Goal: Task Accomplishment & Management: Use online tool/utility

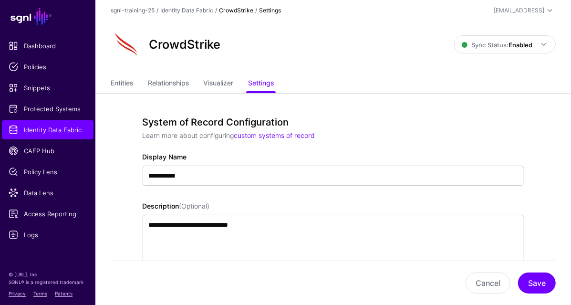
click at [457, 61] on div "CrowdStrike Sync Status: Enabled Enabled Syncing active for all configured enti…" at bounding box center [332, 48] width 475 height 54
click at [365, 51] on div "CrowdStrike" at bounding box center [282, 44] width 351 height 31
click at [52, 186] on link "Data Lens" at bounding box center [48, 192] width 92 height 19
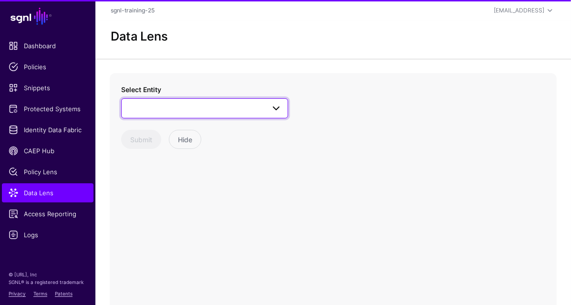
click at [194, 110] on span at bounding box center [204, 108] width 154 height 11
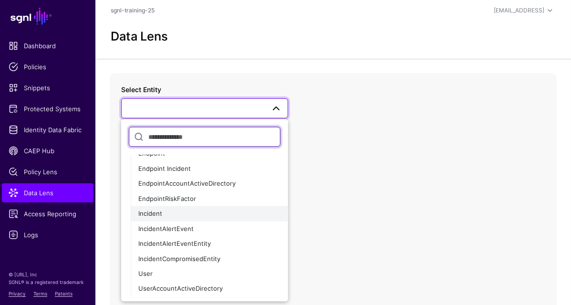
scroll to position [62, 0]
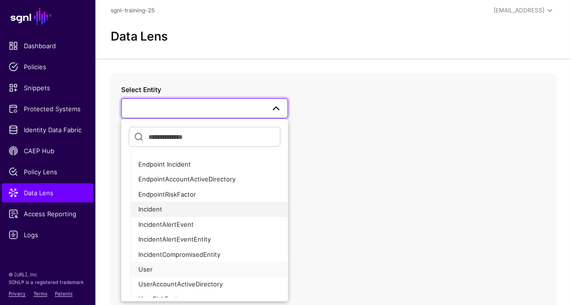
click at [208, 271] on div "User" at bounding box center [209, 270] width 142 height 10
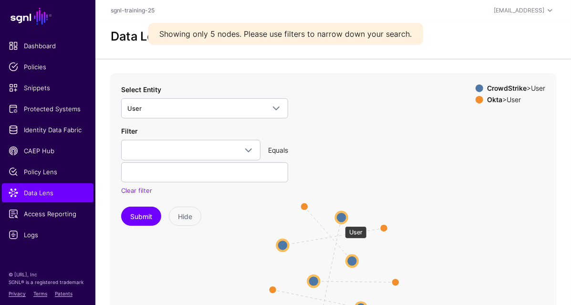
click at [343, 220] on circle at bounding box center [341, 217] width 11 height 11
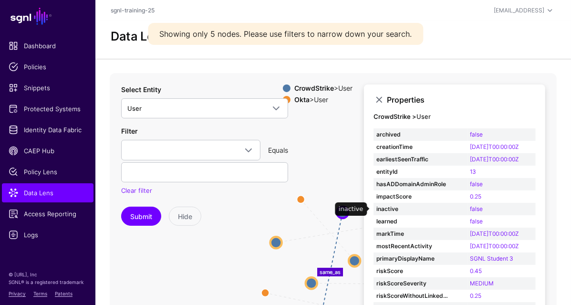
scroll to position [17, 0]
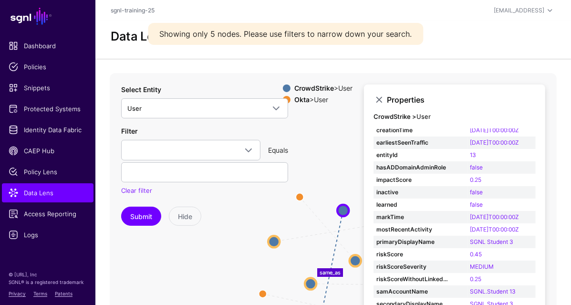
click at [325, 178] on icon "same_as same_as same_as same_as same_as User User User User User User User User…" at bounding box center [333, 263] width 447 height 381
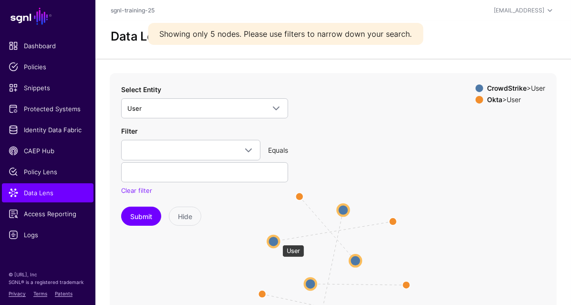
click at [277, 239] on circle at bounding box center [272, 241] width 11 height 11
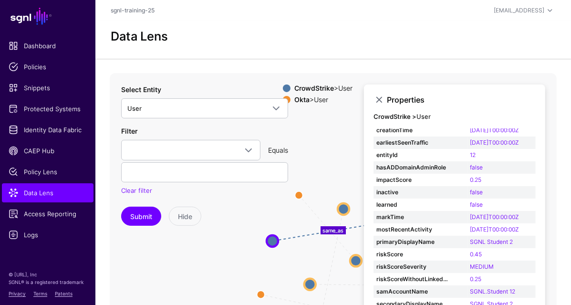
click at [349, 72] on app-datalens-start "Data Lens same_as same_as same_as same_as same_as User User User User User User…" at bounding box center [332, 237] width 475 height 433
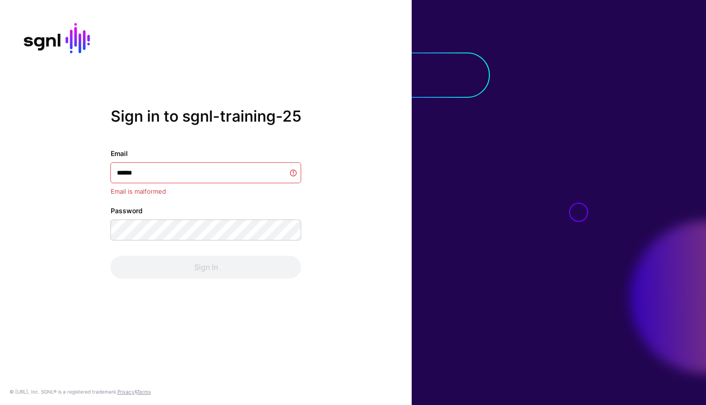
type input "*******"
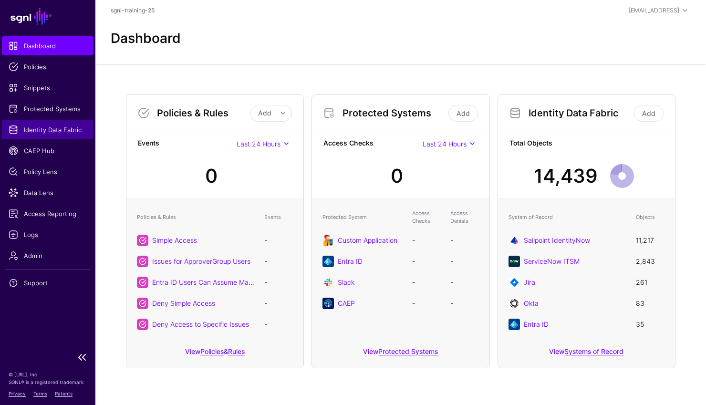
click at [53, 126] on span "Identity Data Fabric" at bounding box center [48, 130] width 78 height 10
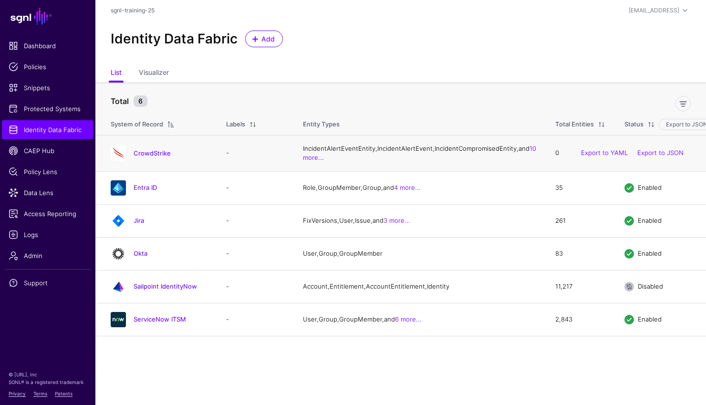
click at [137, 156] on div "CrowdStrike" at bounding box center [159, 152] width 104 height 15
click at [142, 157] on link "CrowdStrike" at bounding box center [151, 153] width 37 height 8
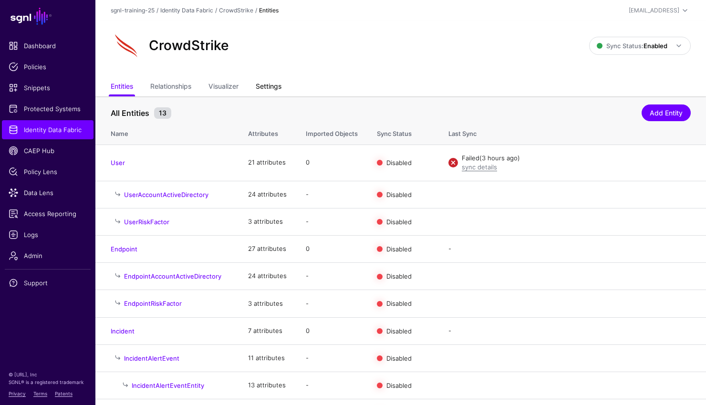
click at [276, 91] on link "Settings" at bounding box center [269, 87] width 26 height 18
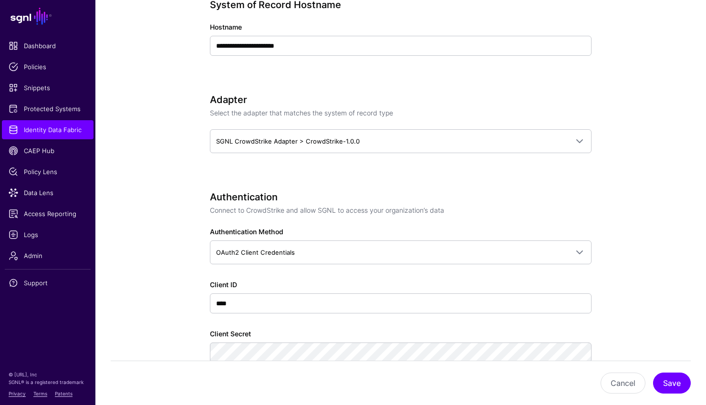
scroll to position [494, 0]
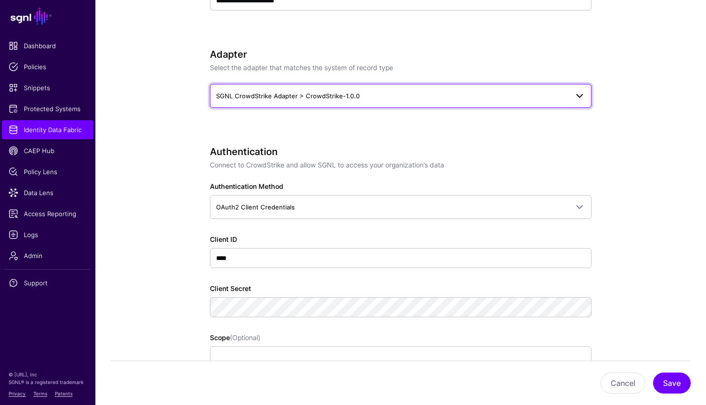
click at [318, 96] on span "SGNL CrowdStrike Adapter > CrowdStrike-1.0.0" at bounding box center [288, 96] width 144 height 8
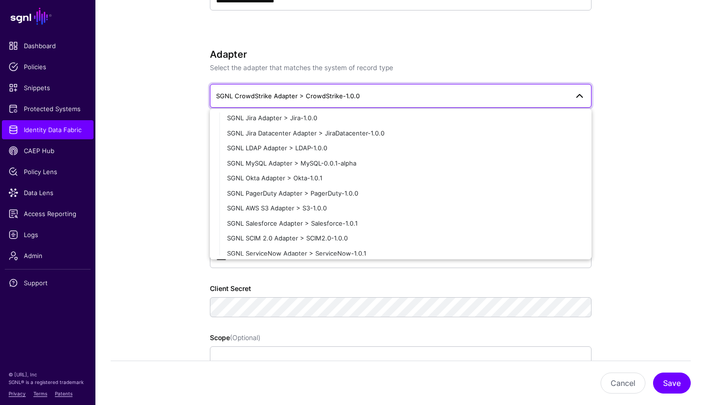
scroll to position [187, 0]
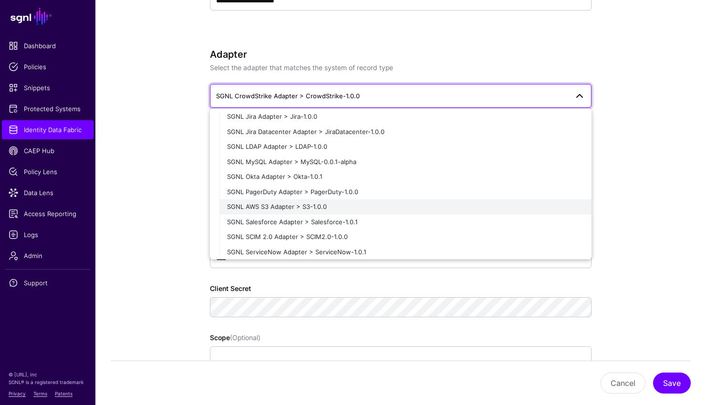
click at [325, 204] on span "SGNL AWS S3 Adapter > S3-1.0.0" at bounding box center [277, 207] width 100 height 8
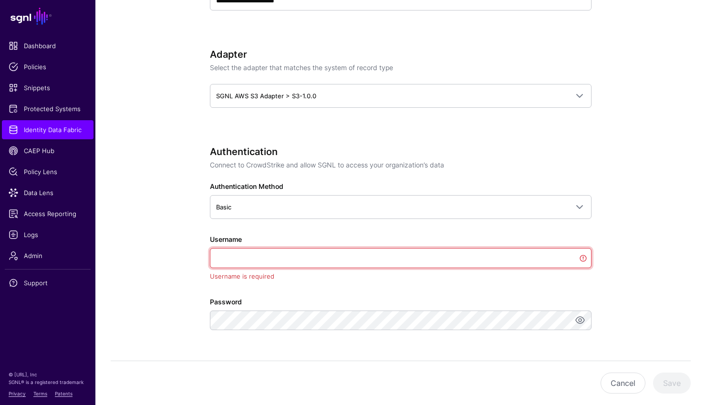
click at [287, 257] on input "Username" at bounding box center [400, 258] width 381 height 20
click at [400, 256] on input "Username" at bounding box center [400, 258] width 381 height 20
paste input "**********"
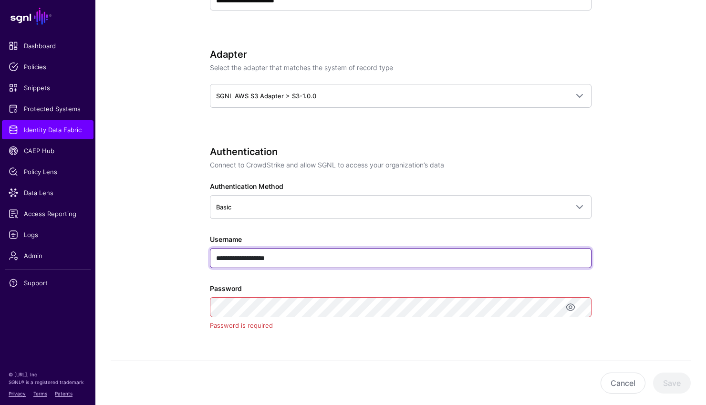
type input "**********"
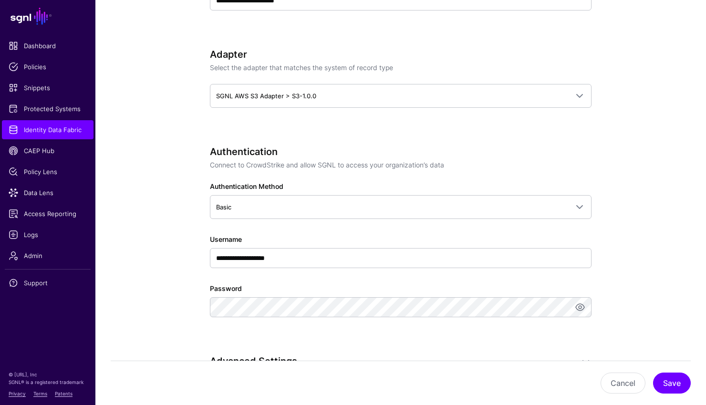
click at [463, 330] on div "**********" at bounding box center [400, 245] width 381 height 198
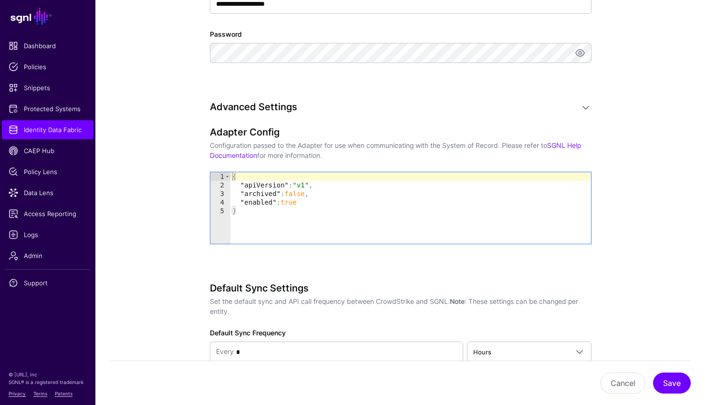
scroll to position [752, 0]
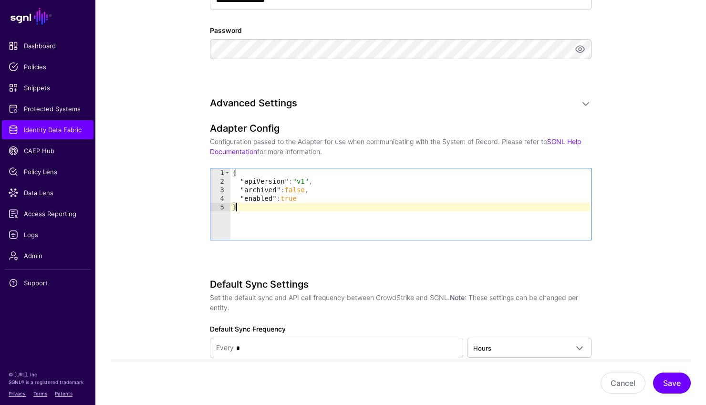
click at [277, 208] on div "{ "apiVersion" : "v1" , "archived" : false , "enabled" : true }" at bounding box center [410, 212] width 360 height 89
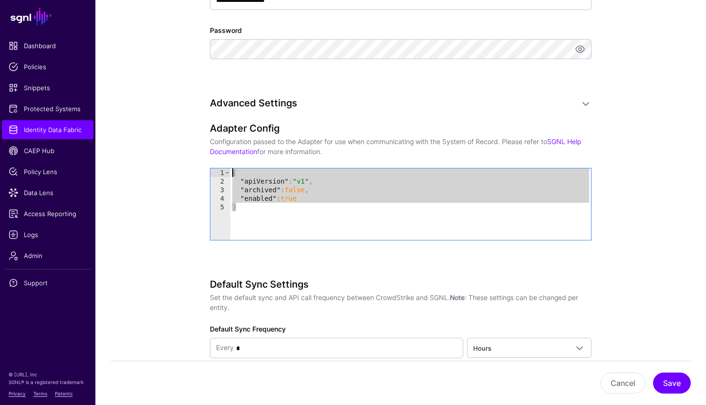
drag, startPoint x: 256, startPoint y: 212, endPoint x: 195, endPoint y: 119, distance: 110.5
click at [195, 119] on div "**********" at bounding box center [400, 19] width 442 height 1350
paste textarea "Cursor at row 1"
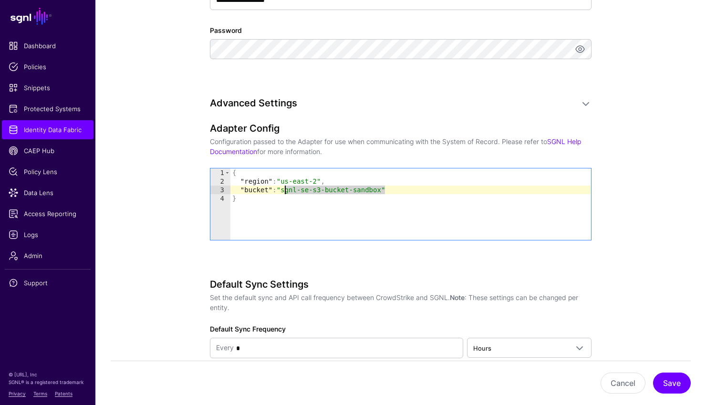
drag, startPoint x: 385, startPoint y: 189, endPoint x: 286, endPoint y: 191, distance: 99.2
click at [286, 191] on div "{ "region" : "us-east-2" , "bucket" : "sgnl-se-s3-bucket-sandbox" }" at bounding box center [410, 212] width 360 height 89
paste textarea "Cursor at row 3"
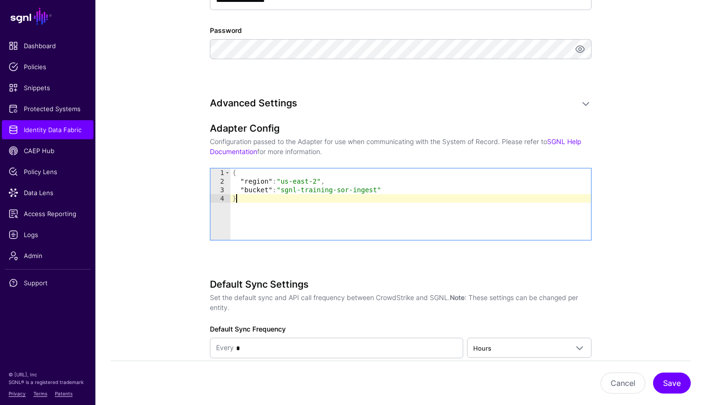
click at [417, 225] on div "{ "region" : "us-east-2" , "bucket" : "sgnl-training-sor-ingest" }" at bounding box center [410, 212] width 360 height 89
type textarea "*"
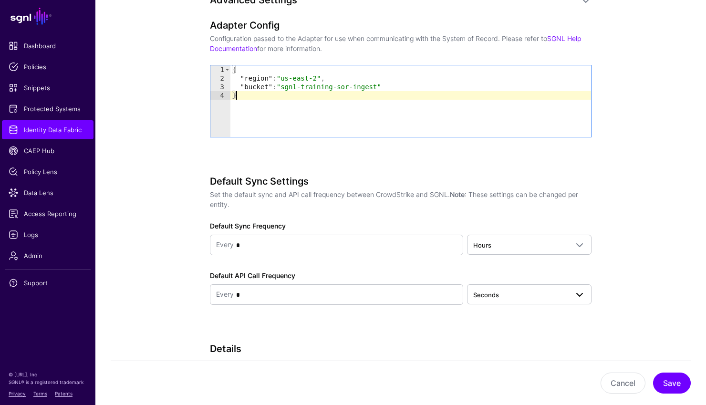
scroll to position [868, 0]
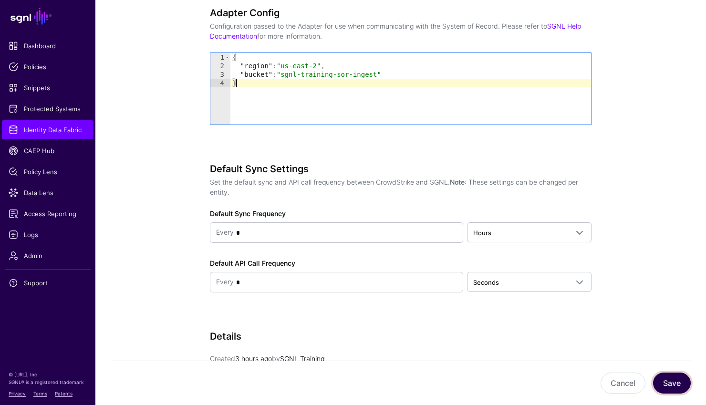
click at [671, 377] on button "Save" at bounding box center [672, 382] width 38 height 21
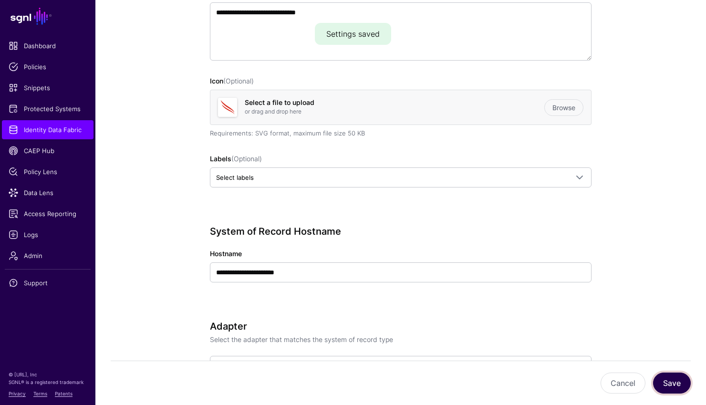
scroll to position [0, 0]
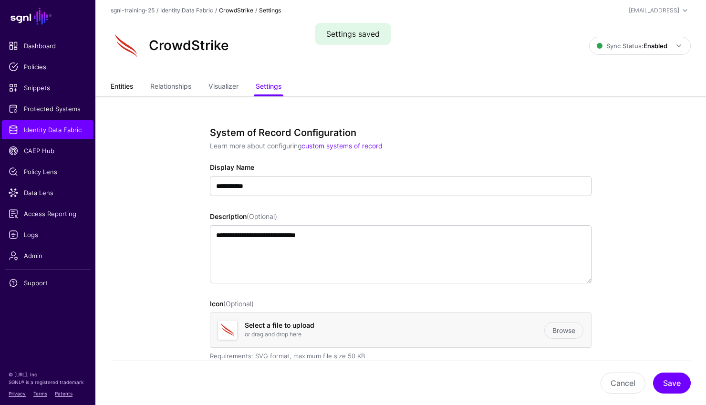
click at [114, 86] on link "Entities" at bounding box center [122, 87] width 22 height 18
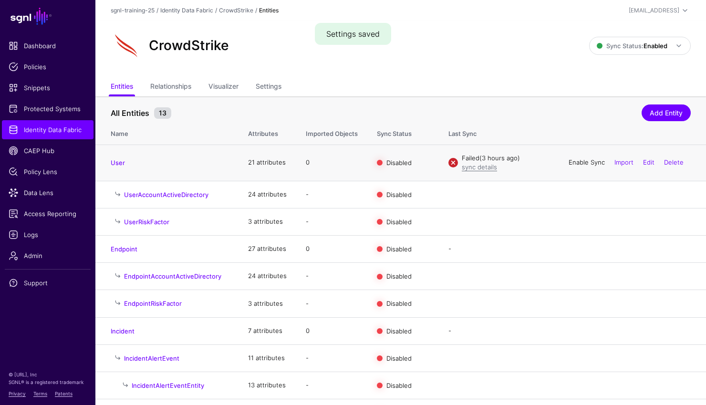
click at [595, 163] on link "Enable Sync" at bounding box center [586, 162] width 36 height 8
click at [648, 160] on link "Edit" at bounding box center [648, 162] width 11 height 8
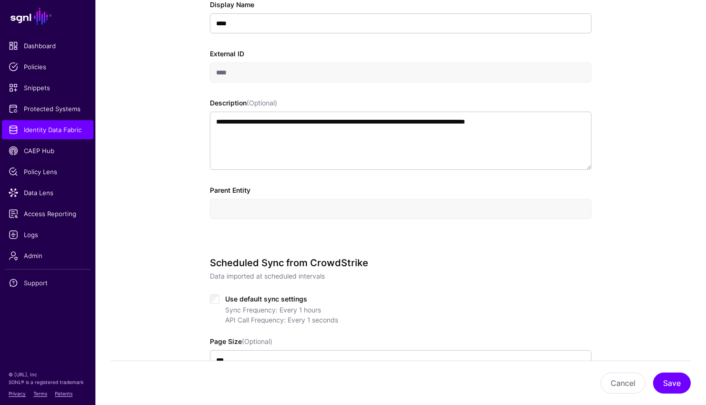
scroll to position [327, 0]
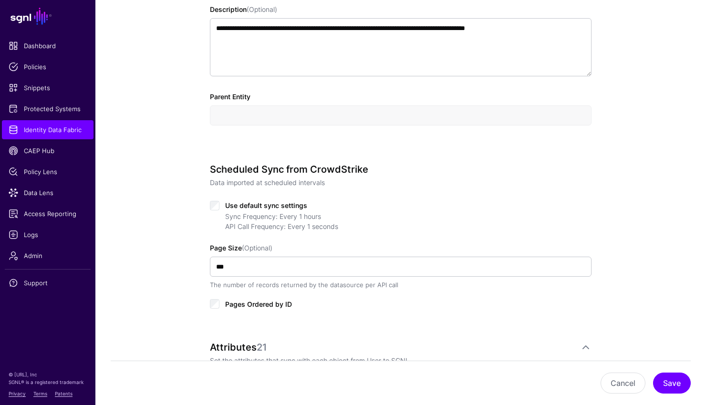
click at [213, 211] on div "Sync Frequency: Every 1 hours API Call Frequency: Every 1 seconds" at bounding box center [400, 221] width 381 height 20
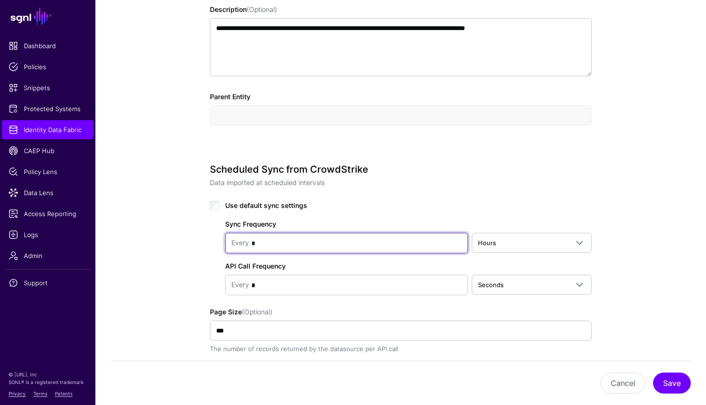
click at [308, 239] on input "*" at bounding box center [355, 243] width 213 height 19
click at [541, 227] on div "Sync Frequency Every * Hours Seconds Minutes Hours Days Weeks Months Years API …" at bounding box center [400, 253] width 381 height 84
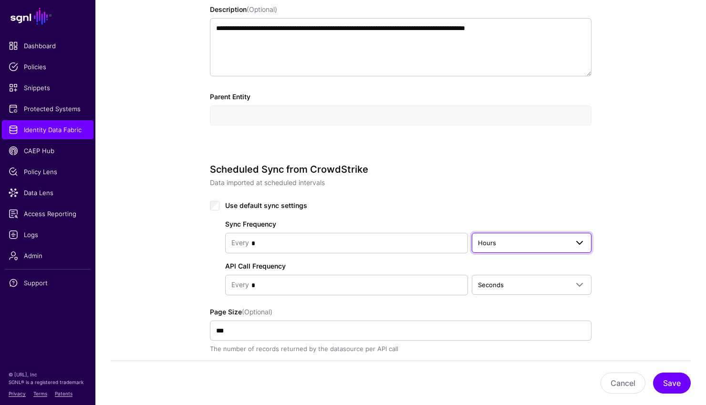
click at [525, 244] on span "Hours" at bounding box center [523, 242] width 90 height 10
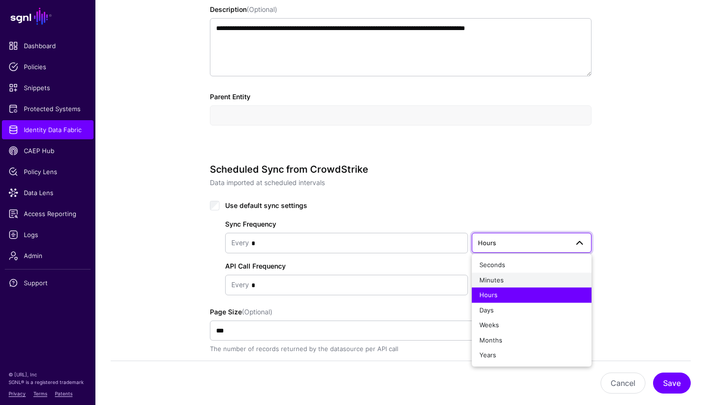
click at [505, 282] on div "Minutes" at bounding box center [531, 280] width 104 height 10
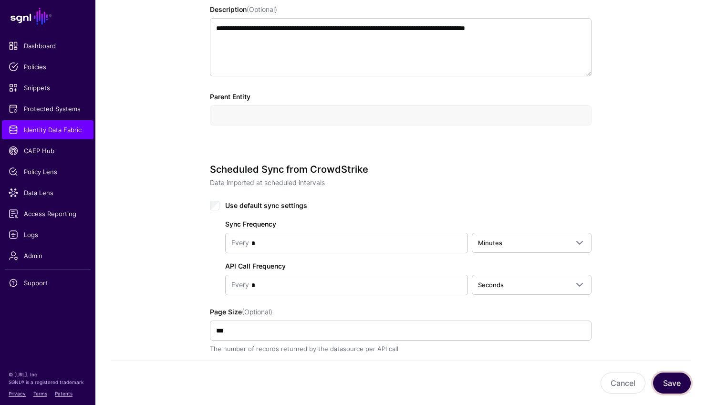
click at [663, 376] on button "Save" at bounding box center [672, 382] width 38 height 21
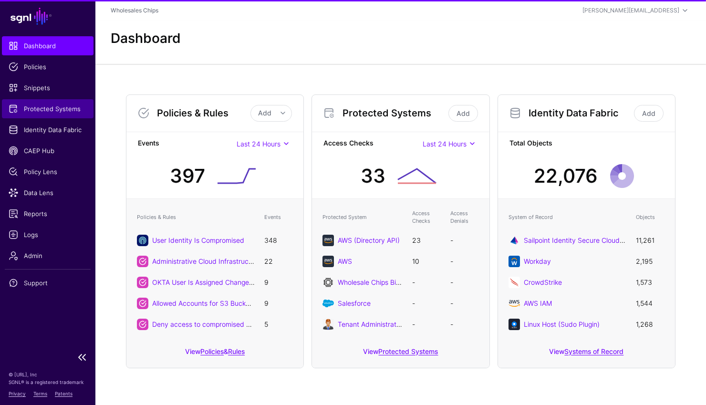
click at [58, 114] on link "Protected Systems" at bounding box center [48, 108] width 92 height 19
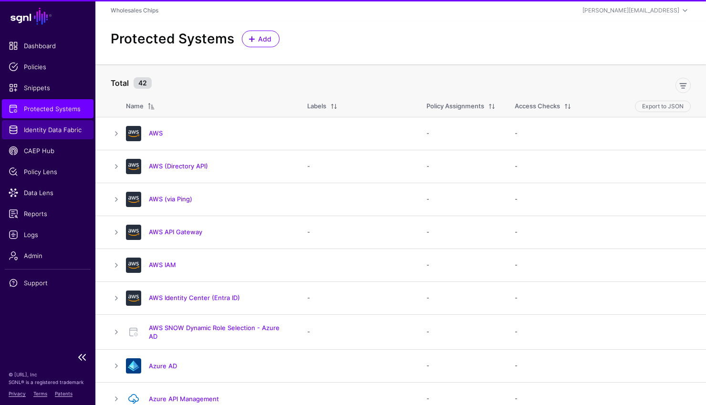
click at [58, 125] on span "Identity Data Fabric" at bounding box center [48, 130] width 78 height 10
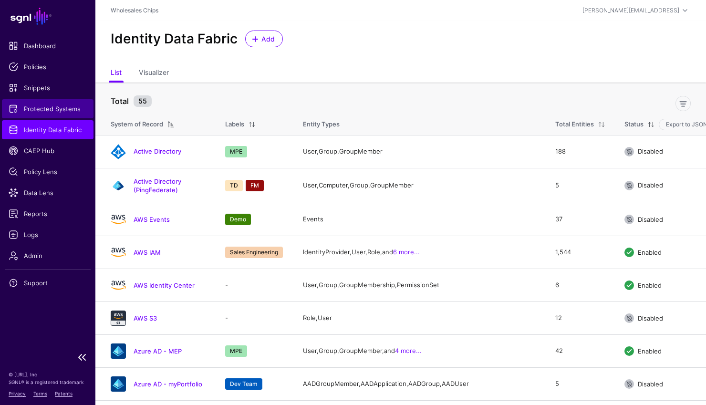
click at [58, 107] on span "Protected Systems" at bounding box center [48, 109] width 78 height 10
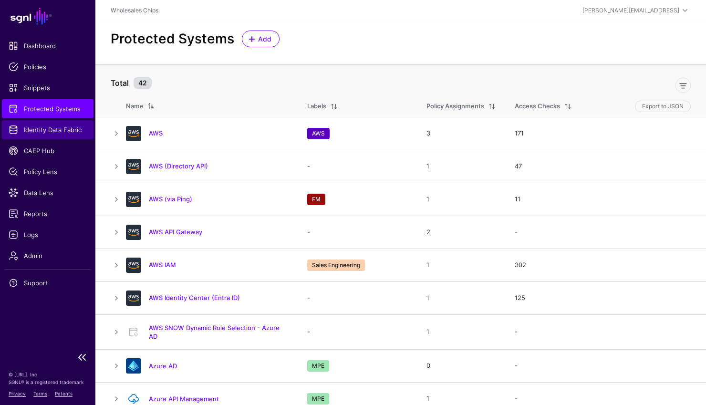
click at [69, 129] on span "Identity Data Fabric" at bounding box center [48, 130] width 78 height 10
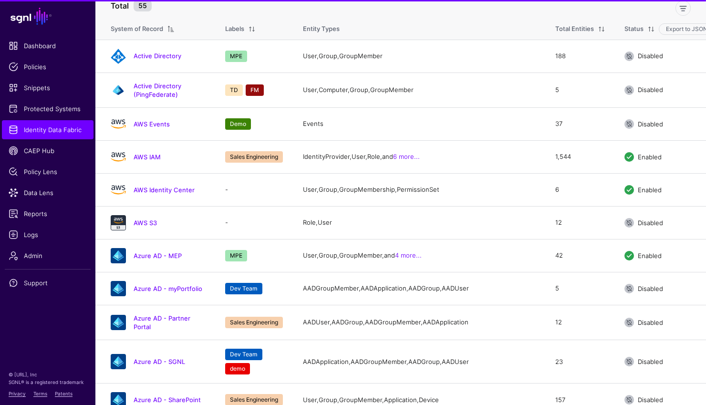
scroll to position [164, 0]
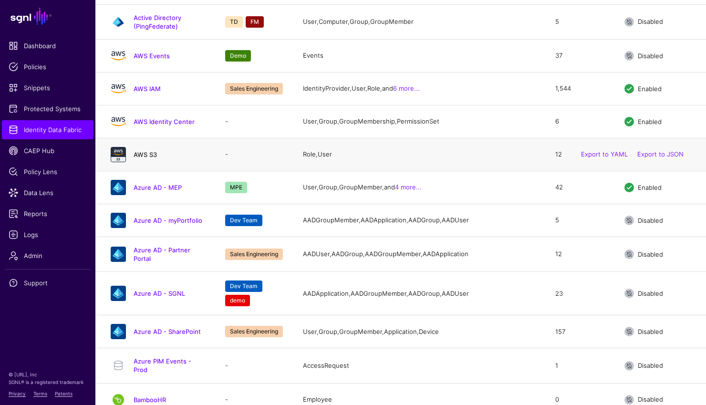
click at [153, 155] on link "AWS S3" at bounding box center [144, 155] width 23 height 8
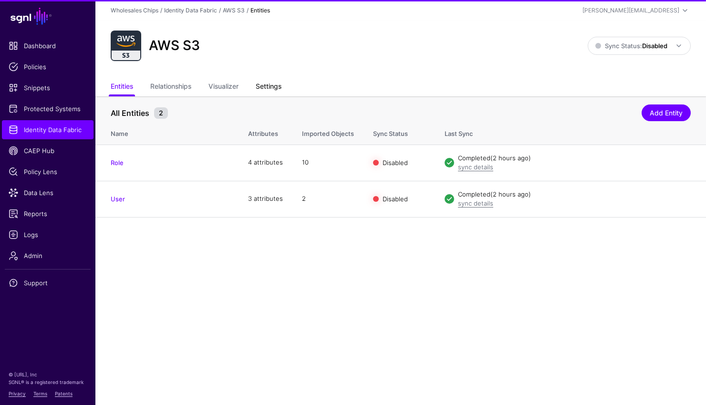
click at [274, 88] on link "Settings" at bounding box center [269, 87] width 26 height 18
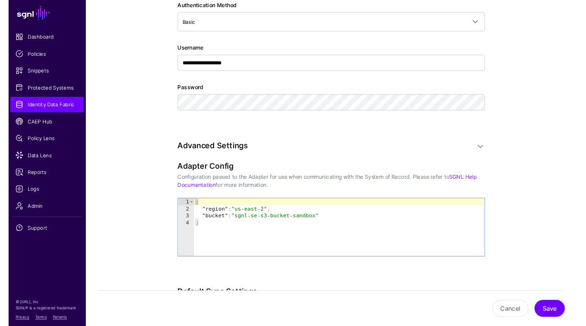
scroll to position [604, 0]
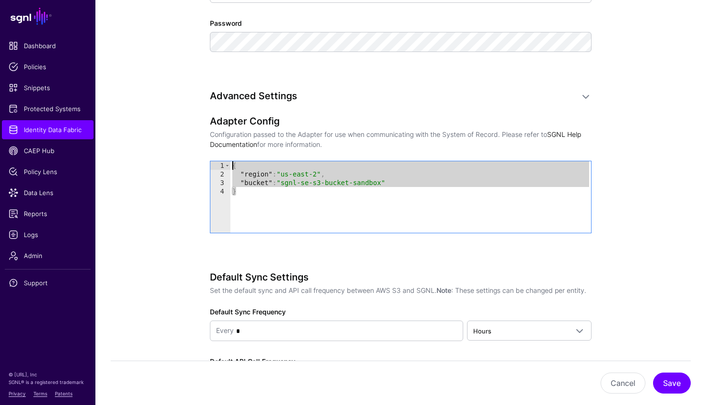
drag, startPoint x: 264, startPoint y: 210, endPoint x: 214, endPoint y: 146, distance: 81.5
click at [214, 146] on div "Adapter Config Configuration passed to the Adapter for use when communicating w…" at bounding box center [400, 187] width 381 height 144
type textarea "**********"
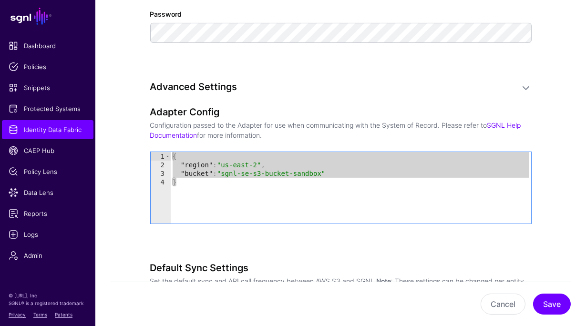
click at [310, 256] on div "**********" at bounding box center [340, 244] width 381 height 327
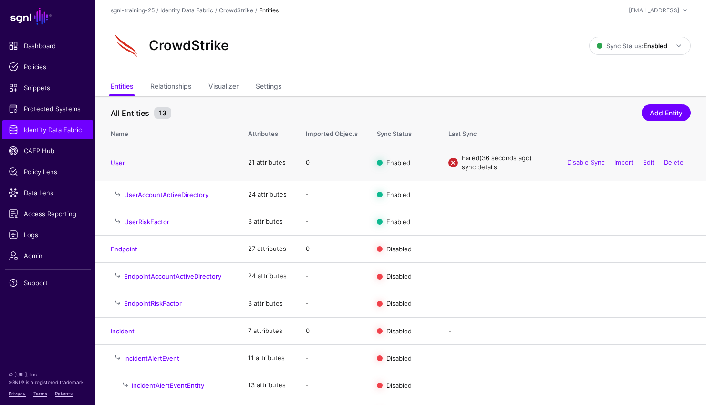
click at [471, 164] on link "sync details" at bounding box center [478, 167] width 35 height 8
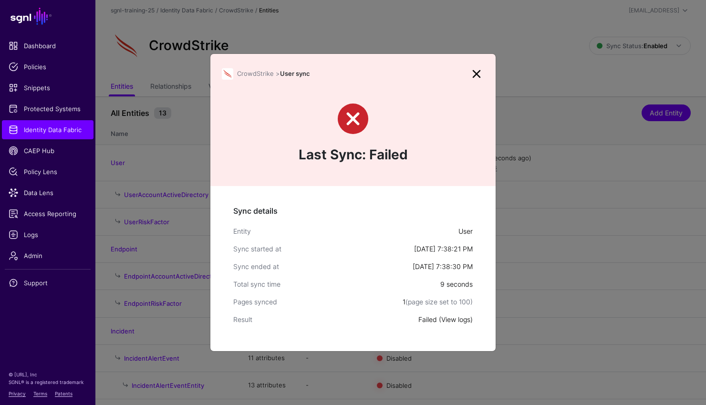
click at [456, 321] on link "View logs" at bounding box center [455, 319] width 29 height 8
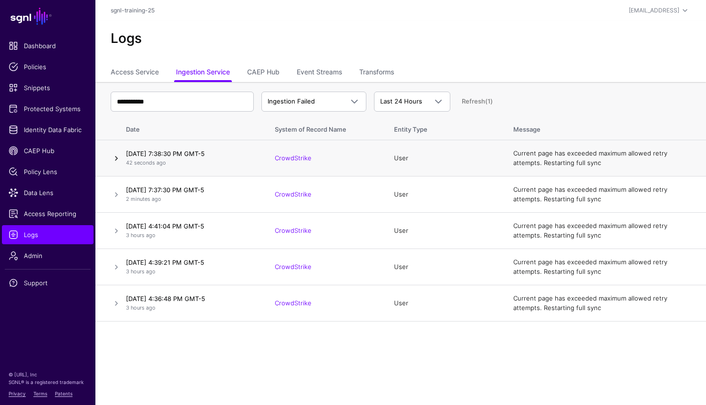
click at [115, 154] on link at bounding box center [116, 158] width 11 height 11
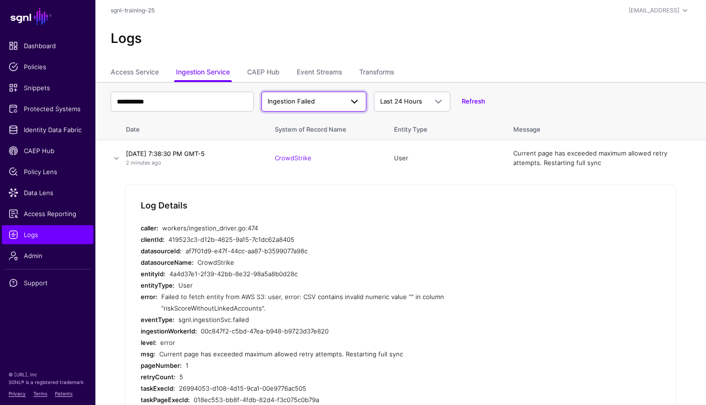
click at [339, 107] on link "Ingestion Failed" at bounding box center [313, 102] width 105 height 20
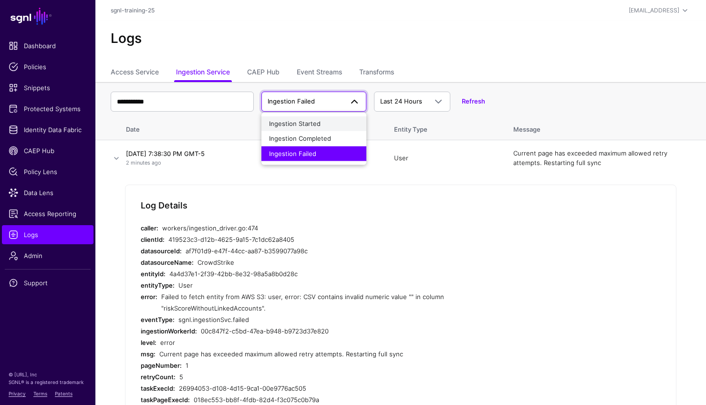
click at [331, 121] on div "Ingestion Started" at bounding box center [314, 124] width 90 height 10
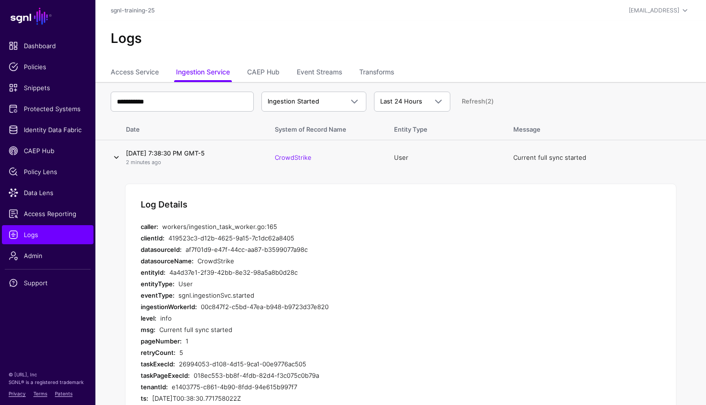
click at [112, 155] on link at bounding box center [116, 157] width 11 height 11
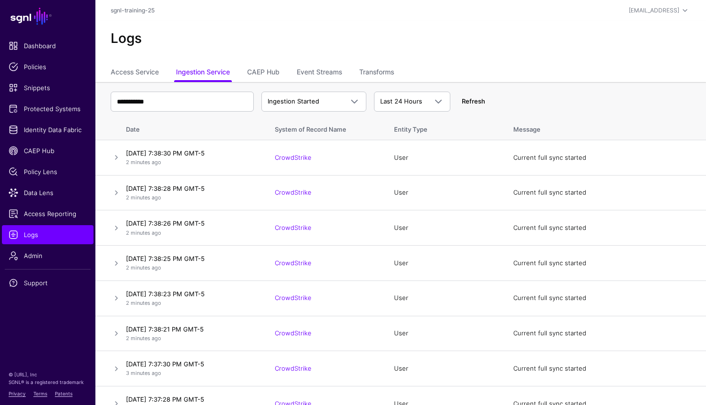
click at [472, 104] on link "Refresh" at bounding box center [472, 101] width 23 height 8
click at [472, 104] on link "Refresh (3)" at bounding box center [477, 101] width 32 height 8
click at [476, 100] on link "Refresh (1)" at bounding box center [476, 101] width 31 height 8
click at [476, 100] on link "Refresh" at bounding box center [472, 101] width 23 height 8
click at [476, 100] on link "Refresh (2)" at bounding box center [477, 101] width 32 height 8
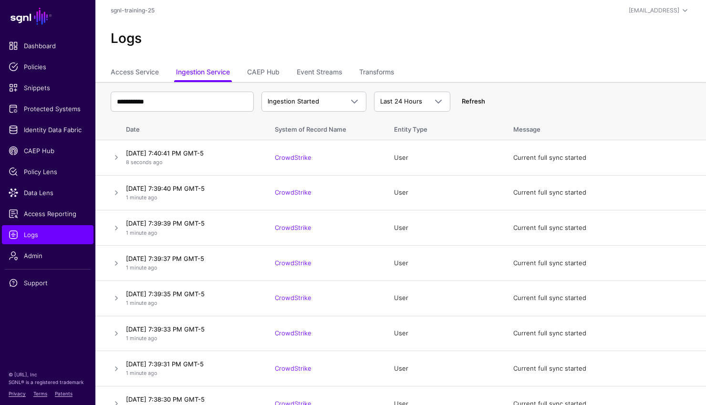
click at [476, 100] on link "Refresh" at bounding box center [472, 101] width 23 height 8
click at [325, 97] on span "Ingestion Started" at bounding box center [304, 102] width 75 height 10
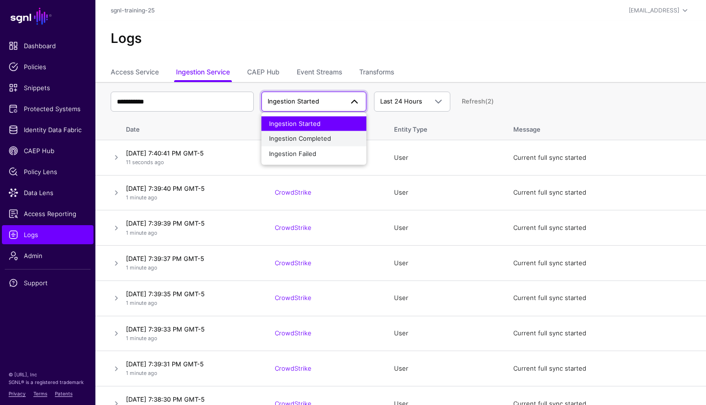
click at [309, 134] on div "Ingestion Completed" at bounding box center [314, 139] width 90 height 10
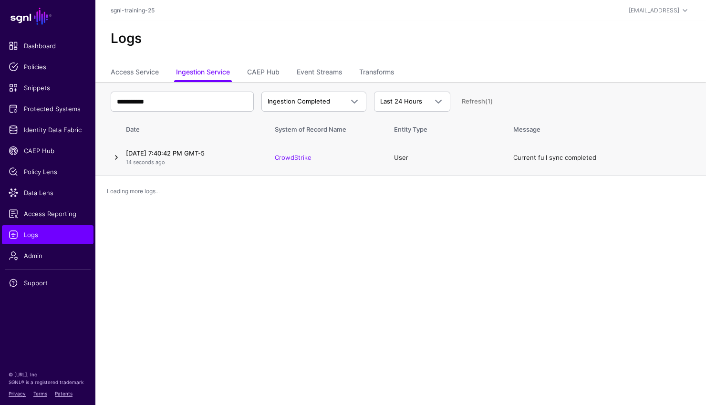
click at [117, 154] on link at bounding box center [116, 157] width 11 height 11
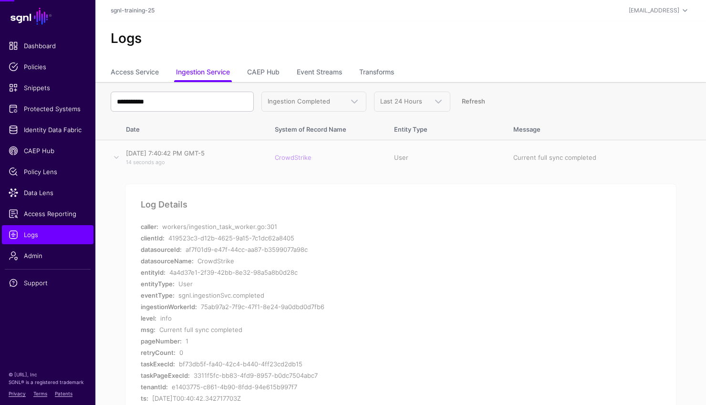
scroll to position [64, 0]
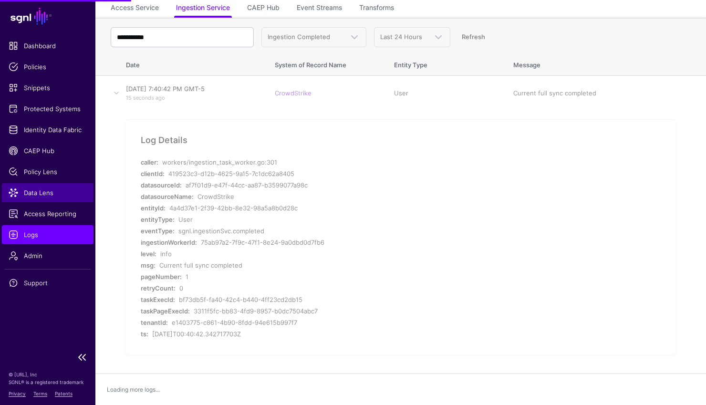
click at [34, 191] on span "Data Lens" at bounding box center [48, 193] width 78 height 10
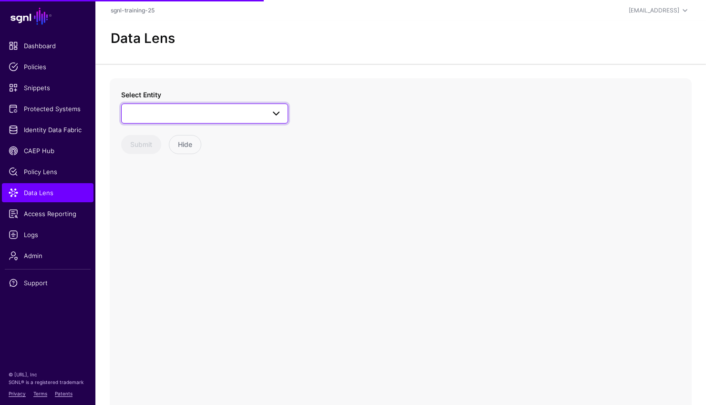
click at [257, 110] on span at bounding box center [204, 113] width 154 height 11
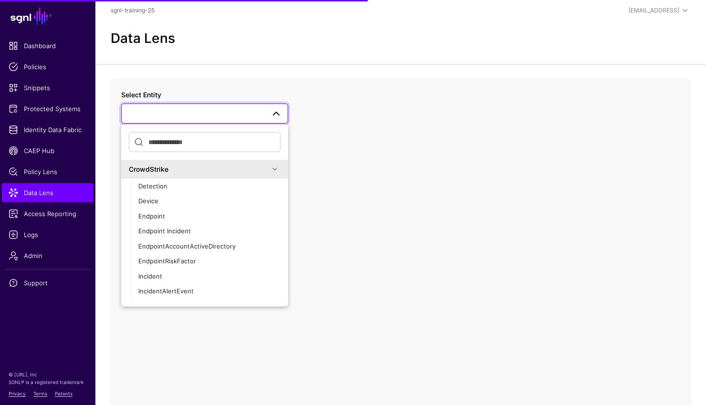
click at [229, 165] on div "CrowdStrike" at bounding box center [199, 169] width 140 height 10
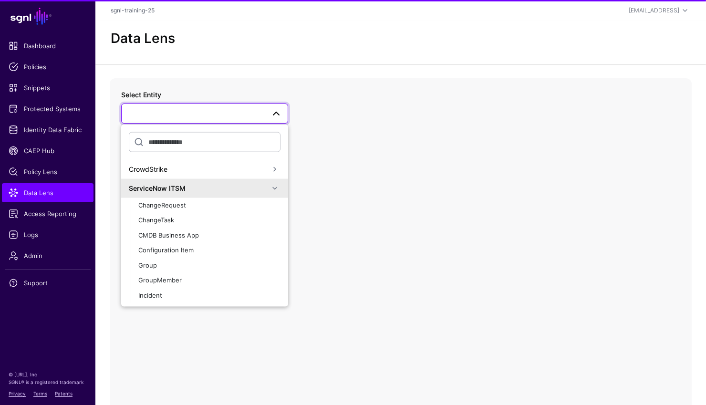
click at [213, 185] on div "ServiceNow ITSM" at bounding box center [199, 188] width 140 height 10
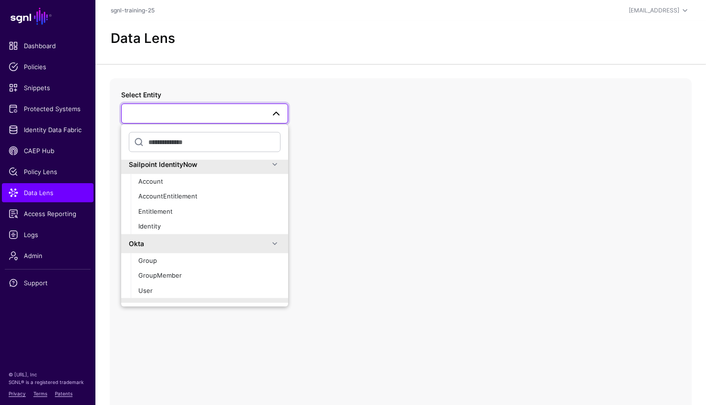
scroll to position [43, 0]
click at [208, 289] on div "User" at bounding box center [209, 290] width 142 height 10
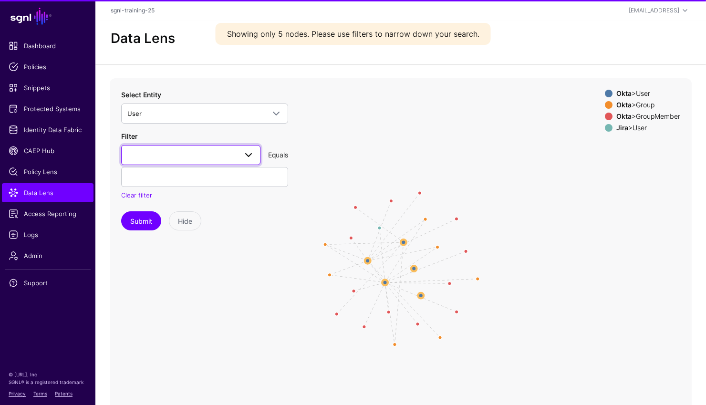
click at [222, 162] on link at bounding box center [190, 155] width 139 height 20
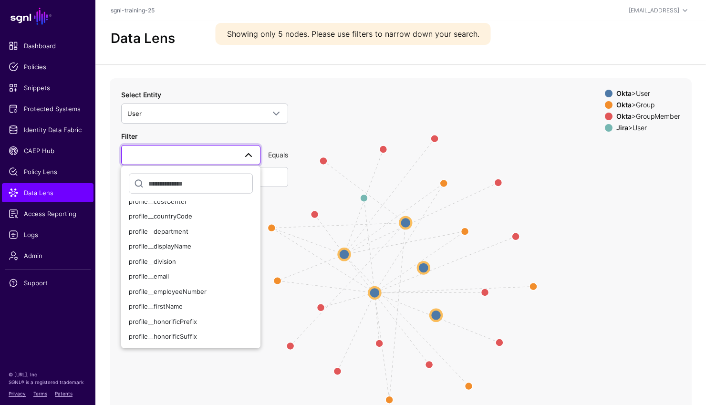
scroll to position [147, 0]
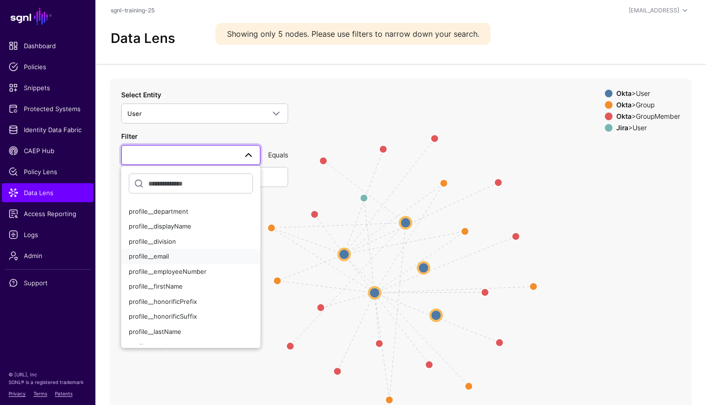
click at [193, 260] on div "profile__email" at bounding box center [191, 257] width 124 height 10
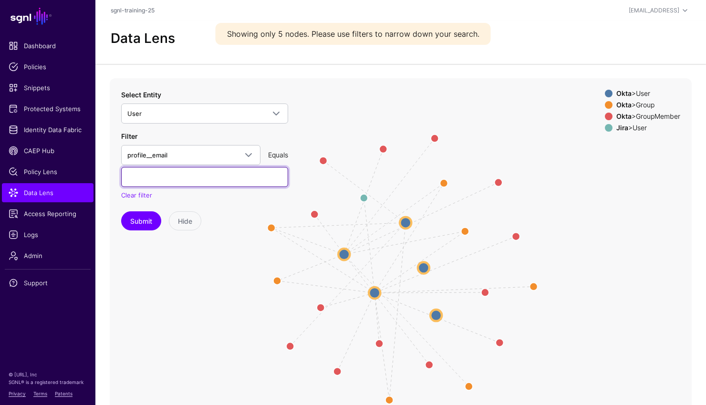
click at [201, 177] on input "text" at bounding box center [204, 177] width 167 height 20
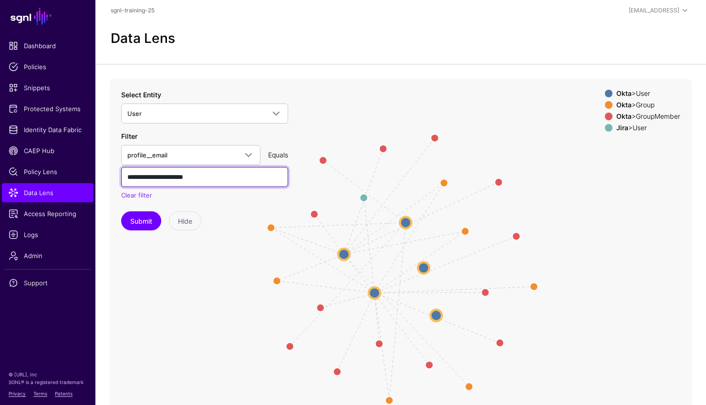
type input "**********"
click at [121, 211] on button "Submit" at bounding box center [141, 220] width 40 height 19
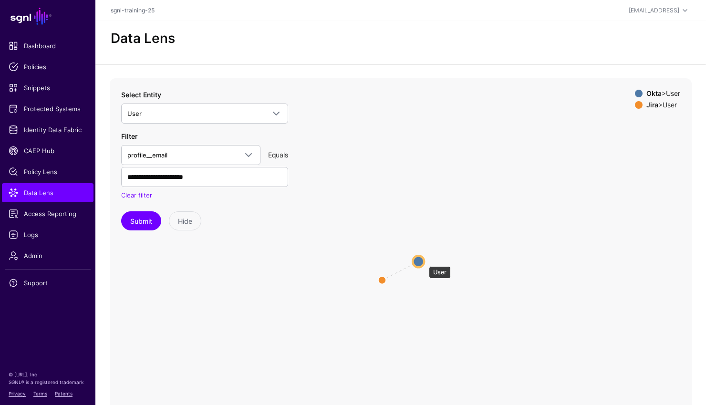
click at [422, 261] on circle at bounding box center [417, 261] width 11 height 11
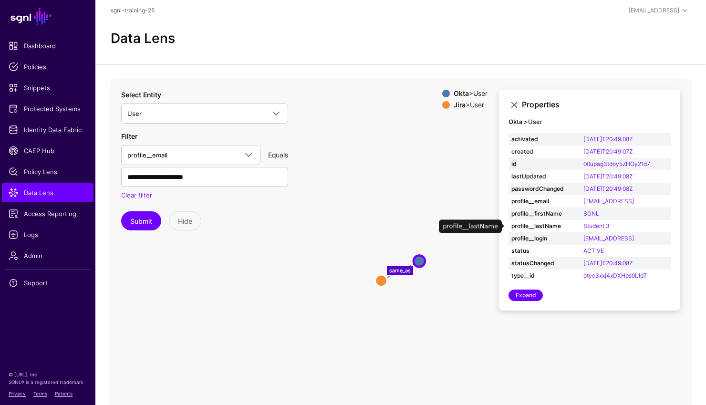
drag, startPoint x: 664, startPoint y: 240, endPoint x: 575, endPoint y: 228, distance: 89.0
click at [575, 228] on table "activated 2025-08-19T20:49:08Z created 2025-08-19T20:49:07Z id 00upag3tdoy5ZHOy…" at bounding box center [589, 207] width 162 height 149
click at [569, 241] on strong "profile__login" at bounding box center [544, 238] width 66 height 9
drag, startPoint x: 650, startPoint y: 236, endPoint x: 580, endPoint y: 241, distance: 70.2
click at [580, 241] on td "sgnl-training+3@sgnl.ai" at bounding box center [625, 238] width 90 height 12
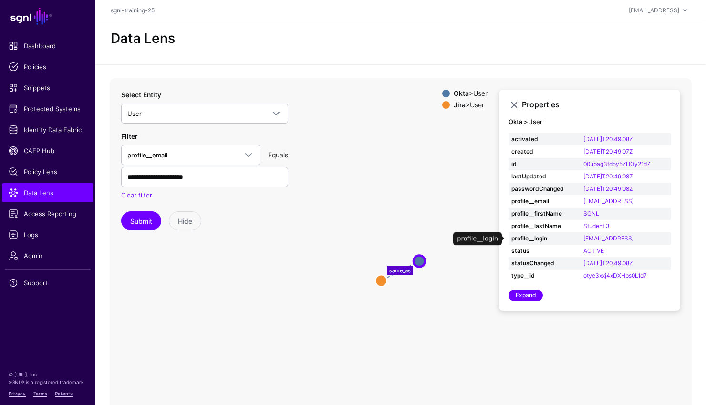
copy link "sgnl-training+3@sgnl.ai"
click at [353, 215] on icon "same_as User User User User" at bounding box center [401, 268] width 582 height 381
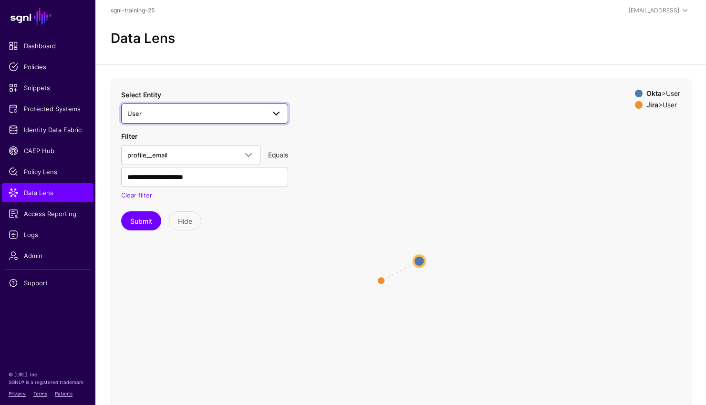
click at [215, 108] on span "User" at bounding box center [204, 113] width 154 height 11
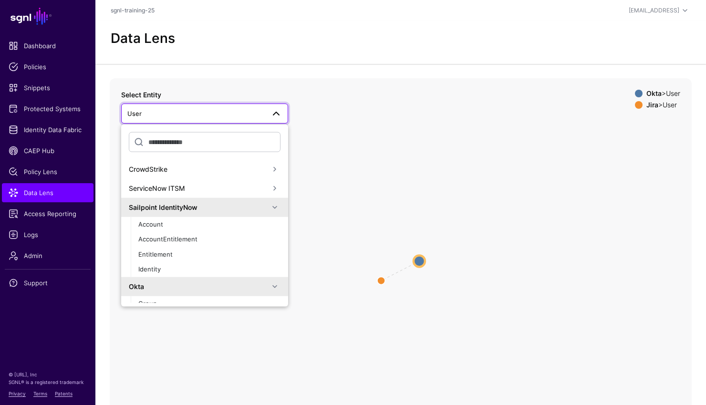
click at [200, 173] on div "CrowdStrike" at bounding box center [199, 169] width 140 height 10
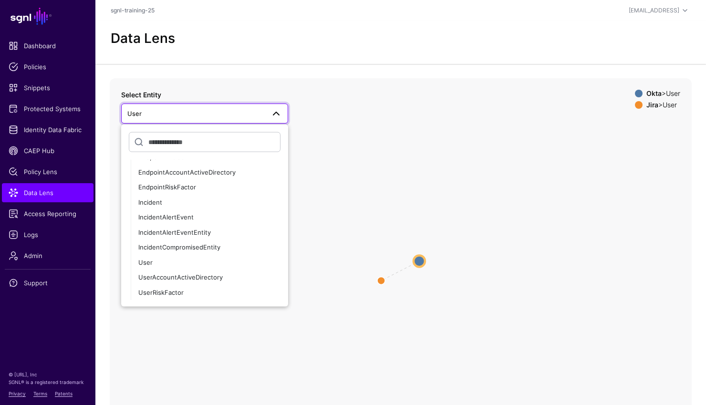
scroll to position [105, 0]
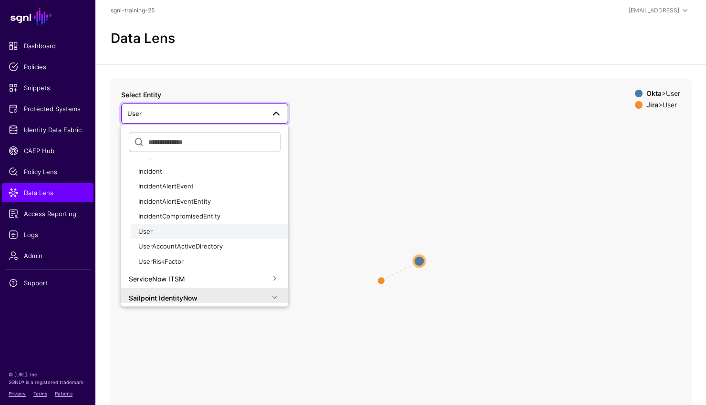
click at [181, 229] on div "User" at bounding box center [209, 231] width 142 height 10
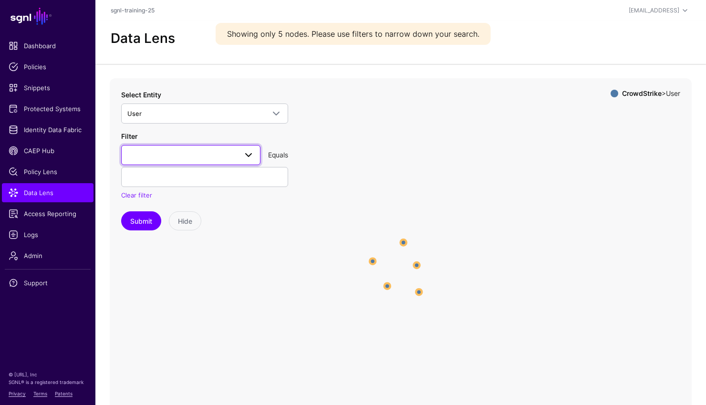
click at [207, 157] on span at bounding box center [190, 154] width 127 height 11
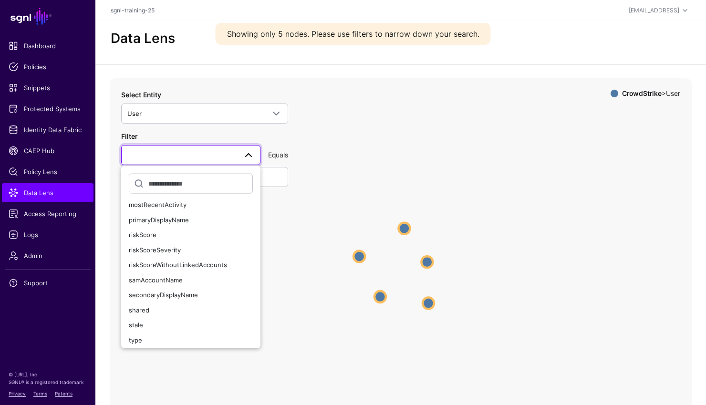
scroll to position [172, 0]
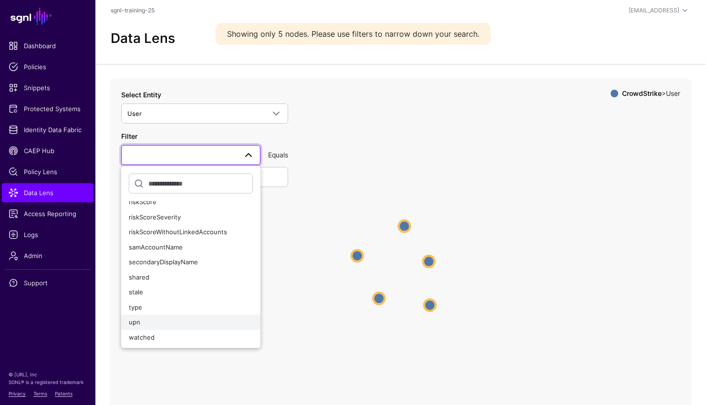
click at [170, 319] on div "upn" at bounding box center [191, 323] width 124 height 10
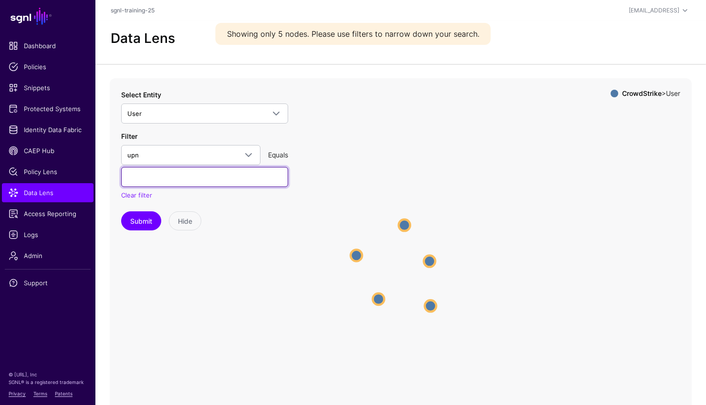
click at [200, 185] on input "text" at bounding box center [204, 177] width 167 height 20
paste input "**********"
type input "**********"
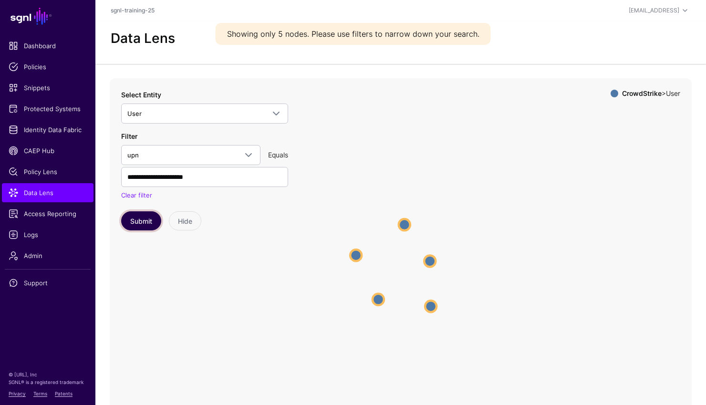
click at [143, 221] on button "Submit" at bounding box center [141, 220] width 40 height 19
click at [411, 270] on icon "User User" at bounding box center [401, 268] width 582 height 381
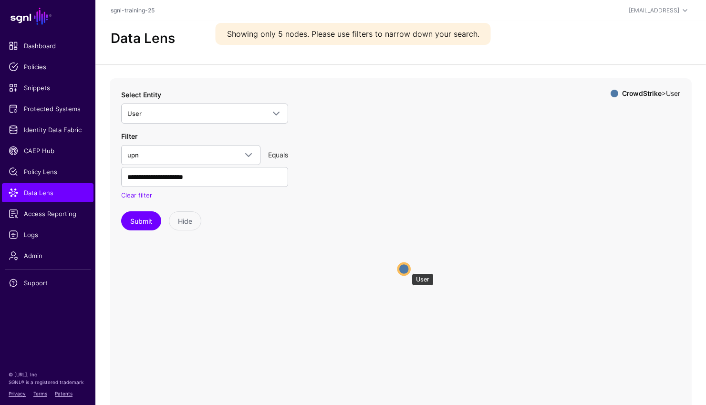
click at [405, 268] on circle at bounding box center [403, 268] width 11 height 11
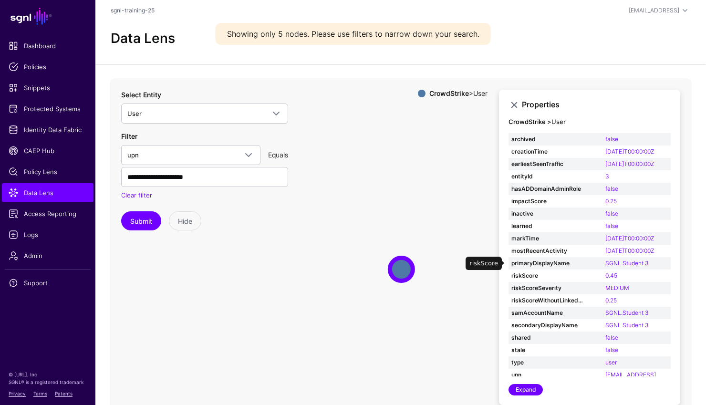
scroll to position [17, 0]
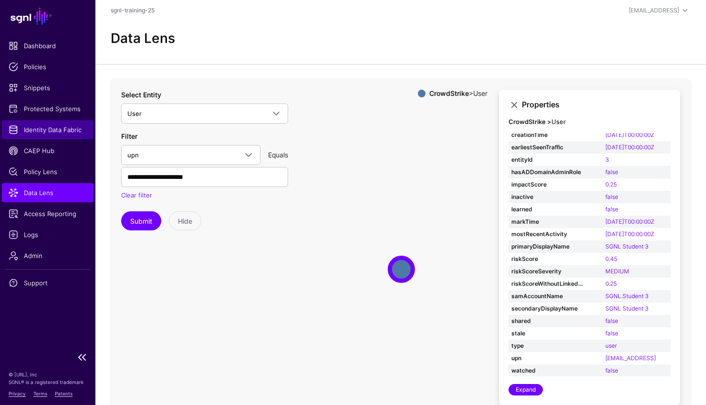
click at [54, 127] on span "Identity Data Fabric" at bounding box center [48, 130] width 78 height 10
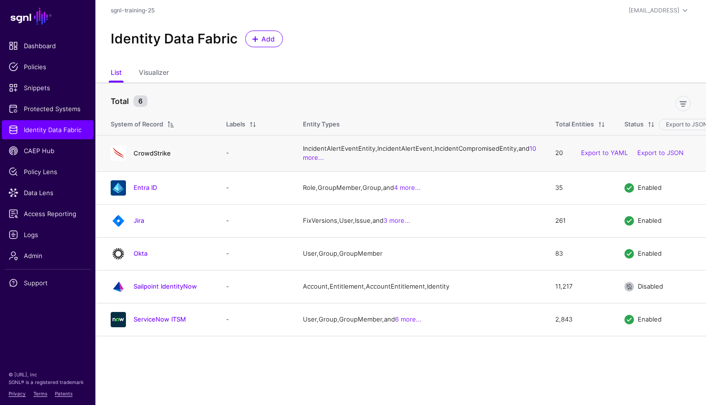
click at [164, 157] on link "CrowdStrike" at bounding box center [151, 153] width 37 height 8
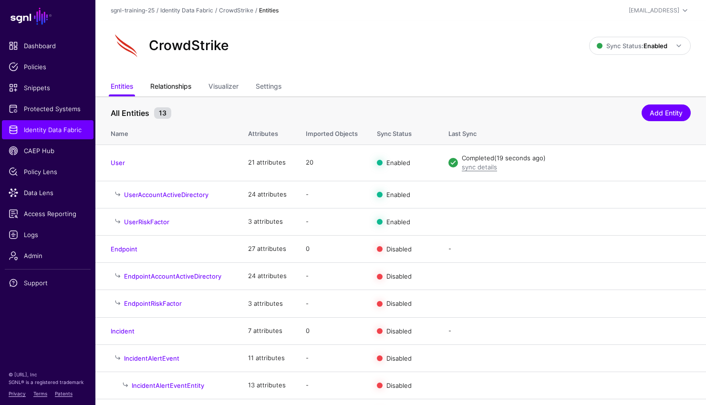
click at [177, 85] on link "Relationships" at bounding box center [170, 87] width 41 height 18
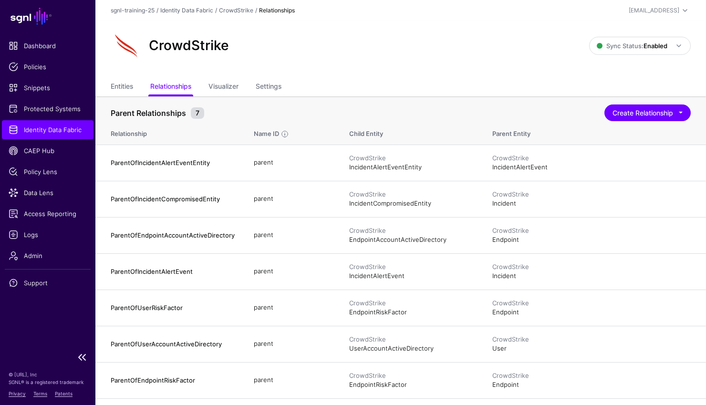
click at [70, 127] on span "Identity Data Fabric" at bounding box center [48, 130] width 78 height 10
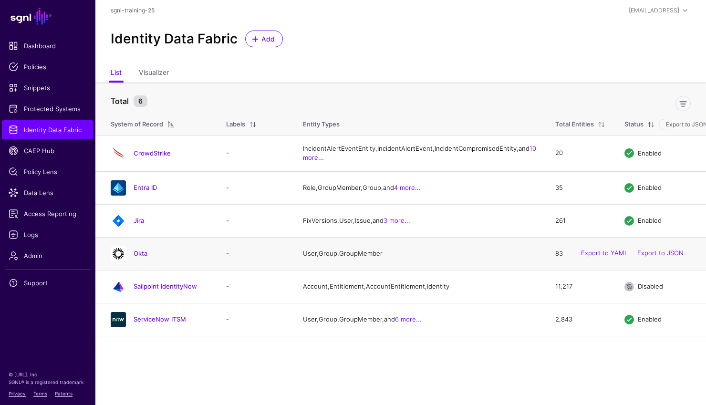
click at [148, 261] on div "Okta" at bounding box center [159, 253] width 104 height 15
click at [145, 257] on link "Okta" at bounding box center [140, 253] width 14 height 8
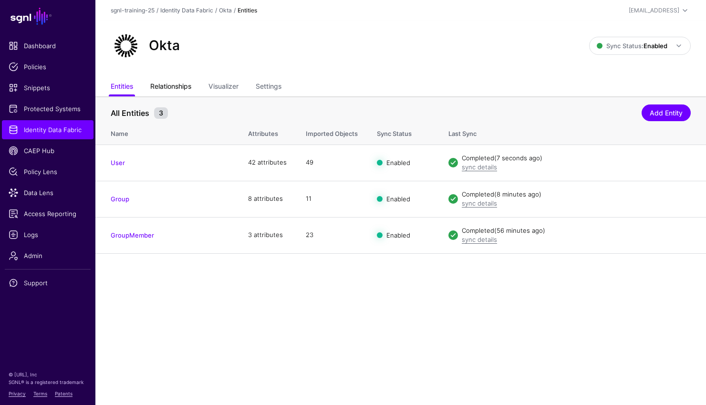
click at [174, 81] on link "Relationships" at bounding box center [170, 87] width 41 height 18
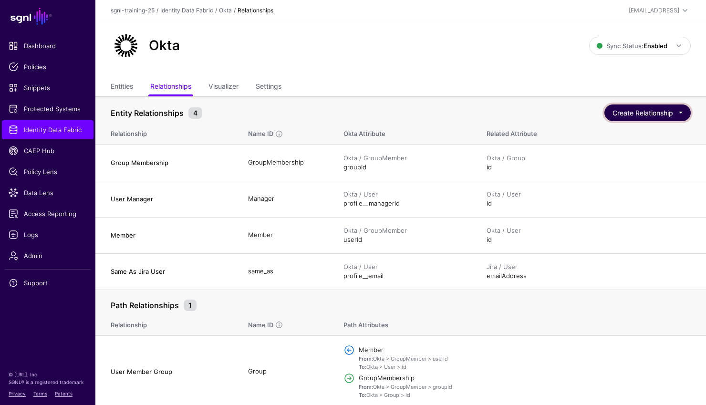
click at [682, 110] on button "Create Relationship" at bounding box center [647, 112] width 86 height 17
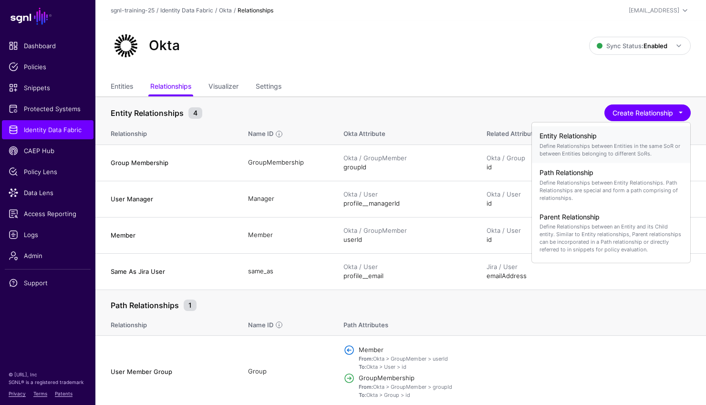
click at [629, 128] on div "Entity Relationship Define Relationships between Entities in the same SoR or be…" at bounding box center [610, 144] width 143 height 33
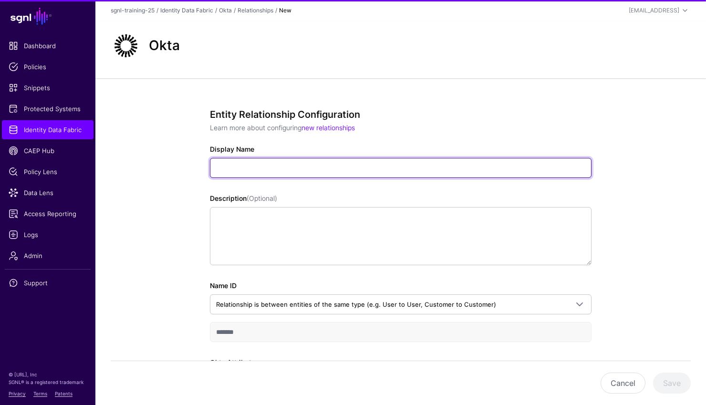
click at [447, 163] on input "Display Name" at bounding box center [400, 168] width 381 height 20
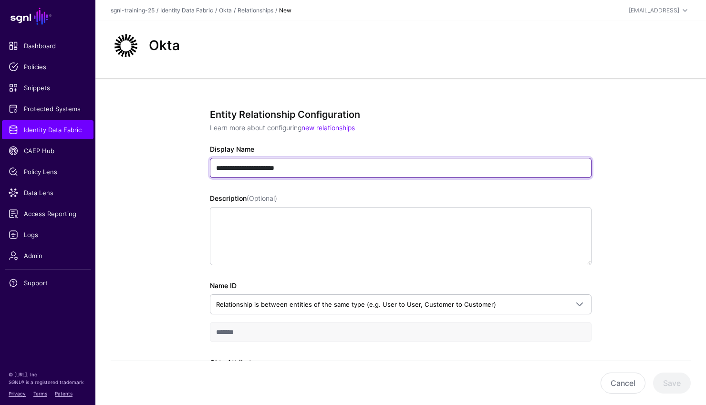
type input "**********"
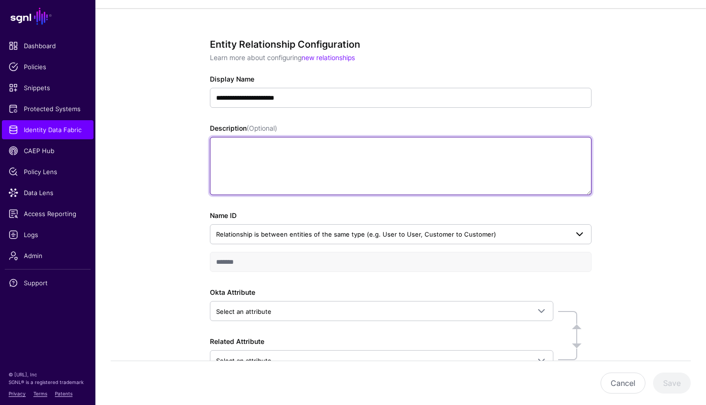
scroll to position [133, 0]
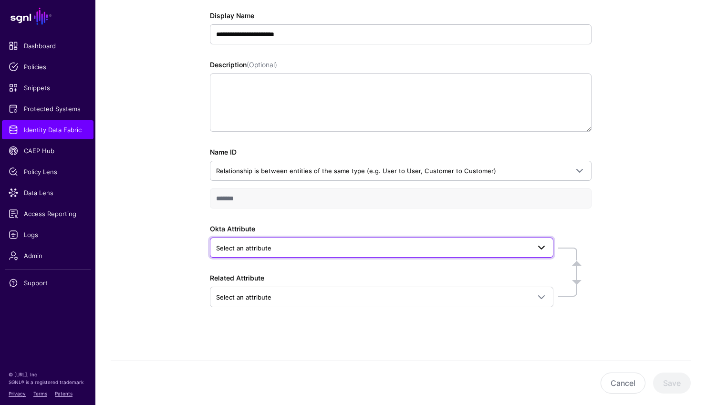
click at [376, 240] on link "Select an attribute" at bounding box center [381, 247] width 343 height 20
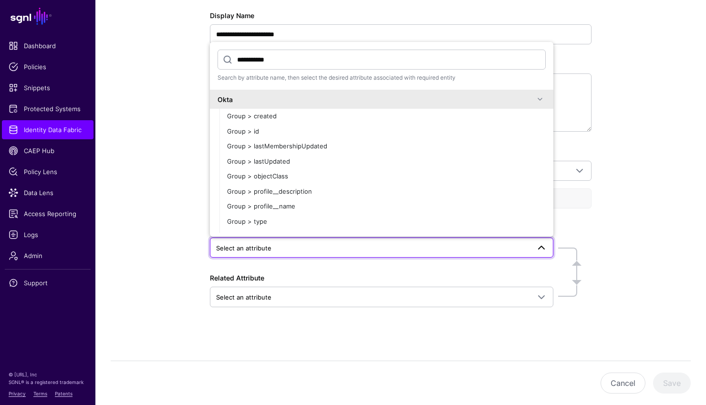
type input "**********"
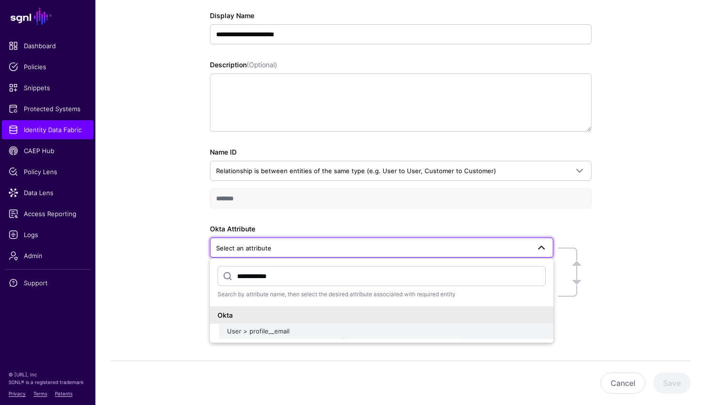
click at [354, 331] on div "User > profile__email" at bounding box center [386, 332] width 318 height 10
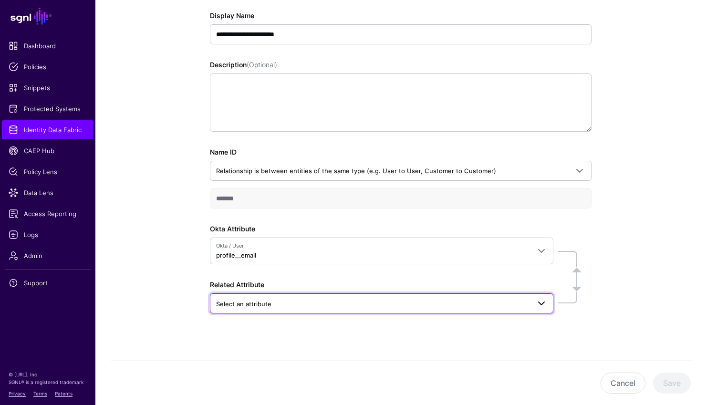
click at [339, 298] on span "Select an attribute" at bounding box center [373, 303] width 314 height 10
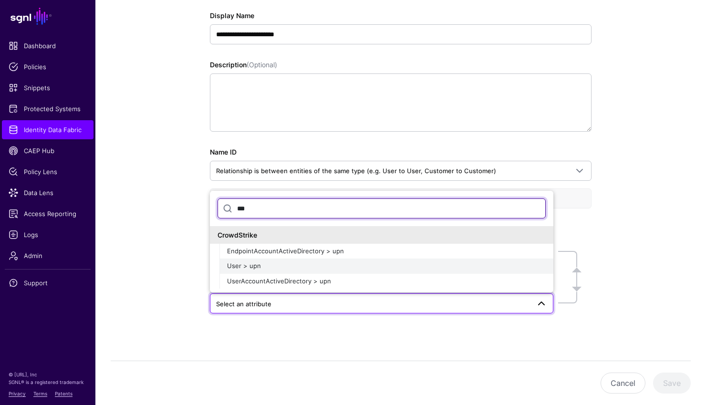
type input "***"
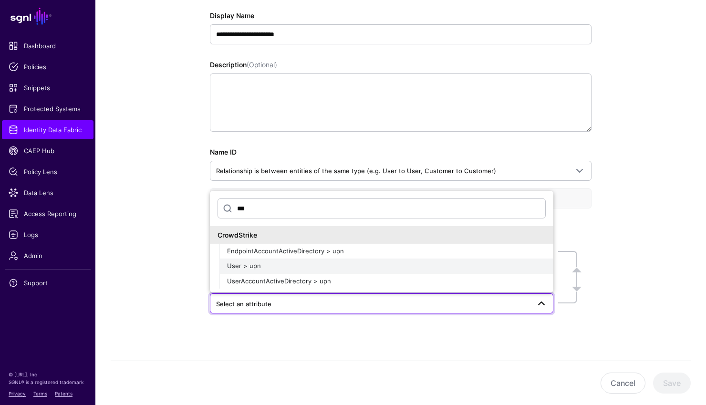
click at [316, 261] on div "User > upn" at bounding box center [386, 266] width 318 height 10
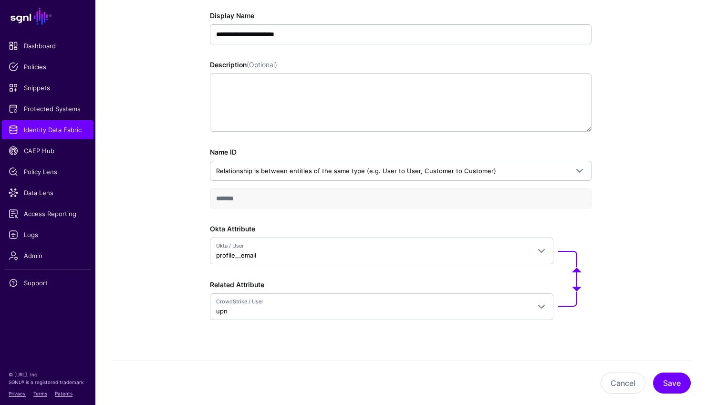
click at [689, 388] on div "Cancel Save" at bounding box center [401, 382] width 580 height 21
click at [679, 385] on button "Save" at bounding box center [672, 382] width 38 height 21
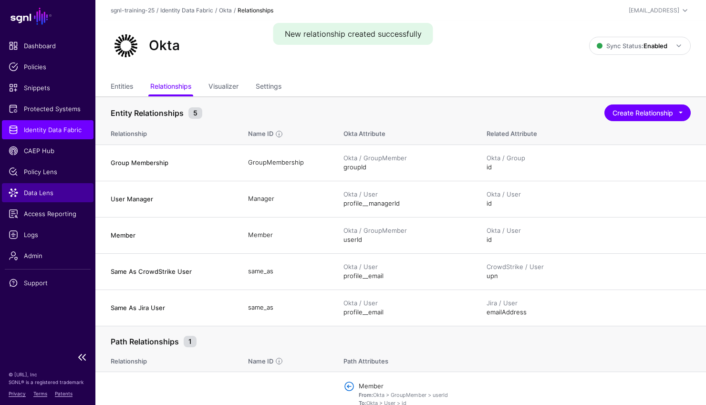
click at [46, 190] on span "Data Lens" at bounding box center [48, 193] width 78 height 10
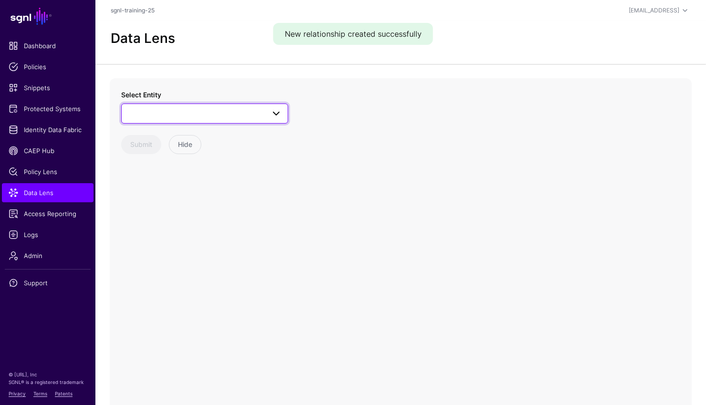
click at [226, 113] on span at bounding box center [204, 113] width 154 height 11
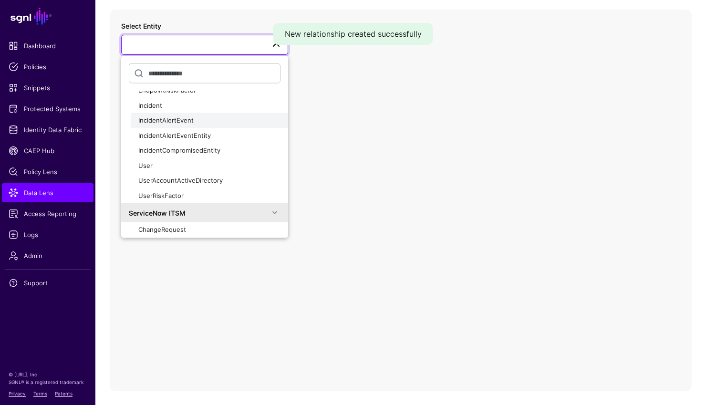
scroll to position [100, 0]
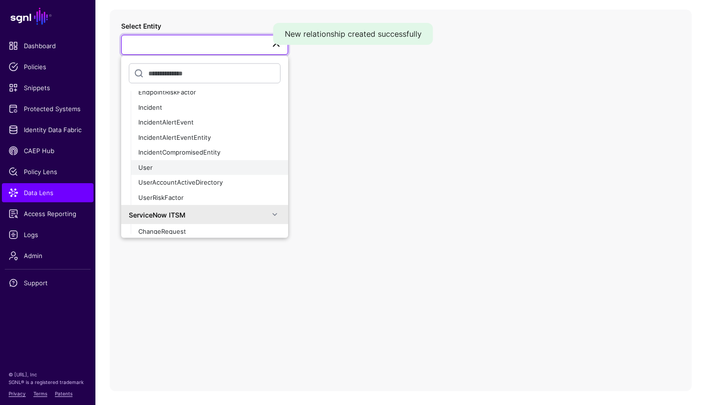
click at [181, 163] on div "User" at bounding box center [209, 168] width 142 height 10
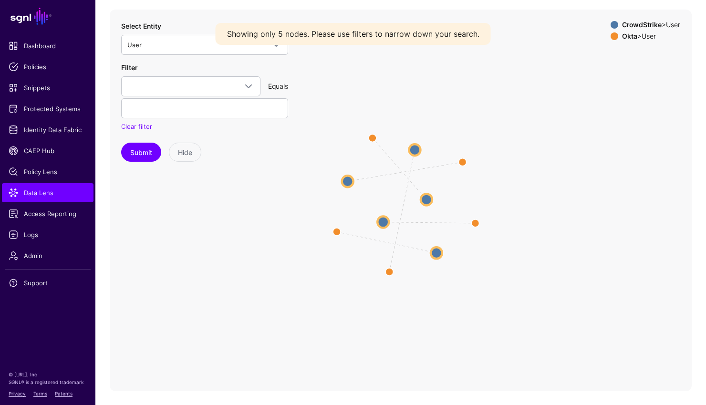
drag, startPoint x: 251, startPoint y: 166, endPoint x: 255, endPoint y: 168, distance: 4.9
click at [255, 168] on icon "same_as same_as same_as same_as same_as User User User User User User User User…" at bounding box center [401, 200] width 582 height 381
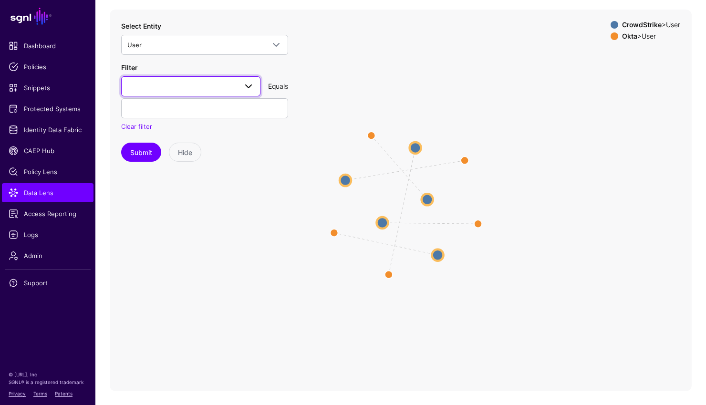
click at [207, 77] on link at bounding box center [190, 86] width 139 height 20
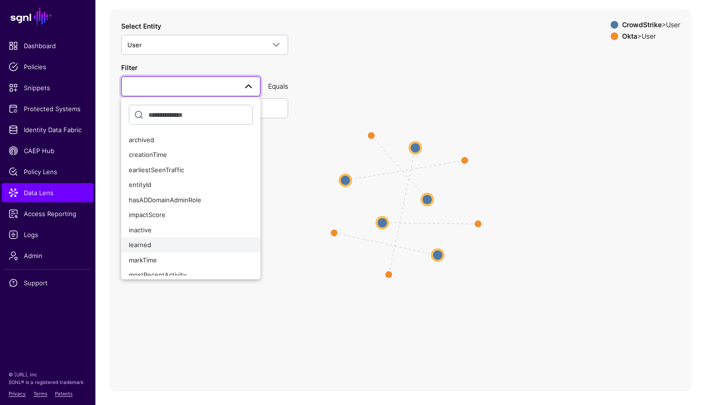
scroll to position [172, 0]
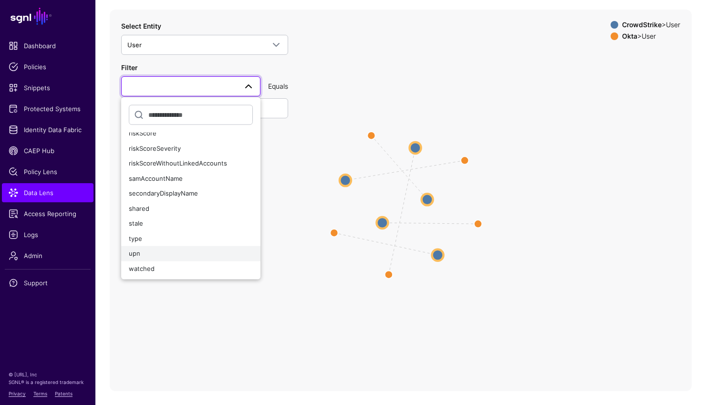
click at [213, 246] on button "upn" at bounding box center [190, 253] width 139 height 15
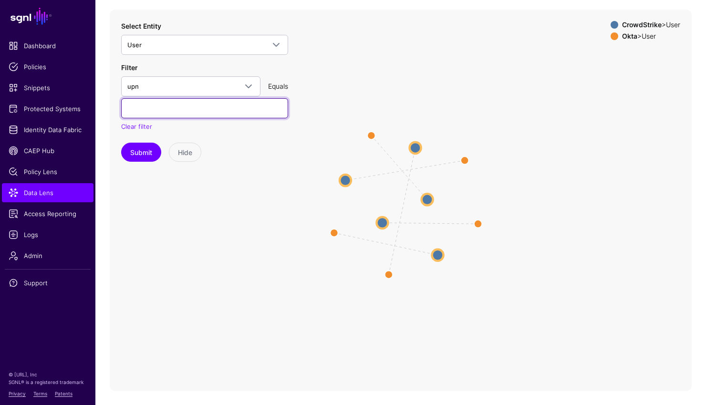
click at [200, 106] on input "text" at bounding box center [204, 108] width 167 height 20
type input "**********"
click at [121, 143] on button "Submit" at bounding box center [141, 152] width 40 height 19
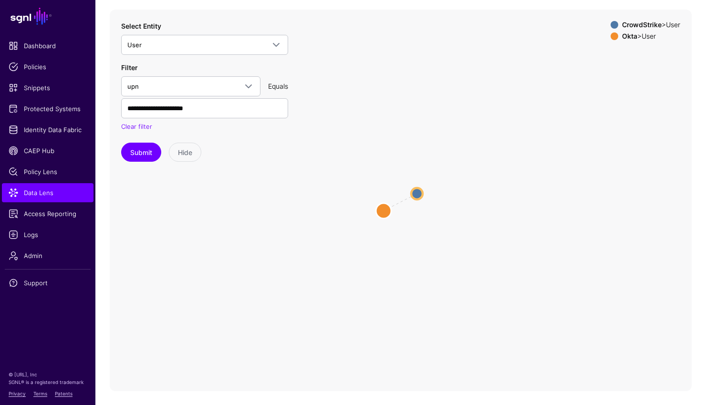
click at [385, 210] on circle at bounding box center [383, 210] width 15 height 15
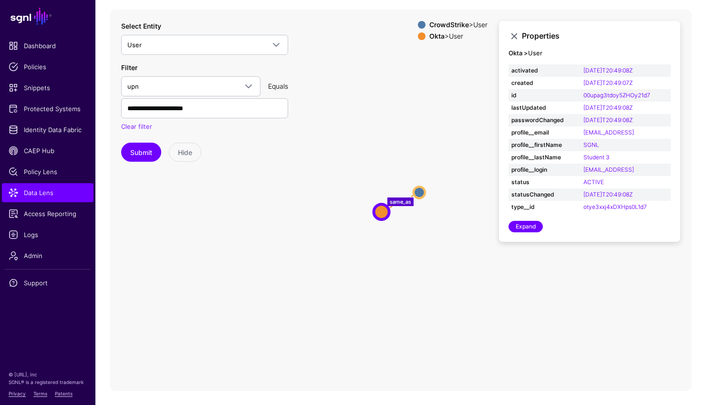
click at [535, 236] on div "Properties Okta > User activated 2025-08-19T20:49:08Z created 2025-08-19T20:49:…" at bounding box center [589, 131] width 181 height 221
click at [535, 235] on div "Properties Okta > User activated 2025-08-19T20:49:08Z created 2025-08-19T20:49:…" at bounding box center [589, 131] width 181 height 221
click at [534, 226] on link "Expand" at bounding box center [525, 226] width 34 height 11
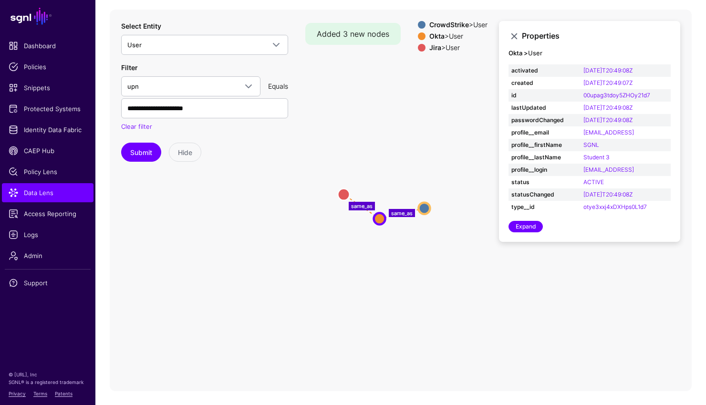
drag, startPoint x: 399, startPoint y: 170, endPoint x: 346, endPoint y: 193, distance: 57.7
click at [346, 193] on circle at bounding box center [343, 193] width 11 height 11
click at [404, 234] on icon "same_as same_as User User User User User User" at bounding box center [401, 200] width 582 height 381
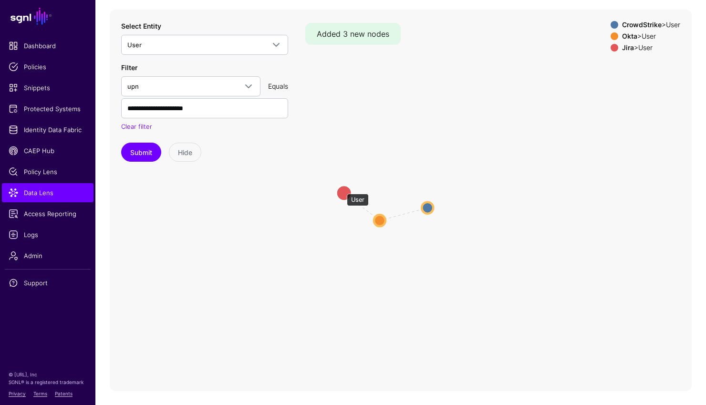
click at [343, 190] on circle at bounding box center [343, 192] width 15 height 15
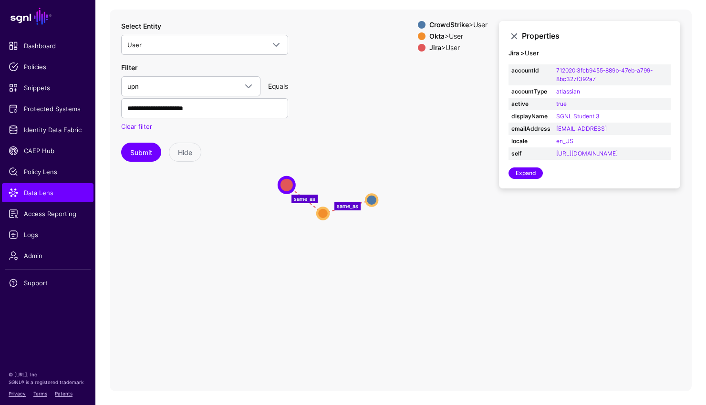
drag, startPoint x: 454, startPoint y: 191, endPoint x: 398, endPoint y: 183, distance: 56.8
click at [398, 183] on icon "same_as same_as User User User User User User" at bounding box center [401, 200] width 582 height 381
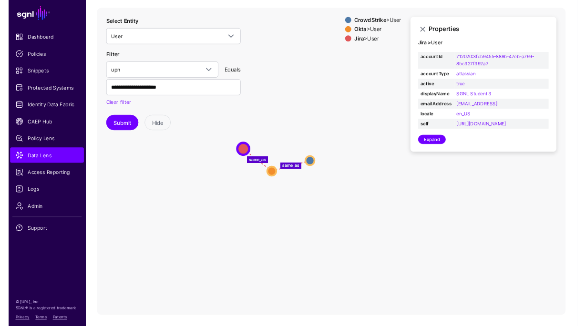
scroll to position [66, 0]
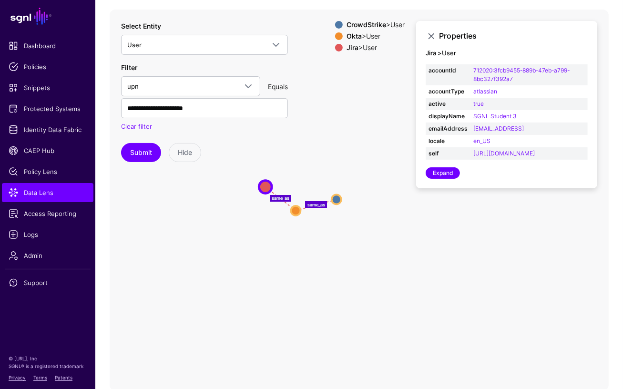
click at [314, 138] on icon "same_as same_as User User User User User User" at bounding box center [359, 200] width 499 height 381
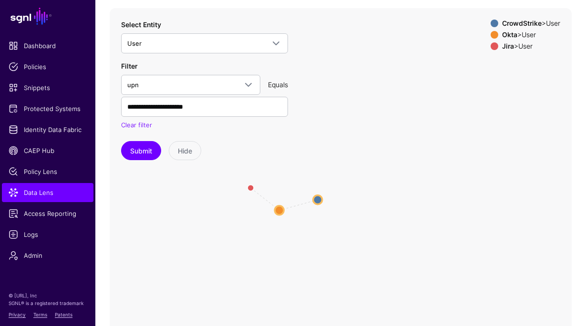
click at [494, 134] on icon "same_as same_as User User User User User User" at bounding box center [341, 198] width 462 height 381
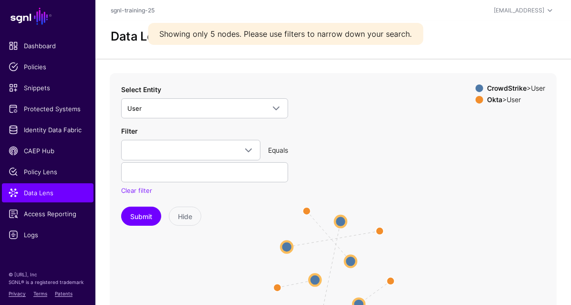
click at [340, 216] on circle at bounding box center [340, 220] width 11 height 11
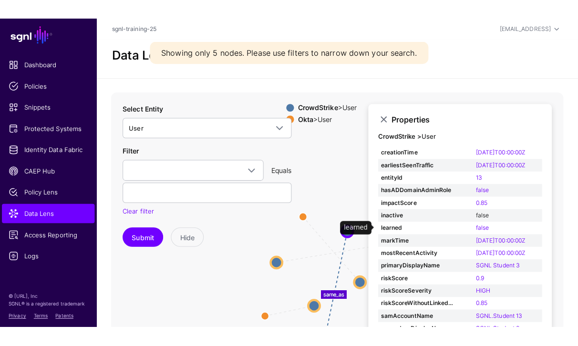
scroll to position [17, 0]
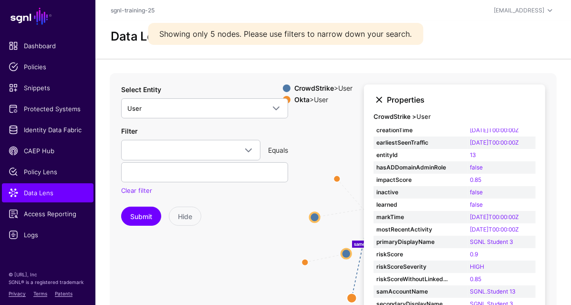
click at [383, 95] on link at bounding box center [378, 99] width 11 height 11
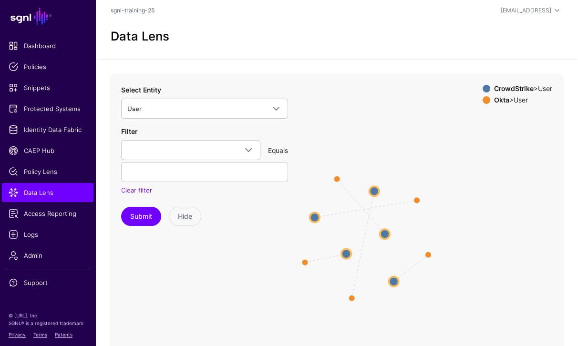
click at [364, 188] on icon "same_as same_as same_as same_as same_as User User User User User User User User…" at bounding box center [333, 263] width 447 height 381
click at [369, 188] on circle at bounding box center [374, 191] width 10 height 10
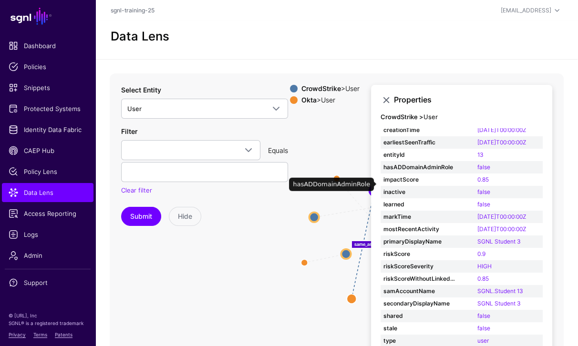
scroll to position [0, 0]
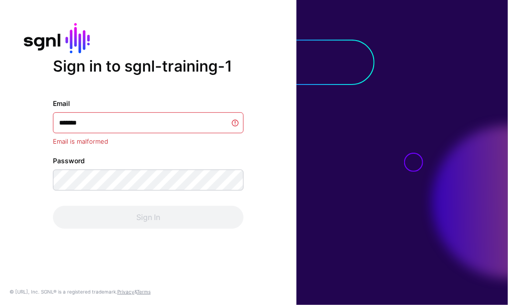
type input "********"
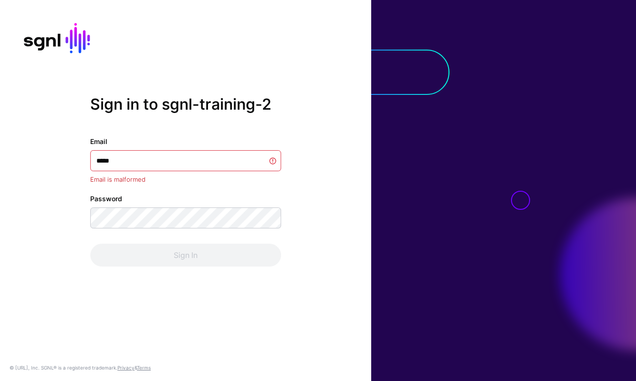
type input "******"
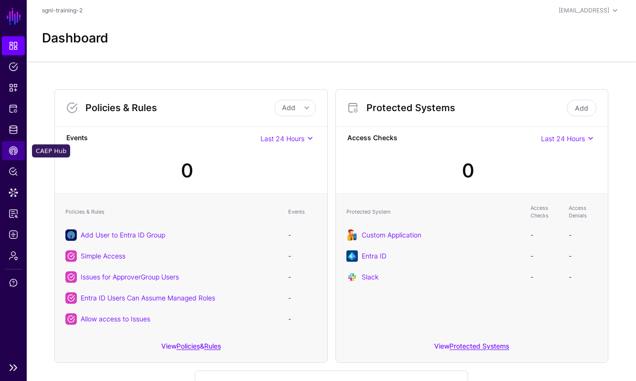
click at [18, 150] on link "CAEP Hub" at bounding box center [13, 150] width 23 height 19
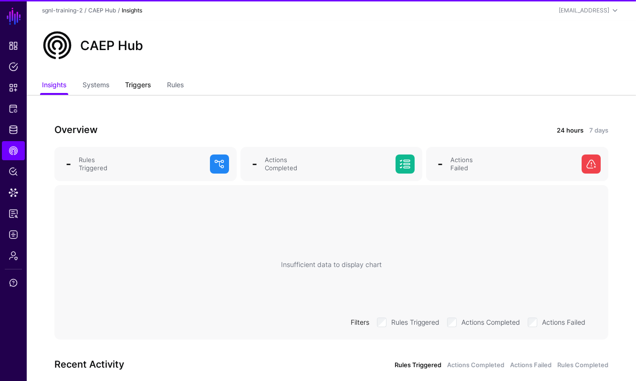
click at [146, 83] on link "Triggers" at bounding box center [138, 86] width 26 height 18
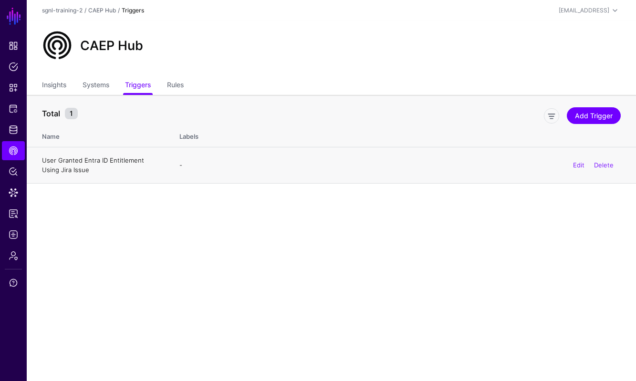
click at [103, 163] on link "User Granted Entra ID Entitlement Using Jira Issue" at bounding box center [93, 164] width 102 height 17
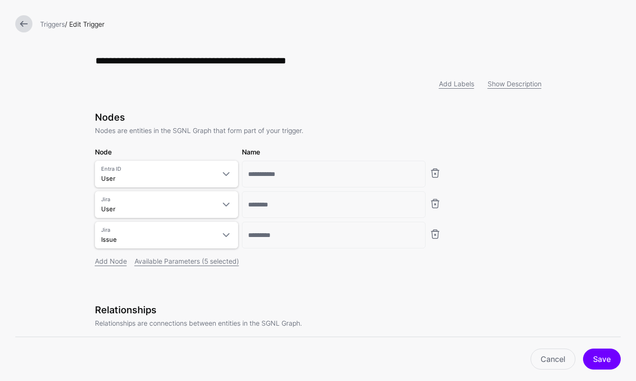
click at [21, 19] on link at bounding box center [23, 23] width 17 height 17
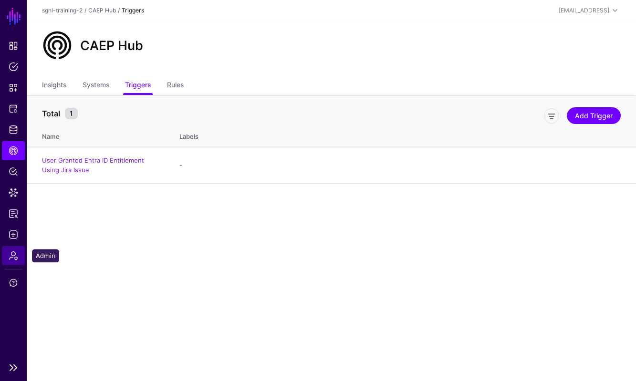
click at [17, 254] on span "Admin" at bounding box center [14, 256] width 10 height 10
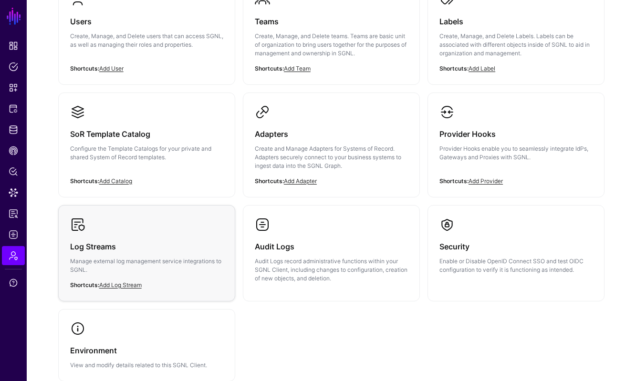
scroll to position [116, 0]
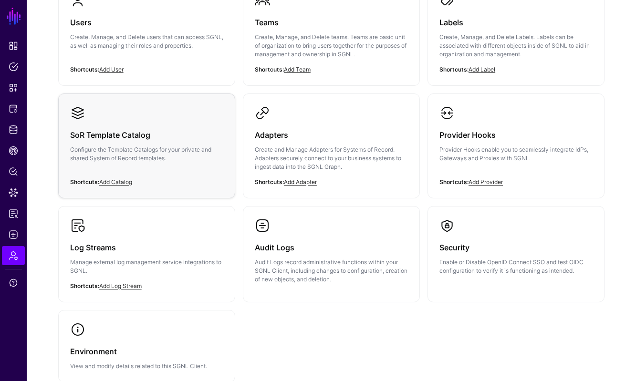
click at [181, 172] on div "SoR Template Catalog Configure the Template Catalogs for your private and share…" at bounding box center [146, 149] width 153 height 57
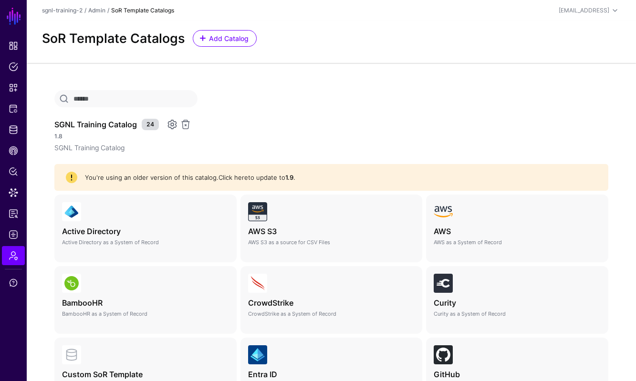
click at [234, 175] on link "Click here" at bounding box center [233, 178] width 30 height 8
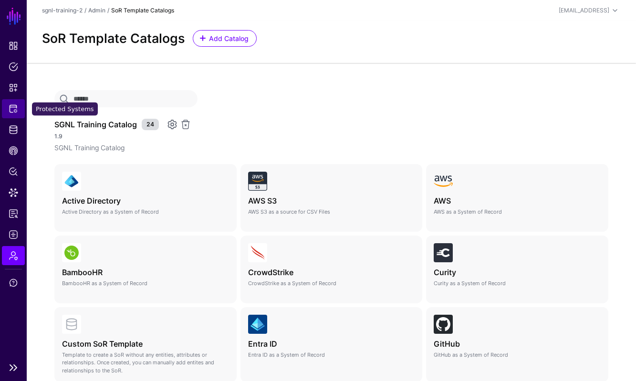
click at [13, 114] on link "Protected Systems" at bounding box center [13, 108] width 23 height 19
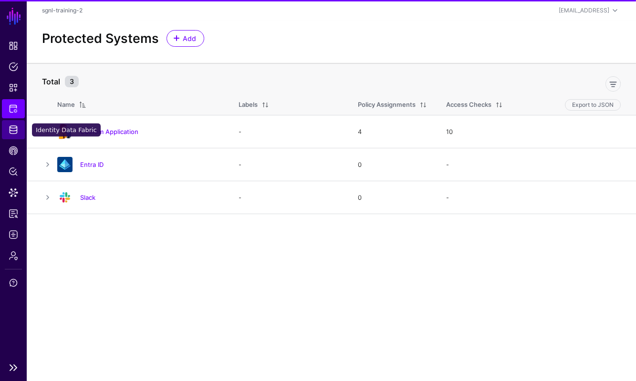
click at [13, 129] on span "Identity Data Fabric" at bounding box center [14, 130] width 10 height 10
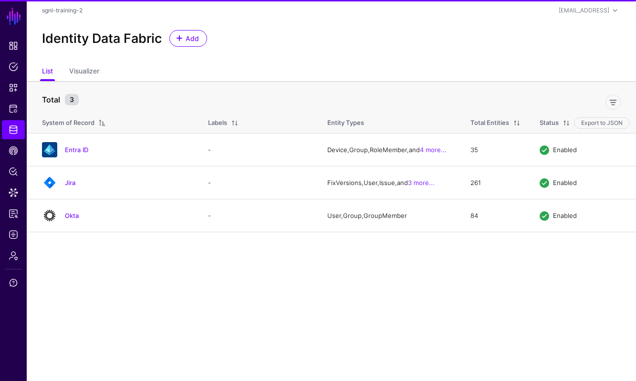
click at [184, 54] on div "Identity Data Fabric Add" at bounding box center [331, 42] width 609 height 42
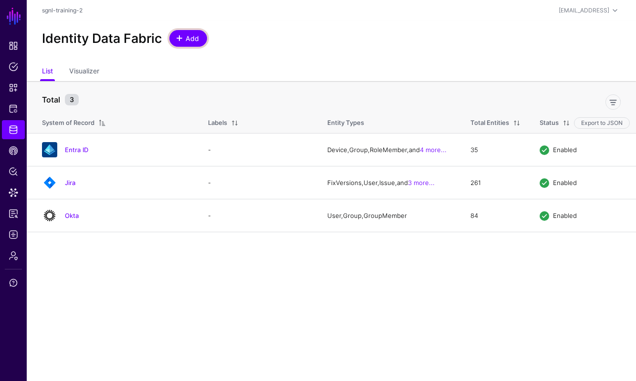
click at [188, 46] on link "Add" at bounding box center [188, 38] width 38 height 17
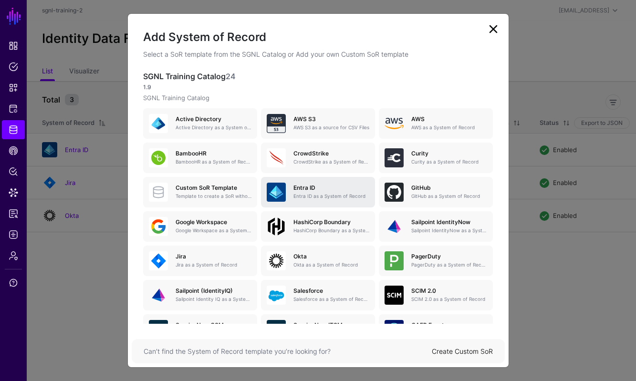
scroll to position [40, 0]
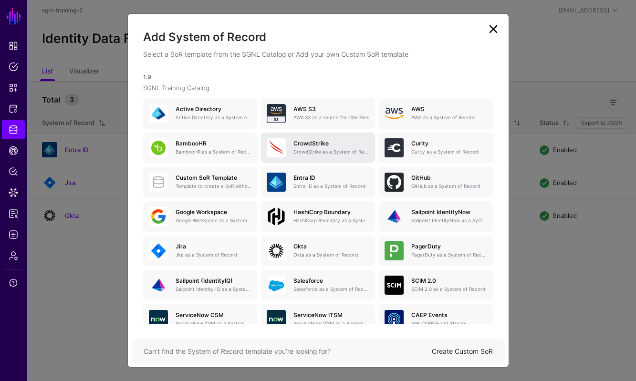
click at [304, 155] on div "CrowdStrike CrowdStrike as a System of Record" at bounding box center [318, 147] width 103 height 19
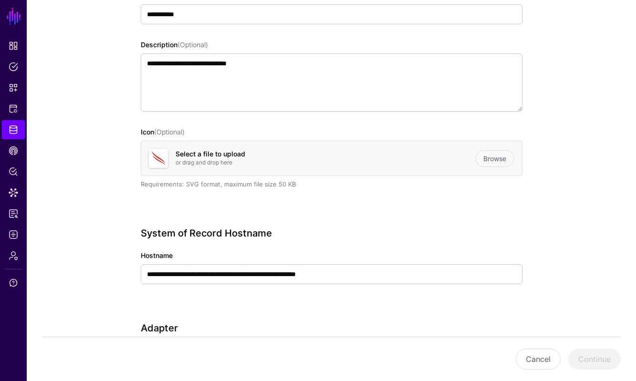
scroll to position [241, 0]
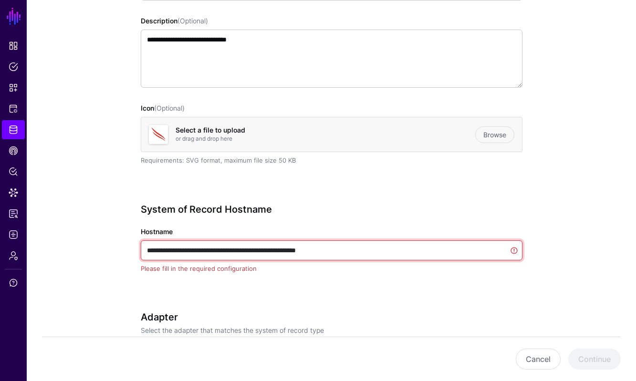
click at [285, 249] on input "**********" at bounding box center [331, 250] width 381 height 20
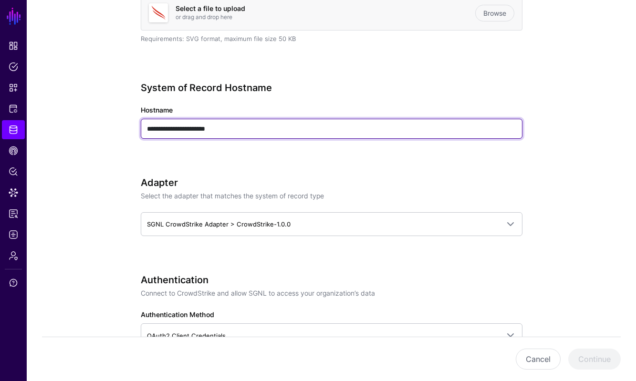
scroll to position [359, 0]
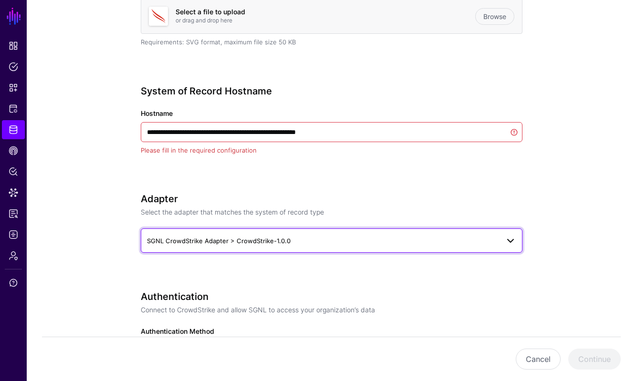
click at [296, 234] on link "SGNL CrowdStrike Adapter > CrowdStrike-1.0.0" at bounding box center [331, 240] width 381 height 24
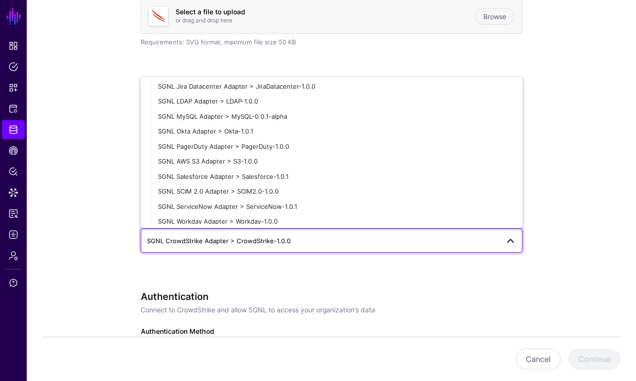
scroll to position [206, 0]
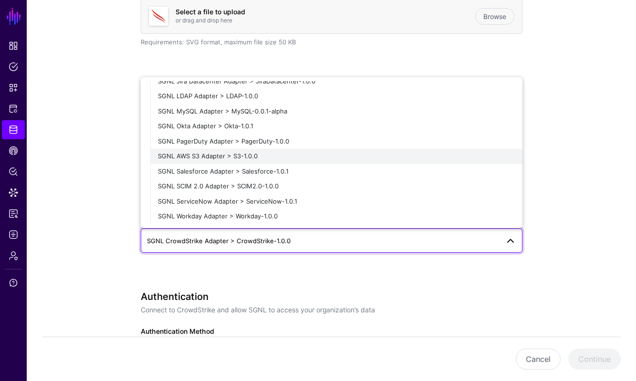
click at [281, 157] on div "SGNL AWS S3 Adapter > S3-1.0.0" at bounding box center [336, 157] width 357 height 10
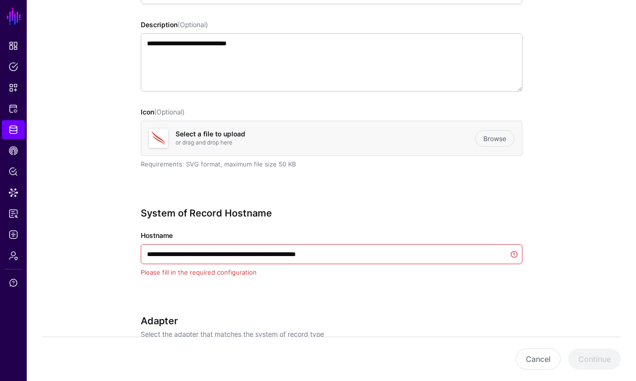
scroll to position [229, 0]
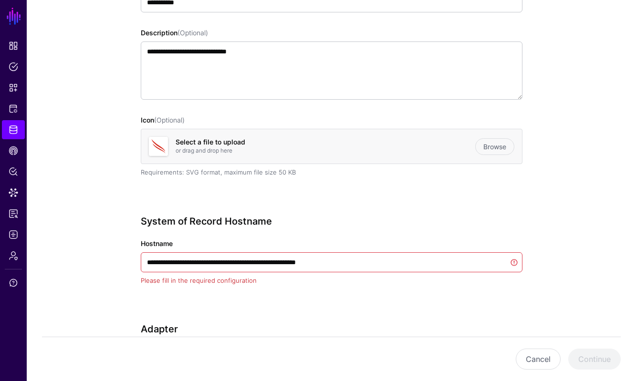
click at [326, 279] on div "Please fill in the required configuration" at bounding box center [331, 281] width 381 height 10
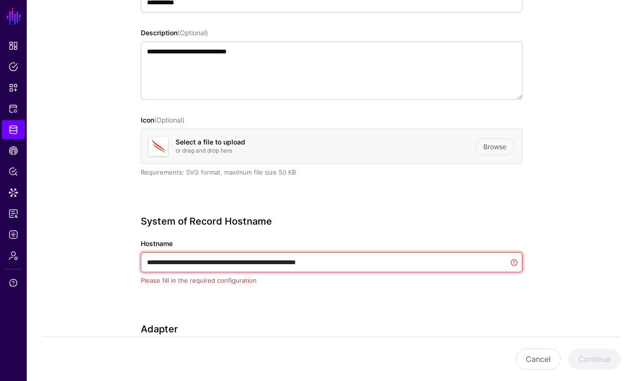
click at [326, 266] on input "**********" at bounding box center [331, 262] width 381 height 20
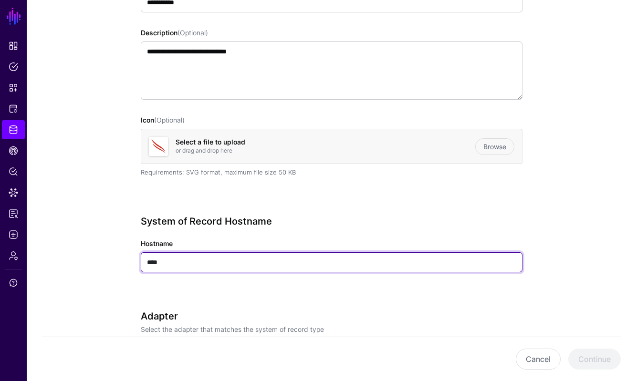
type input "****"
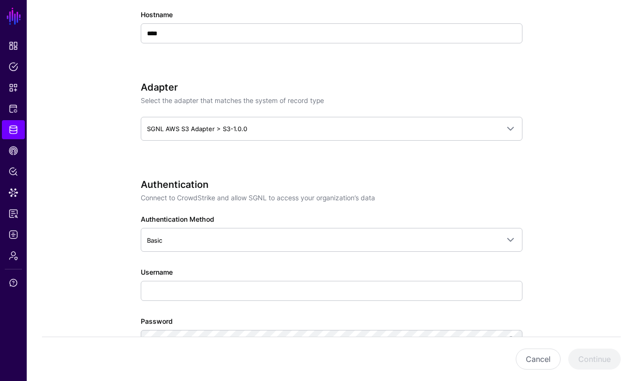
scroll to position [468, 0]
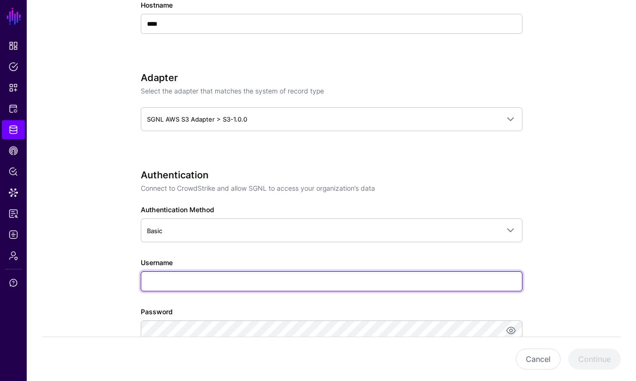
click at [400, 288] on input "Username" at bounding box center [331, 281] width 381 height 20
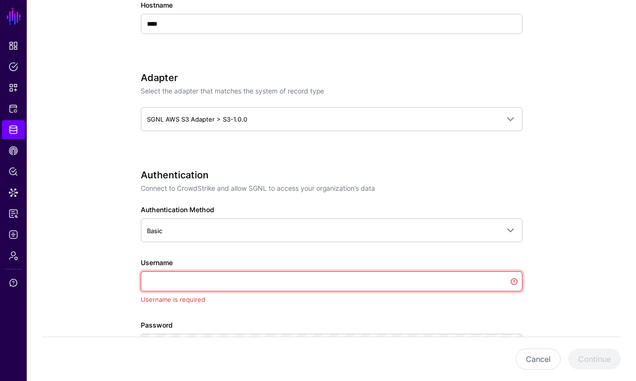
click at [395, 277] on input "Username" at bounding box center [331, 281] width 381 height 20
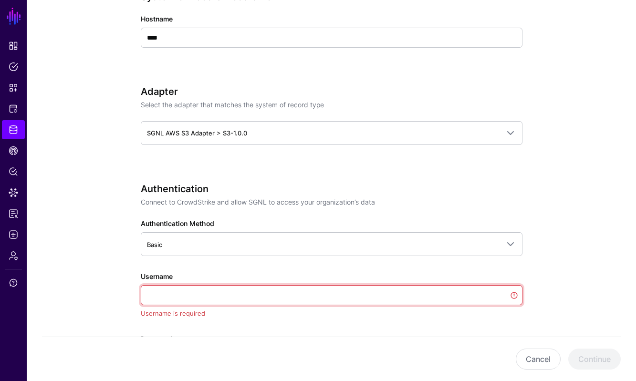
scroll to position [486, 0]
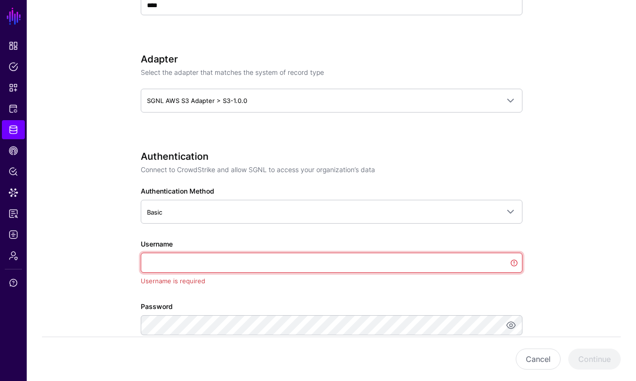
paste input "**********"
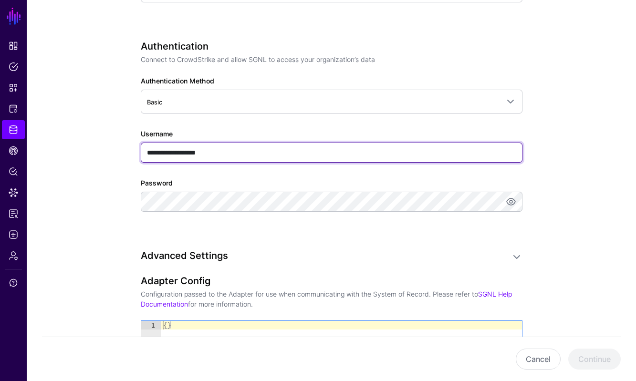
scroll to position [600, 0]
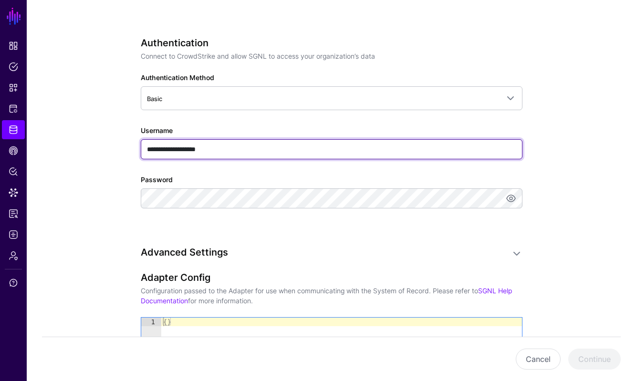
type input "**********"
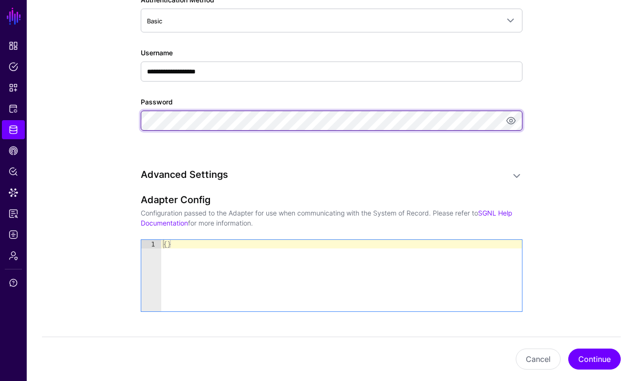
scroll to position [687, 0]
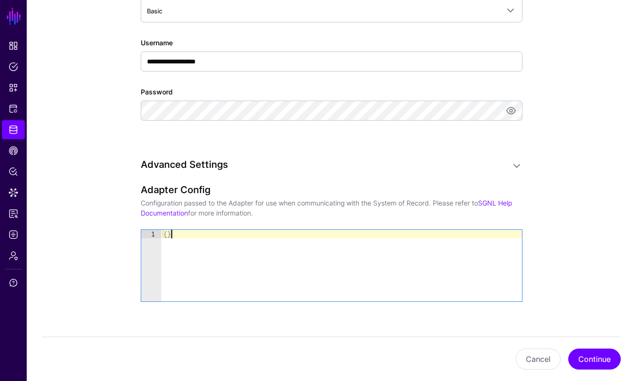
drag, startPoint x: 182, startPoint y: 249, endPoint x: 123, endPoint y: 209, distance: 70.7
paste textarea "Cursor at row 1"
type textarea "*"
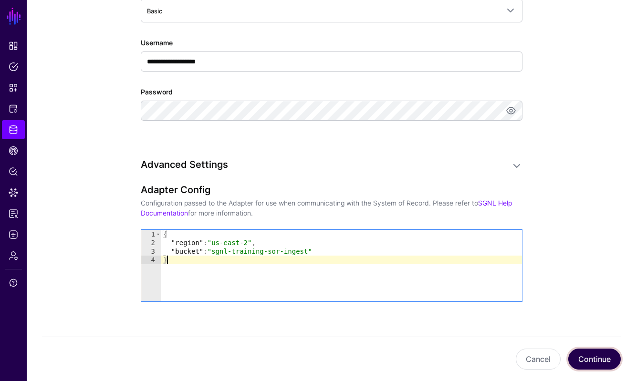
click at [590, 365] on button "Continue" at bounding box center [594, 359] width 52 height 21
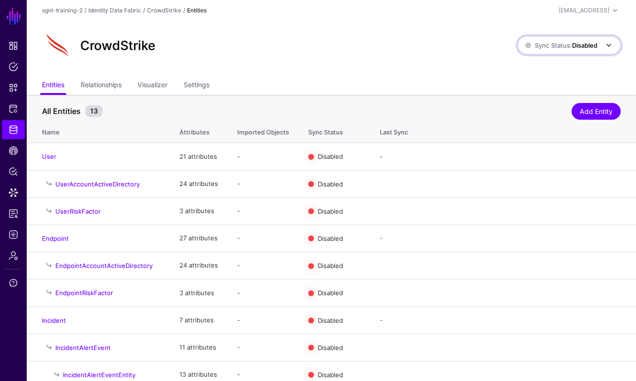
click at [581, 48] on strong "Disabled" at bounding box center [584, 45] width 25 height 8
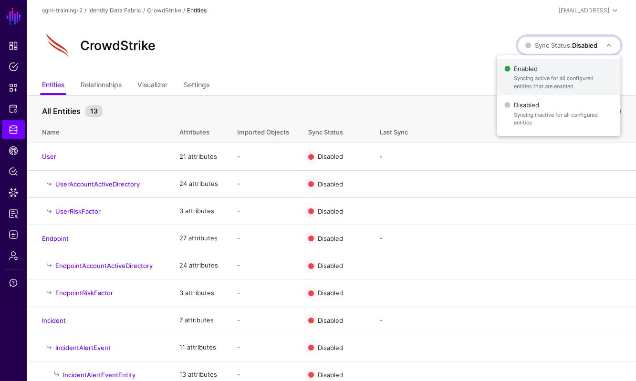
click at [531, 75] on span "Syncing active for all configured entities that are enabled" at bounding box center [562, 82] width 99 height 16
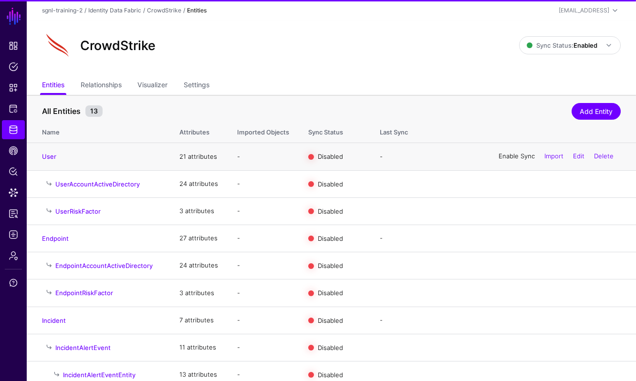
click at [516, 157] on link "Enable Sync" at bounding box center [516, 157] width 36 height 8
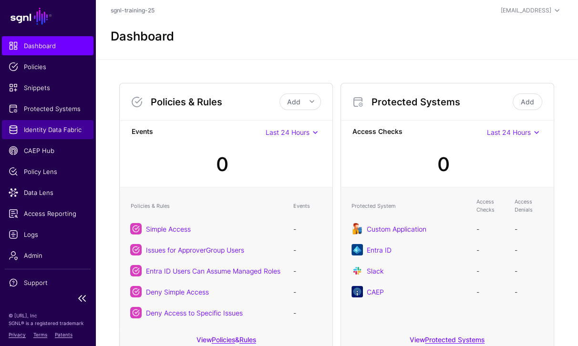
click at [62, 126] on span "Identity Data Fabric" at bounding box center [48, 130] width 78 height 10
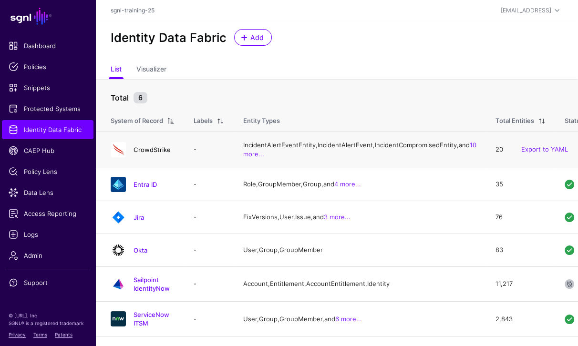
click at [166, 154] on link "CrowdStrike" at bounding box center [151, 150] width 37 height 8
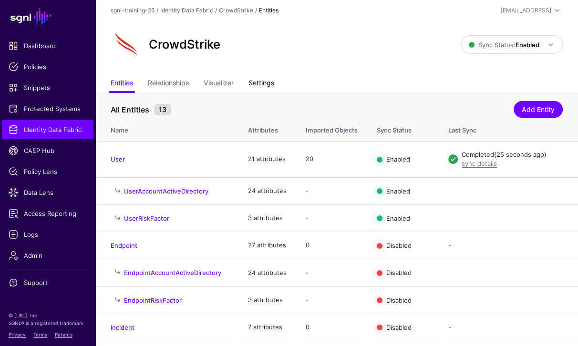
click at [274, 87] on link "Settings" at bounding box center [261, 84] width 26 height 18
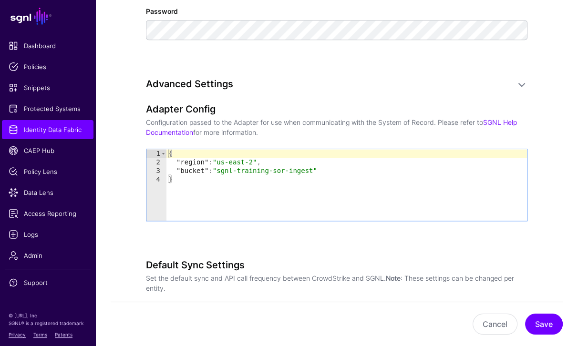
scroll to position [772, 0]
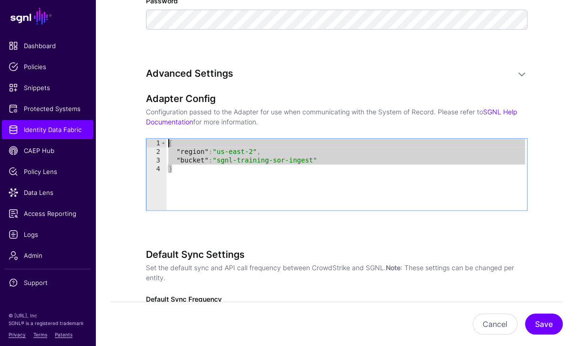
drag, startPoint x: 185, startPoint y: 173, endPoint x: 162, endPoint y: 145, distance: 35.8
click at [162, 145] on div "* 1 2 3 4 { "region" : "us-east-2" , "bucket" : "sgnl-training-sor-ingest" } XX…" at bounding box center [336, 175] width 380 height 72
type textarea "**********"
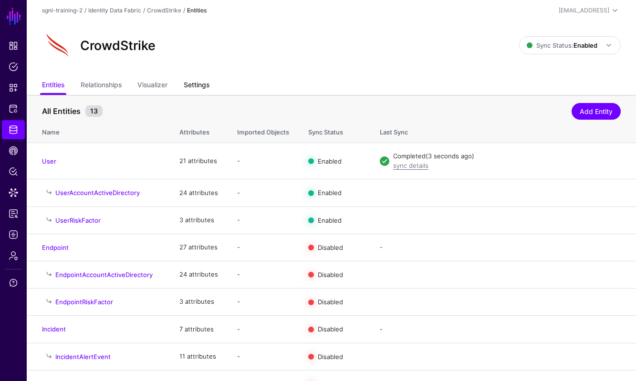
click at [209, 85] on link "Settings" at bounding box center [197, 86] width 26 height 18
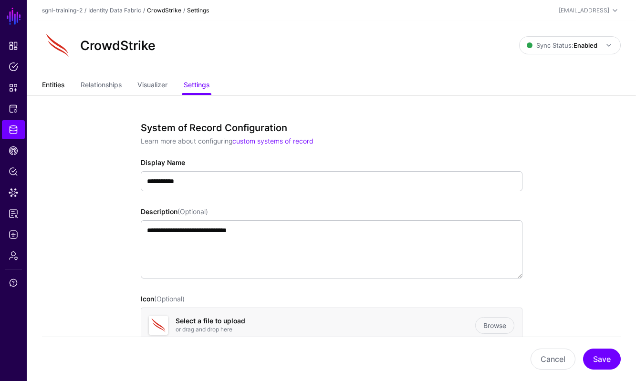
click at [50, 82] on link "Entities" at bounding box center [53, 86] width 22 height 18
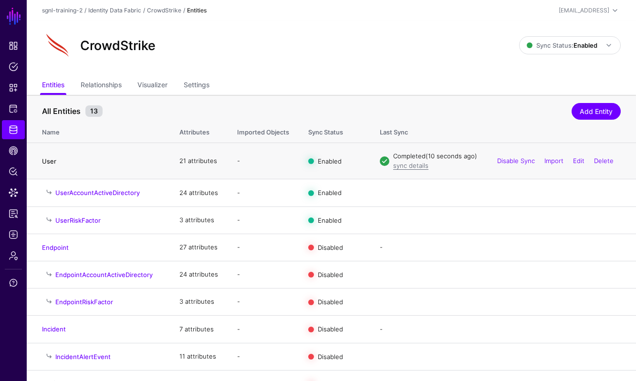
click at [53, 161] on link "User" at bounding box center [49, 161] width 14 height 8
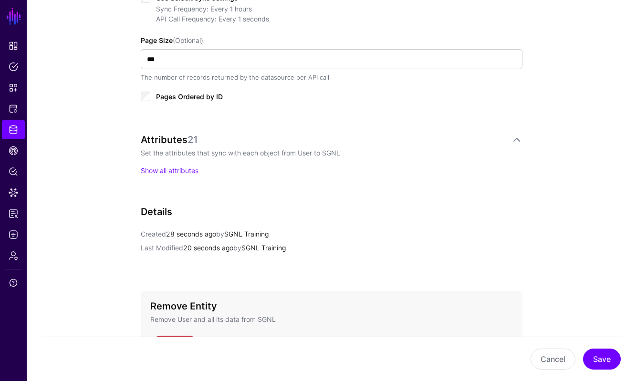
scroll to position [533, 0]
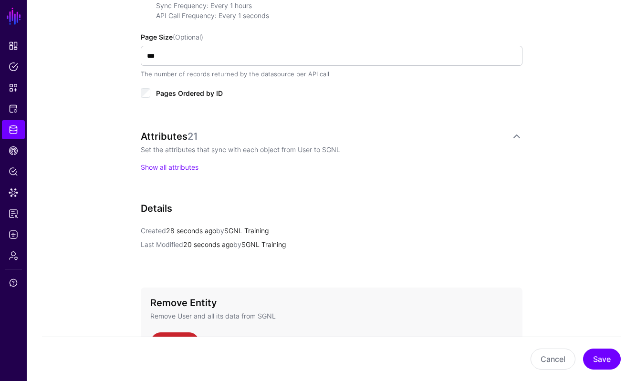
click at [179, 174] on div "Attributes 21 Set the attributes that sync with each object from User to SGNL S…" at bounding box center [331, 161] width 381 height 61
click at [180, 169] on link "Show all attributes" at bounding box center [170, 167] width 58 height 8
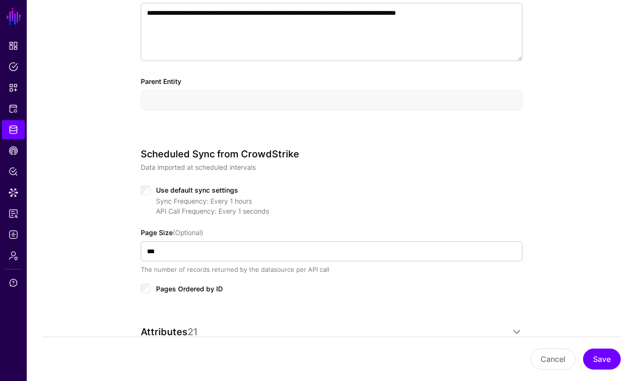
scroll to position [415, 0]
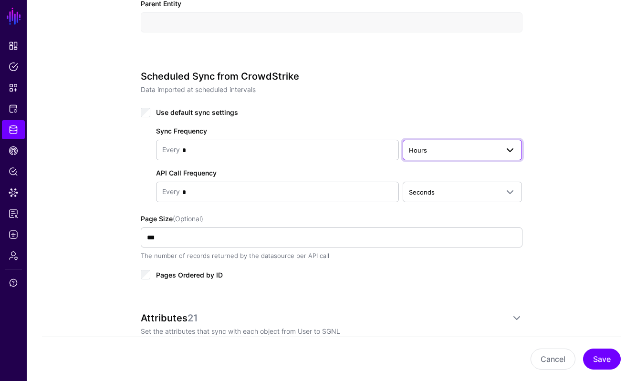
click at [498, 150] on span at bounding box center [506, 149] width 17 height 11
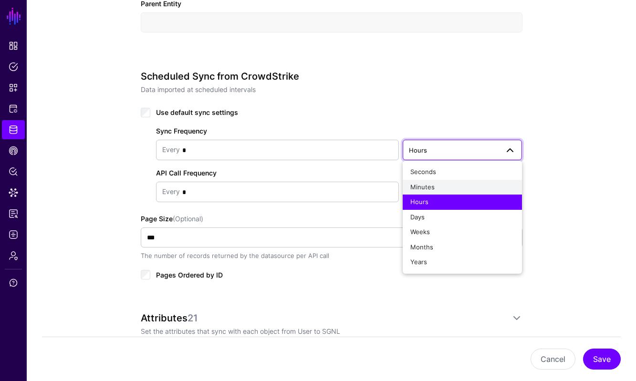
click at [451, 187] on div "Minutes" at bounding box center [462, 188] width 104 height 10
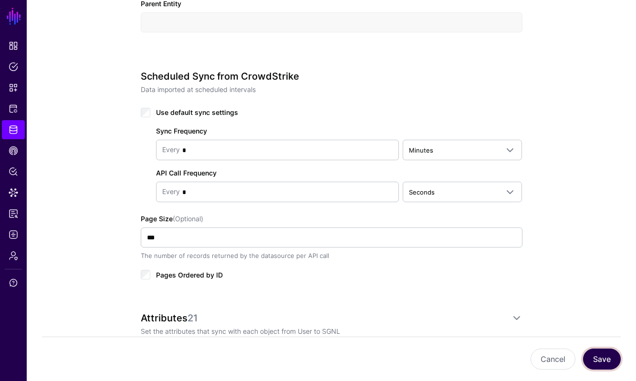
click at [604, 366] on button "Save" at bounding box center [602, 359] width 38 height 21
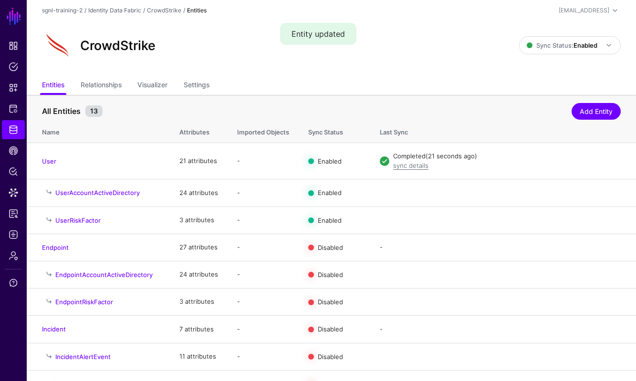
click at [442, 102] on div "All Entities 13 Add Entity" at bounding box center [331, 110] width 578 height 18
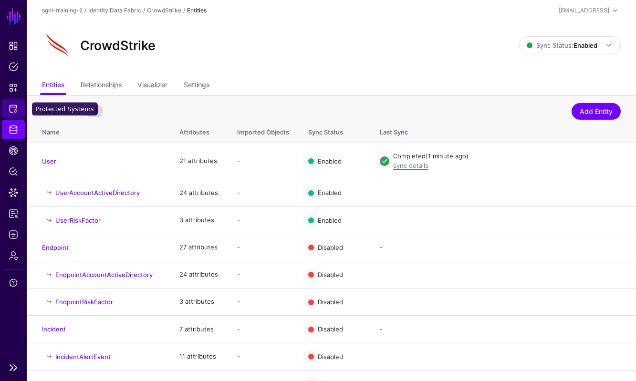
click at [14, 107] on span "Protected Systems" at bounding box center [14, 109] width 10 height 10
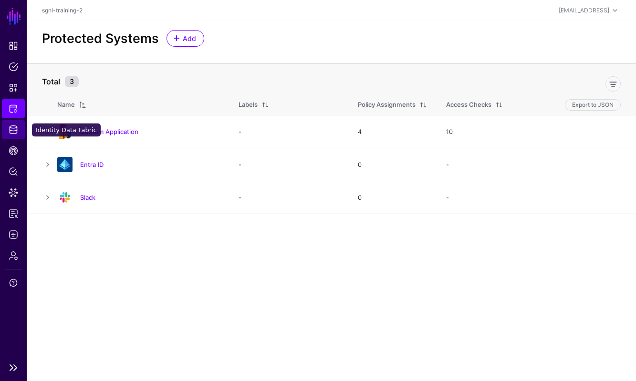
click at [18, 130] on link "Identity Data Fabric" at bounding box center [13, 129] width 23 height 19
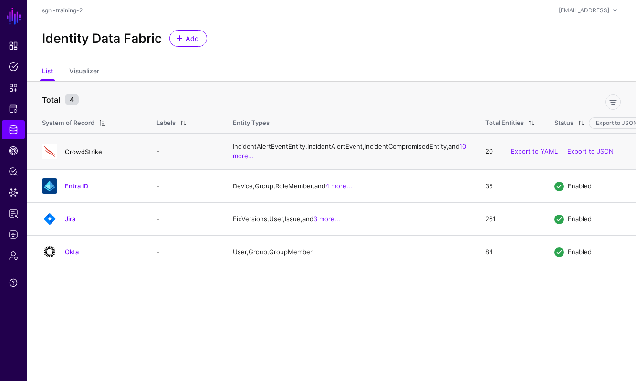
click at [95, 155] on link "CrowdStrike" at bounding box center [83, 152] width 37 height 8
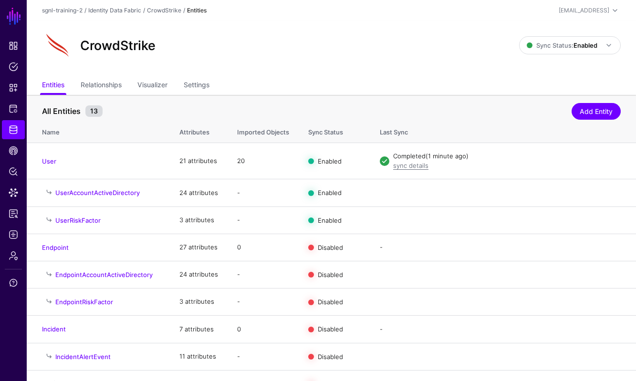
click at [106, 95] on th "All Entities 13 Add Entity" at bounding box center [331, 106] width 609 height 23
click at [106, 87] on link "Relationships" at bounding box center [101, 86] width 41 height 18
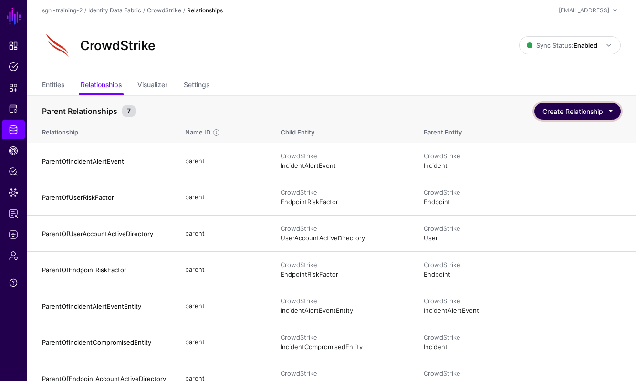
click at [614, 116] on button "Create Relationship" at bounding box center [577, 111] width 86 height 17
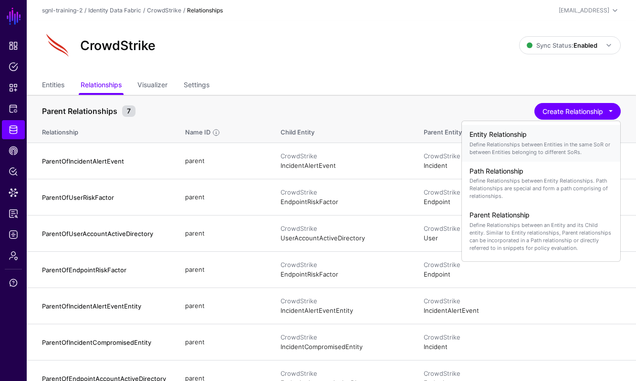
click at [552, 137] on h4 "Entity Relationship" at bounding box center [540, 135] width 143 height 8
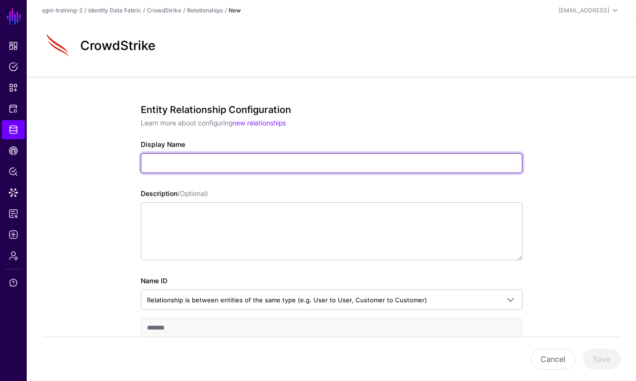
click at [424, 160] on input "Display Name" at bounding box center [331, 163] width 381 height 20
type input "**********"
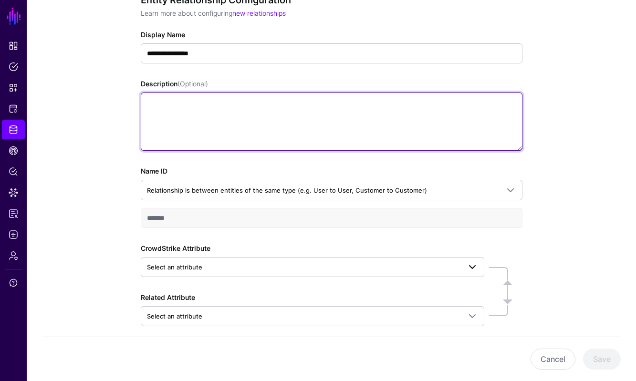
scroll to position [117, 0]
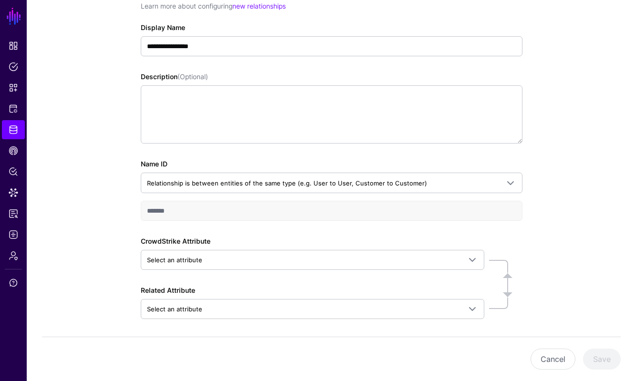
click at [472, 197] on div "Name ID Relationship is between entities of the same type (e.g. User to User, C…" at bounding box center [331, 190] width 381 height 62
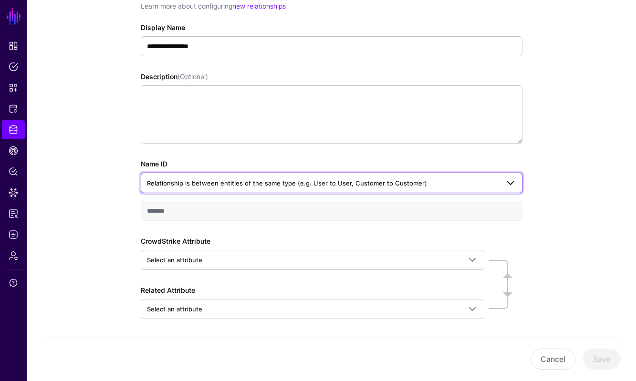
click at [467, 183] on span "Relationship is between entities of the same type (e.g. User to User, Customer …" at bounding box center [323, 183] width 352 height 10
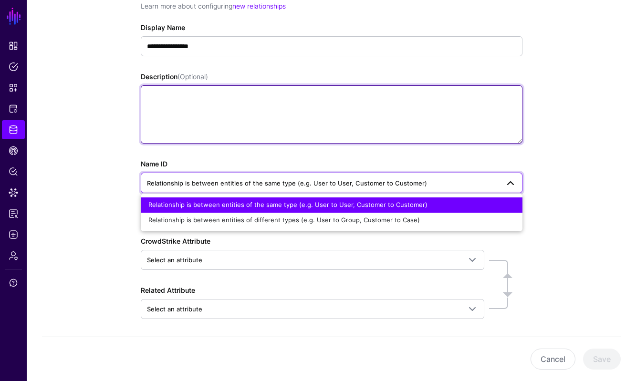
click at [506, 141] on textarea "Description (Optional)" at bounding box center [331, 114] width 381 height 58
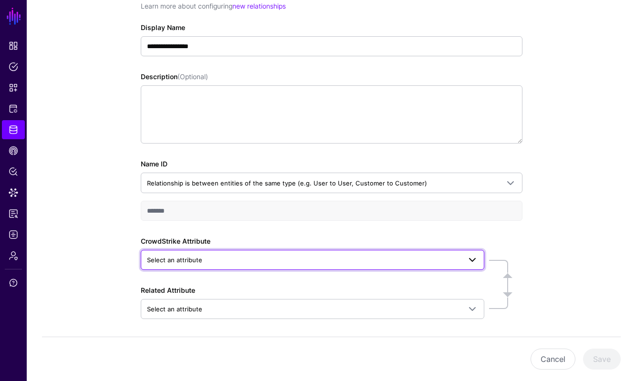
click at [308, 256] on span "Select an attribute" at bounding box center [304, 260] width 314 height 10
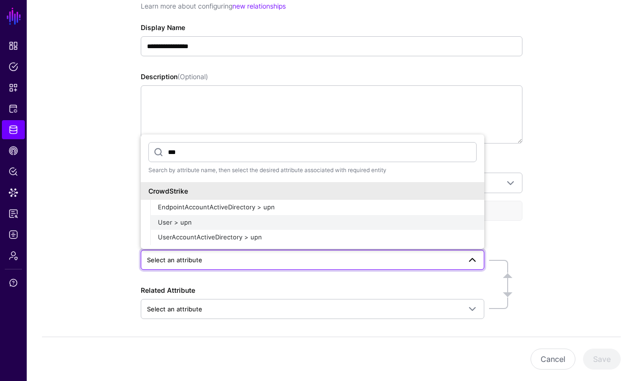
type input "***"
click at [247, 221] on div "User > upn" at bounding box center [317, 223] width 318 height 10
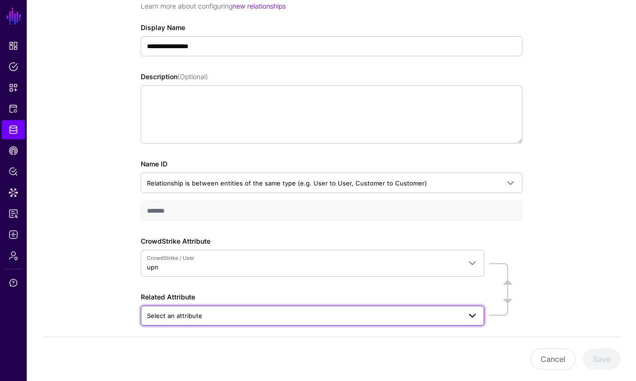
click at [251, 318] on span "Select an attribute" at bounding box center [304, 315] width 314 height 10
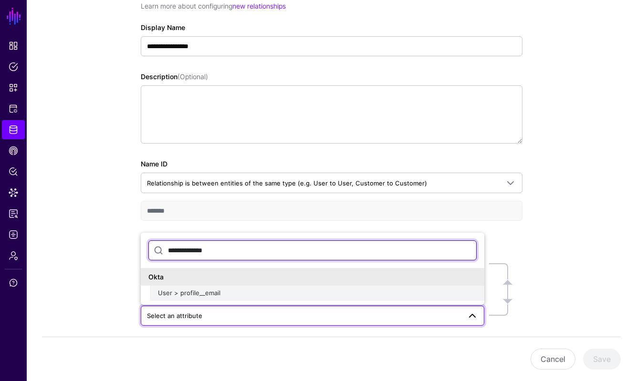
type input "**********"
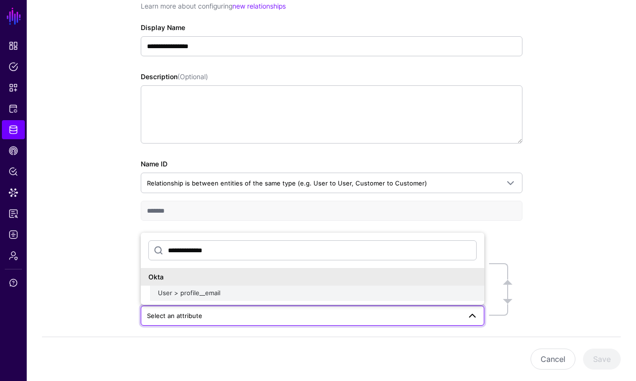
click at [259, 291] on div "User > profile__email" at bounding box center [317, 293] width 318 height 10
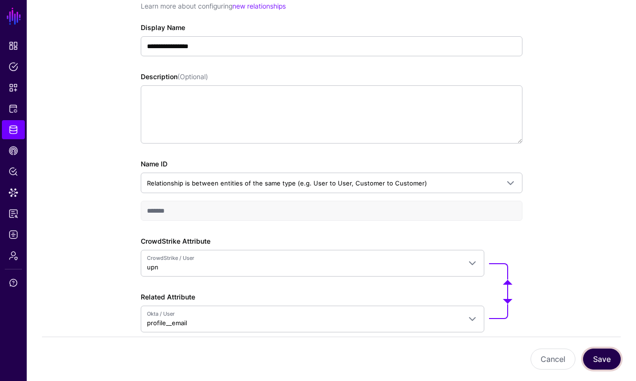
click at [595, 357] on button "Save" at bounding box center [602, 359] width 38 height 21
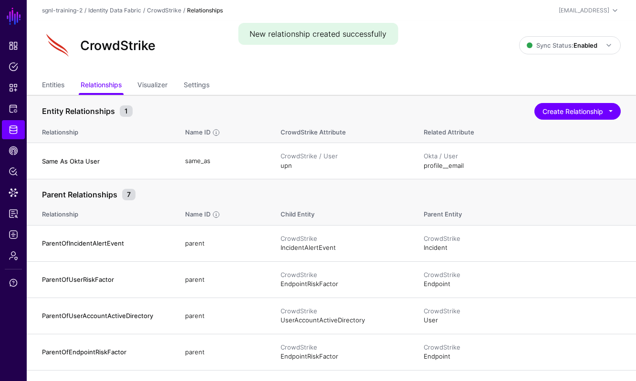
click at [461, 56] on div "CrowdStrike" at bounding box center [280, 45] width 484 height 31
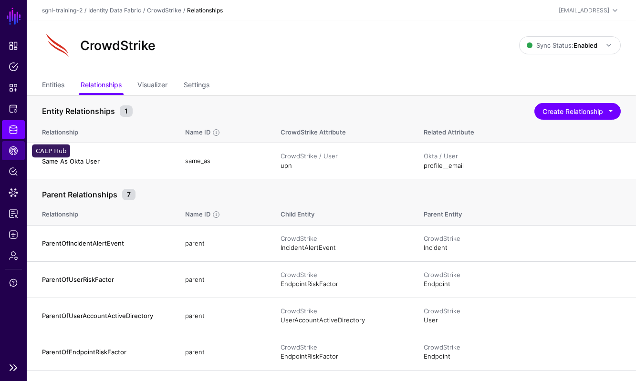
click at [17, 152] on span "CAEP Hub" at bounding box center [14, 151] width 10 height 10
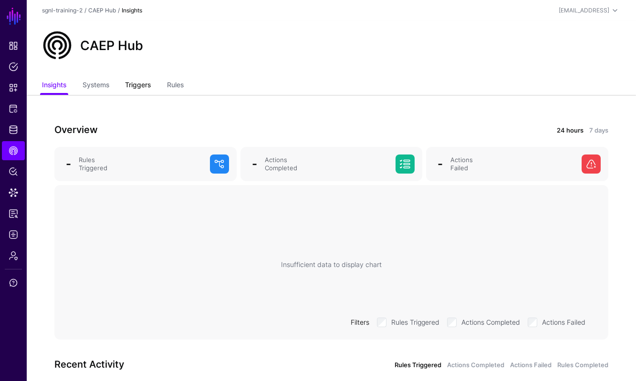
click at [138, 79] on link "Triggers" at bounding box center [138, 86] width 26 height 18
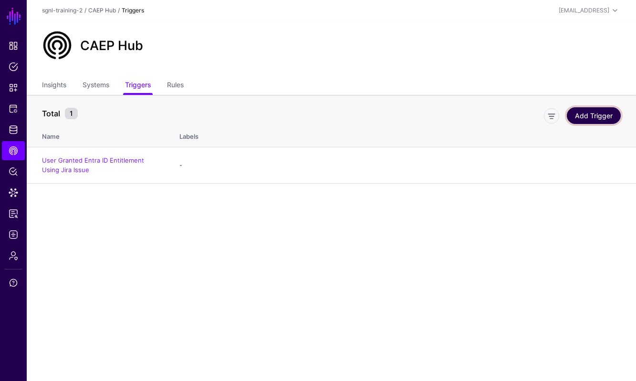
click at [593, 119] on link "Add Trigger" at bounding box center [593, 115] width 54 height 17
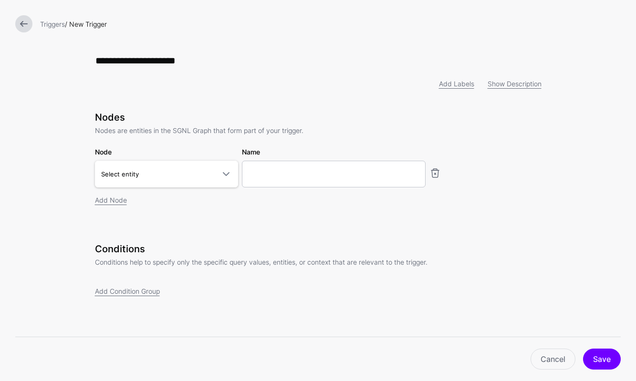
type input "**********"
click at [208, 190] on div "Nodes Nodes are entities in the SGNL Graph that form part of your trigger. Node…" at bounding box center [318, 158] width 446 height 93
click at [209, 182] on link "Select entity" at bounding box center [166, 174] width 143 height 27
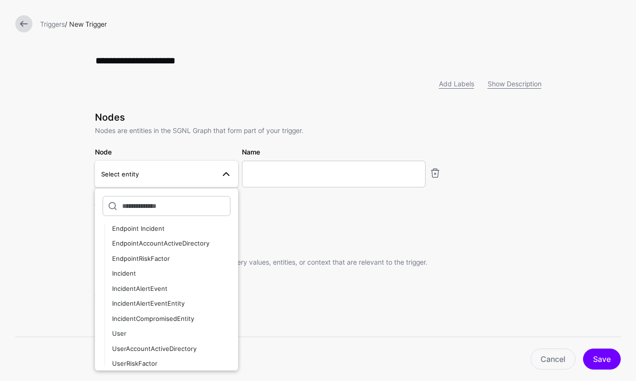
scroll to position [71, 0]
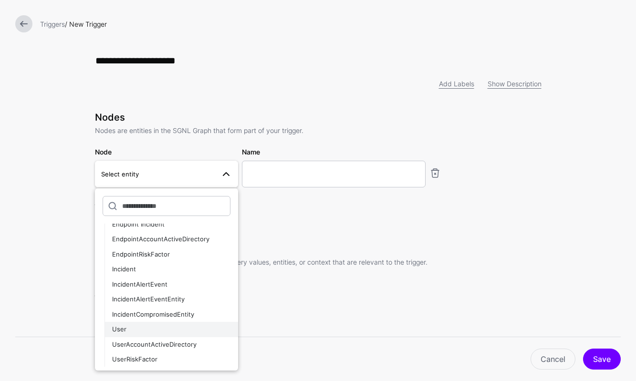
click at [140, 331] on div "User" at bounding box center [171, 330] width 118 height 10
type input "**********"
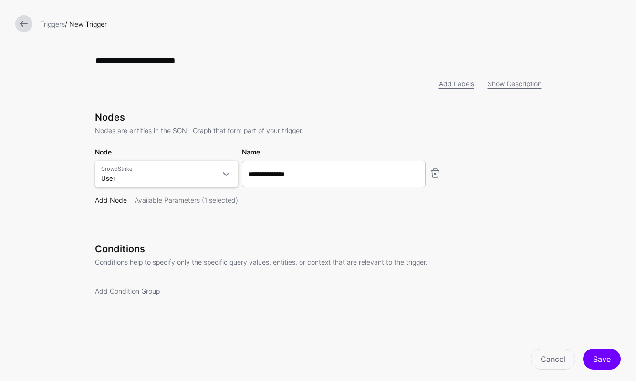
click at [119, 204] on link "Add Node" at bounding box center [111, 200] width 32 height 8
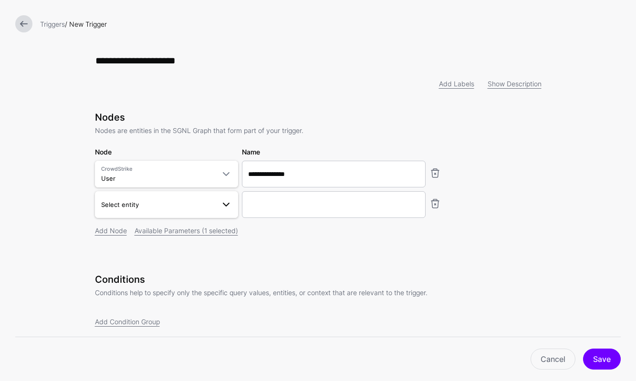
click at [148, 215] on link "Select entity" at bounding box center [166, 204] width 143 height 27
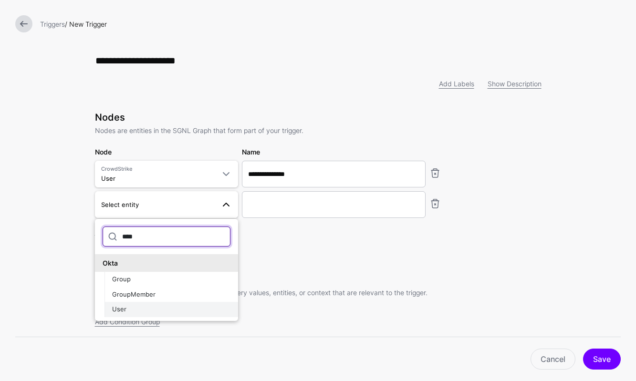
type input "****"
click at [129, 310] on div "User" at bounding box center [171, 310] width 118 height 10
type input "********"
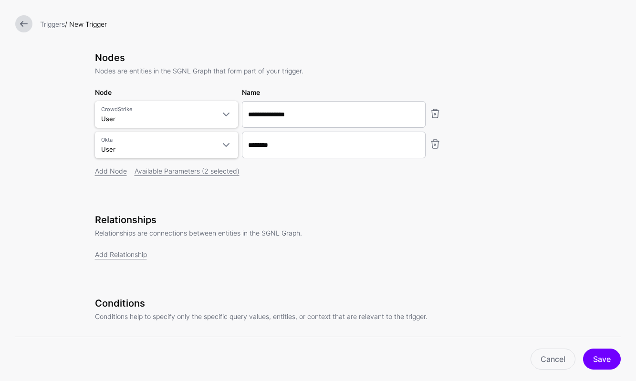
scroll to position [66, 0]
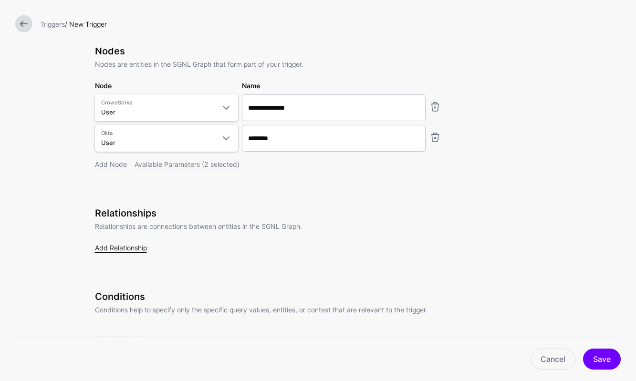
click at [127, 250] on link "Add Relationship" at bounding box center [121, 248] width 52 height 8
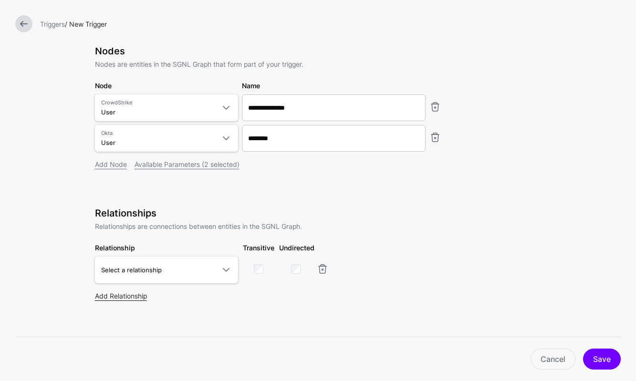
scroll to position [67, 0]
click at [126, 257] on link "Select a relationship" at bounding box center [166, 269] width 143 height 27
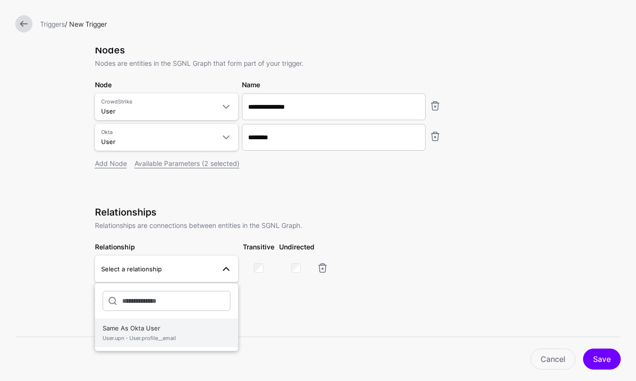
click at [127, 335] on span "Same As Okta User User.upn - User.profile__email" at bounding box center [167, 332] width 128 height 23
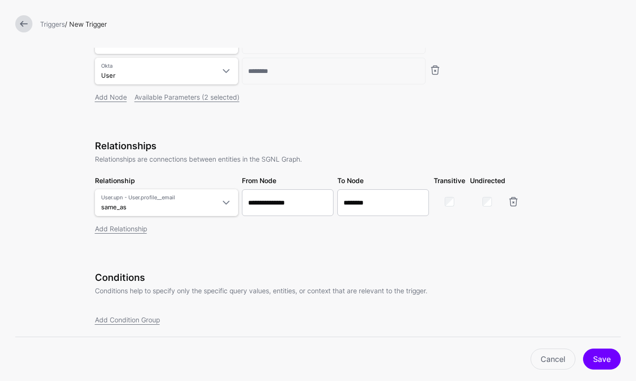
scroll to position [161, 0]
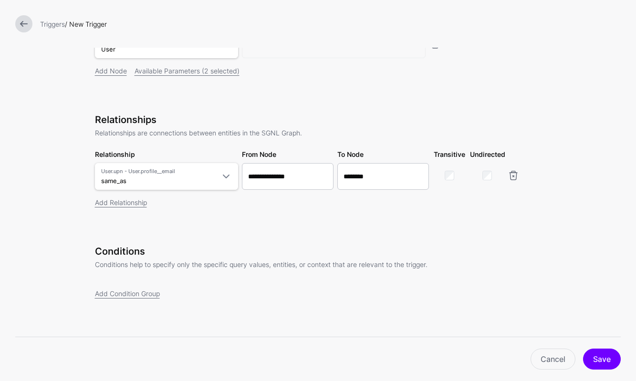
click at [159, 287] on div "Conditions Conditions help to specify only the specific query values, entities,…" at bounding box center [318, 272] width 446 height 53
click at [155, 292] on link "Add Condition Group" at bounding box center [127, 293] width 65 height 8
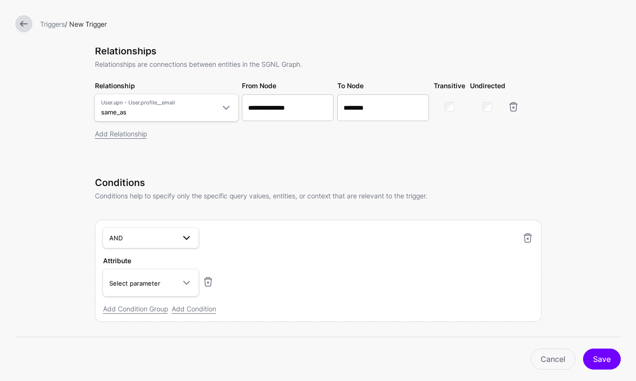
scroll to position [253, 0]
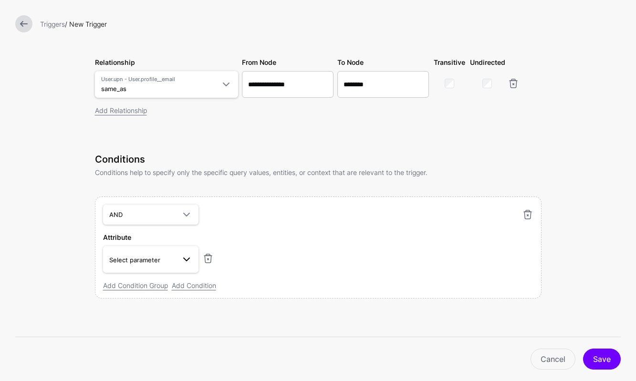
click at [171, 263] on span "Select parameter" at bounding box center [142, 260] width 66 height 10
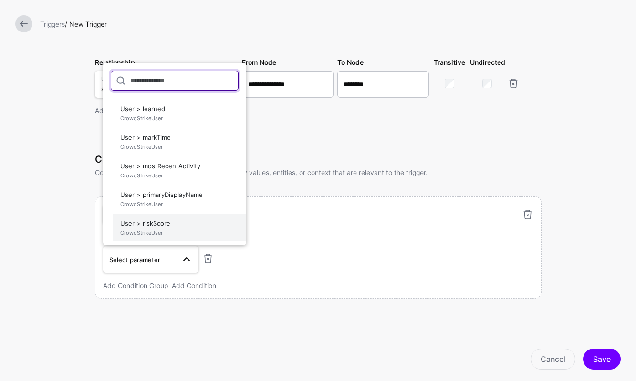
scroll to position [248, 0]
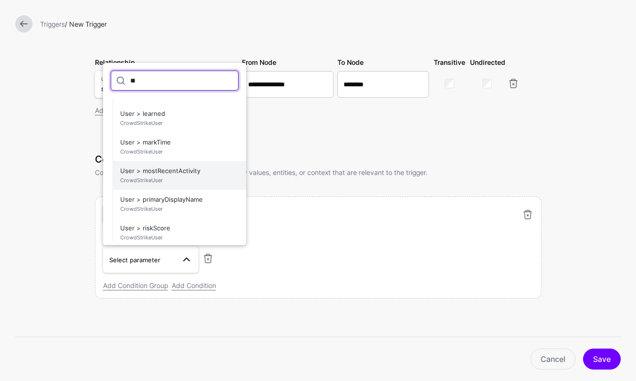
type input "*"
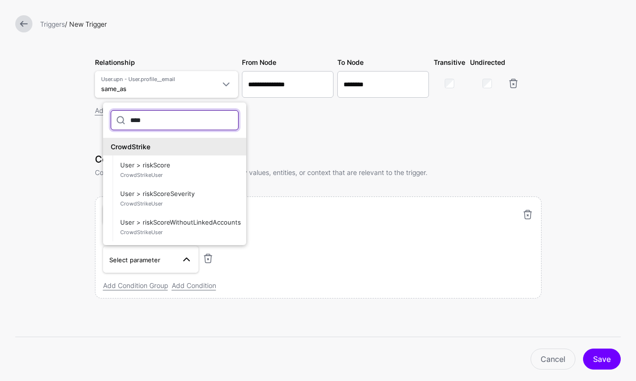
scroll to position [0, 0]
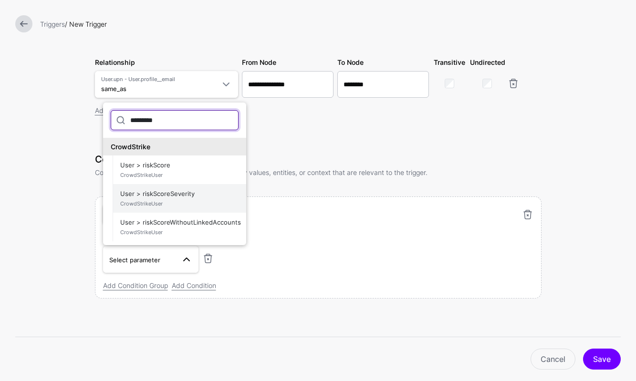
type input "*********"
click at [211, 206] on span "CrowdStrikeUser" at bounding box center [179, 204] width 118 height 8
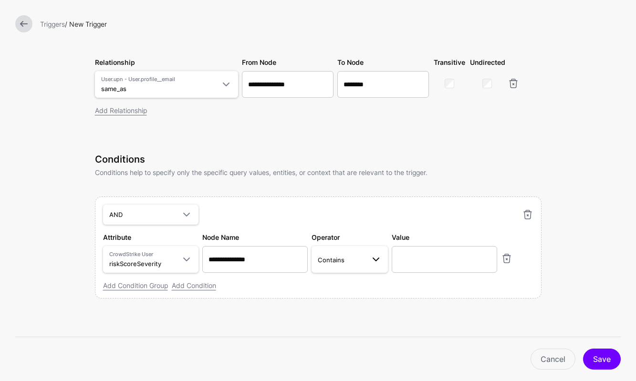
click at [375, 262] on span at bounding box center [375, 259] width 11 height 11
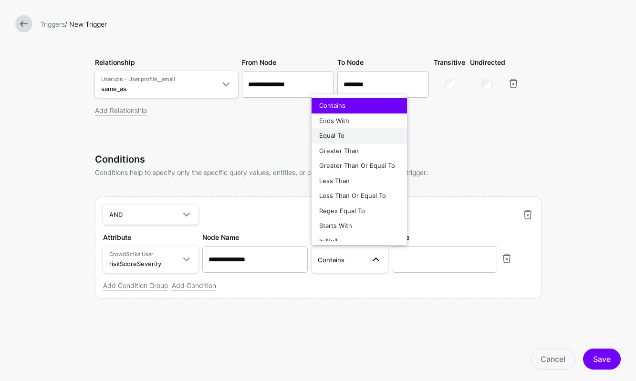
click at [354, 132] on div "Equal To" at bounding box center [359, 136] width 80 height 10
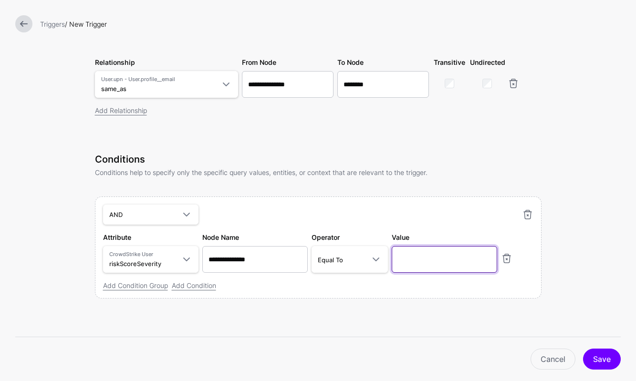
click at [452, 260] on input "text" at bounding box center [443, 259] width 105 height 27
type input "****"
click at [185, 286] on link "Add Condition" at bounding box center [194, 285] width 44 height 8
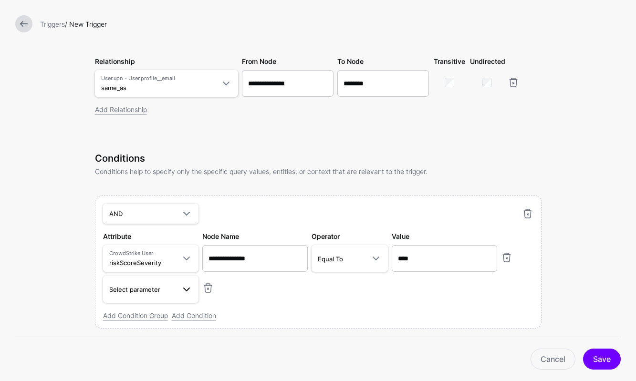
click at [167, 290] on span "Select parameter" at bounding box center [142, 289] width 66 height 10
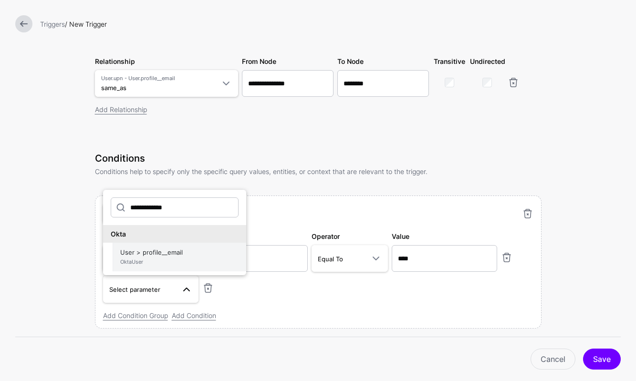
type input "**********"
click at [181, 254] on span "User > profile__email OktaUser" at bounding box center [179, 257] width 118 height 23
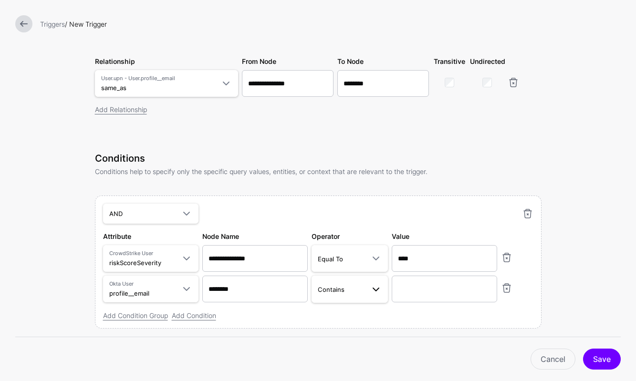
click at [366, 287] on span at bounding box center [372, 288] width 17 height 11
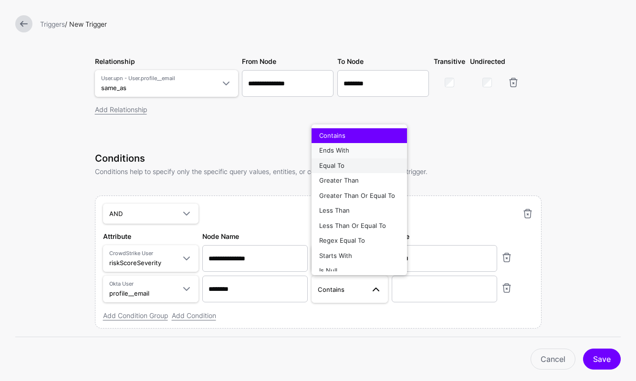
drag, startPoint x: 358, startPoint y: 154, endPoint x: 353, endPoint y: 164, distance: 12.0
click at [353, 164] on ul "Contains Ends With Equal To Greater Than Greater Than Or Equal To Less Than Les…" at bounding box center [358, 199] width 95 height 143
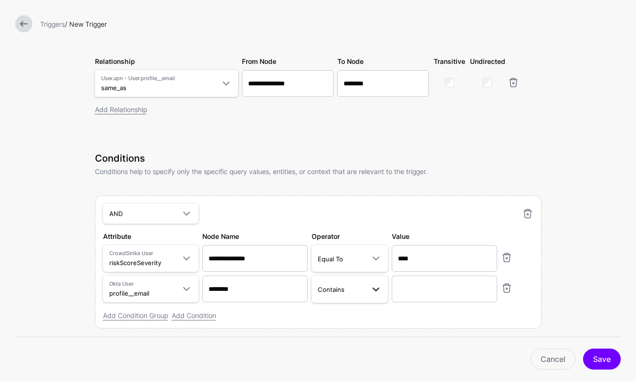
click at [347, 277] on link "Contains" at bounding box center [349, 289] width 76 height 27
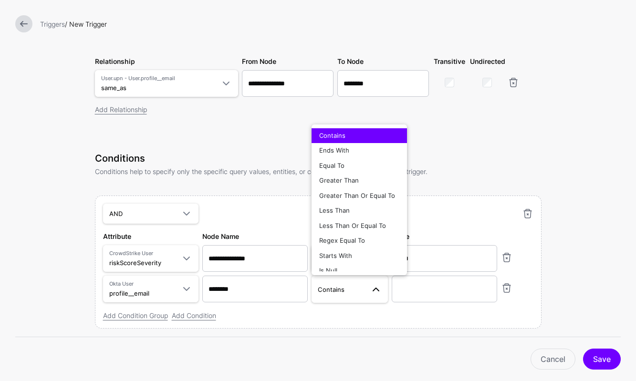
click at [344, 287] on span "Contains" at bounding box center [341, 289] width 47 height 10
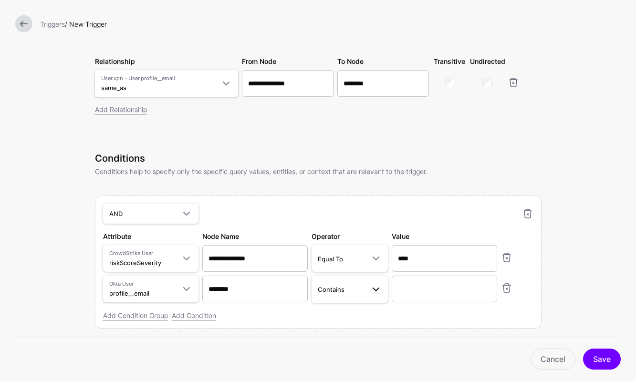
click at [344, 286] on span "Contains" at bounding box center [341, 289] width 47 height 10
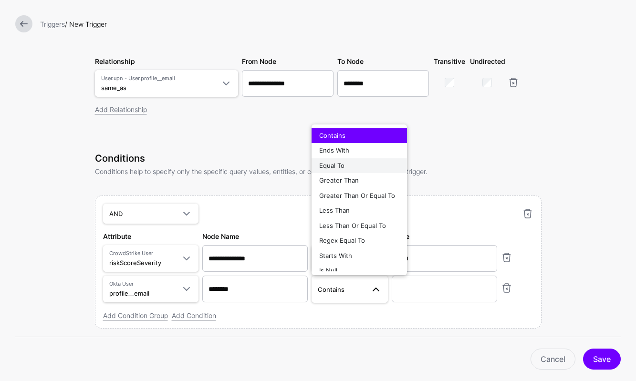
click at [344, 167] on div "Equal To" at bounding box center [359, 166] width 80 height 10
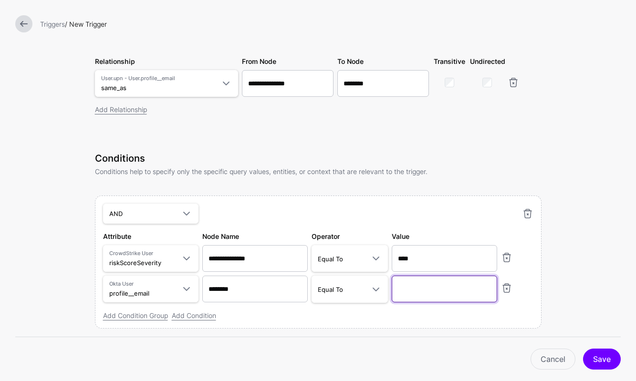
click at [414, 289] on input "text" at bounding box center [443, 289] width 105 height 27
type input "**********"
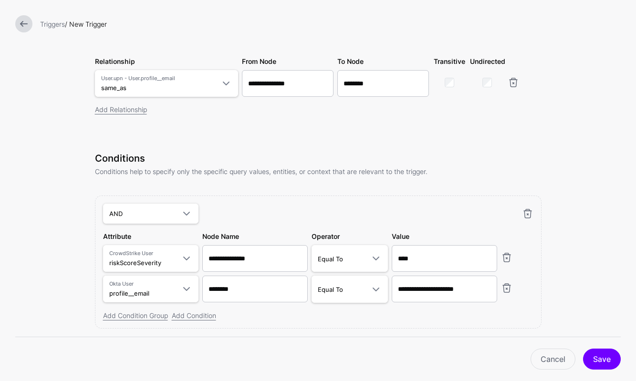
click at [598, 318] on form "**********" at bounding box center [318, 79] width 636 height 664
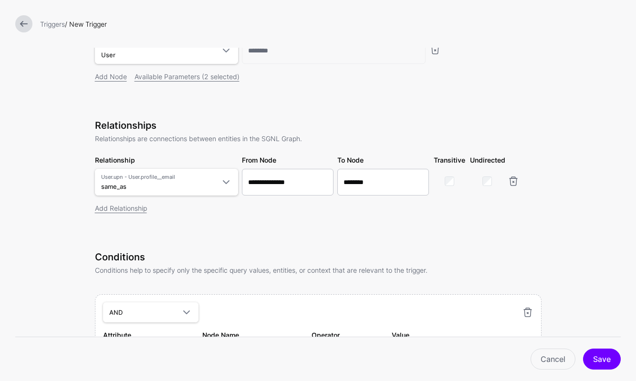
scroll to position [283, 0]
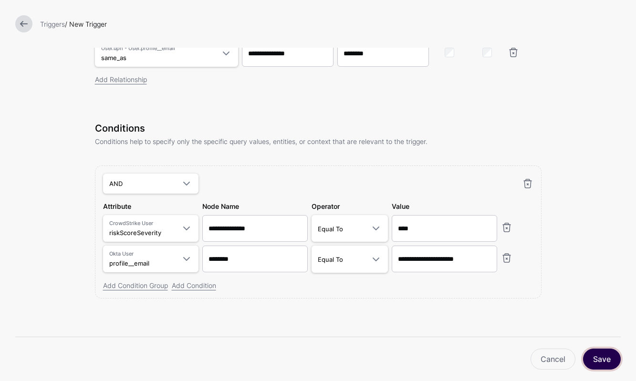
click at [601, 364] on button "Save" at bounding box center [602, 359] width 38 height 21
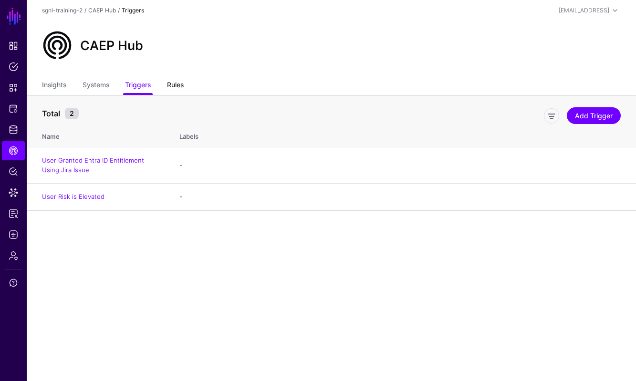
click at [182, 85] on link "Rules" at bounding box center [175, 86] width 17 height 18
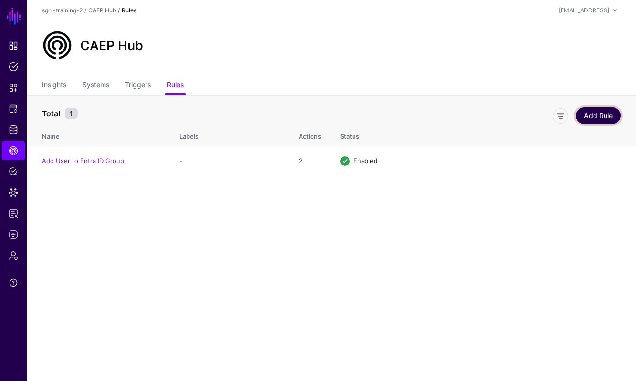
click at [596, 121] on link "Add Rule" at bounding box center [597, 115] width 45 height 17
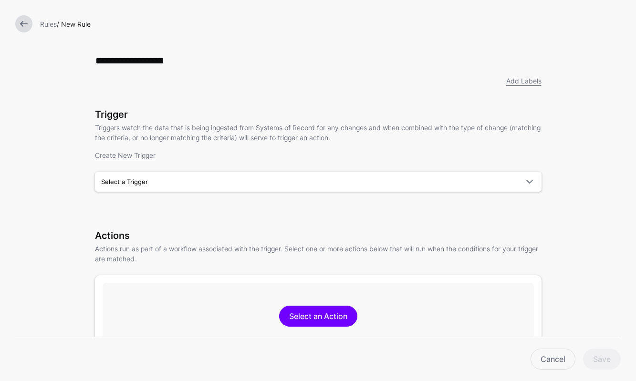
type input "**********"
click at [410, 133] on p "Triggers watch the data that is being ingested from Systems of Record for any c…" at bounding box center [318, 133] width 446 height 20
click at [331, 191] on link "Select a Trigger" at bounding box center [318, 182] width 446 height 20
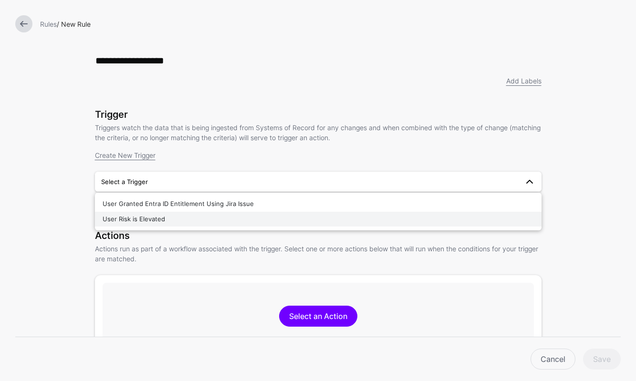
click at [308, 219] on div "User Risk is Elevated" at bounding box center [318, 220] width 431 height 10
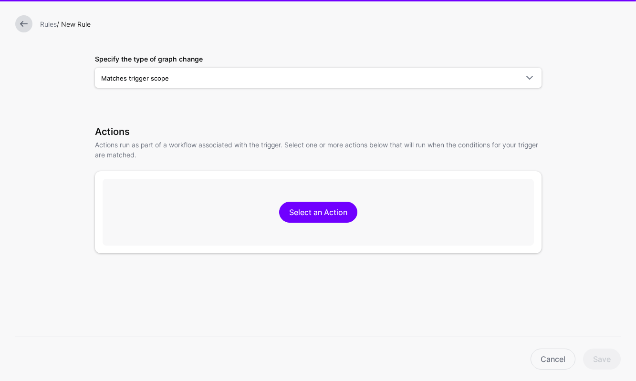
scroll to position [221, 0]
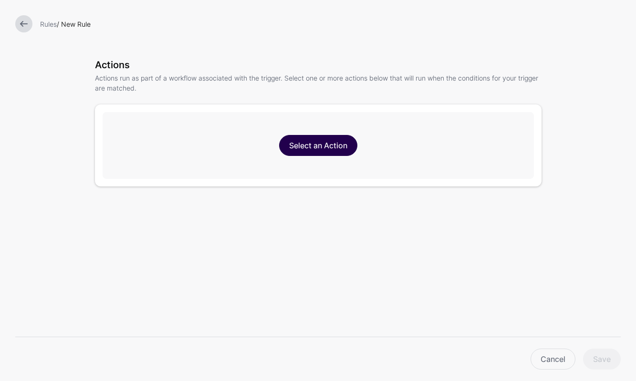
click at [329, 144] on link "Select an Action" at bounding box center [318, 145] width 78 height 21
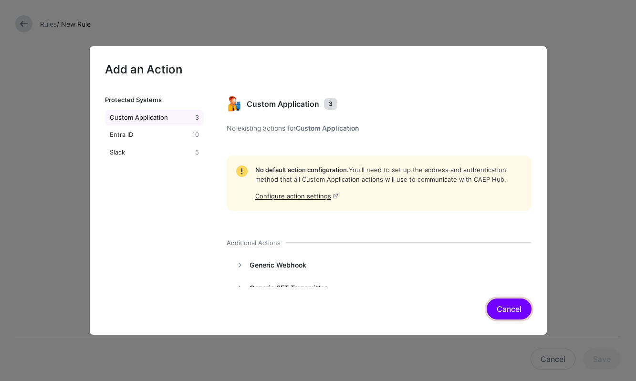
click at [510, 298] on button "Cancel" at bounding box center [508, 308] width 45 height 21
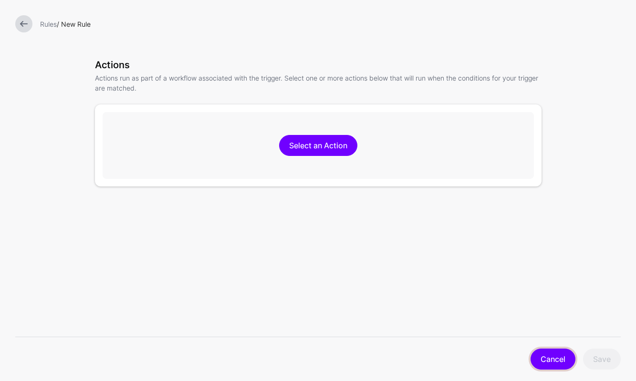
click at [545, 353] on link "Cancel" at bounding box center [552, 359] width 45 height 21
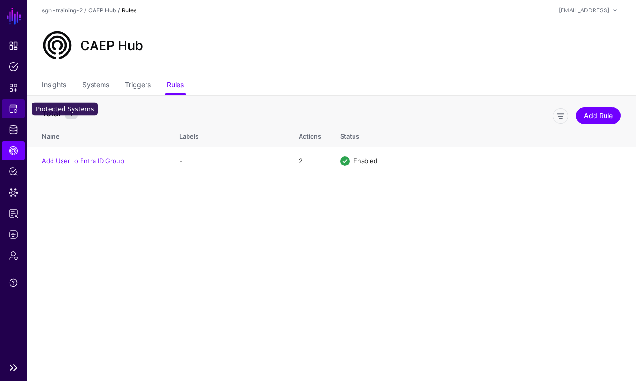
click at [11, 105] on span "Protected Systems" at bounding box center [14, 109] width 10 height 10
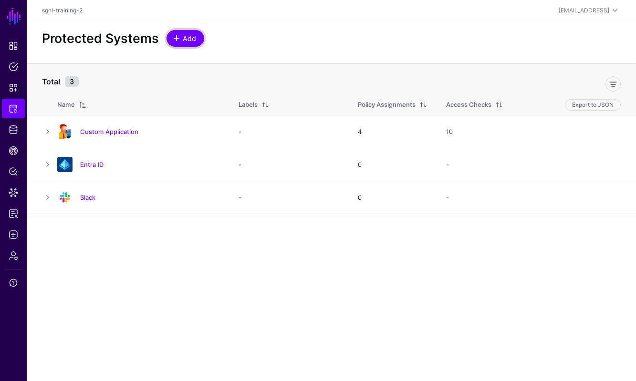
click at [200, 33] on link "Add" at bounding box center [185, 38] width 38 height 17
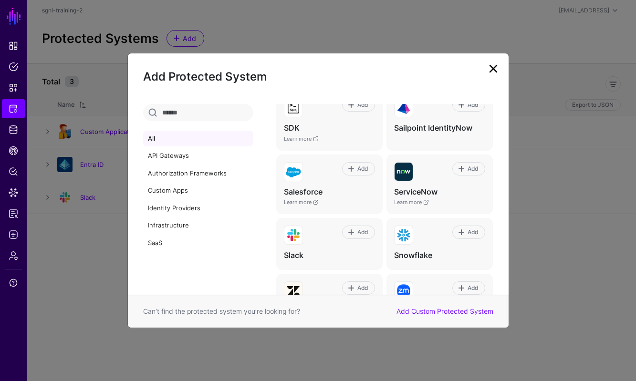
scroll to position [542, 0]
click at [495, 61] on link at bounding box center [492, 68] width 15 height 15
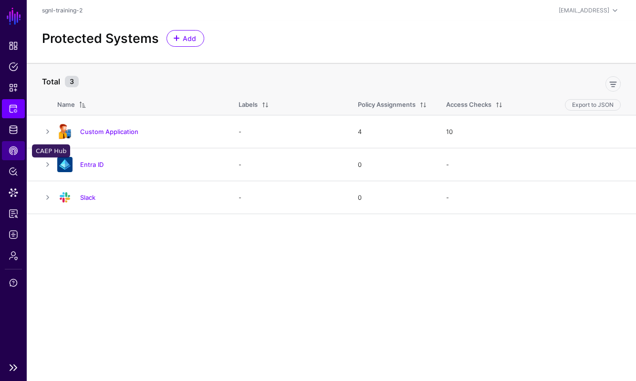
click at [11, 143] on link "CAEP Hub" at bounding box center [13, 150] width 23 height 19
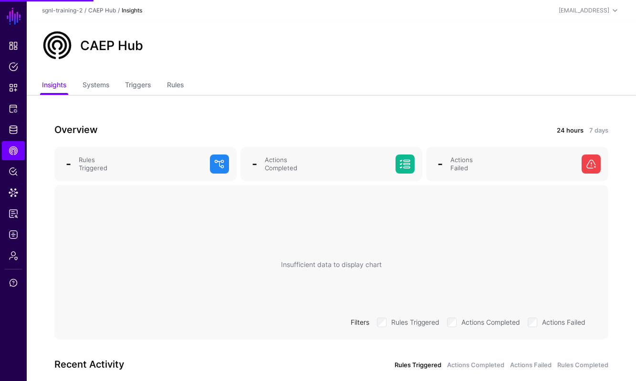
click at [167, 86] on ul "Insights Systems Triggers Rules" at bounding box center [331, 86] width 578 height 18
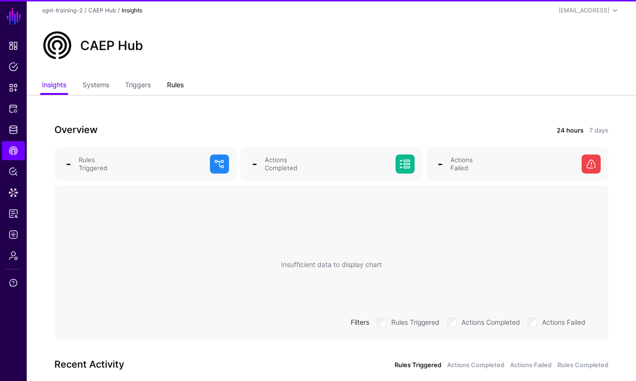
click at [173, 85] on link "Rules" at bounding box center [175, 86] width 17 height 18
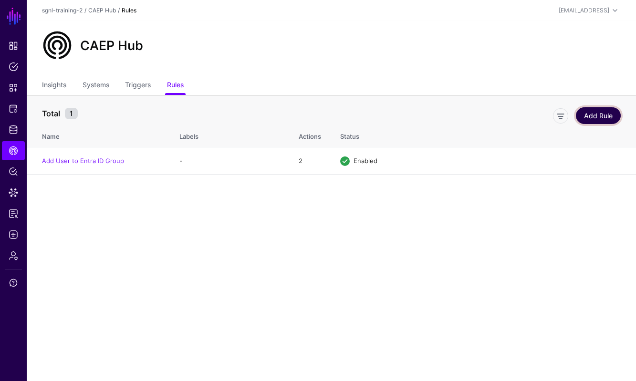
click at [588, 113] on link "Add Rule" at bounding box center [597, 115] width 45 height 17
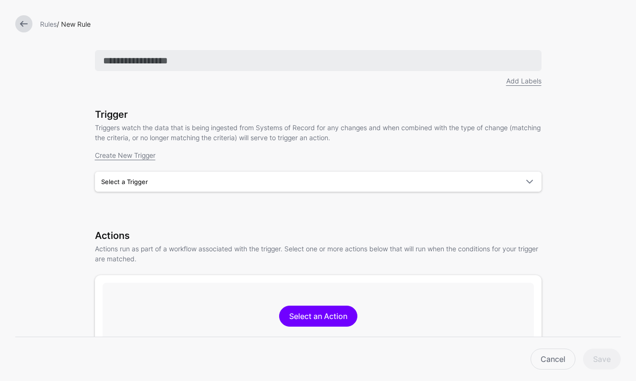
click at [182, 57] on input "text" at bounding box center [318, 60] width 446 height 21
type input "*"
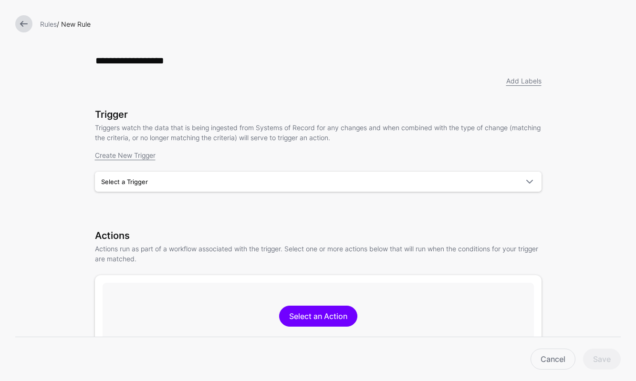
type input "**********"
click at [205, 185] on span "Select a Trigger" at bounding box center [309, 181] width 417 height 10
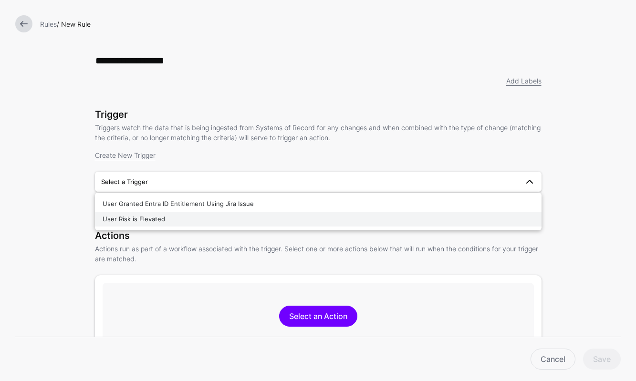
click at [203, 220] on div "User Risk is Elevated" at bounding box center [318, 220] width 431 height 10
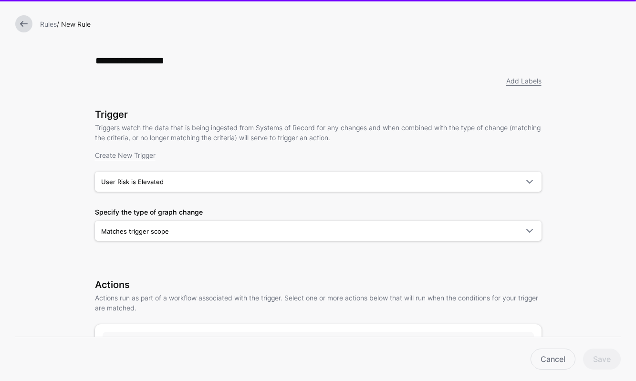
scroll to position [221, 0]
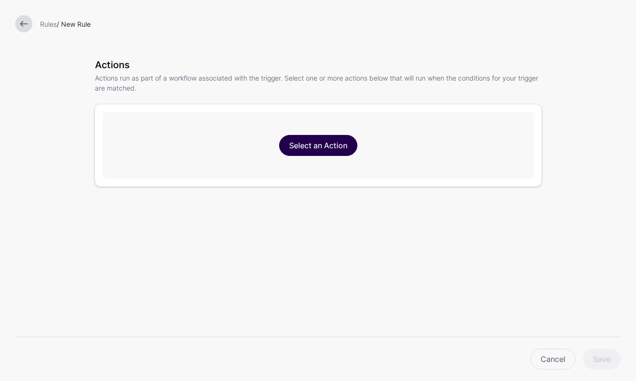
click at [321, 149] on link "Select an Action" at bounding box center [318, 145] width 78 height 21
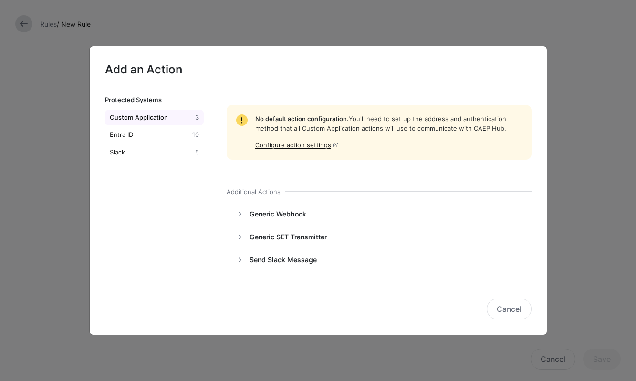
scroll to position [51, 0]
click at [511, 215] on span "Add" at bounding box center [510, 214] width 13 height 9
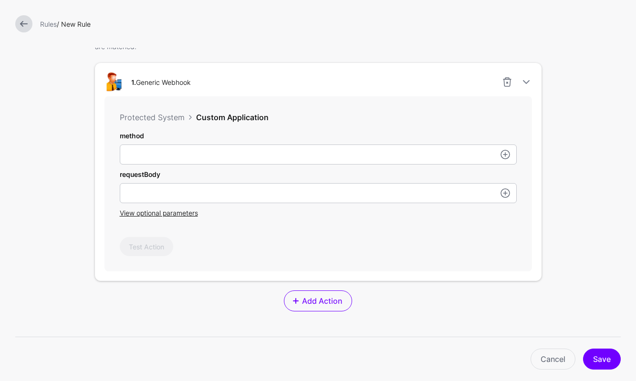
scroll to position [232, 0]
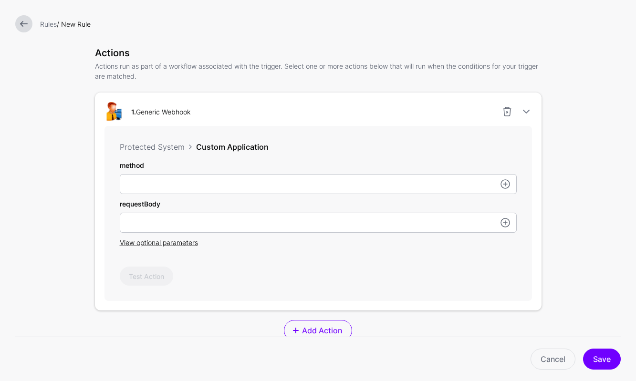
click at [315, 173] on div "method" at bounding box center [318, 177] width 397 height 34
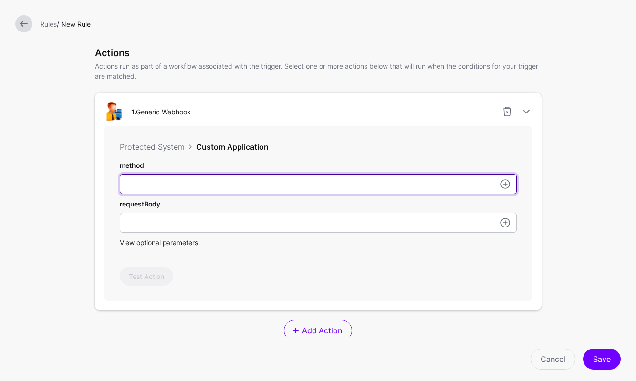
click at [313, 185] on input "method" at bounding box center [318, 184] width 397 height 20
type input "****"
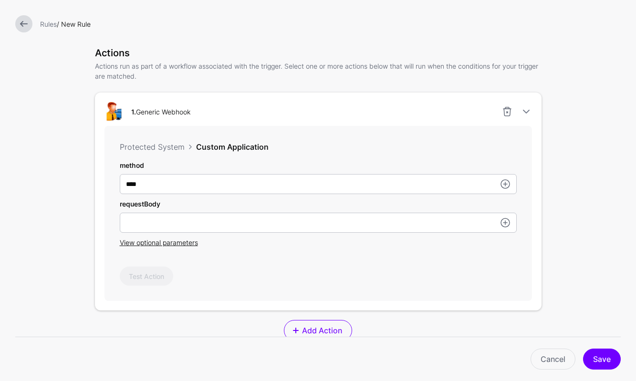
click at [179, 247] on div "View optional parameters" at bounding box center [318, 242] width 397 height 10
click at [180, 243] on span "View optional parameters" at bounding box center [159, 242] width 78 height 8
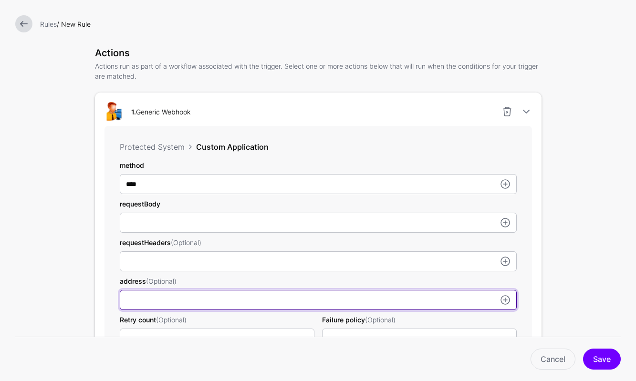
click at [192, 233] on input "method" at bounding box center [318, 223] width 397 height 20
paste input "**********"
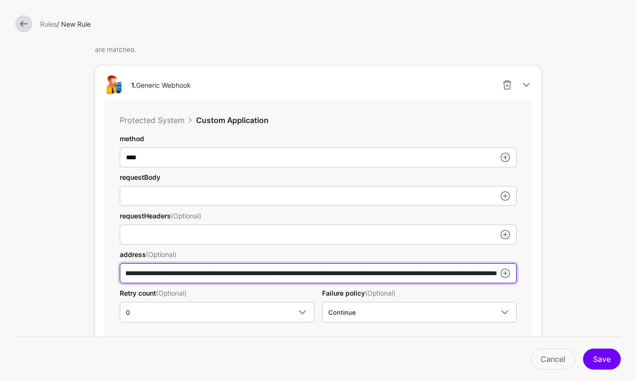
scroll to position [254, 0]
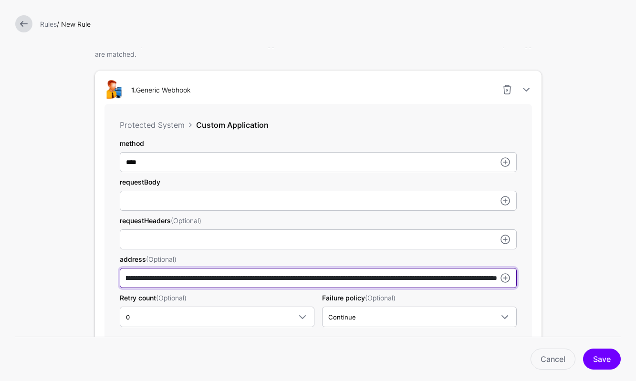
type input "**********"
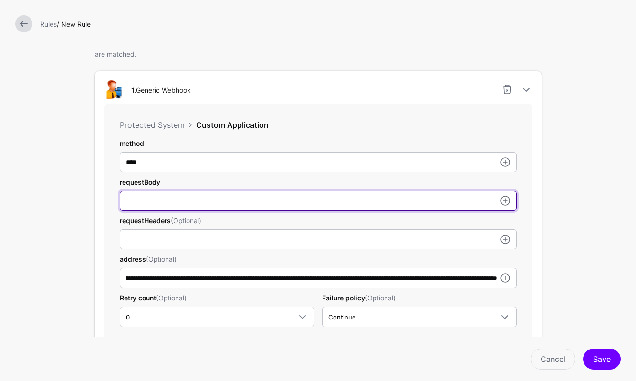
click at [252, 195] on input "method" at bounding box center [318, 201] width 397 height 20
type input "*"
type input "**********"
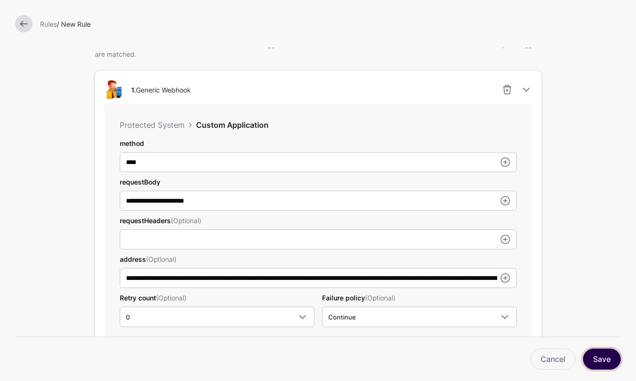
click at [609, 358] on button "Save" at bounding box center [602, 359] width 38 height 21
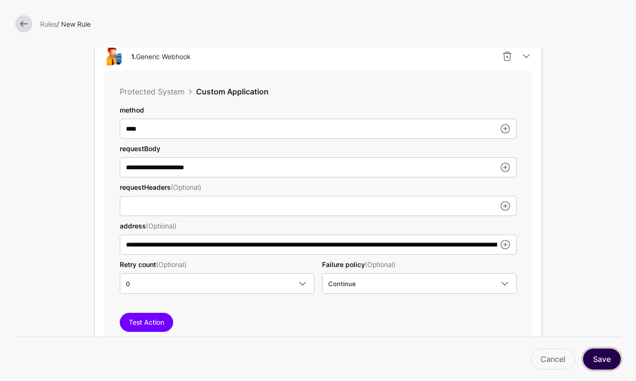
scroll to position [291, 0]
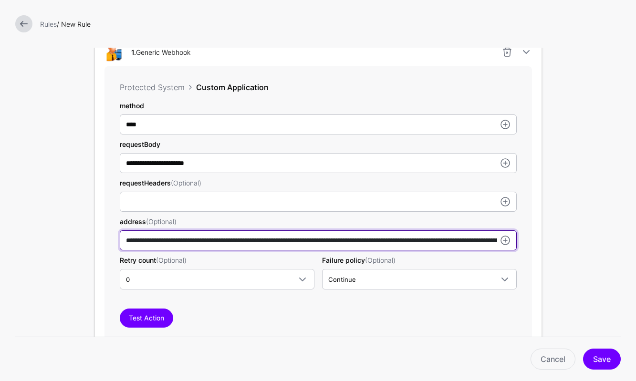
click at [393, 134] on input "**********" at bounding box center [318, 124] width 397 height 20
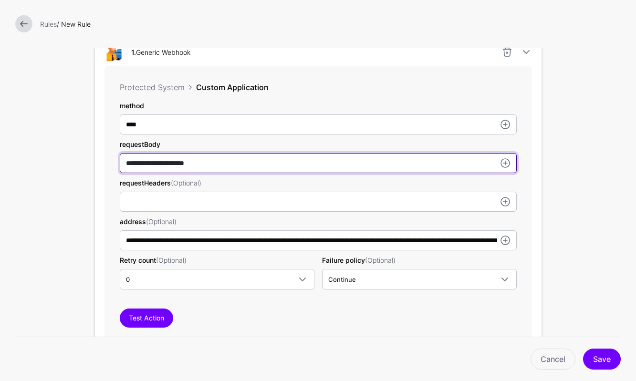
click at [228, 134] on input "**********" at bounding box center [318, 124] width 397 height 20
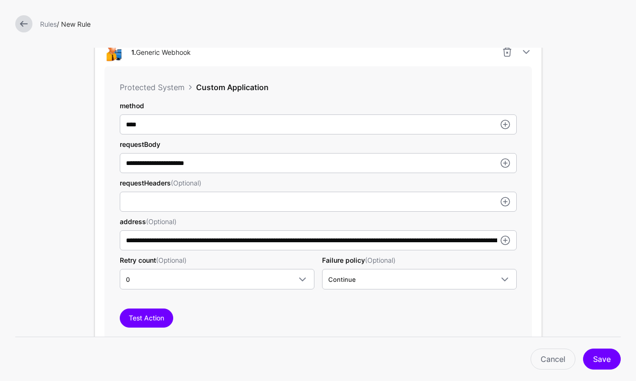
click at [21, 20] on link at bounding box center [23, 23] width 17 height 17
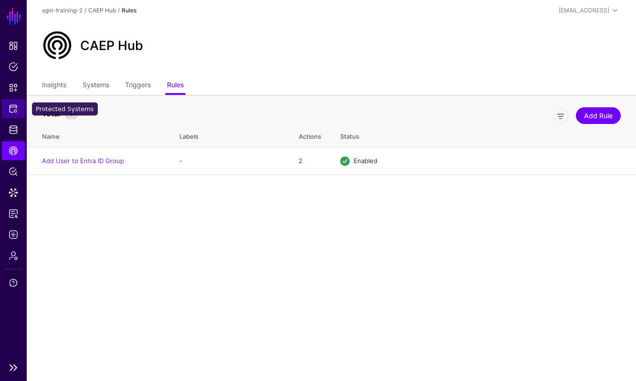
click at [18, 104] on span "Protected Systems" at bounding box center [14, 109] width 10 height 10
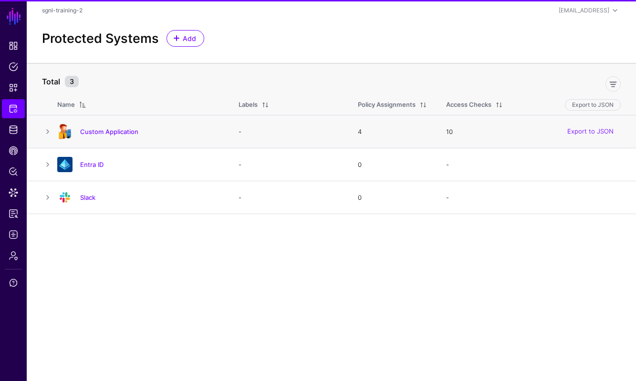
click at [144, 129] on h4 "Custom Application" at bounding box center [149, 131] width 139 height 9
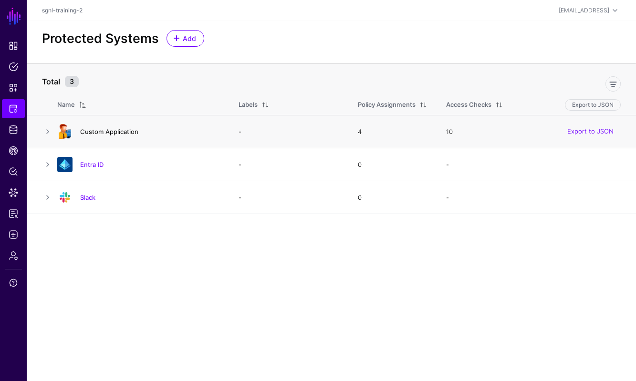
click at [134, 129] on link "Custom Application" at bounding box center [109, 132] width 58 height 8
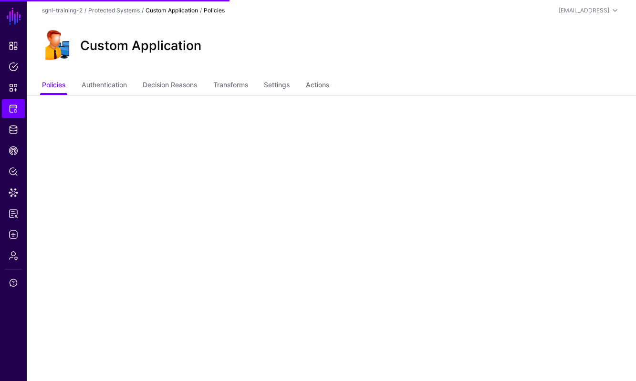
click at [336, 82] on ul "Policies Authentication Decision Reasons Transforms Settings Actions" at bounding box center [331, 86] width 578 height 18
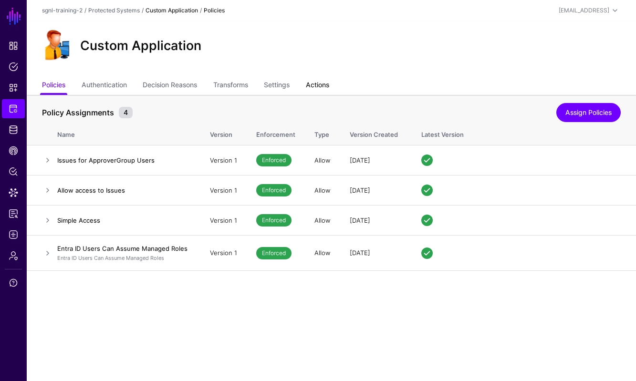
click at [328, 84] on link "Actions" at bounding box center [317, 86] width 23 height 18
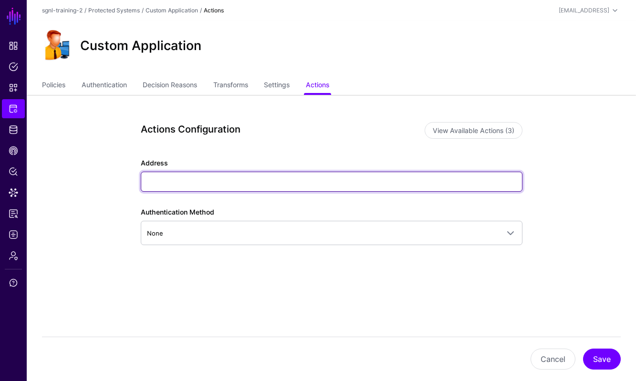
click at [370, 189] on input "Address" at bounding box center [331, 182] width 381 height 20
paste input "**********"
type input "**********"
paste input "**********"
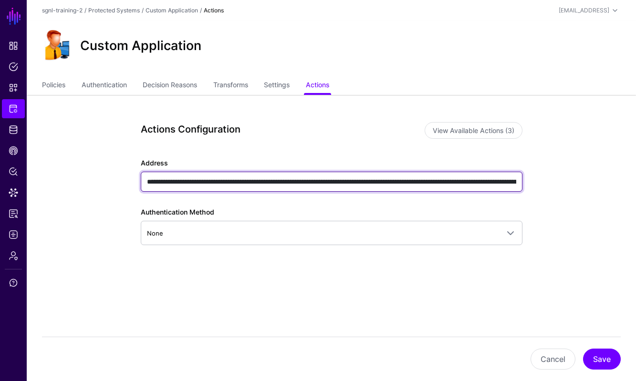
scroll to position [0, 405]
type input "**********"
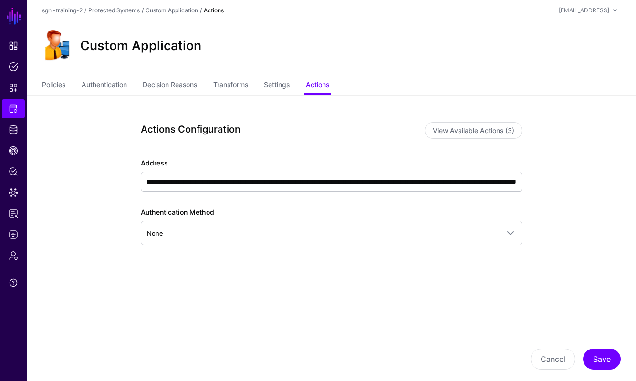
scroll to position [0, 0]
click at [600, 353] on button "Save" at bounding box center [602, 359] width 38 height 21
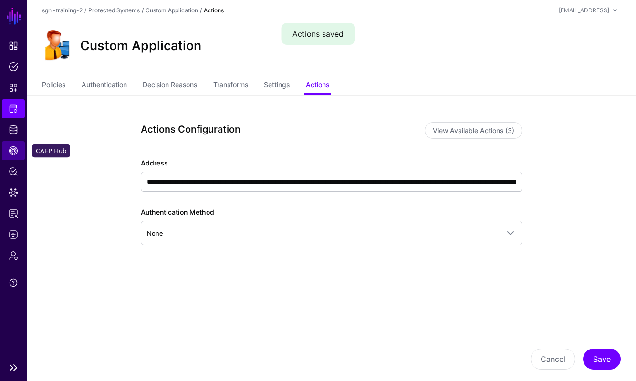
click at [14, 150] on span "CAEP Hub" at bounding box center [14, 151] width 10 height 10
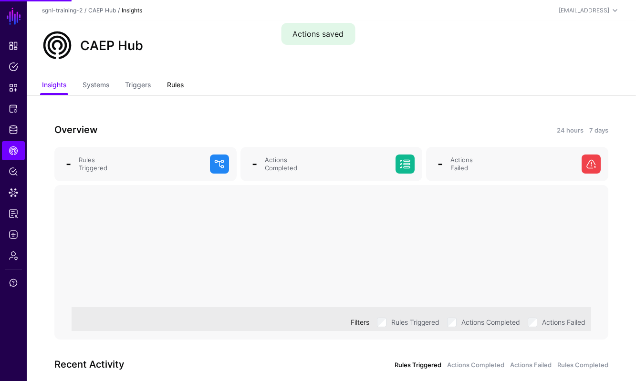
click at [180, 84] on link "Rules" at bounding box center [175, 86] width 17 height 18
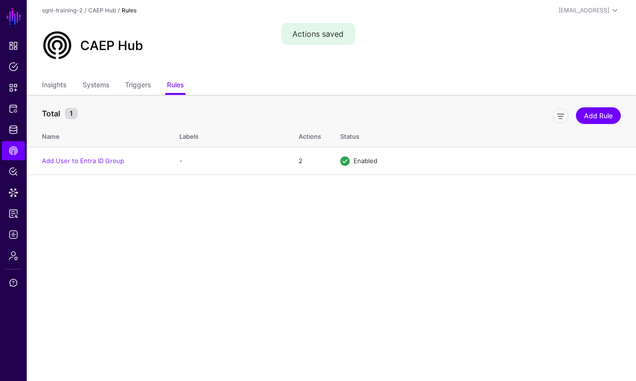
click at [263, 198] on main "SGNL Dashboard Policies Snippets Protected Systems Identity Data Fabric CAEP Hu…" at bounding box center [318, 190] width 636 height 381
click at [318, 210] on main "SGNL Dashboard Policies Snippets Protected Systems Identity Data Fabric CAEP Hu…" at bounding box center [318, 190] width 636 height 381
click at [578, 159] on link "Edit" at bounding box center [578, 161] width 11 height 8
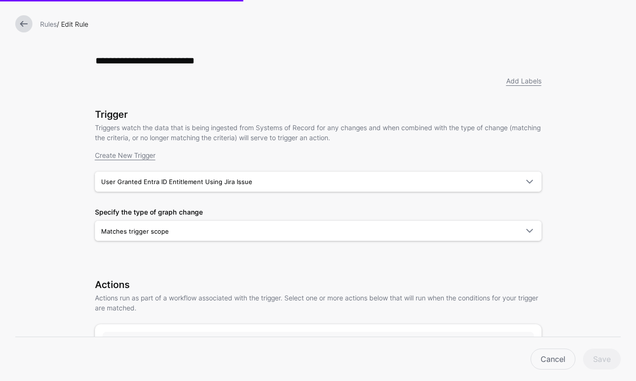
click at [30, 25] on link at bounding box center [23, 23] width 17 height 17
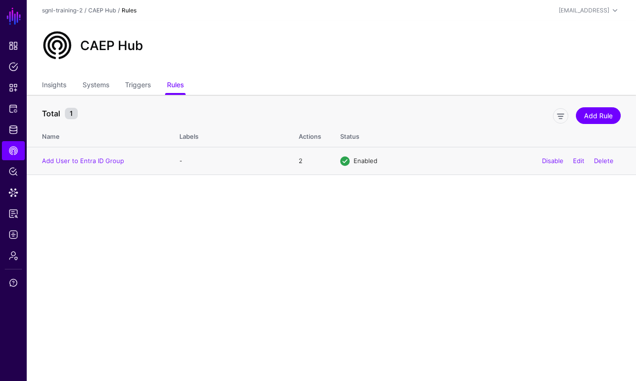
click at [105, 155] on td "Add User to Entra ID Group" at bounding box center [98, 160] width 143 height 27
click at [102, 163] on link "Add User to Entra ID Group" at bounding box center [83, 161] width 82 height 8
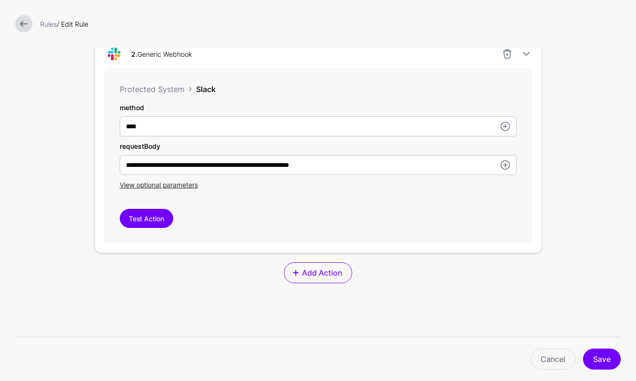
scroll to position [598, 0]
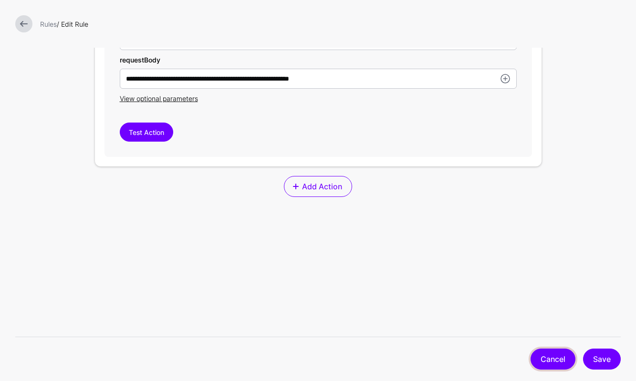
click at [553, 369] on link "Cancel" at bounding box center [552, 359] width 45 height 21
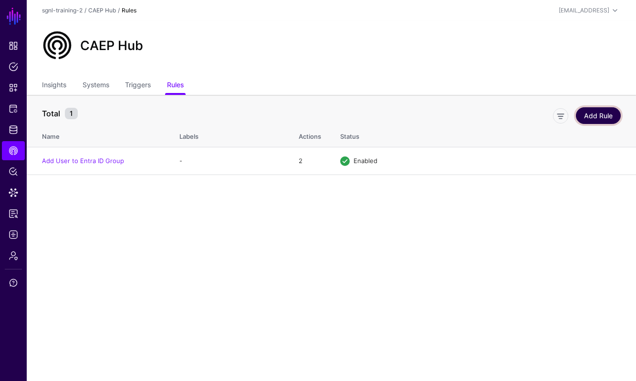
click at [606, 114] on link "Add Rule" at bounding box center [597, 115] width 45 height 17
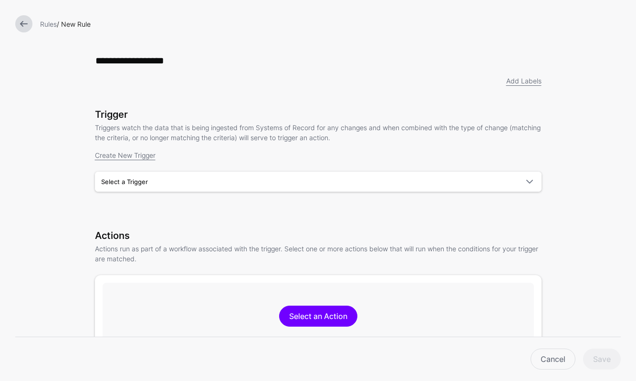
type input "**********"
click at [334, 197] on div "Trigger Triggers watch the data that is being ingested from Systems of Record f…" at bounding box center [318, 164] width 446 height 110
click at [336, 187] on span "Select a Trigger" at bounding box center [309, 181] width 417 height 10
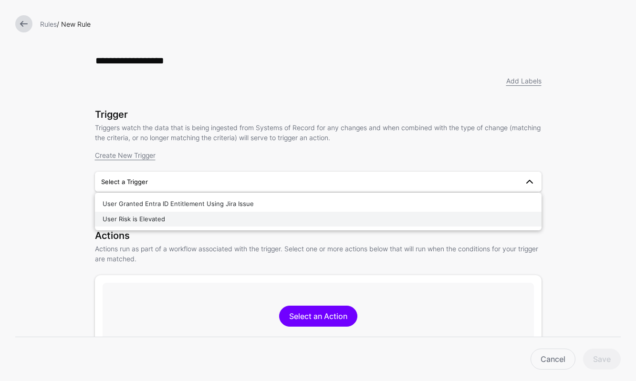
click at [246, 221] on div "User Risk is Elevated" at bounding box center [318, 220] width 431 height 10
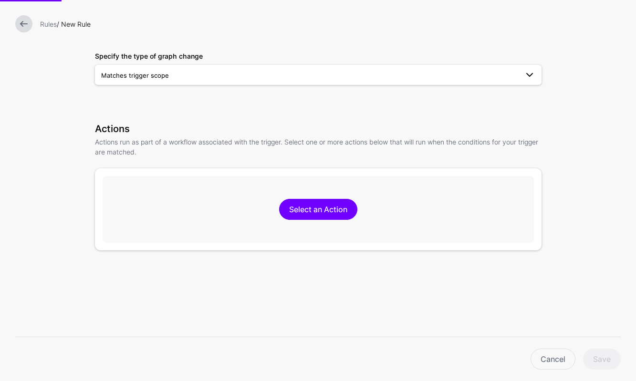
scroll to position [183, 0]
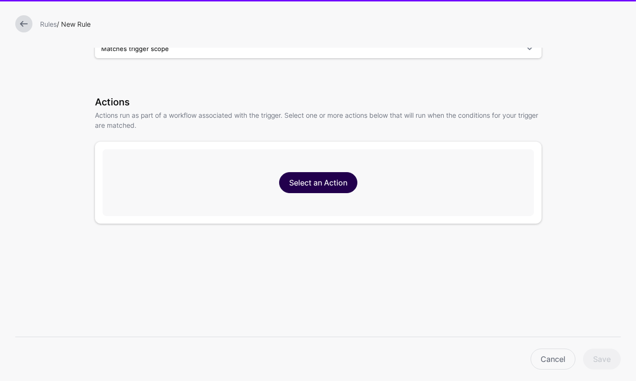
click at [312, 185] on link "Select an Action" at bounding box center [318, 182] width 78 height 21
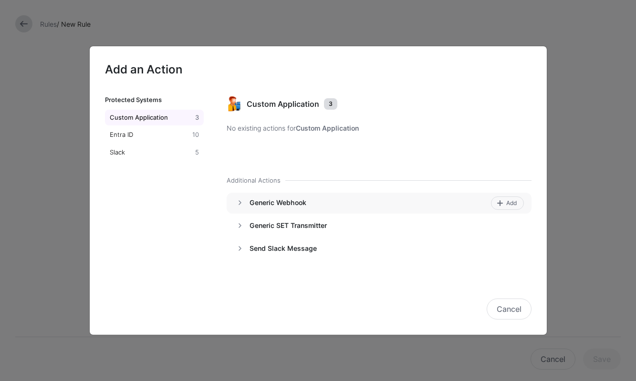
click at [280, 203] on h4 "Generic Webhook" at bounding box center [367, 202] width 237 height 9
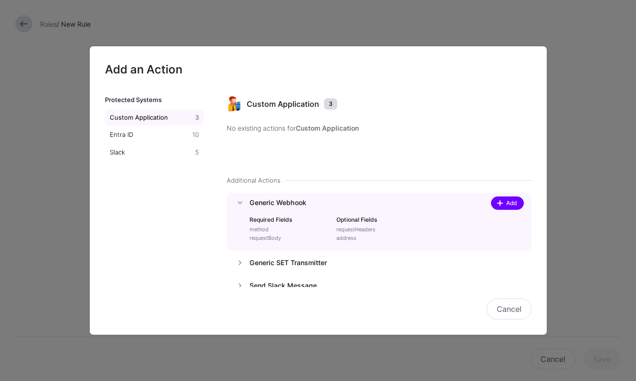
click at [511, 203] on span "Add" at bounding box center [510, 203] width 13 height 9
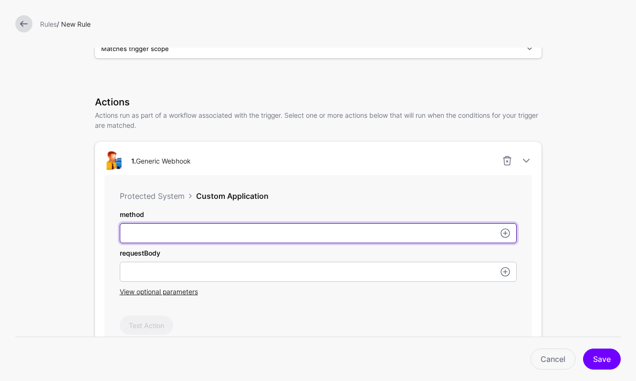
click at [360, 238] on input "method" at bounding box center [318, 233] width 397 height 20
type input "****"
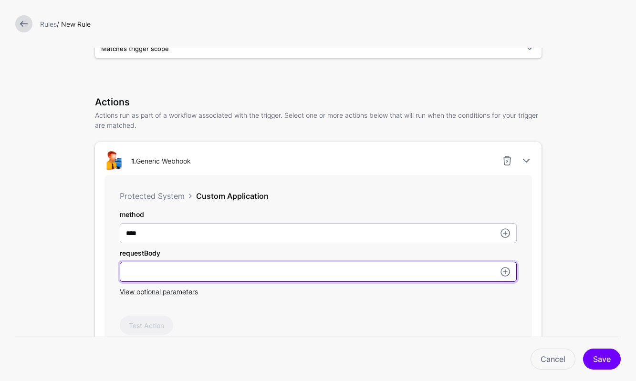
paste input "**********"
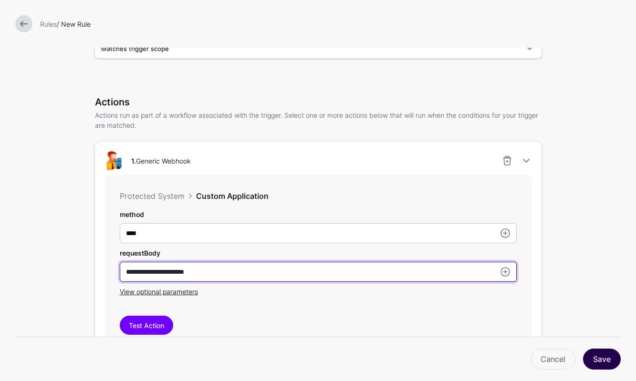
type input "**********"
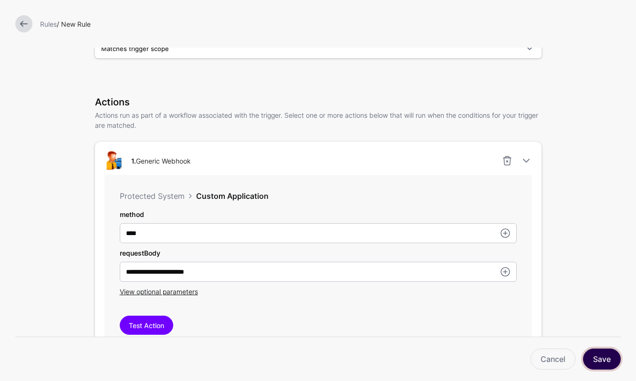
click at [597, 356] on button "Save" at bounding box center [602, 359] width 38 height 21
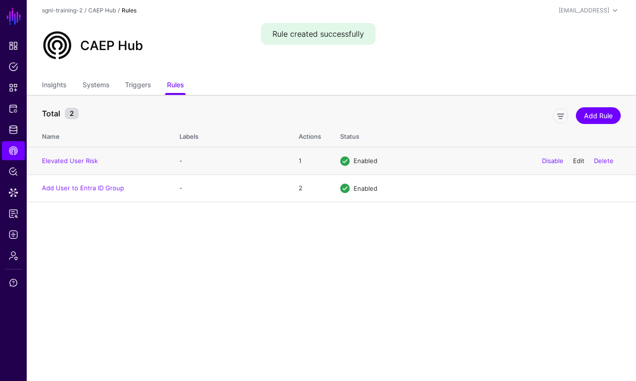
click at [581, 160] on link "Edit" at bounding box center [578, 161] width 11 height 8
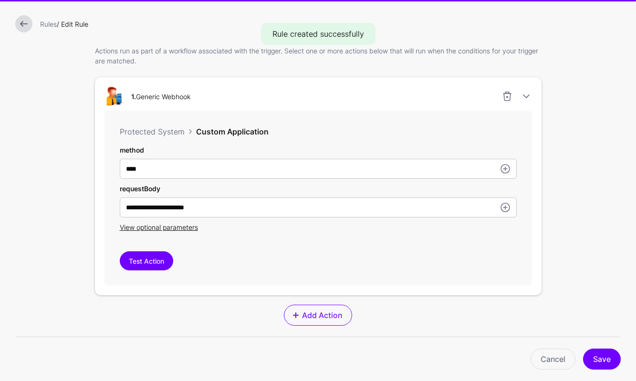
scroll to position [307, 0]
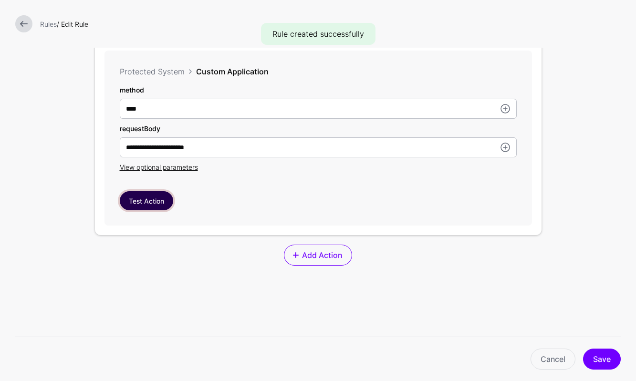
click at [148, 200] on button "Test Action" at bounding box center [146, 200] width 53 height 19
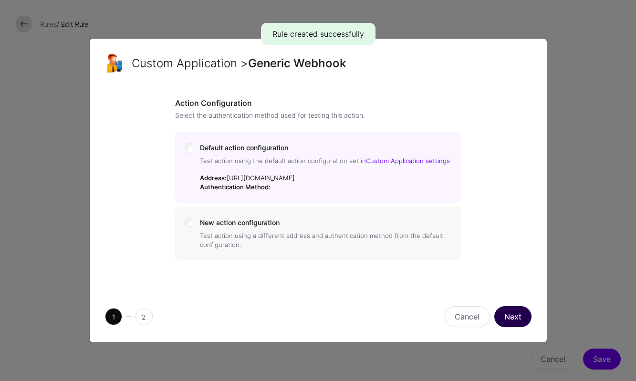
click at [509, 327] on button "Next" at bounding box center [512, 316] width 37 height 21
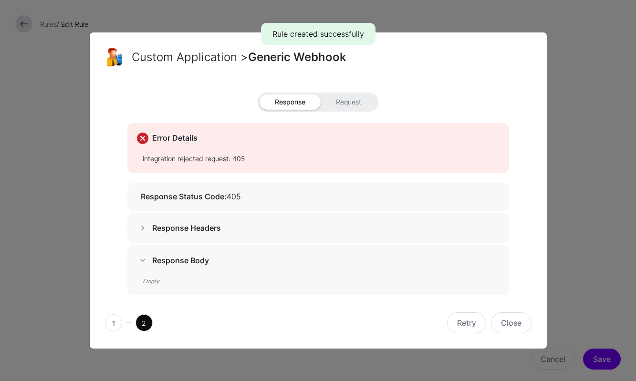
click at [141, 224] on span at bounding box center [142, 227] width 11 height 11
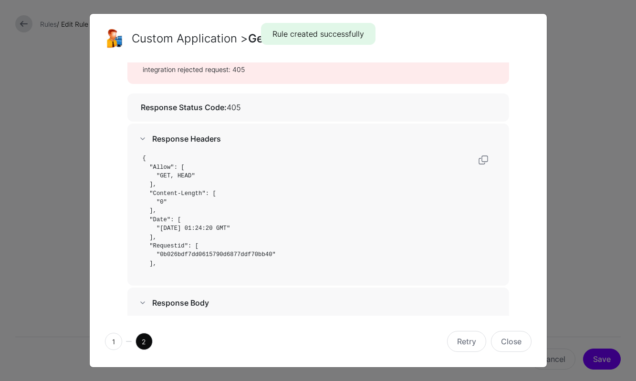
scroll to position [72, 0]
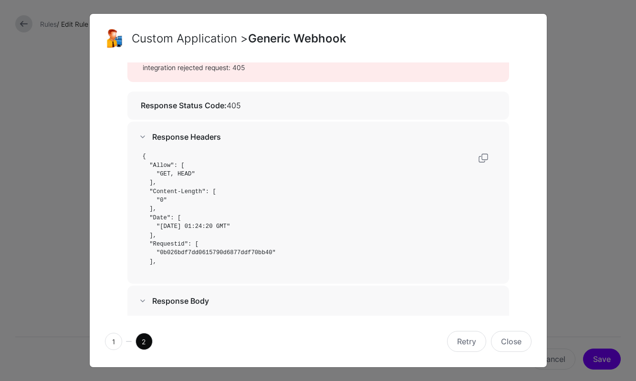
click at [581, 196] on ngb-modal-window "Custom Application > Generic Webhook Response Request Error Details integration…" at bounding box center [318, 190] width 636 height 381
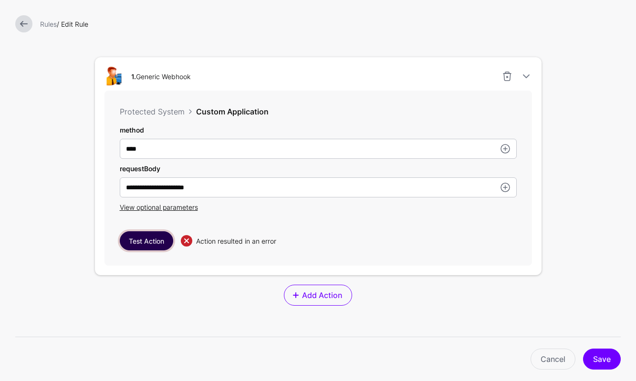
scroll to position [265, 0]
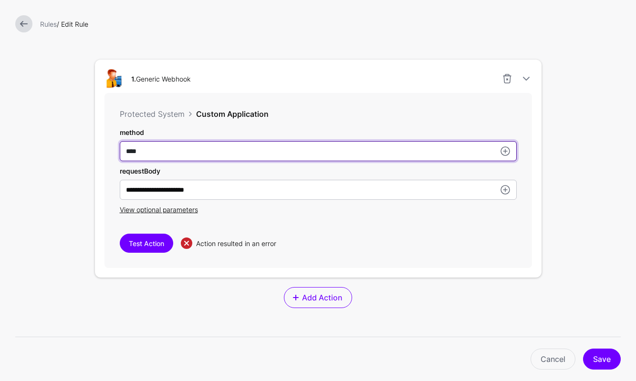
click at [202, 160] on input "****" at bounding box center [318, 151] width 397 height 20
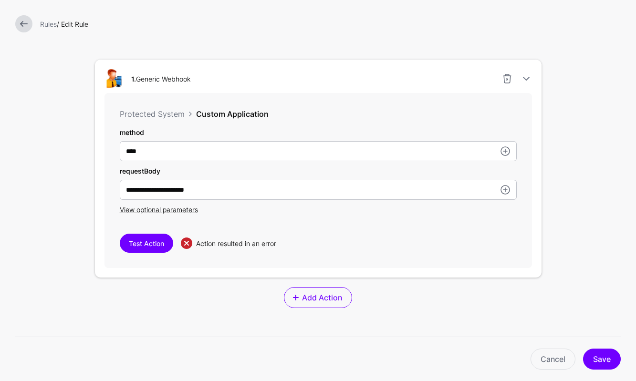
click at [182, 215] on div "View optional parameters" at bounding box center [318, 210] width 397 height 10
click at [29, 21] on link at bounding box center [23, 23] width 17 height 17
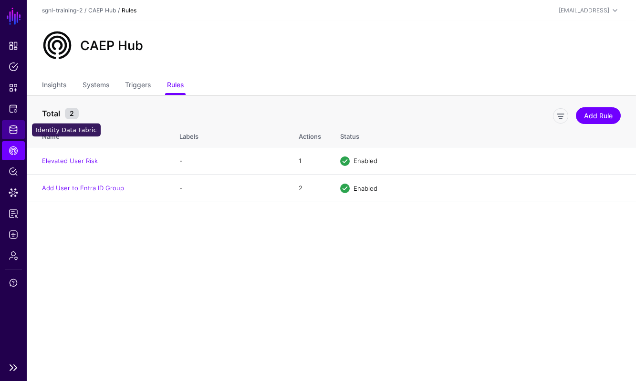
click at [14, 125] on span "Identity Data Fabric" at bounding box center [14, 130] width 10 height 10
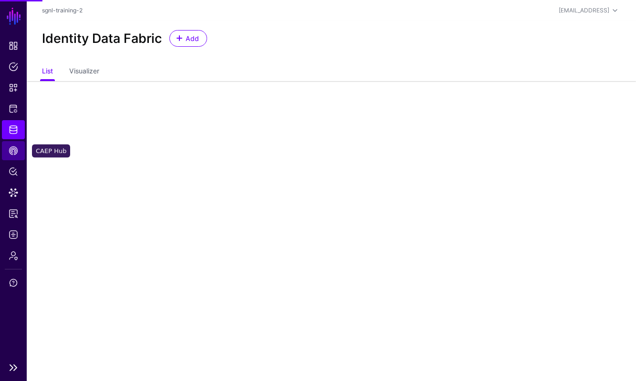
click at [14, 144] on link "CAEP Hub" at bounding box center [13, 150] width 23 height 19
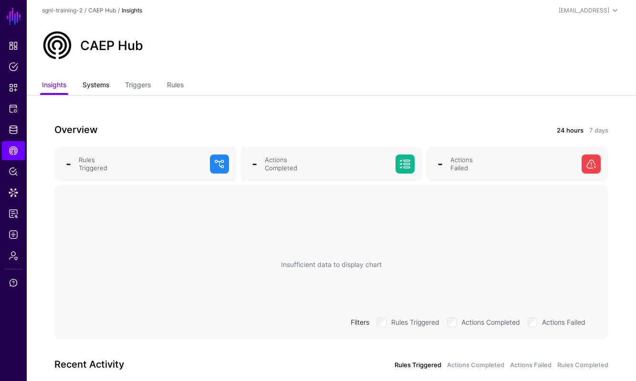
click at [98, 85] on link "Systems" at bounding box center [95, 86] width 27 height 18
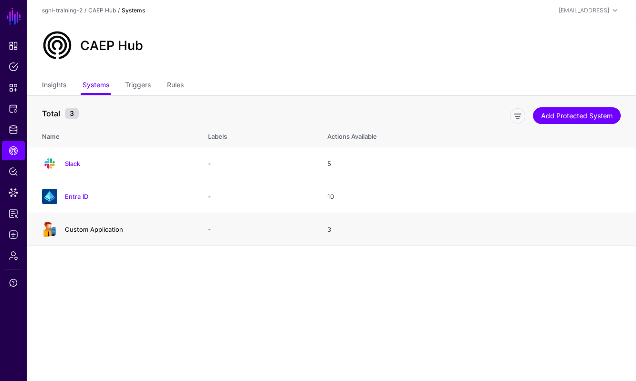
click at [80, 227] on link "Custom Application" at bounding box center [94, 230] width 58 height 8
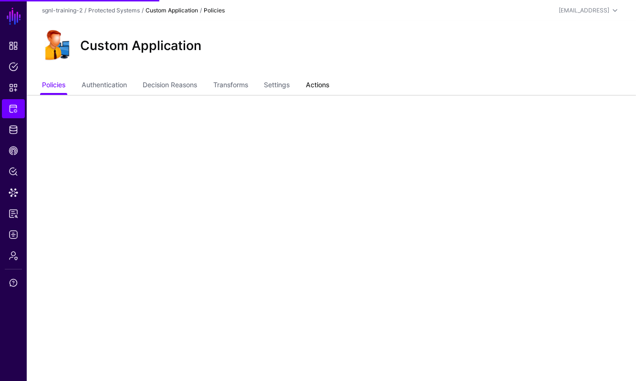
click at [329, 81] on link "Actions" at bounding box center [317, 86] width 23 height 18
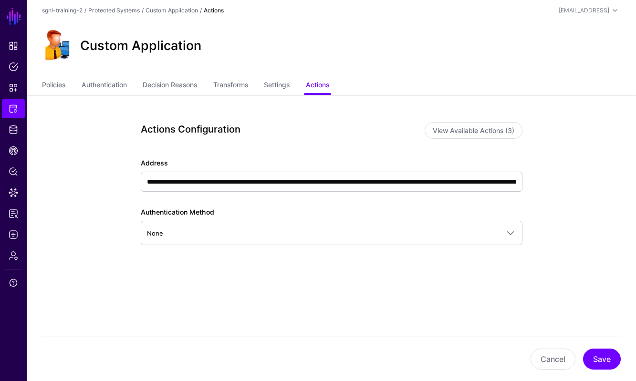
click at [632, 200] on app-integrations-item-actions "**********" at bounding box center [331, 231] width 609 height 272
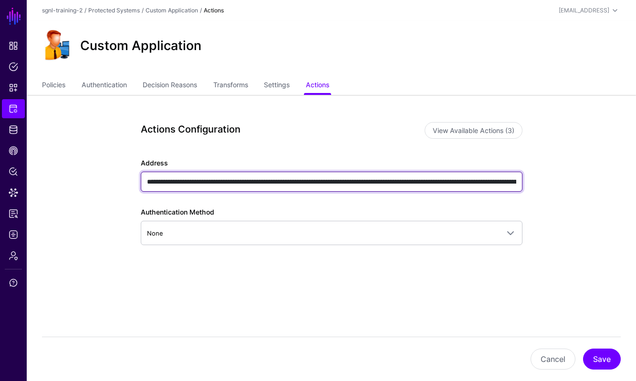
click at [314, 181] on input "**********" at bounding box center [331, 182] width 381 height 20
click at [400, 185] on input "**********" at bounding box center [331, 182] width 381 height 20
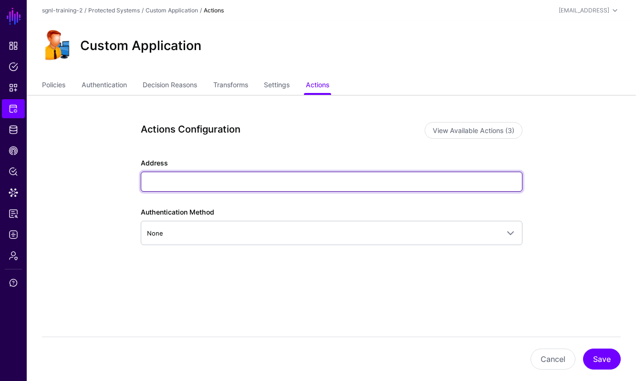
paste input "**********"
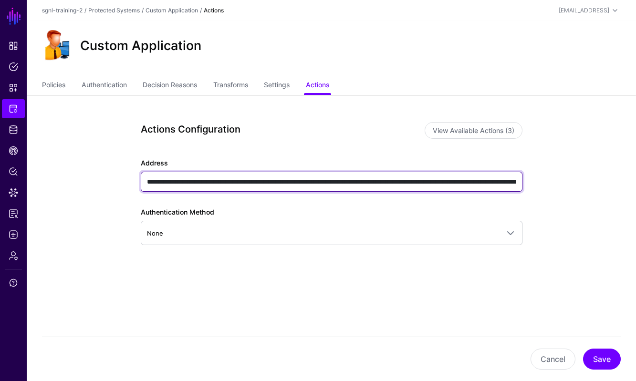
type input "**********"
click at [454, 186] on input "**********" at bounding box center [331, 182] width 381 height 20
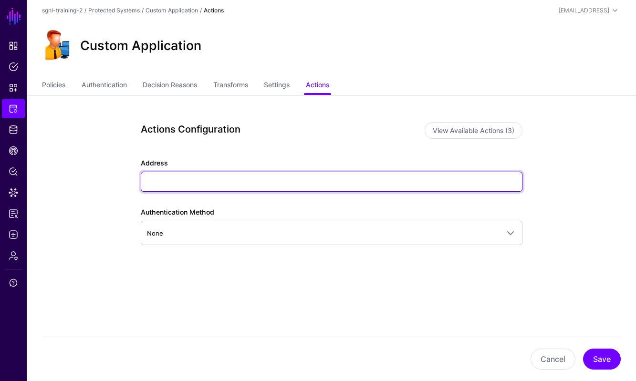
paste input "**********"
type input "**********"
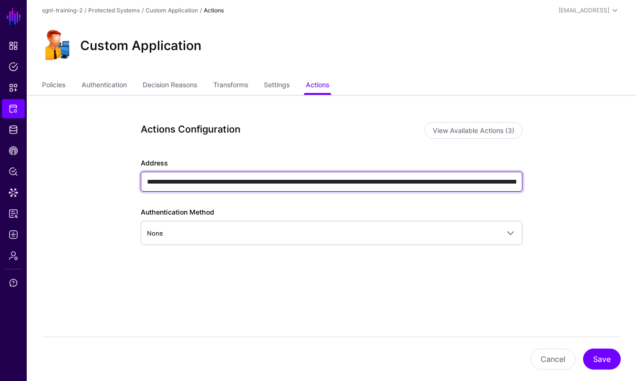
scroll to position [0, 572]
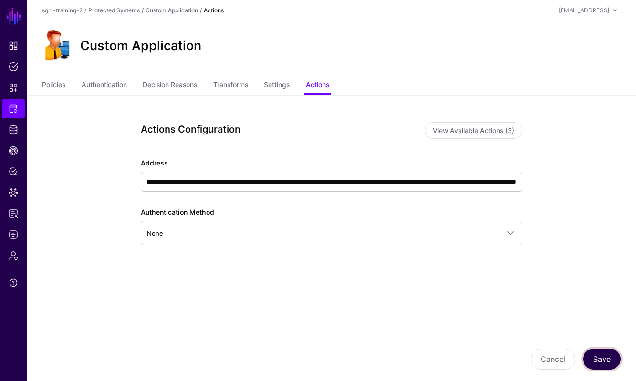
click at [592, 352] on button "Save" at bounding box center [602, 359] width 38 height 21
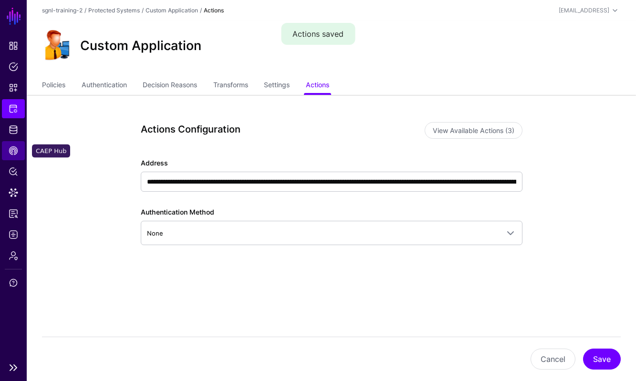
click at [10, 152] on span "CAEP Hub" at bounding box center [14, 151] width 10 height 10
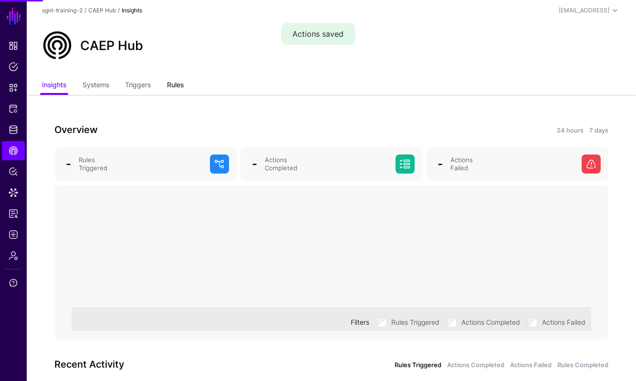
click at [184, 85] on link "Rules" at bounding box center [175, 86] width 17 height 18
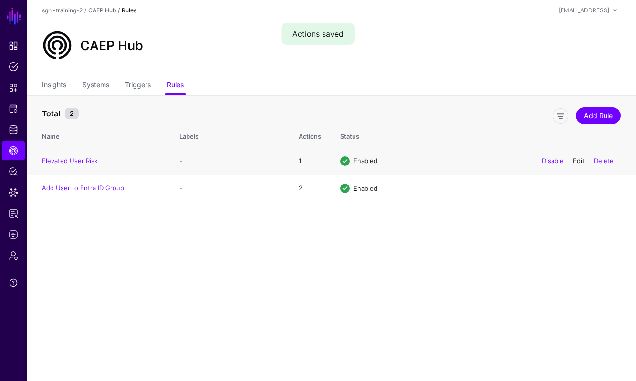
click at [576, 159] on link "Edit" at bounding box center [578, 161] width 11 height 8
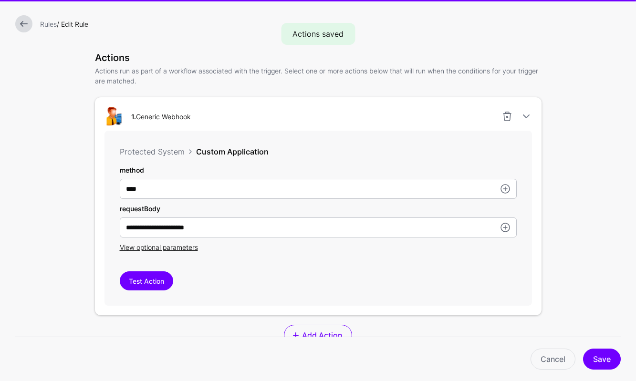
scroll to position [228, 0]
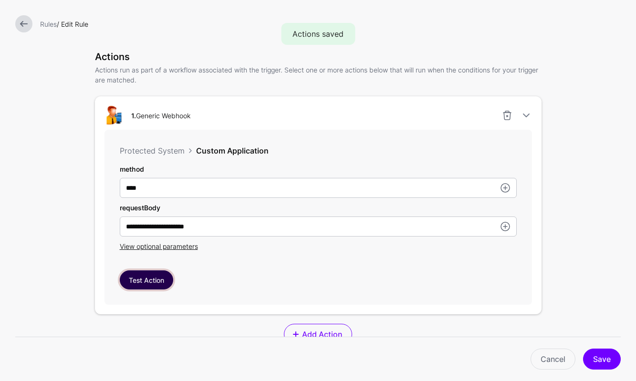
click at [157, 278] on button "Test Action" at bounding box center [146, 279] width 53 height 19
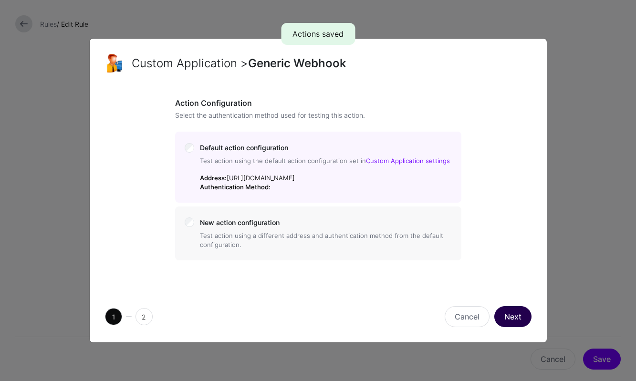
click at [511, 327] on button "Next" at bounding box center [512, 316] width 37 height 21
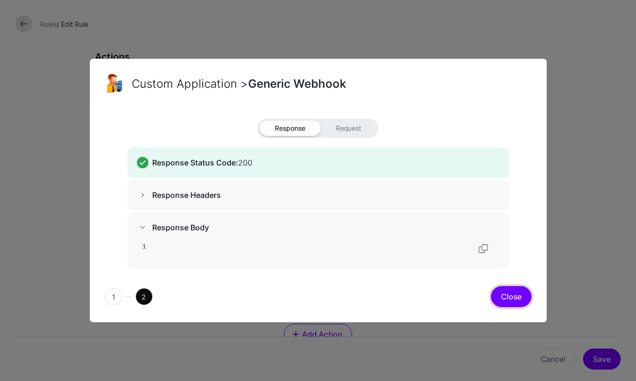
click at [507, 302] on button "Close" at bounding box center [511, 296] width 41 height 21
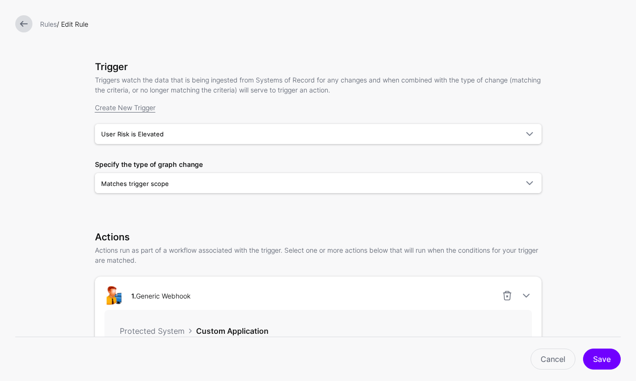
scroll to position [45, 0]
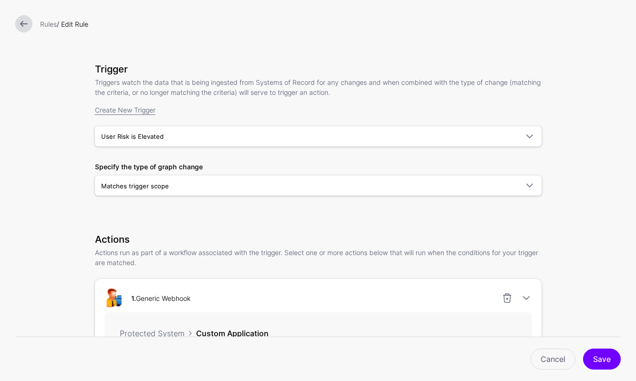
click at [29, 26] on link at bounding box center [23, 23] width 17 height 17
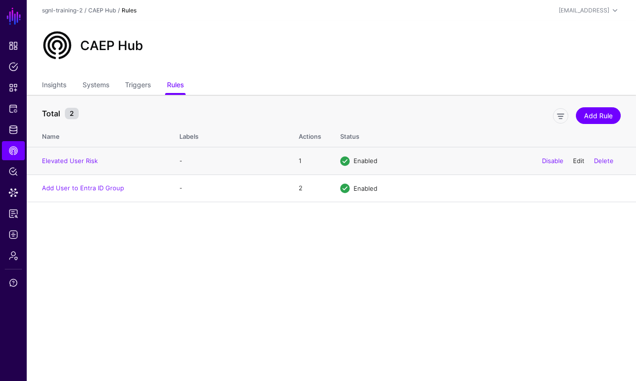
click at [577, 159] on link "Edit" at bounding box center [578, 161] width 11 height 8
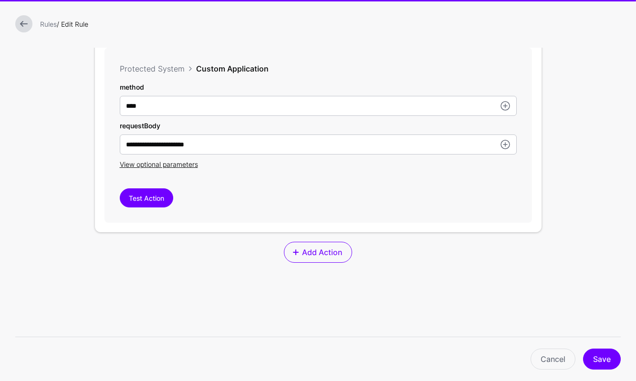
scroll to position [295, 0]
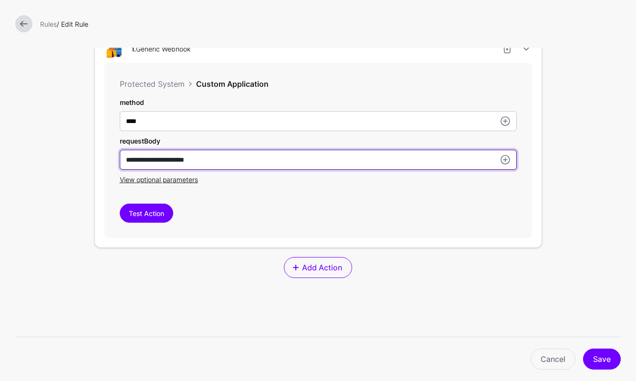
click at [205, 131] on input "**********" at bounding box center [318, 121] width 397 height 20
drag, startPoint x: 194, startPoint y: 162, endPoint x: 152, endPoint y: 163, distance: 42.0
click at [152, 131] on input "**********" at bounding box center [318, 121] width 397 height 20
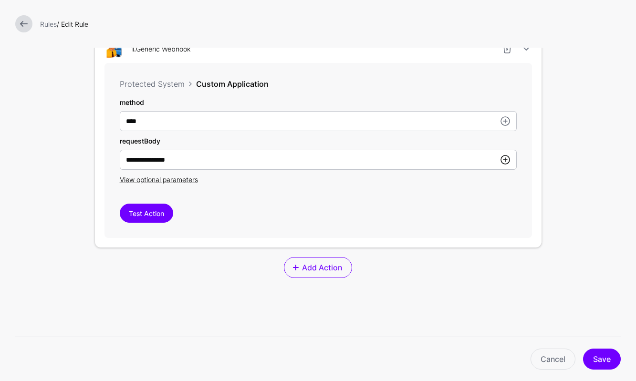
click at [504, 162] on link at bounding box center [504, 159] width 11 height 11
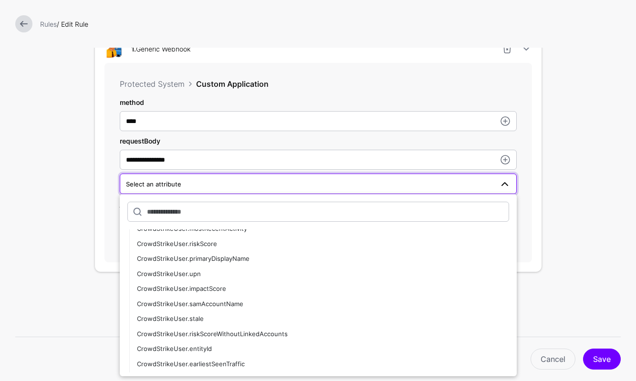
scroll to position [101, 0]
click at [445, 277] on div "CrowdStrikeUser.upn" at bounding box center [323, 276] width 372 height 10
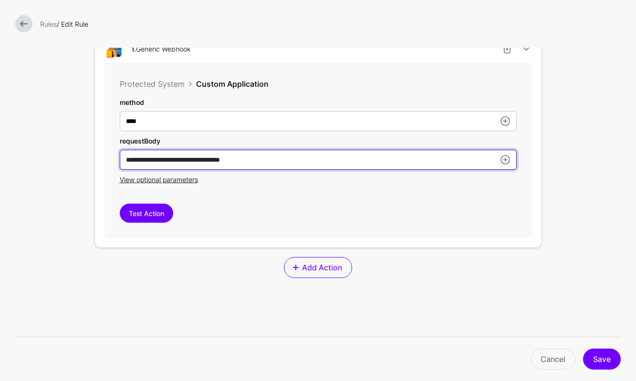
click at [243, 158] on input "**********" at bounding box center [318, 160] width 397 height 20
type input "**********"
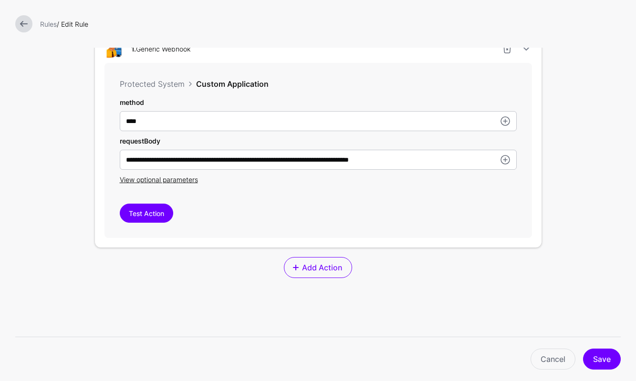
click at [429, 249] on div "**********" at bounding box center [318, 154] width 446 height 248
click at [606, 359] on button "Save" at bounding box center [602, 359] width 38 height 21
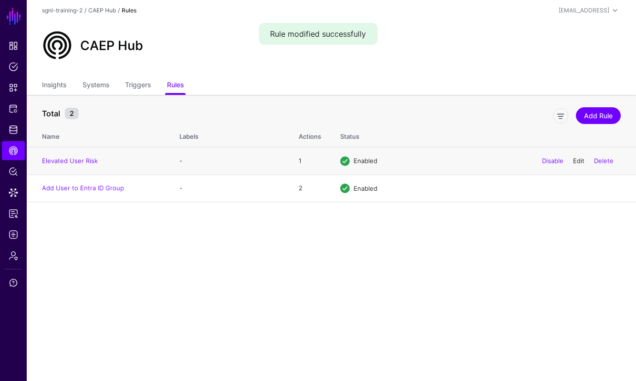
click at [577, 157] on link "Edit" at bounding box center [578, 161] width 11 height 8
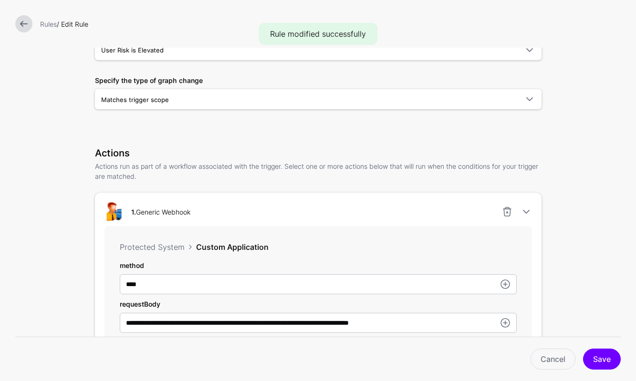
scroll to position [270, 0]
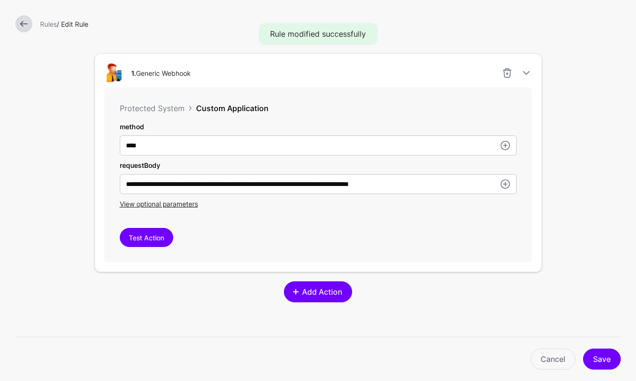
click at [325, 296] on span "Add Action" at bounding box center [322, 291] width 42 height 11
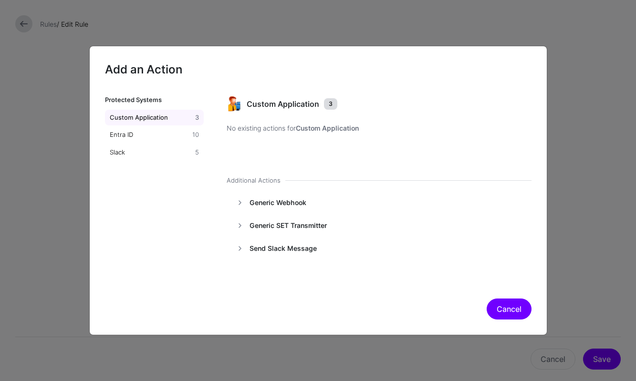
click at [508, 304] on button "Cancel" at bounding box center [508, 308] width 45 height 21
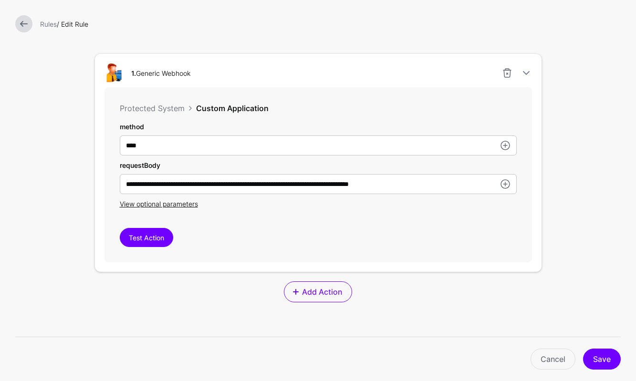
click at [19, 22] on link at bounding box center [23, 23] width 17 height 17
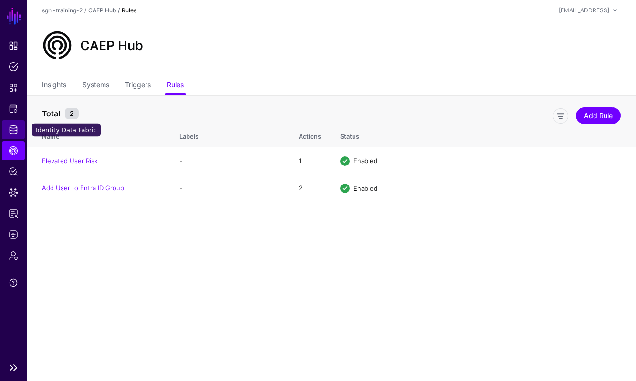
click at [19, 128] on link "Identity Data Fabric" at bounding box center [13, 129] width 23 height 19
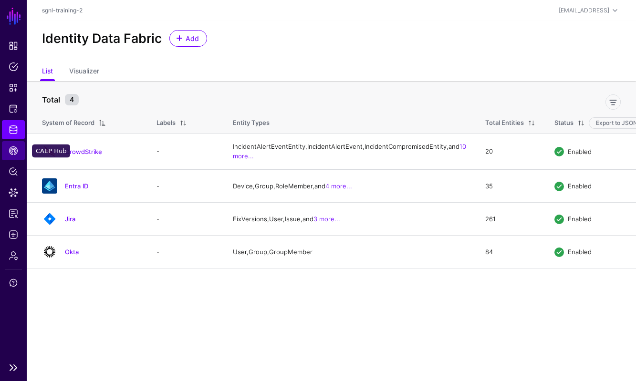
click at [19, 153] on link "CAEP Hub" at bounding box center [13, 150] width 23 height 19
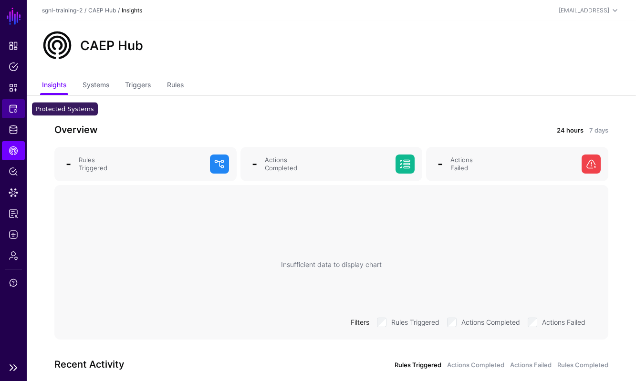
click at [20, 104] on link "Protected Systems" at bounding box center [13, 108] width 23 height 19
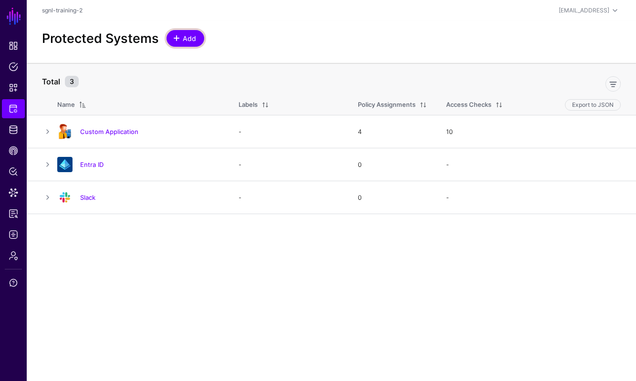
click at [177, 40] on span at bounding box center [177, 38] width 8 height 8
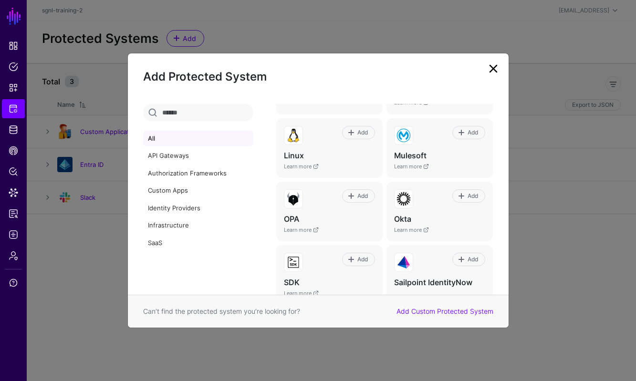
scroll to position [424, 0]
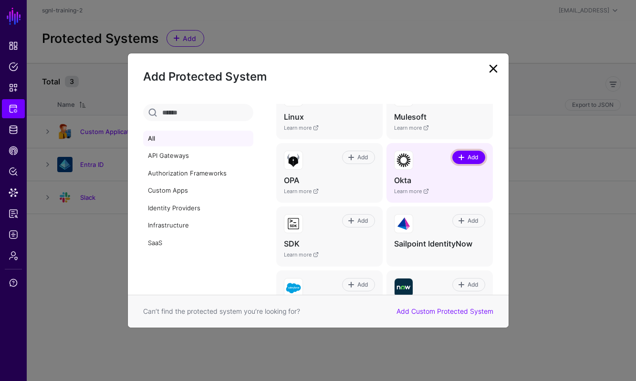
click at [481, 157] on link "Add" at bounding box center [468, 157] width 33 height 13
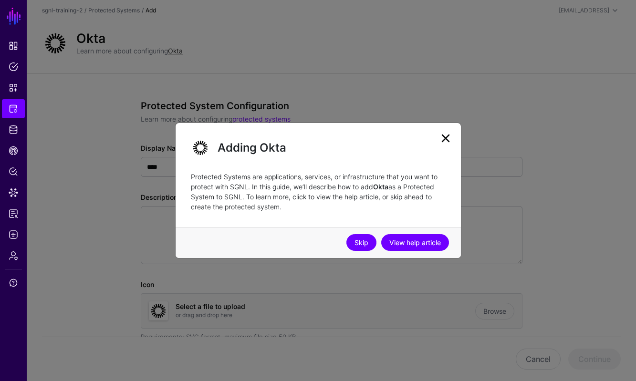
click at [363, 238] on link "Skip" at bounding box center [361, 242] width 30 height 17
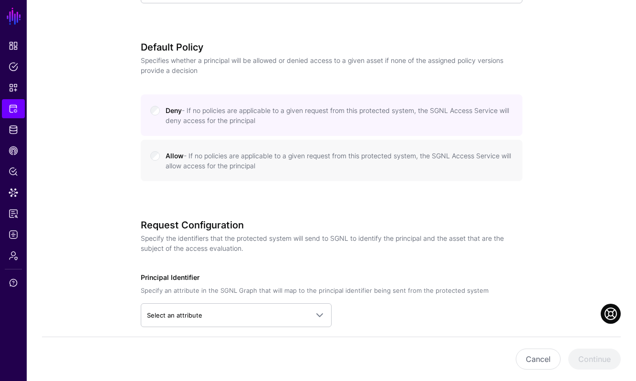
scroll to position [506, 0]
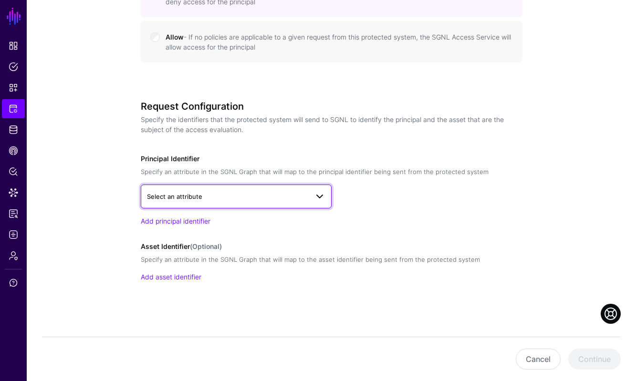
click at [280, 204] on link "Select an attribute" at bounding box center [236, 197] width 191 height 24
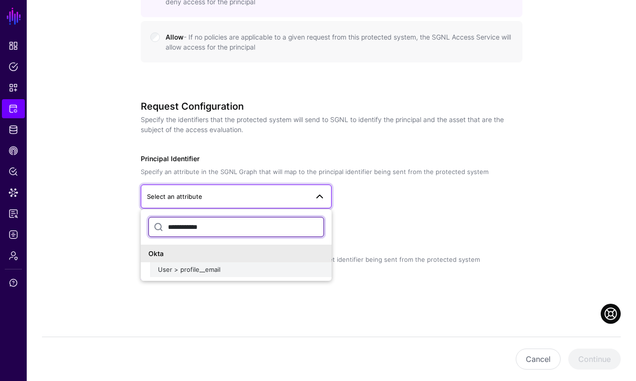
type input "**********"
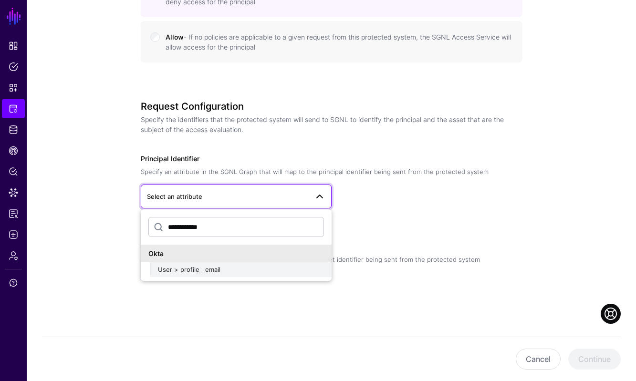
click at [242, 267] on div "User > profile__email" at bounding box center [241, 270] width 166 height 10
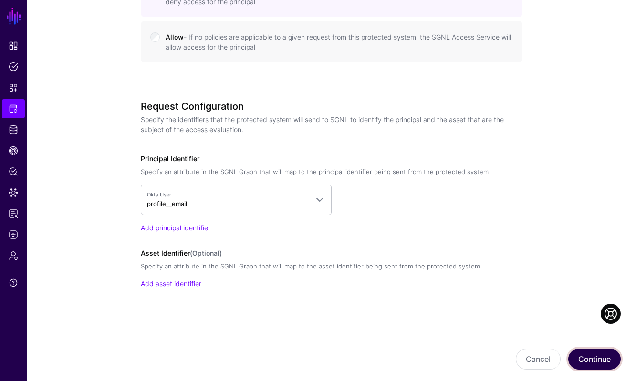
click at [594, 359] on button "Continue" at bounding box center [594, 359] width 52 height 21
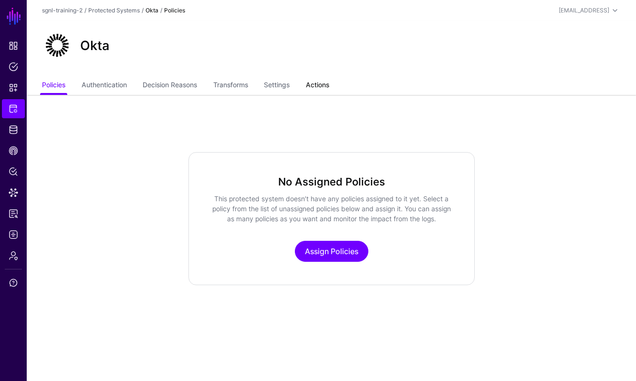
click at [329, 89] on link "Actions" at bounding box center [317, 86] width 23 height 18
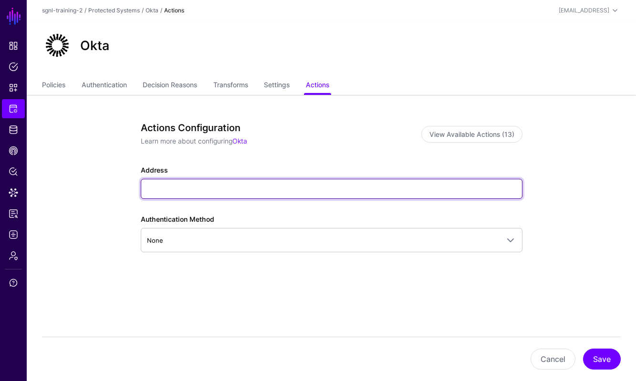
click at [336, 185] on input "Address" at bounding box center [331, 189] width 381 height 20
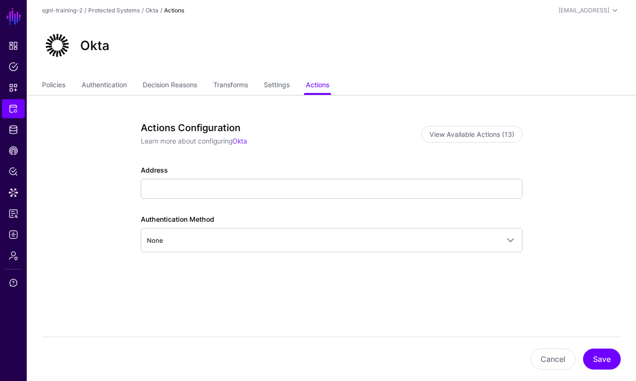
click at [512, 227] on div "Authentication Method None None OAuth2 Client Credentials OAuth2 Authorization …" at bounding box center [331, 233] width 381 height 38
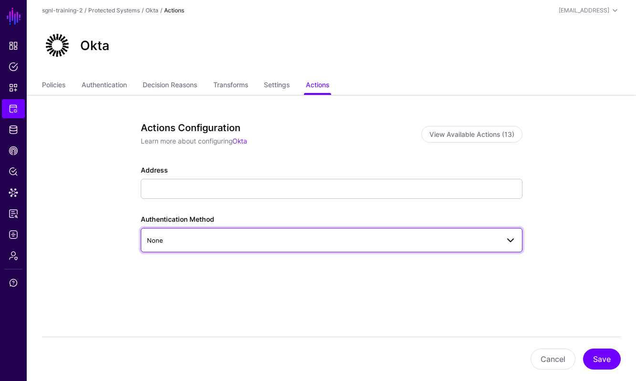
click at [462, 249] on link "None" at bounding box center [331, 240] width 381 height 24
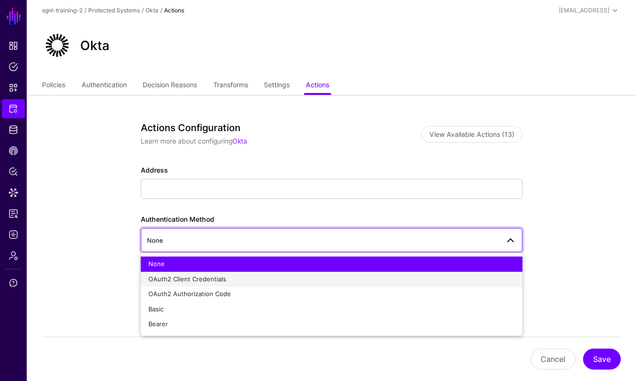
click at [252, 281] on div "OAuth2 Client Credentials" at bounding box center [331, 280] width 366 height 10
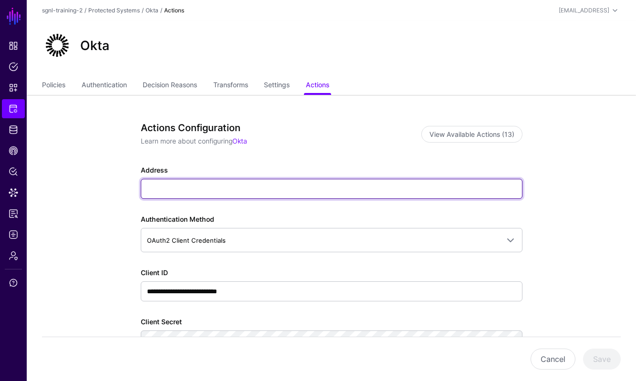
click at [346, 183] on input "Address" at bounding box center [331, 189] width 381 height 20
paste input "**********"
type input "**********"
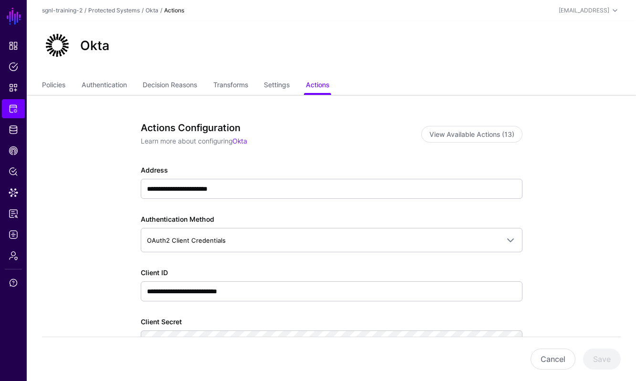
click at [369, 148] on div "Actions Configuration Learn more about configuring Okta View Available Actions …" at bounding box center [331, 137] width 381 height 31
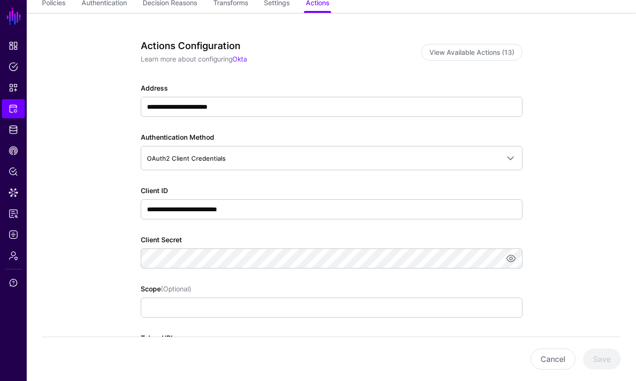
scroll to position [86, 0]
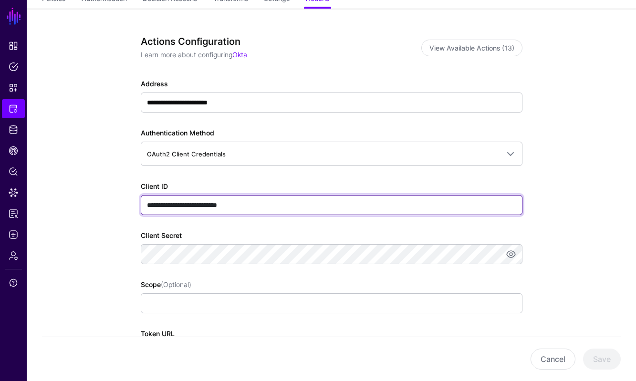
click at [213, 205] on input "**********" at bounding box center [331, 205] width 381 height 20
paste input "text"
type input "**********"
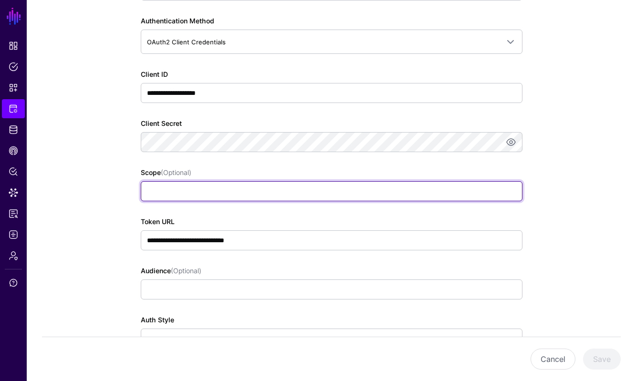
scroll to position [199, 0]
click at [323, 186] on input "Scope (Optional)" at bounding box center [331, 191] width 381 height 20
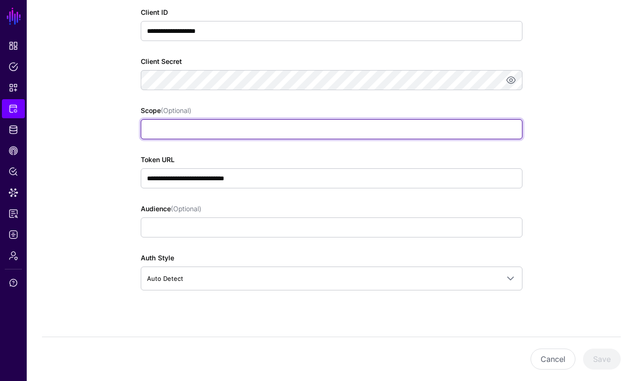
scroll to position [265, 0]
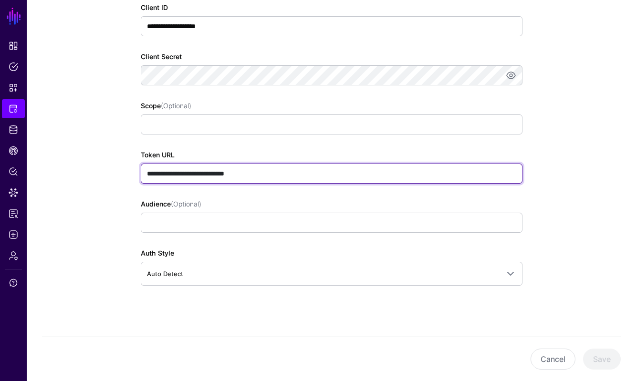
click at [266, 179] on input "**********" at bounding box center [331, 174] width 381 height 20
paste input "**********"
type input "**********"
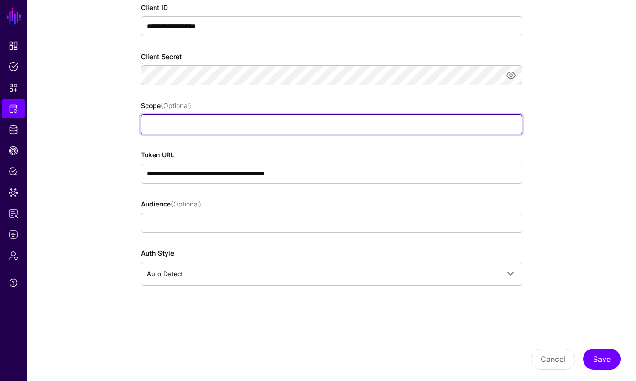
click at [274, 119] on input "Scope (Optional)" at bounding box center [331, 124] width 381 height 20
paste input "**********"
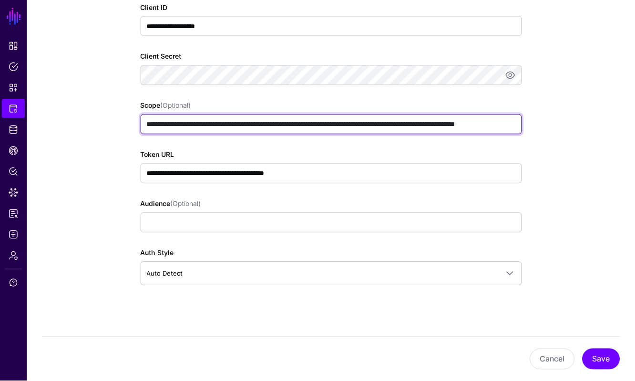
scroll to position [0, 64]
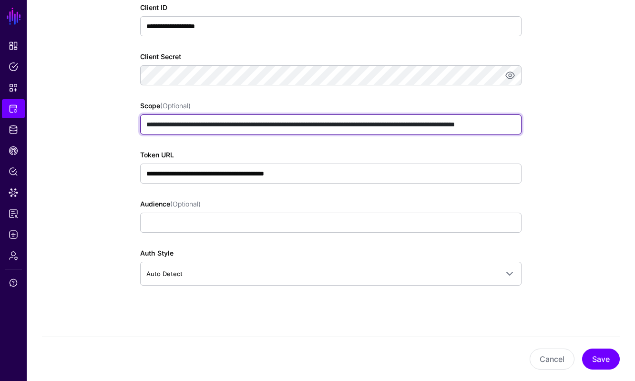
type input "**********"
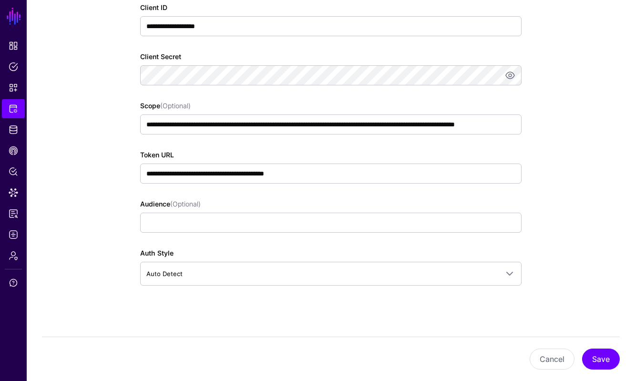
scroll to position [0, 0]
click at [595, 168] on app-integrations-item-actions "**********" at bounding box center [331, 119] width 608 height 578
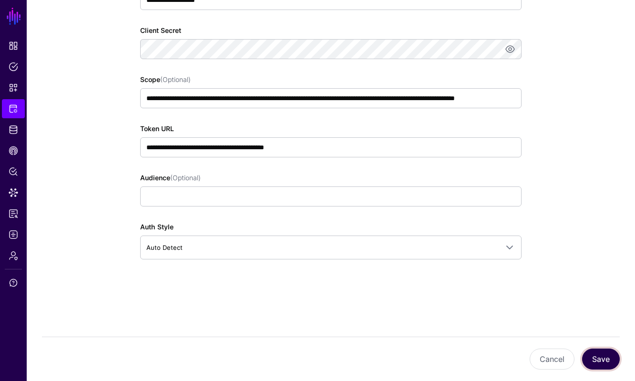
click at [600, 360] on button "Save" at bounding box center [601, 359] width 38 height 21
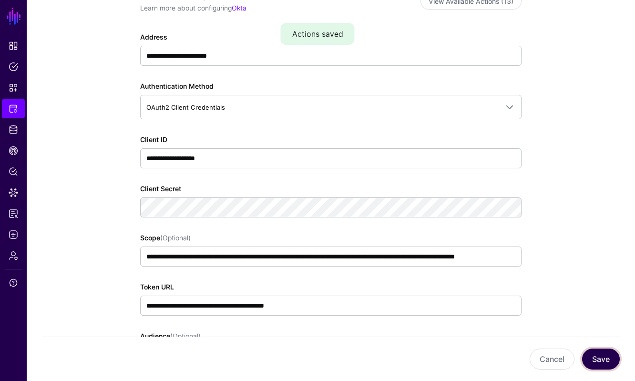
scroll to position [0, 0]
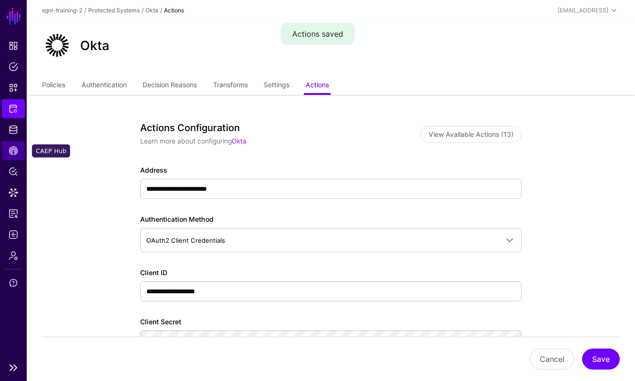
click at [11, 150] on span "CAEP Hub" at bounding box center [14, 151] width 10 height 10
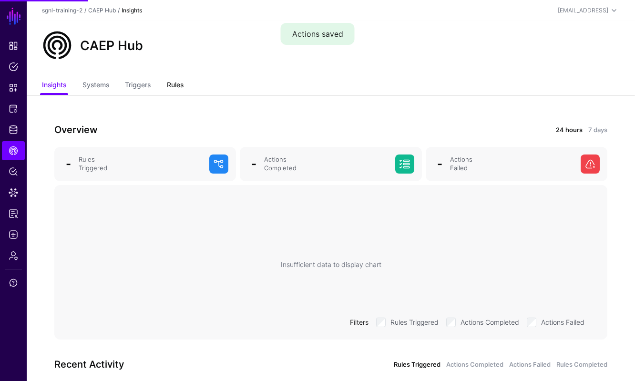
click at [176, 82] on link "Rules" at bounding box center [175, 86] width 17 height 18
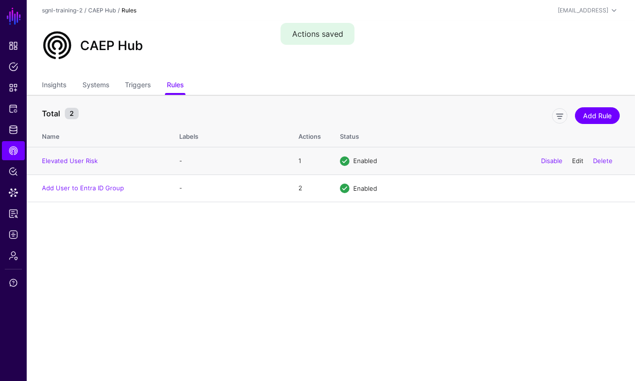
click at [579, 159] on link "Edit" at bounding box center [577, 161] width 11 height 8
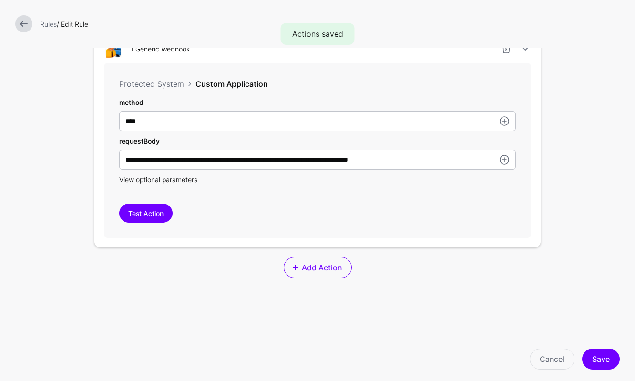
scroll to position [338, 0]
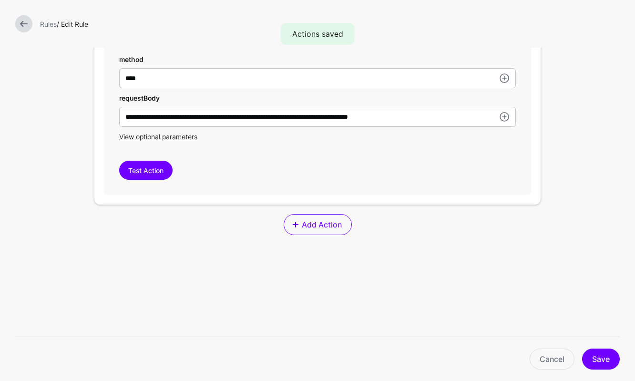
click at [286, 236] on div "**********" at bounding box center [317, 101] width 446 height 320
click at [322, 227] on span "Add Action" at bounding box center [321, 224] width 42 height 11
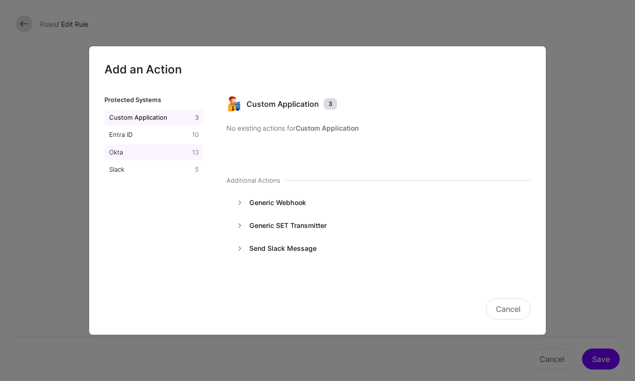
click at [178, 159] on link "Okta 13" at bounding box center [153, 152] width 99 height 16
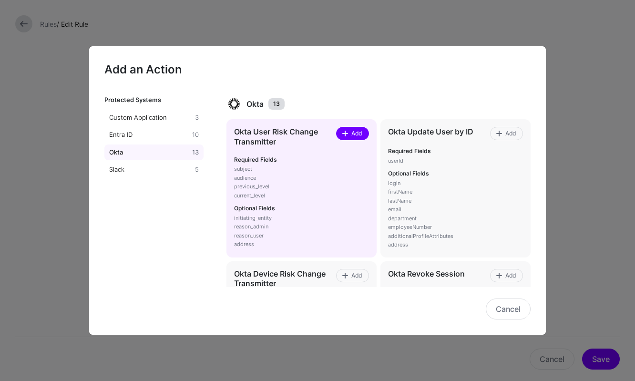
click at [359, 133] on span "Add" at bounding box center [356, 133] width 13 height 9
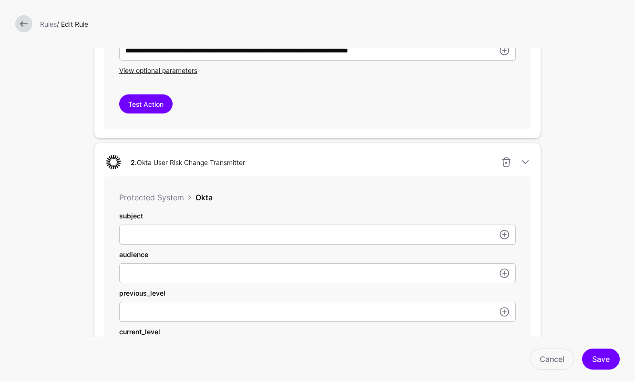
scroll to position [468, 0]
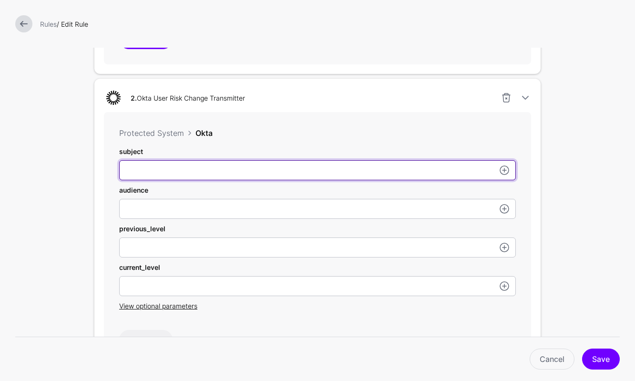
paste input "**********"
click at [239, 174] on input "**********" at bounding box center [317, 170] width 397 height 20
type input "**********"
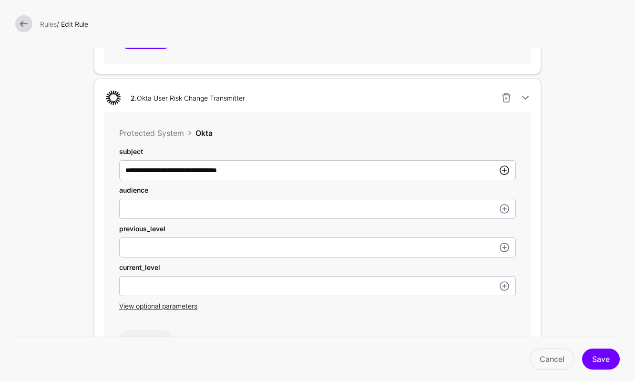
click at [502, 170] on link at bounding box center [504, 169] width 11 height 11
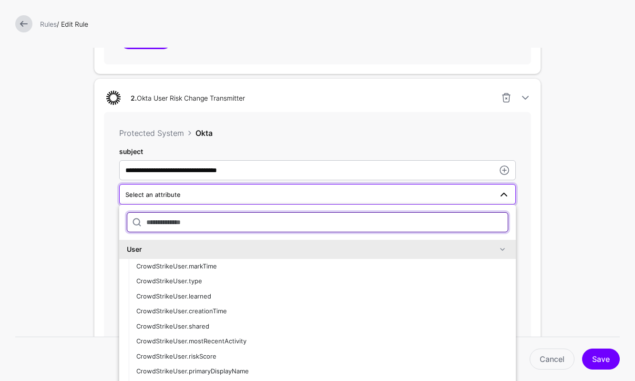
click at [272, 220] on input "text" at bounding box center [317, 222] width 381 height 20
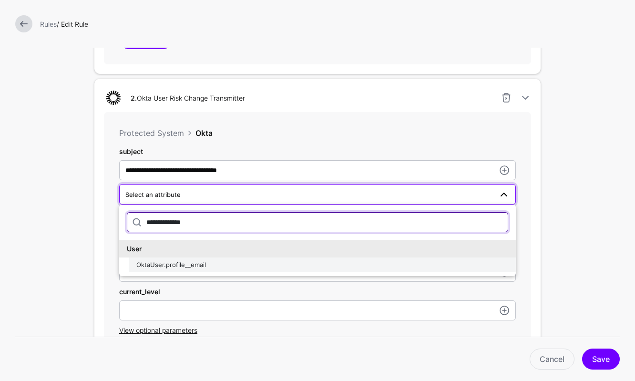
type input "**********"
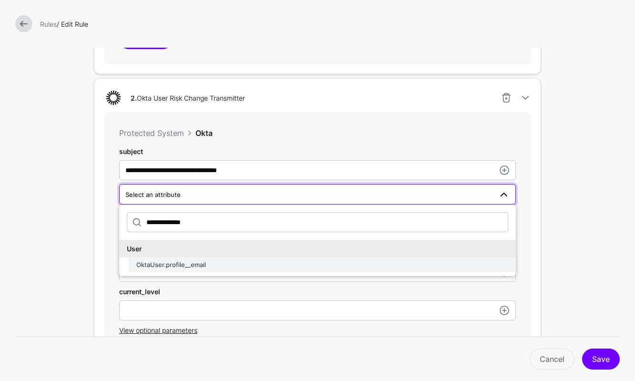
click at [230, 266] on div "OktaUser.profile__email" at bounding box center [322, 265] width 372 height 10
type input "**********"
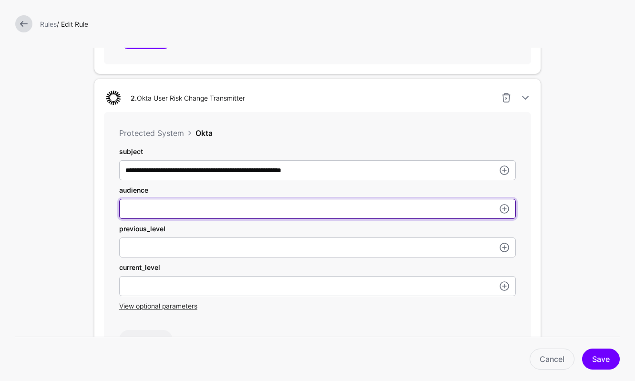
click at [222, 209] on input "method" at bounding box center [317, 209] width 397 height 20
type input "**********"
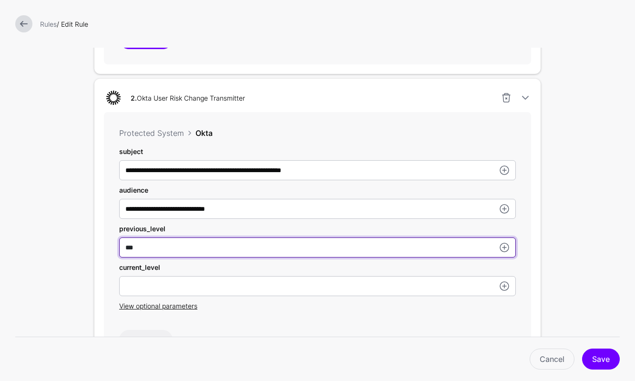
type input "***"
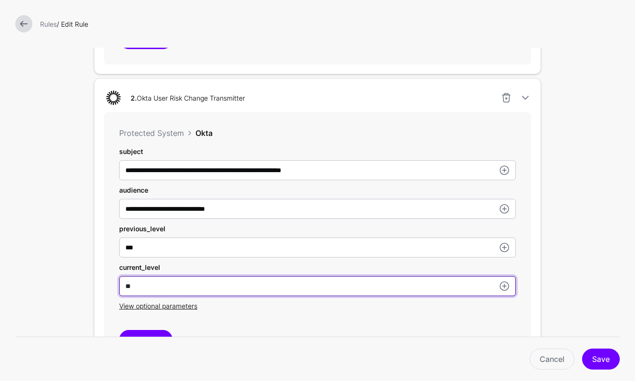
type input "*"
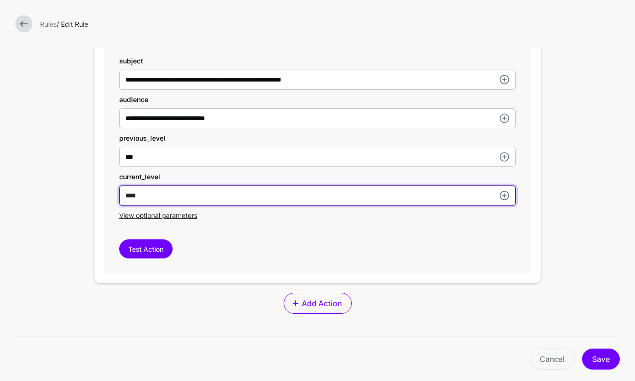
scroll to position [567, 0]
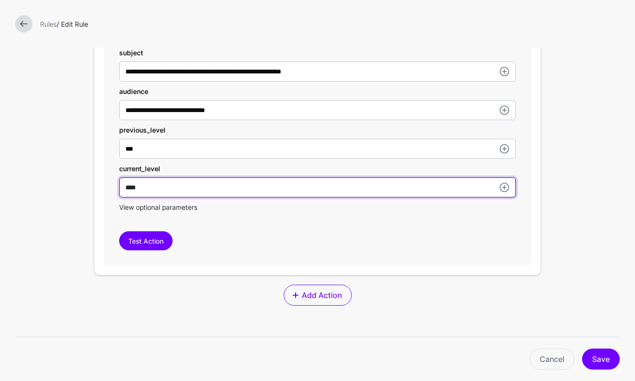
type input "****"
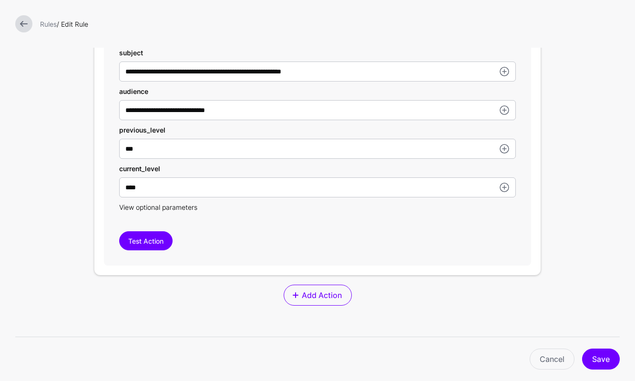
click at [192, 210] on span "View optional parameters" at bounding box center [158, 207] width 78 height 8
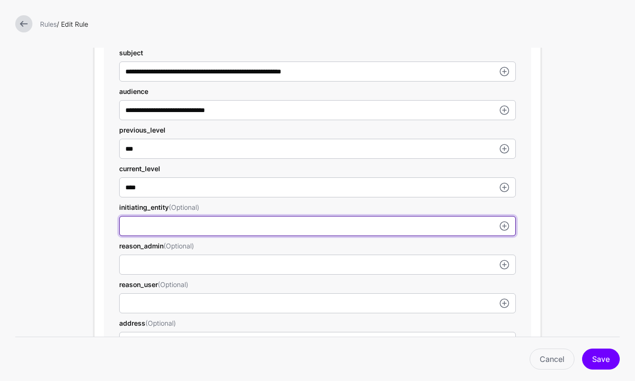
click at [201, 230] on input "method" at bounding box center [317, 226] width 397 height 20
type input "****"
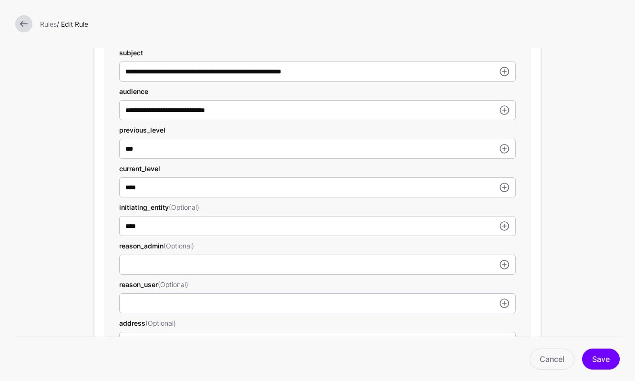
click at [537, 256] on div "**********" at bounding box center [317, 216] width 446 height 473
click at [610, 359] on button "Save" at bounding box center [601, 359] width 38 height 21
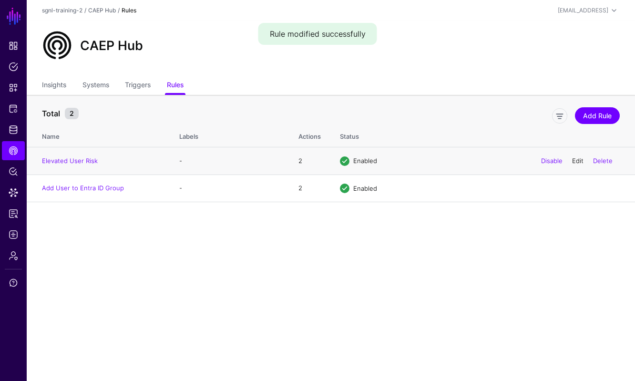
click at [575, 161] on link "Edit" at bounding box center [577, 161] width 11 height 8
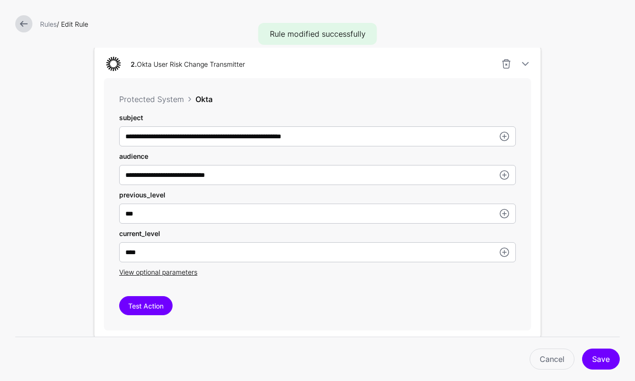
scroll to position [521, 0]
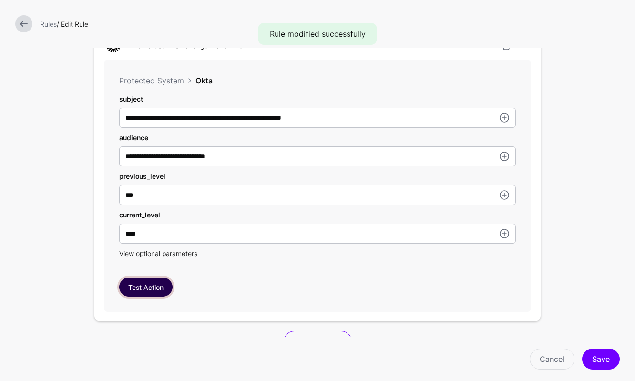
click at [129, 294] on button "Test Action" at bounding box center [145, 286] width 53 height 19
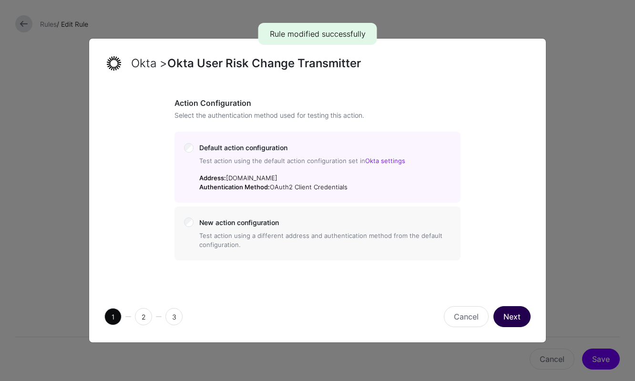
click at [519, 318] on button "Next" at bounding box center [511, 316] width 37 height 21
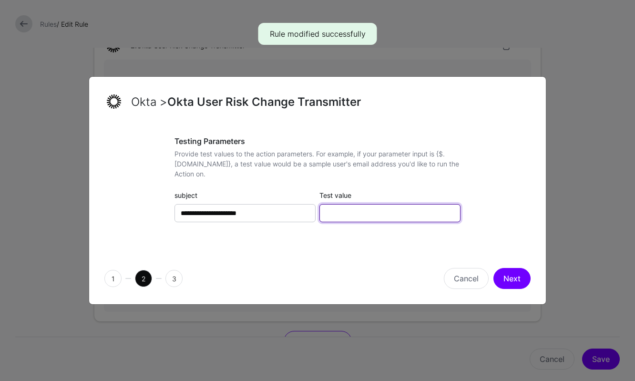
click at [364, 215] on input "Test value" at bounding box center [389, 213] width 141 height 18
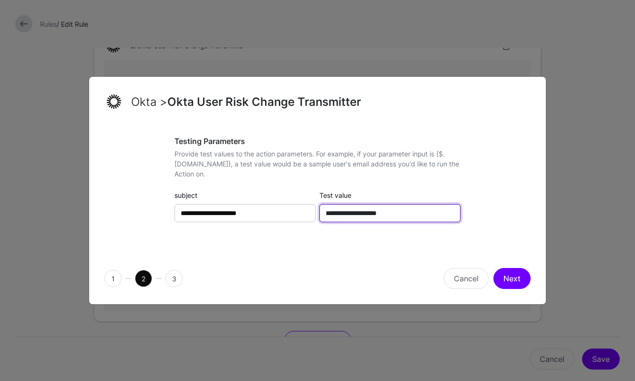
type input "**********"
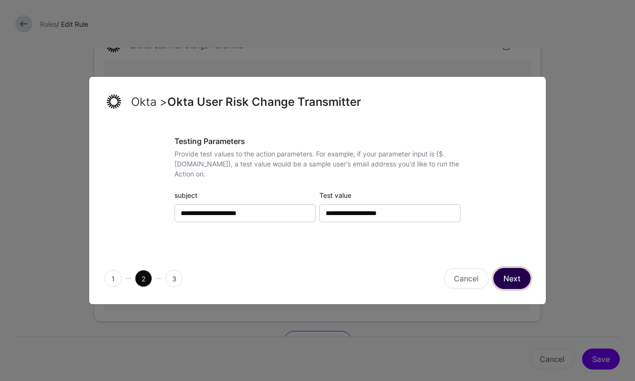
click at [523, 269] on button "Next" at bounding box center [511, 278] width 37 height 21
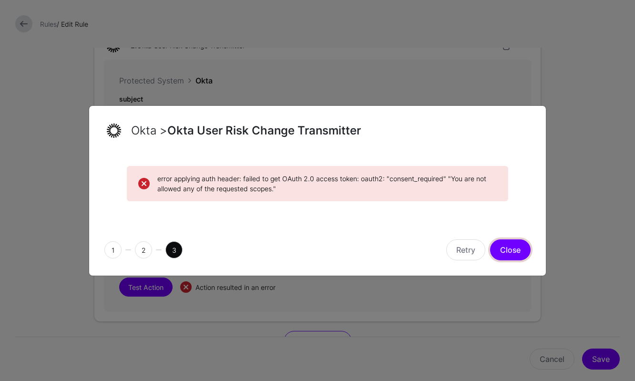
click at [513, 254] on button "Close" at bounding box center [510, 249] width 41 height 21
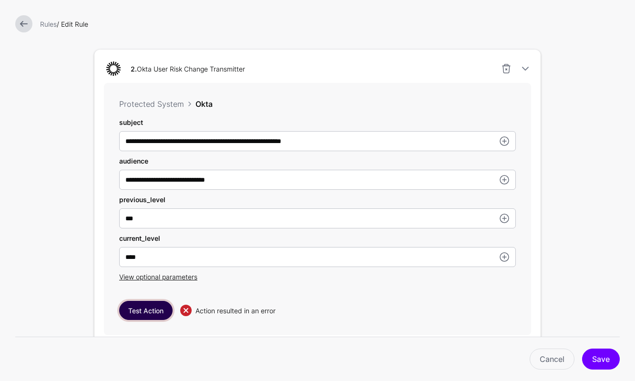
scroll to position [495, 0]
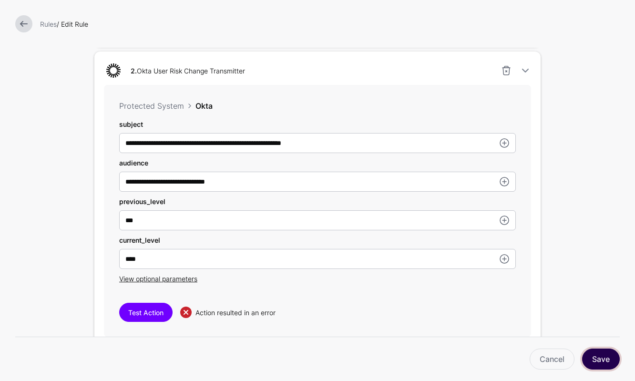
click at [604, 351] on button "Save" at bounding box center [601, 359] width 38 height 21
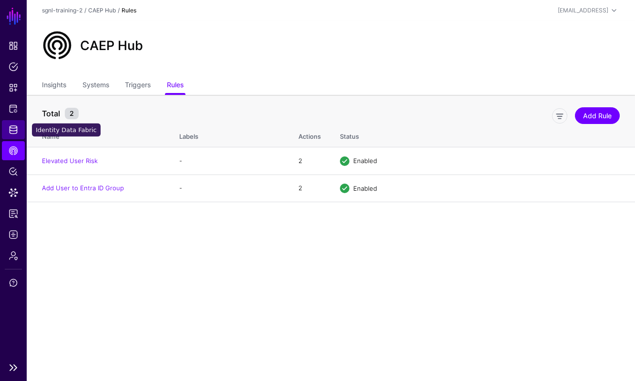
click at [16, 132] on span "Identity Data Fabric" at bounding box center [14, 130] width 10 height 10
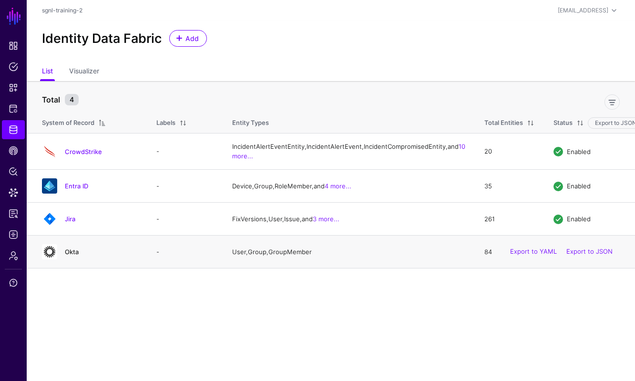
click at [67, 256] on link "Okta" at bounding box center [72, 252] width 14 height 8
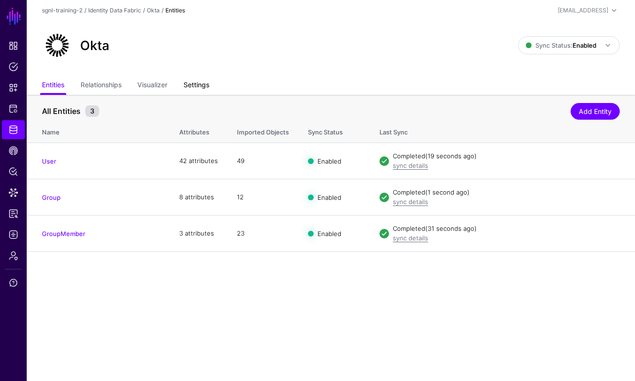
click at [192, 87] on link "Settings" at bounding box center [197, 86] width 26 height 18
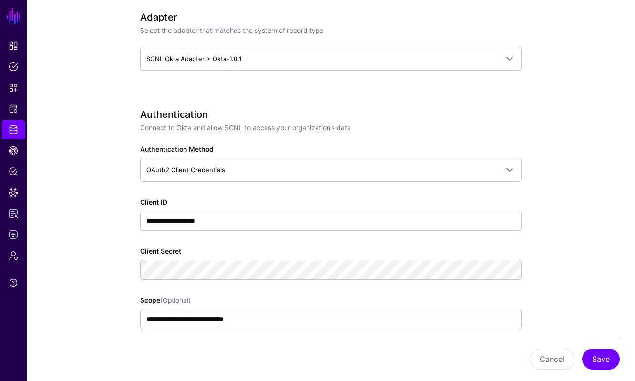
scroll to position [491, 0]
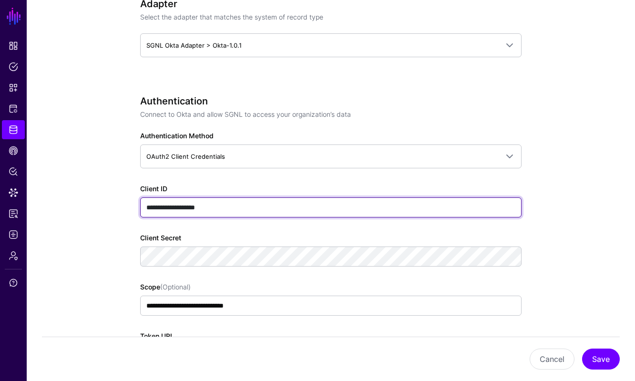
click at [226, 215] on input "**********" at bounding box center [330, 207] width 381 height 20
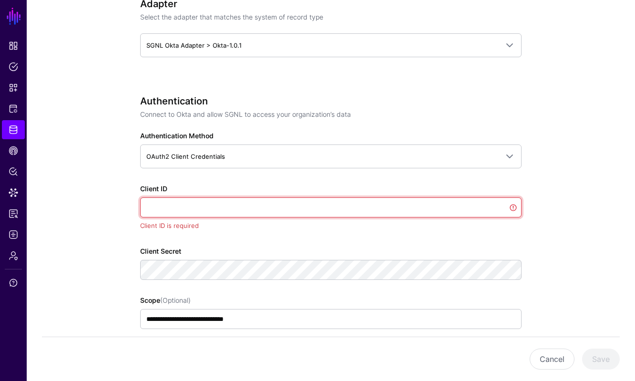
paste input "**********"
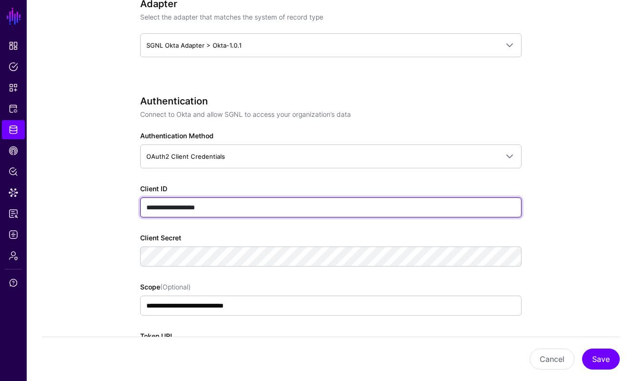
type input "**********"
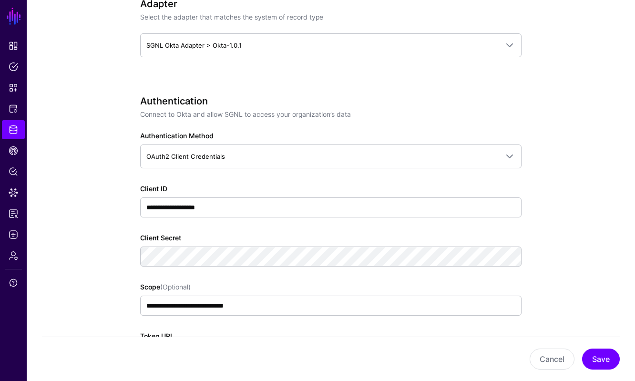
drag, startPoint x: 567, startPoint y: 224, endPoint x: 567, endPoint y: 229, distance: 5.7
click at [567, 225] on app-datasources-details-form "**********" at bounding box center [331, 348] width 608 height 1488
click at [611, 266] on app-datasources-details-form "**********" at bounding box center [331, 348] width 608 height 1488
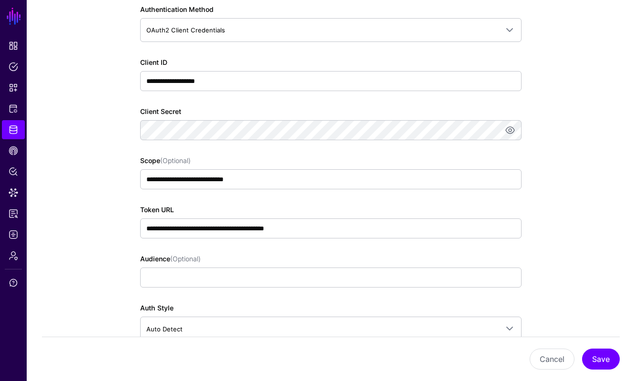
scroll to position [622, 0]
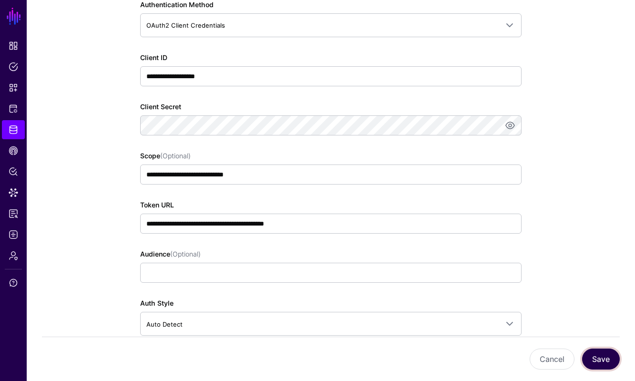
click at [602, 354] on button "Save" at bounding box center [601, 359] width 38 height 21
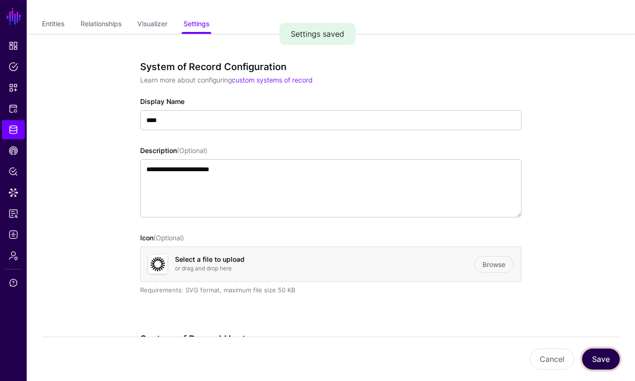
scroll to position [0, 0]
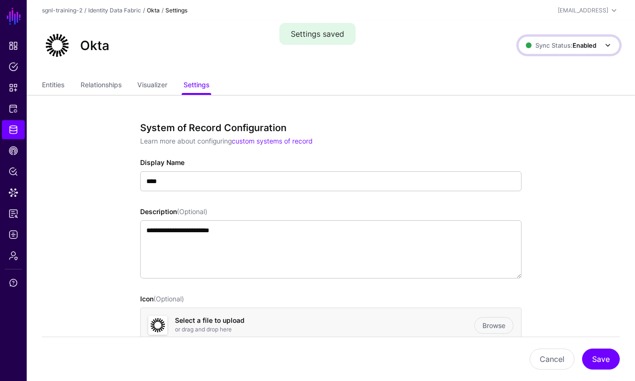
click at [557, 44] on span "Sync Status: Enabled" at bounding box center [561, 45] width 71 height 8
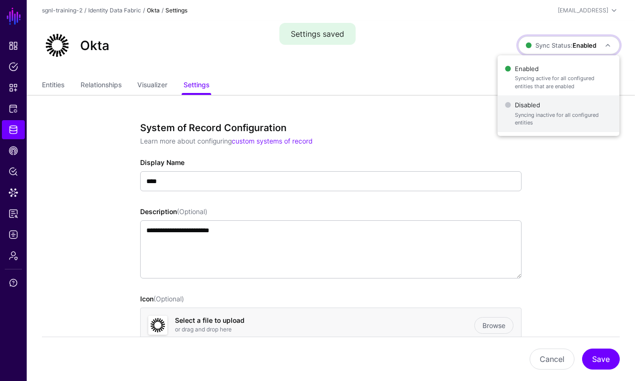
click at [516, 124] on span "Syncing inactive for all configured entities" at bounding box center [563, 119] width 97 height 16
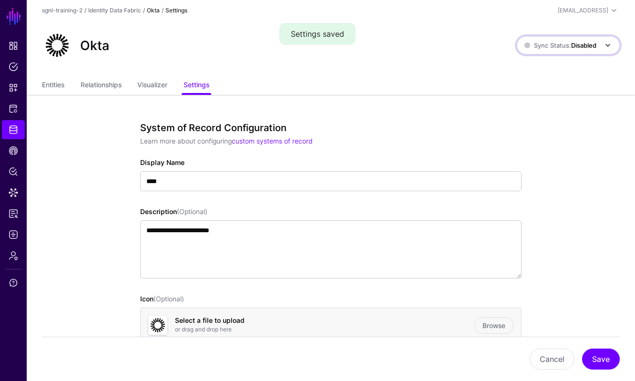
click at [600, 43] on span at bounding box center [604, 45] width 17 height 11
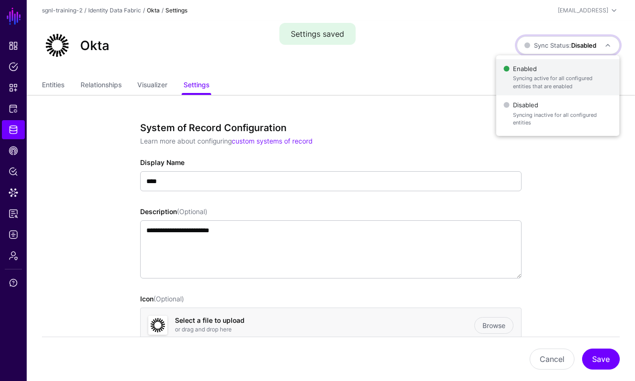
click at [555, 82] on span "Syncing active for all configured entities that are enabled" at bounding box center [562, 82] width 99 height 16
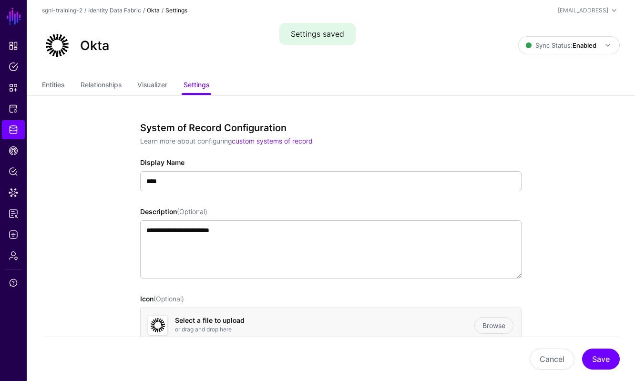
click at [44, 72] on div "Okta Sync Status: Enabled Enabled Syncing active for all configured entities th…" at bounding box center [331, 49] width 608 height 56
click at [52, 81] on link "Entities" at bounding box center [53, 86] width 22 height 18
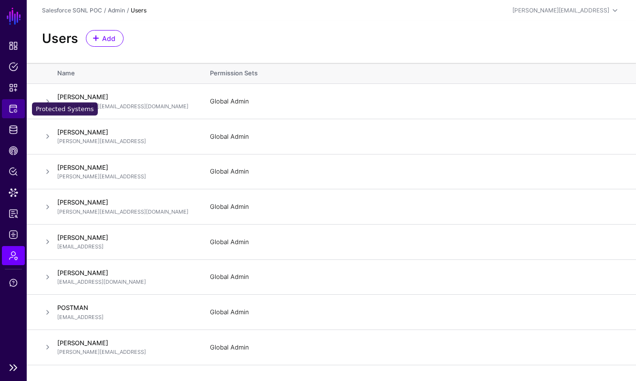
click at [15, 109] on span "Protected Systems" at bounding box center [14, 109] width 10 height 10
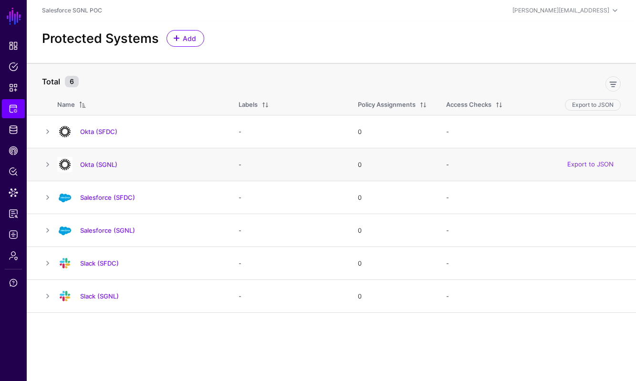
click at [102, 172] on div "Okta (SGNL)" at bounding box center [138, 164] width 170 height 15
click at [102, 170] on div "Okta (SGNL)" at bounding box center [138, 164] width 170 height 15
click at [103, 164] on link "Okta (SGNL)" at bounding box center [98, 165] width 37 height 8
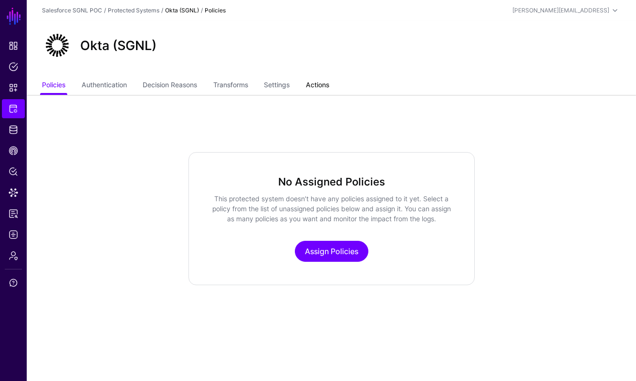
click at [322, 81] on link "Actions" at bounding box center [317, 86] width 23 height 18
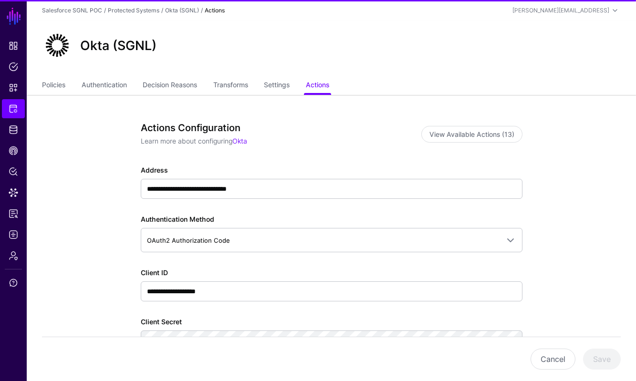
click at [264, 85] on ul "Policies Authentication Decision Reasons Transforms Settings Actions" at bounding box center [331, 86] width 578 height 18
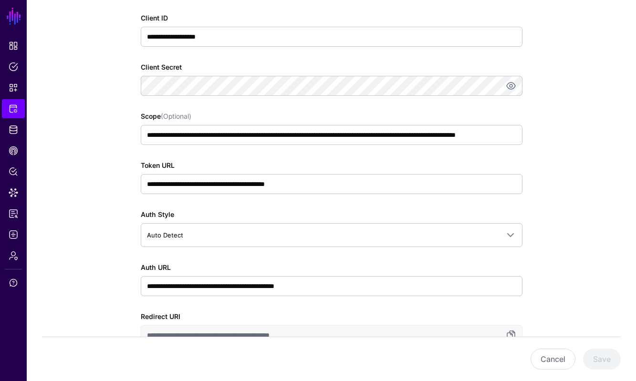
scroll to position [305, 0]
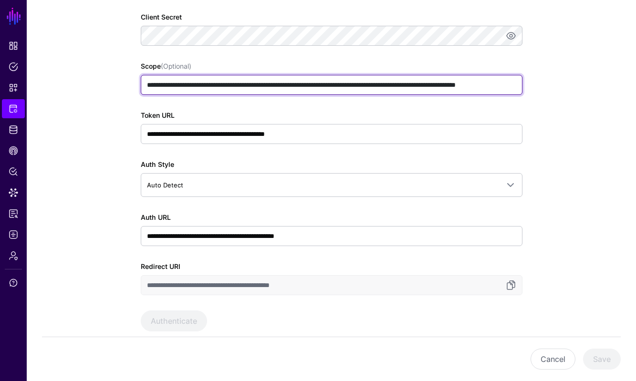
click at [308, 86] on input "**********" at bounding box center [331, 85] width 381 height 20
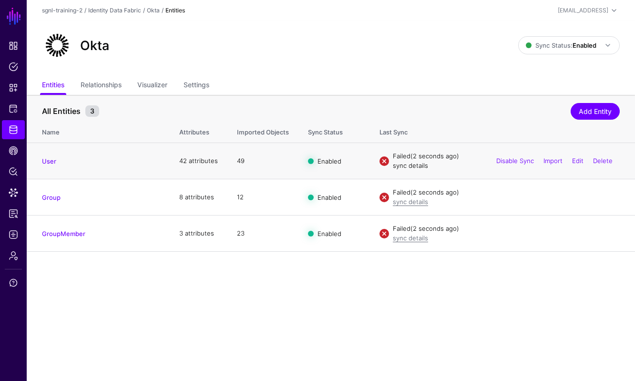
click at [409, 165] on link "sync details" at bounding box center [410, 166] width 35 height 8
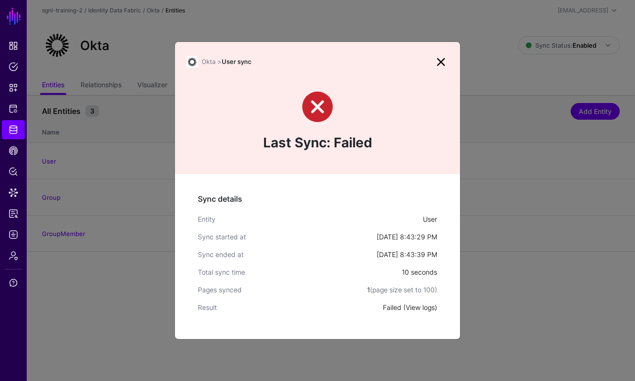
click at [418, 306] on link "View logs" at bounding box center [420, 307] width 29 height 8
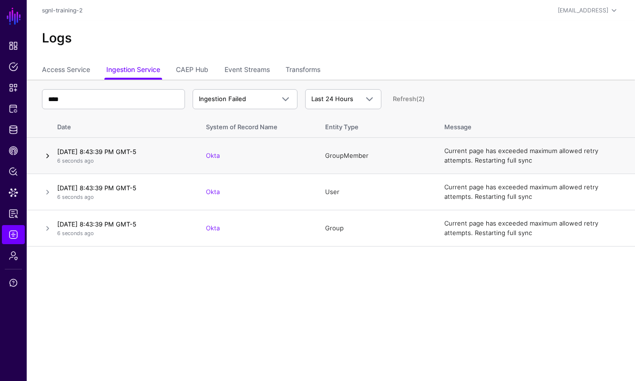
click at [45, 154] on link at bounding box center [47, 155] width 11 height 11
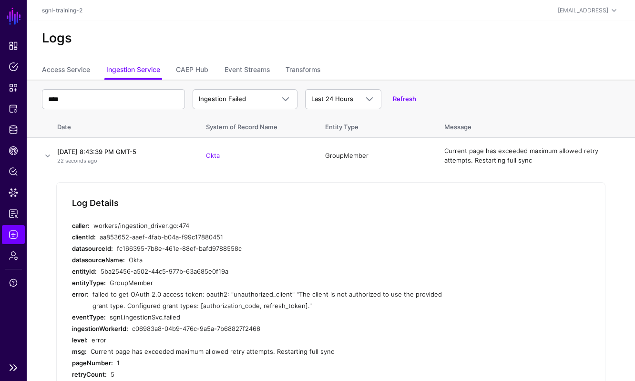
click at [9, 160] on ul "Dashboard Policies Snippets Protected Systems Identity Data Fabric CAEP Hub Pol…" at bounding box center [13, 196] width 27 height 321
click at [10, 154] on span "CAEP Hub" at bounding box center [14, 151] width 10 height 10
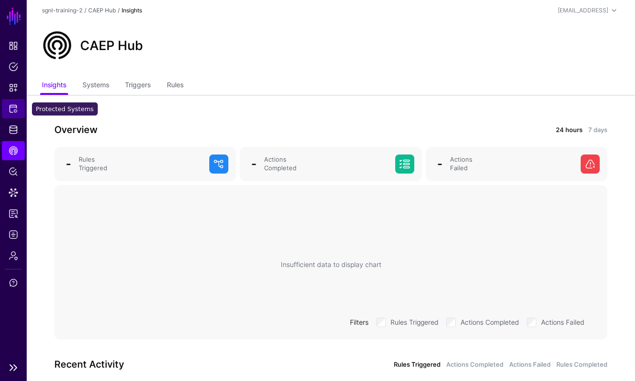
click at [22, 109] on link "Protected Systems" at bounding box center [13, 108] width 23 height 19
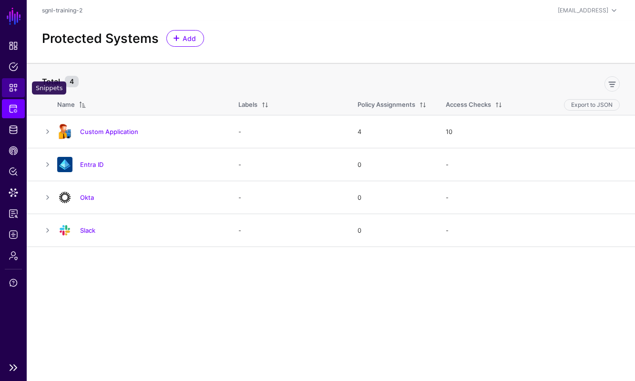
click at [15, 84] on span "Snippets" at bounding box center [14, 88] width 10 height 10
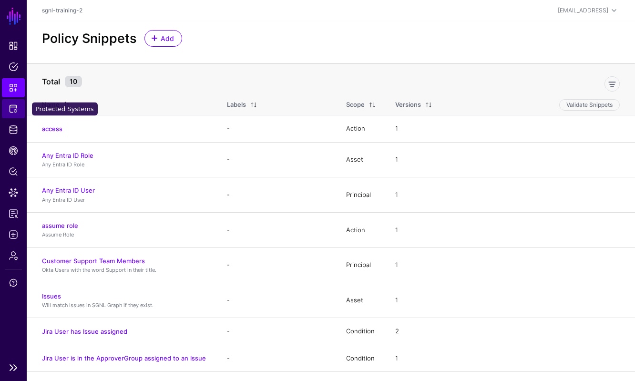
click at [10, 103] on link "Protected Systems" at bounding box center [13, 108] width 23 height 19
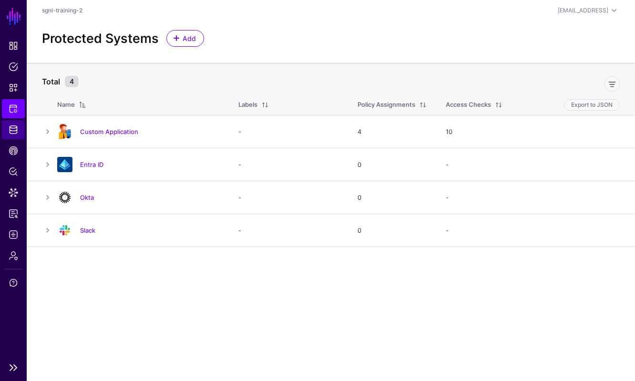
click at [16, 126] on span "Identity Data Fabric" at bounding box center [14, 130] width 10 height 10
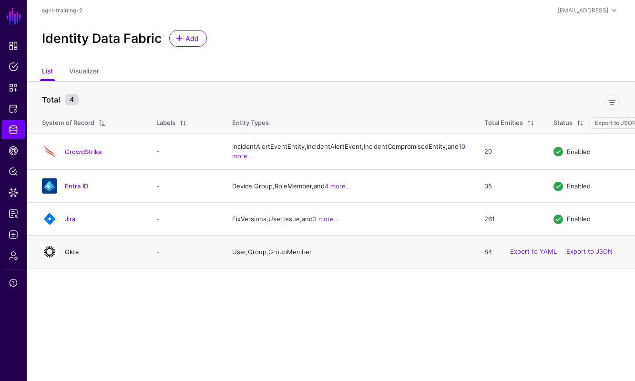
click at [75, 256] on link "Okta" at bounding box center [72, 252] width 14 height 8
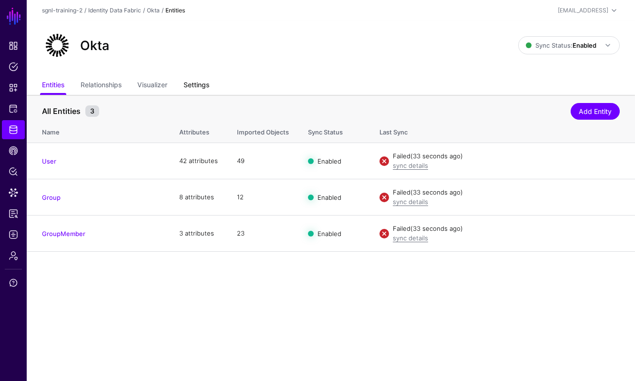
click at [190, 83] on link "Settings" at bounding box center [197, 86] width 26 height 18
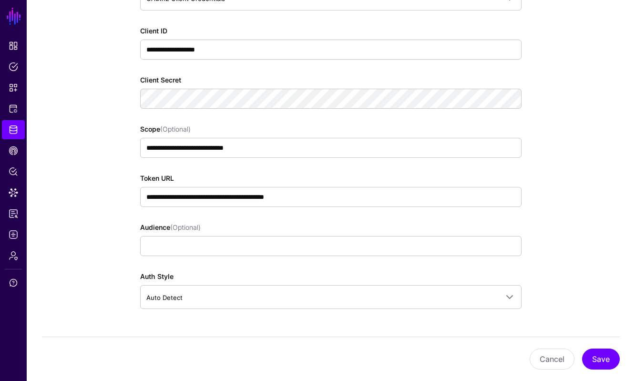
scroll to position [648, 0]
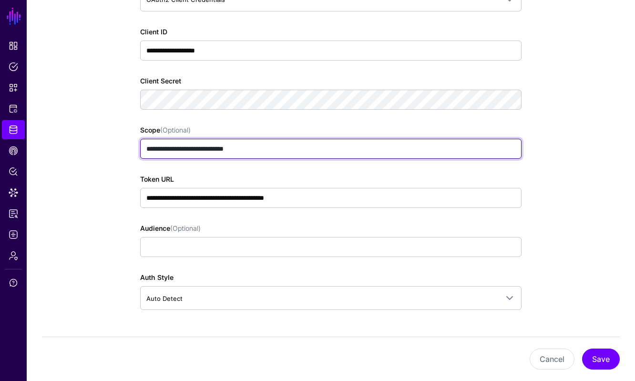
click at [329, 145] on input "**********" at bounding box center [330, 149] width 381 height 20
type input "**********"
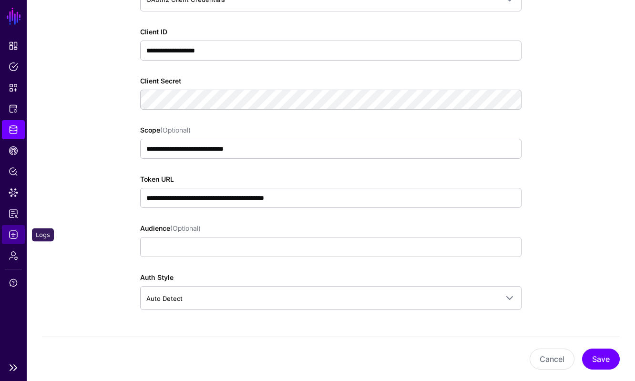
click at [17, 239] on link "Logs" at bounding box center [13, 234] width 23 height 19
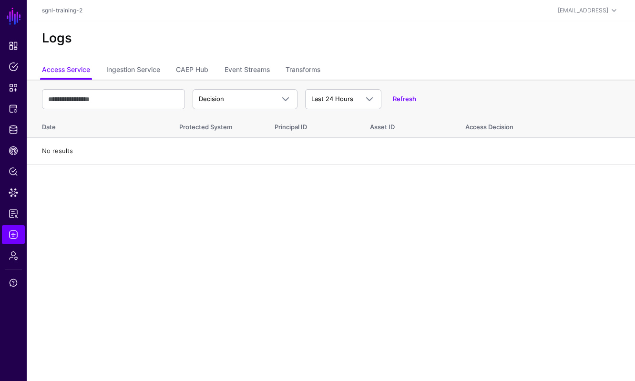
click at [392, 102] on div "Refresh" at bounding box center [398, 99] width 35 height 10
click at [130, 76] on link "Ingestion Service" at bounding box center [133, 71] width 54 height 18
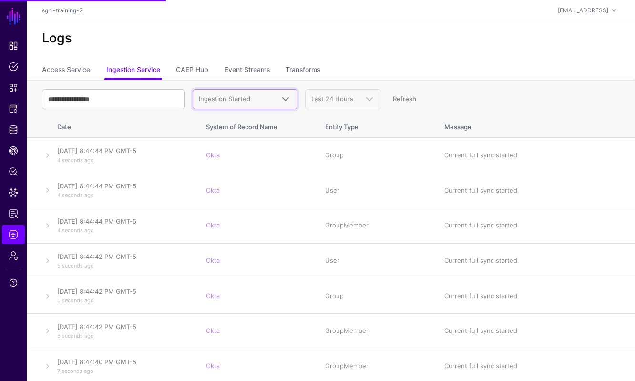
click at [238, 99] on span "Ingestion Started" at bounding box center [224, 99] width 51 height 8
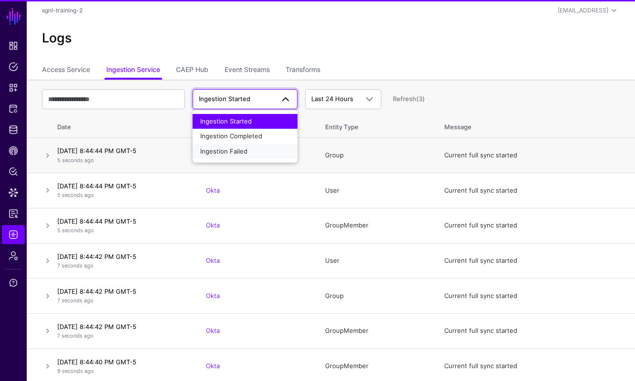
click at [238, 146] on button "Ingestion Failed" at bounding box center [245, 151] width 105 height 15
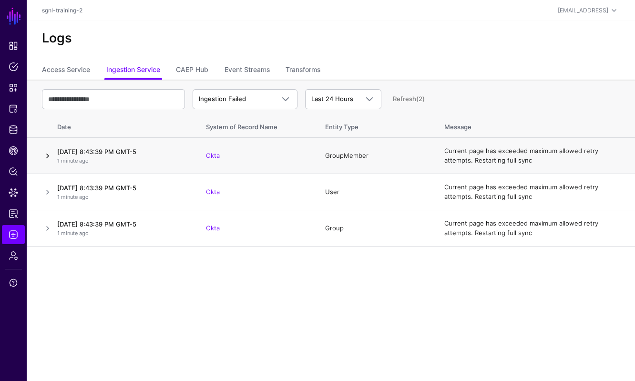
click at [42, 151] on link at bounding box center [47, 155] width 11 height 11
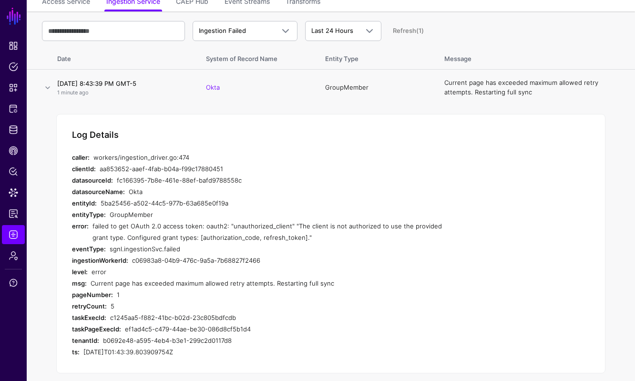
scroll to position [120, 0]
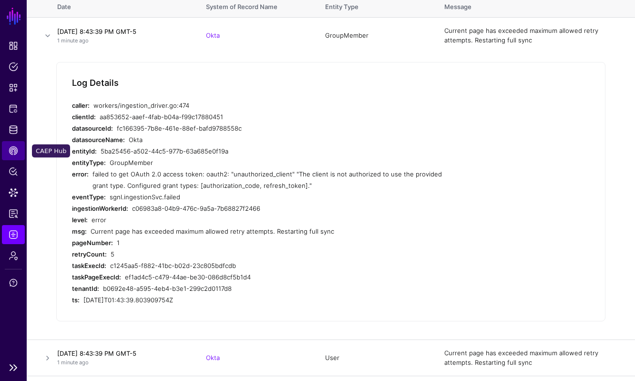
click at [21, 149] on link "CAEP Hub" at bounding box center [13, 150] width 23 height 19
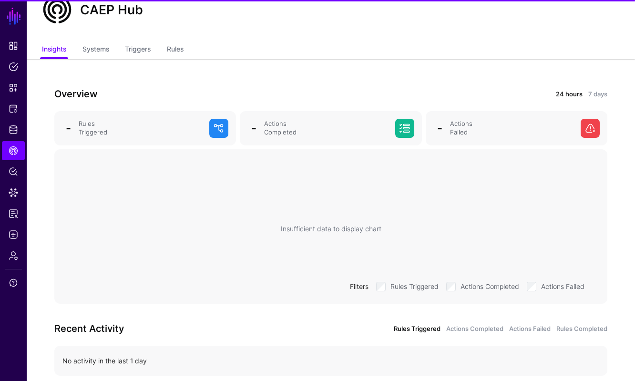
scroll to position [75, 0]
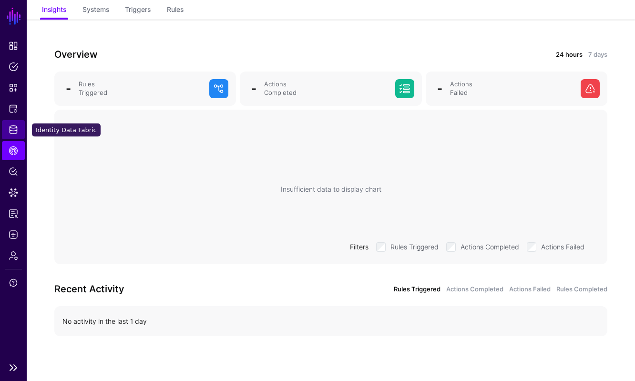
click at [17, 125] on span "Identity Data Fabric" at bounding box center [14, 130] width 10 height 10
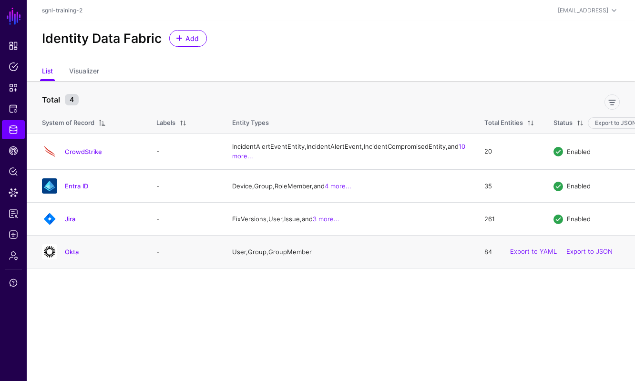
click at [72, 260] on td "Okta" at bounding box center [87, 252] width 120 height 33
click at [70, 256] on link "Okta" at bounding box center [72, 252] width 14 height 8
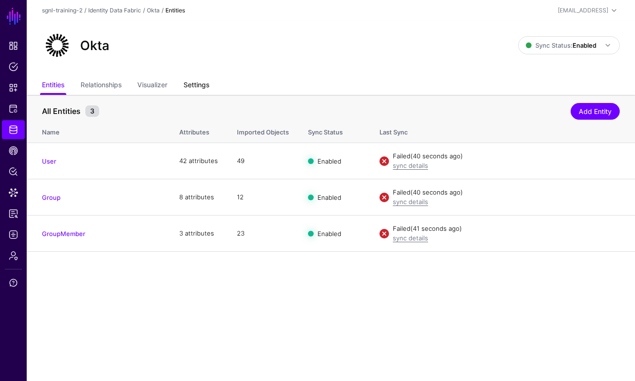
click at [195, 90] on link "Settings" at bounding box center [197, 86] width 26 height 18
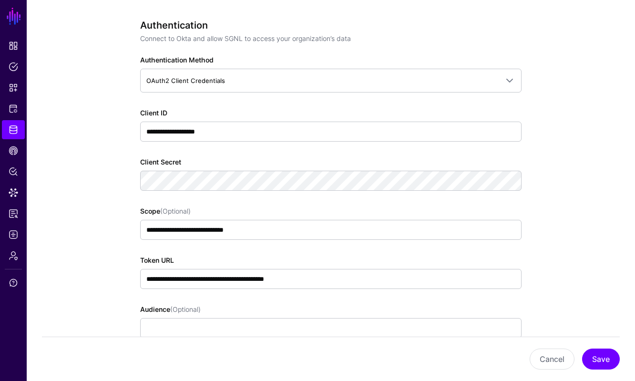
scroll to position [564, 0]
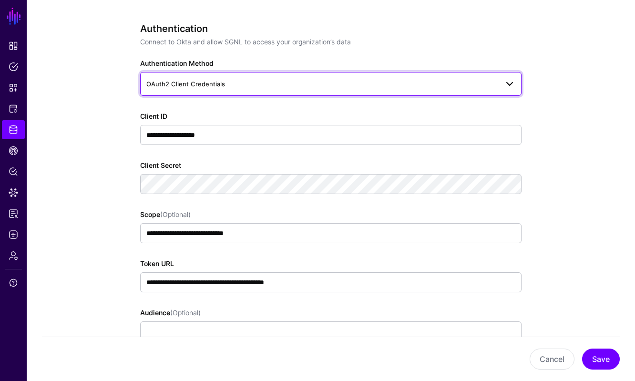
click at [301, 76] on link "OAuth2 Client Credentials" at bounding box center [330, 84] width 381 height 24
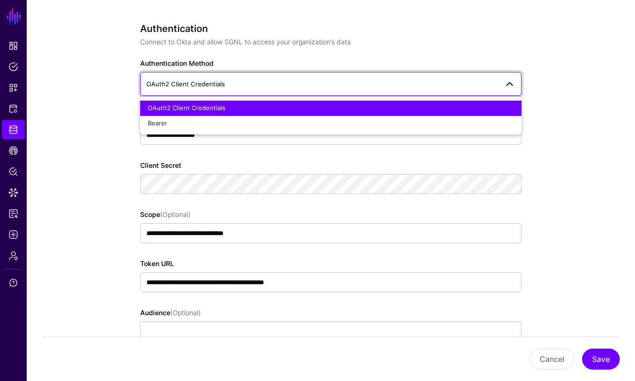
click at [285, 70] on div "Authentication Method OAuth2 Client Credentials OAuth2 Client Credentials Bearer" at bounding box center [330, 77] width 381 height 38
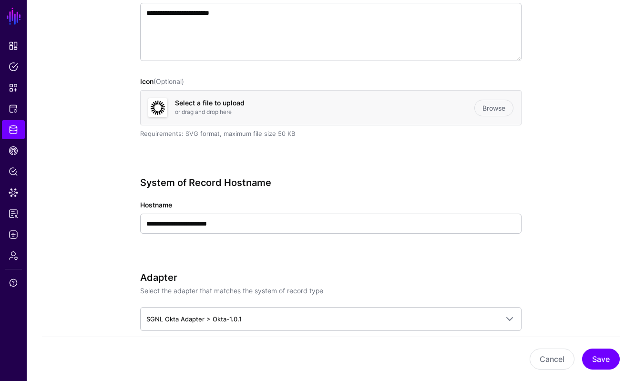
scroll to position [0, 0]
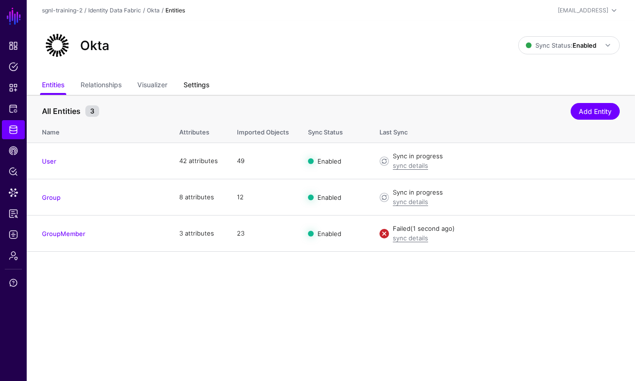
click at [206, 85] on link "Settings" at bounding box center [197, 86] width 26 height 18
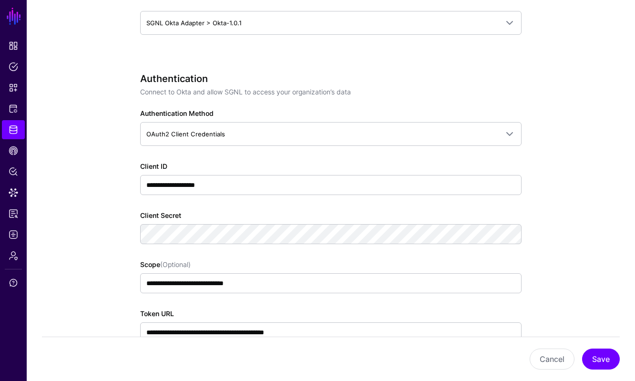
scroll to position [526, 0]
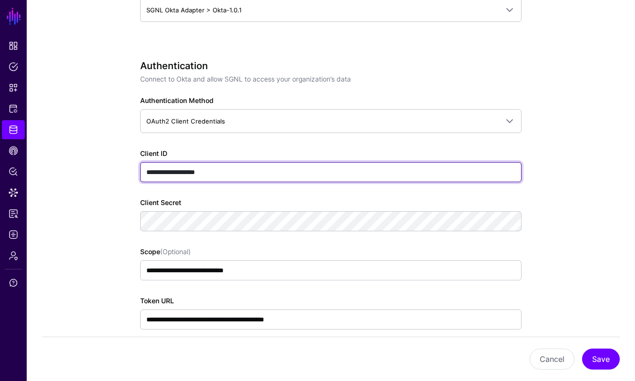
click at [266, 174] on input "**********" at bounding box center [330, 172] width 381 height 20
paste input "text"
type input "**********"
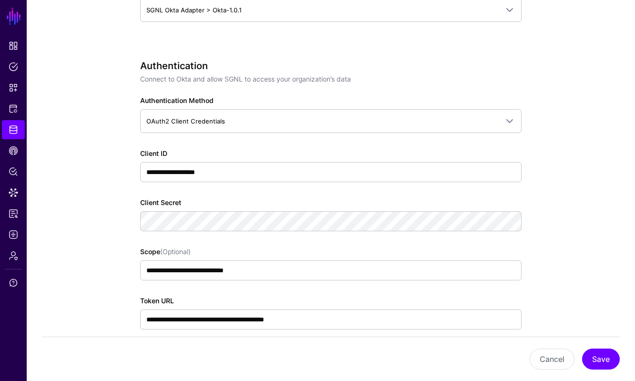
click at [353, 235] on div "**********" at bounding box center [330, 259] width 381 height 398
click at [572, 261] on app-datasources-details-form "**********" at bounding box center [331, 313] width 608 height 1488
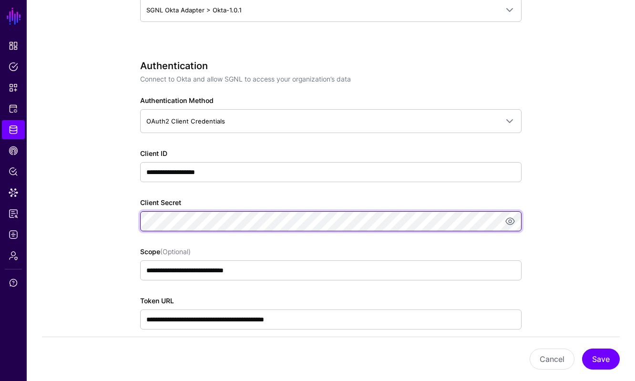
scroll to position [0, 0]
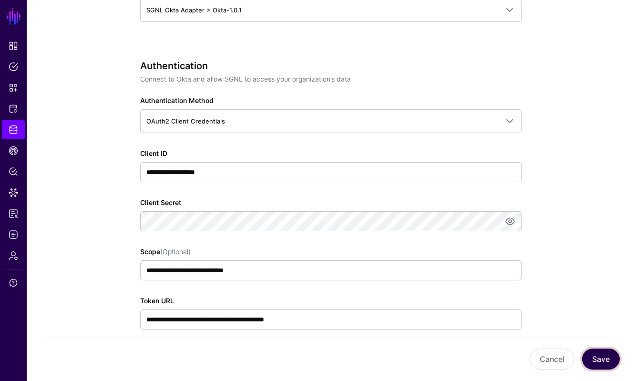
click at [612, 354] on button "Save" at bounding box center [601, 359] width 38 height 21
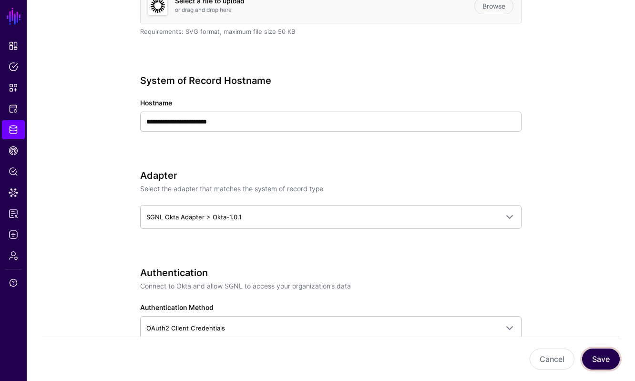
scroll to position [420, 0]
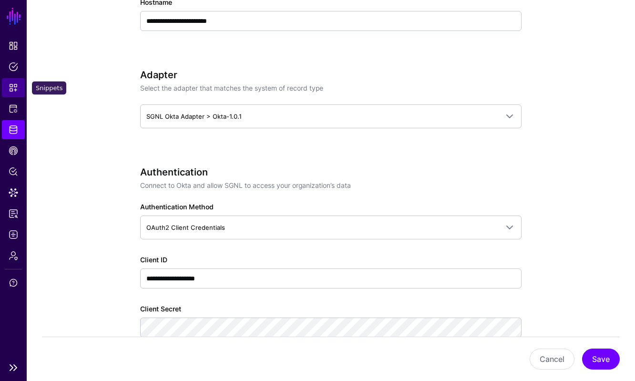
click at [15, 86] on span "Snippets" at bounding box center [14, 88] width 10 height 10
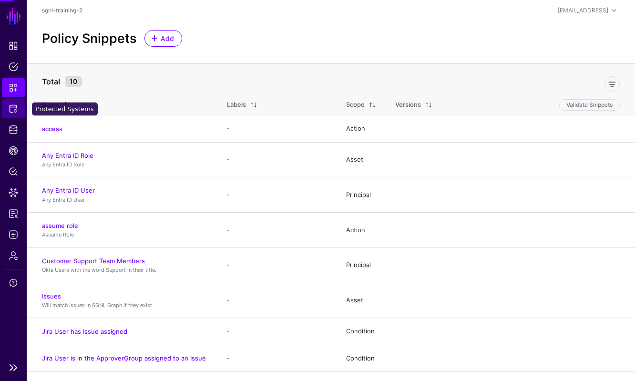
click at [14, 103] on link "Protected Systems" at bounding box center [13, 108] width 23 height 19
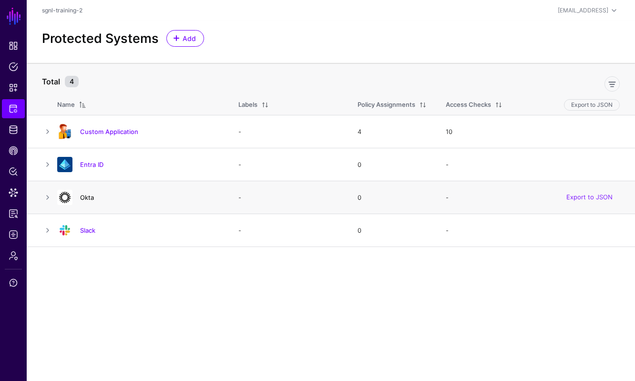
click at [85, 194] on link "Okta" at bounding box center [87, 198] width 14 height 8
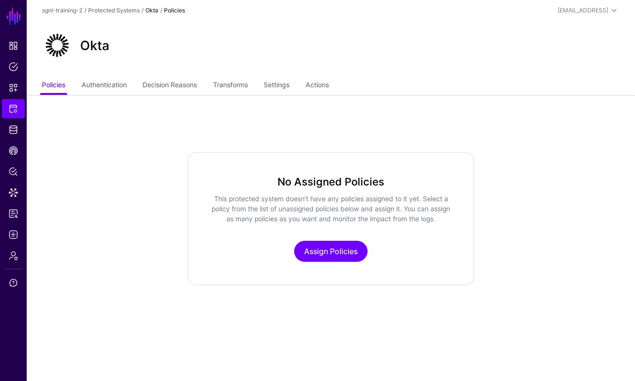
click at [340, 86] on ul "Policies Authentication Decision Reasons Transforms Settings Actions" at bounding box center [331, 86] width 578 height 18
click at [327, 86] on link "Actions" at bounding box center [317, 86] width 23 height 18
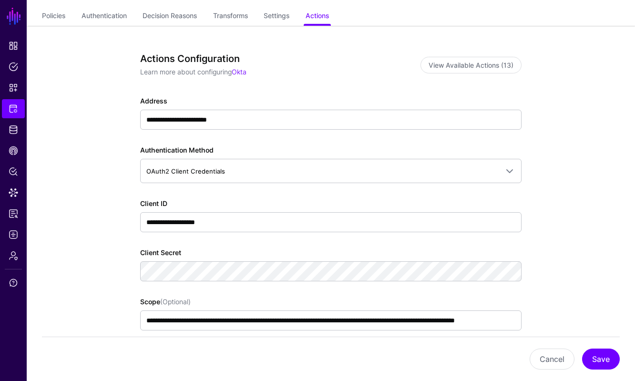
scroll to position [113, 0]
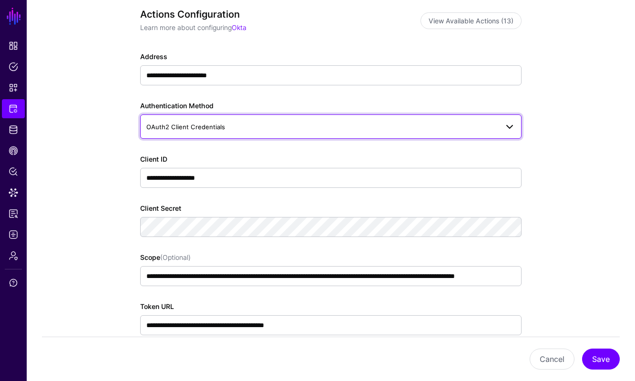
click at [315, 123] on span "OAuth2 Client Credentials" at bounding box center [322, 127] width 352 height 10
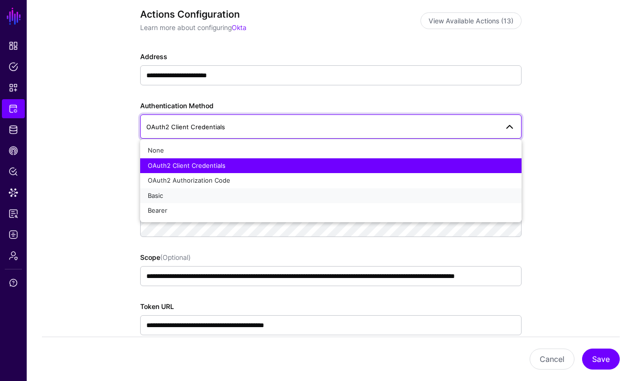
drag, startPoint x: 228, startPoint y: 201, endPoint x: 221, endPoint y: 170, distance: 31.8
click at [221, 171] on ul "None OAuth2 Client Credentials OAuth2 Authorization Code Basic Bearer" at bounding box center [330, 180] width 381 height 75
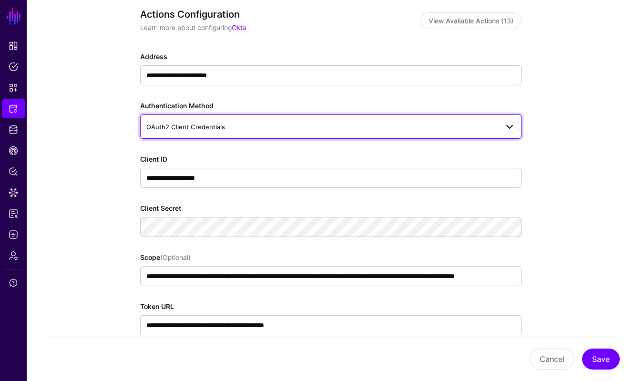
click at [218, 125] on span "OAuth2 Client Credentials" at bounding box center [185, 127] width 79 height 8
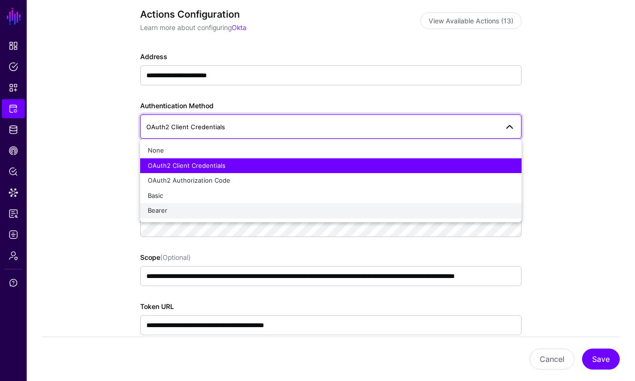
click at [174, 213] on div "Bearer" at bounding box center [331, 211] width 366 height 10
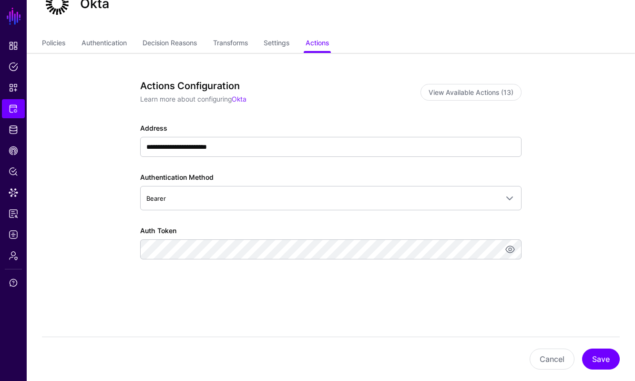
click at [445, 299] on div "**********" at bounding box center [330, 194] width 381 height 228
click at [611, 359] on button "Save" at bounding box center [601, 359] width 38 height 21
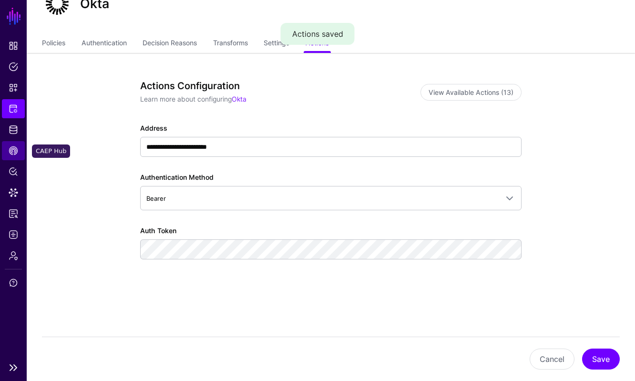
click at [14, 149] on span "CAEP Hub" at bounding box center [14, 151] width 10 height 10
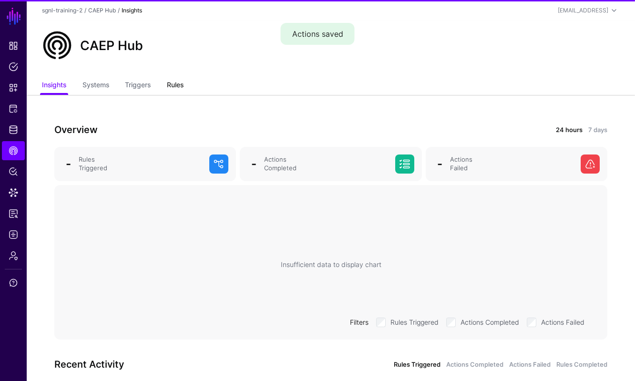
click at [173, 86] on link "Rules" at bounding box center [175, 86] width 17 height 18
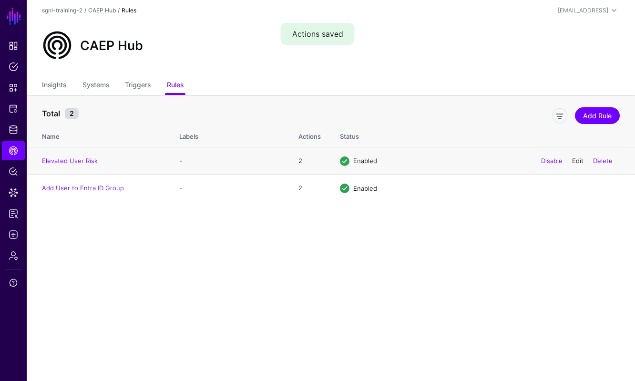
click at [577, 159] on link "Edit" at bounding box center [577, 161] width 11 height 8
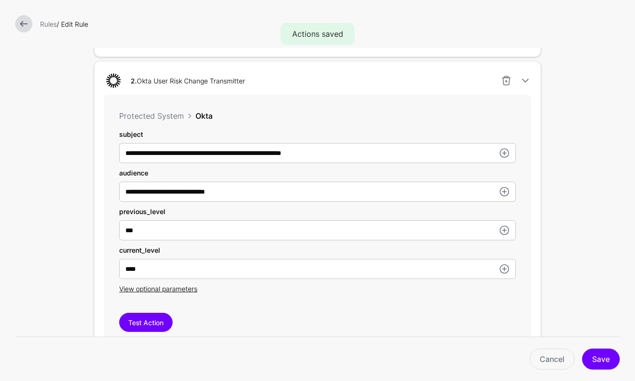
scroll to position [486, 0]
click at [153, 323] on button "Test Action" at bounding box center [145, 321] width 53 height 19
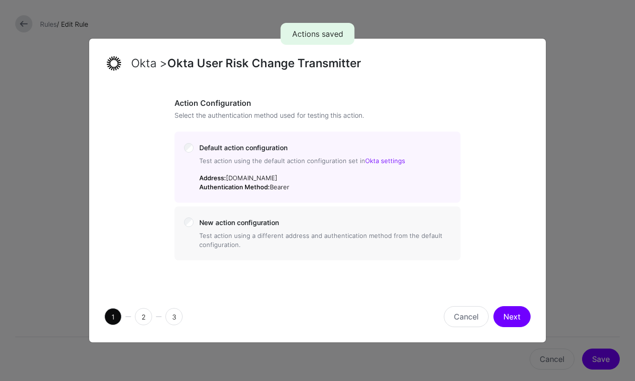
click at [506, 331] on div "1 2 3 Cancel Next" at bounding box center [317, 316] width 457 height 51
click at [508, 313] on button "Next" at bounding box center [511, 316] width 37 height 21
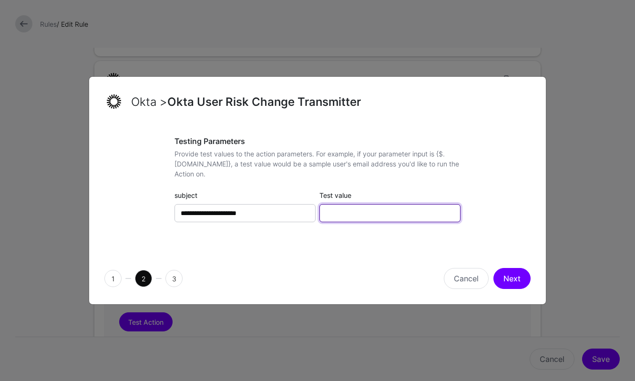
click at [338, 215] on input "Test value" at bounding box center [389, 213] width 141 height 18
type input "*"
type input "**********"
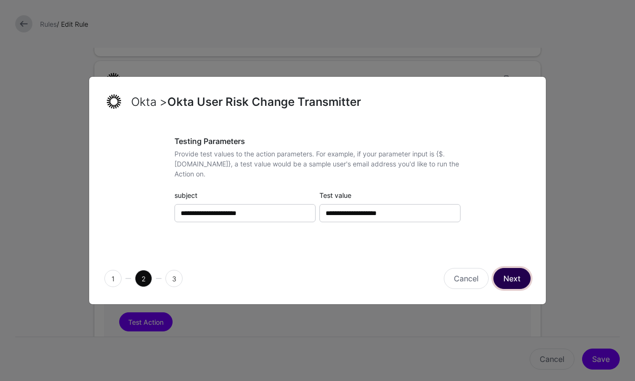
click at [507, 276] on button "Next" at bounding box center [511, 278] width 37 height 21
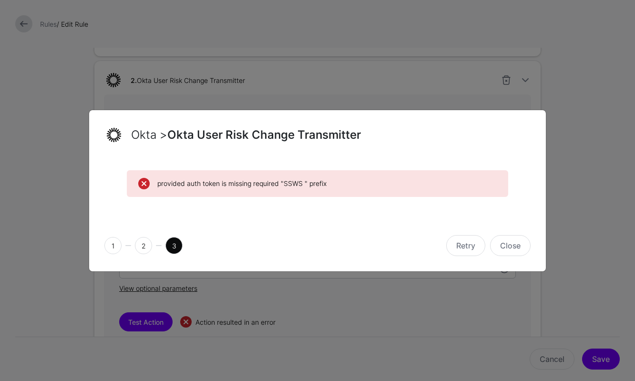
drag, startPoint x: 358, startPoint y: 185, endPoint x: 155, endPoint y: 185, distance: 203.1
click at [155, 185] on div "provided auth token is missing required "SSWS " prefix" at bounding box center [317, 183] width 359 height 11
copy span "provided auth token is missing required "SSWS " prefix"
click at [334, 237] on div "Retry Close" at bounding box center [426, 245] width 217 height 21
click at [349, 186] on span "provided auth token is missing required "SSWS " prefix" at bounding box center [326, 183] width 339 height 10
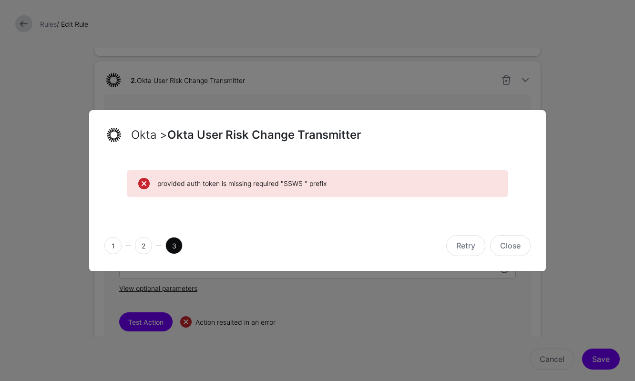
drag, startPoint x: 346, startPoint y: 186, endPoint x: 157, endPoint y: 176, distance: 189.0
click at [157, 176] on div "provided auth token is missing required "SSWS " prefix" at bounding box center [317, 183] width 381 height 27
click at [271, 206] on div "provided auth token is missing required "SSWS " prefix" at bounding box center [317, 189] width 457 height 61
click at [508, 239] on button "Close" at bounding box center [510, 245] width 41 height 21
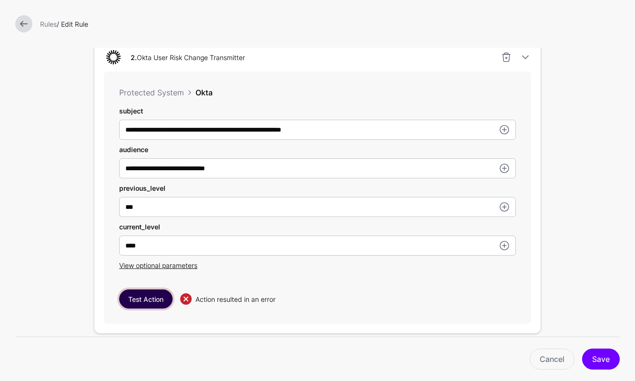
scroll to position [527, 0]
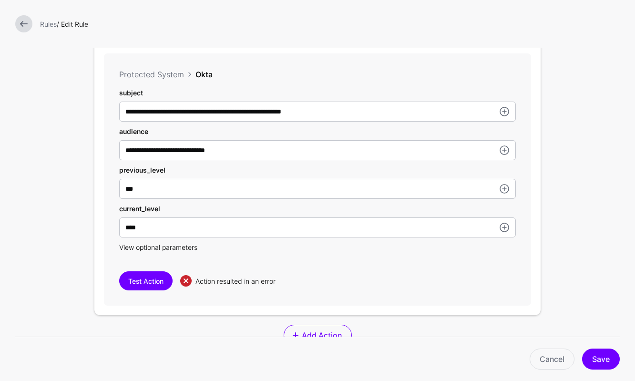
click at [158, 248] on span "View optional parameters" at bounding box center [158, 247] width 78 height 8
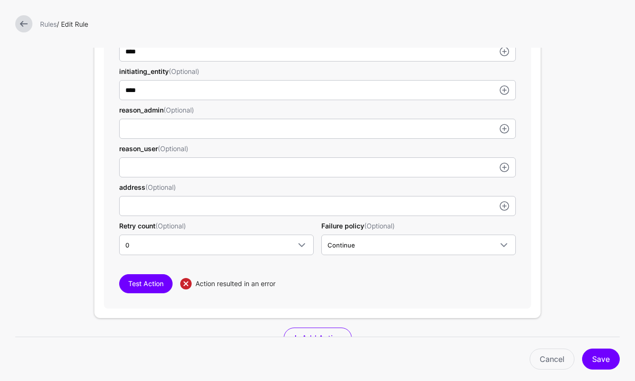
scroll to position [786, 0]
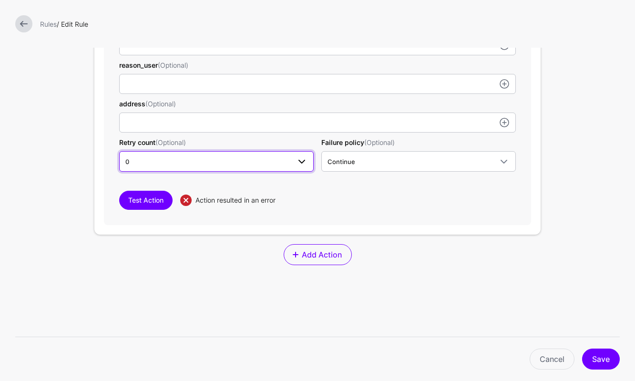
click at [210, 169] on link "0" at bounding box center [216, 161] width 195 height 20
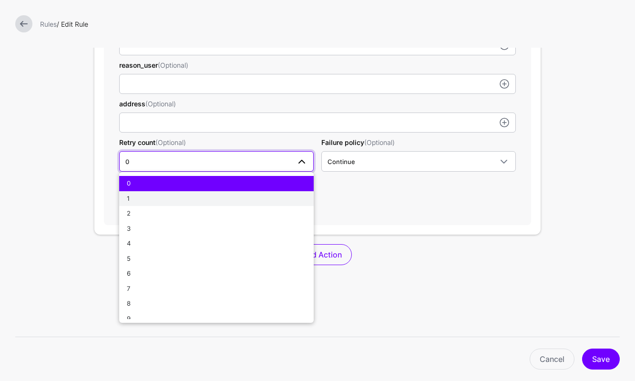
drag, startPoint x: 188, startPoint y: 189, endPoint x: 187, endPoint y: 199, distance: 9.6
click at [187, 199] on ul "0 1 2 3 4 5 6 7 8 9 10" at bounding box center [216, 247] width 195 height 143
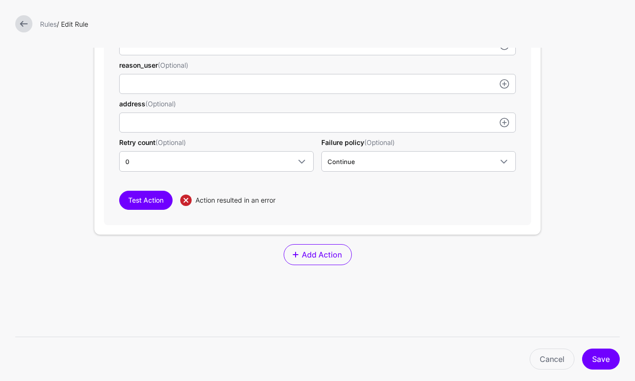
click at [210, 150] on div "Retry count (Optional) 0 0 1 2 3 4 5 6 7 8 9 10" at bounding box center [216, 154] width 202 height 34
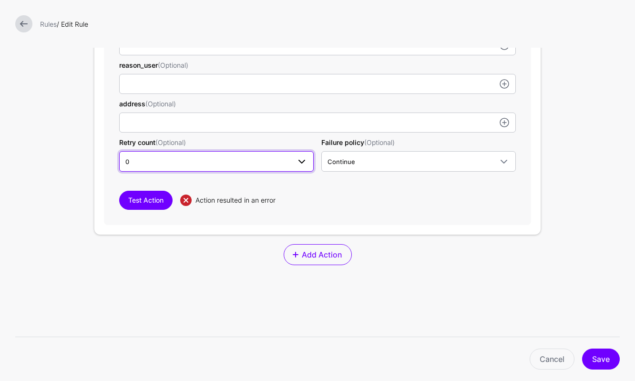
click at [198, 165] on span "0" at bounding box center [207, 161] width 165 height 10
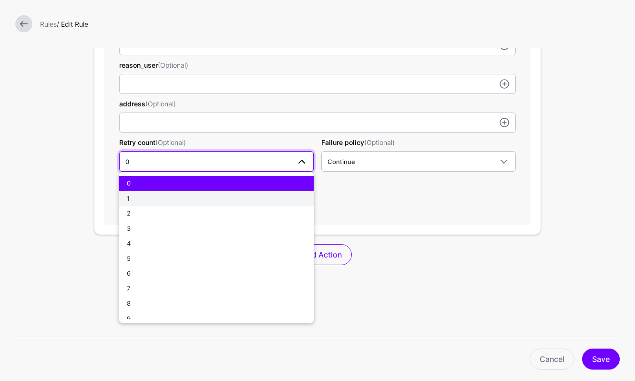
click at [154, 204] on div "1" at bounding box center [216, 199] width 179 height 10
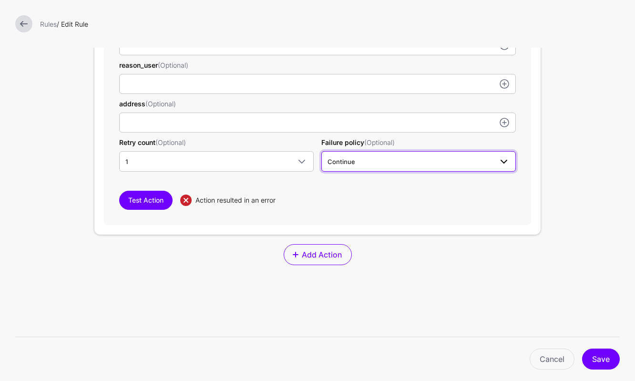
click at [366, 163] on span "Continue" at bounding box center [410, 161] width 165 height 10
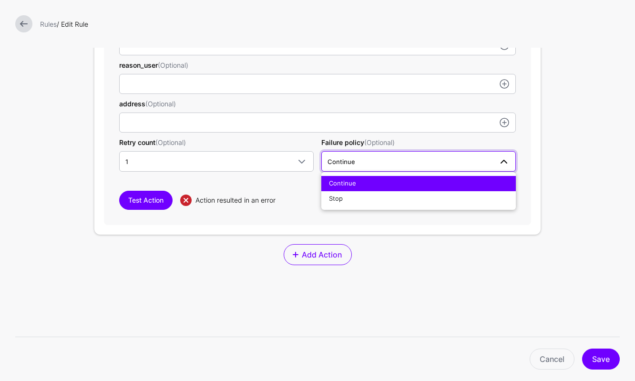
click at [334, 208] on div "Continue Stop" at bounding box center [418, 191] width 195 height 38
click at [336, 201] on span "Stop" at bounding box center [336, 199] width 14 height 8
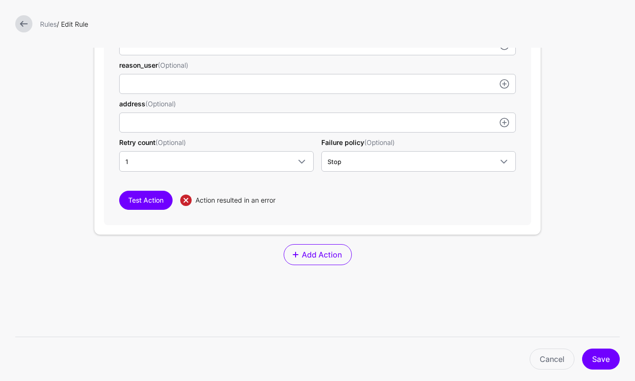
click at [618, 365] on div "Cancel Save" at bounding box center [321, 359] width 605 height 21
click at [601, 358] on button "Save" at bounding box center [601, 359] width 38 height 21
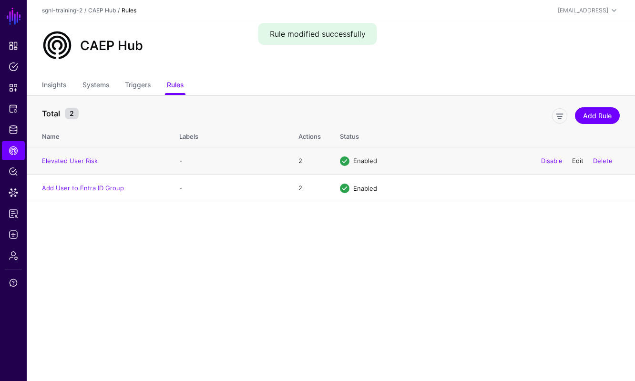
click at [578, 160] on link "Edit" at bounding box center [577, 161] width 11 height 8
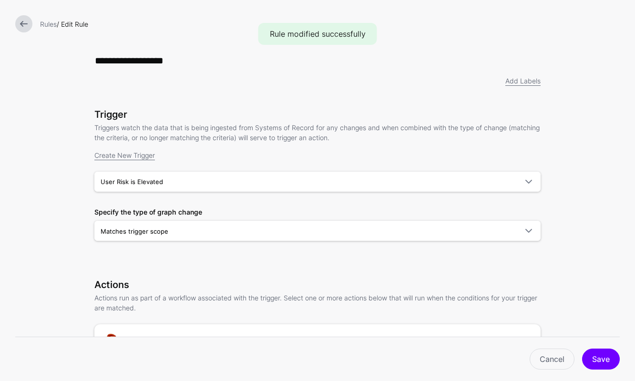
click at [19, 26] on link at bounding box center [23, 23] width 17 height 17
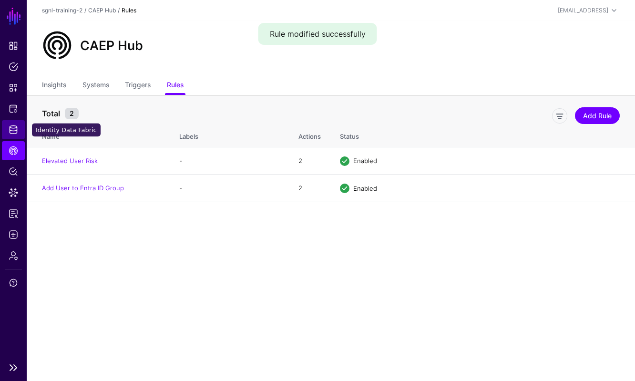
click at [12, 132] on span "Identity Data Fabric" at bounding box center [14, 130] width 10 height 10
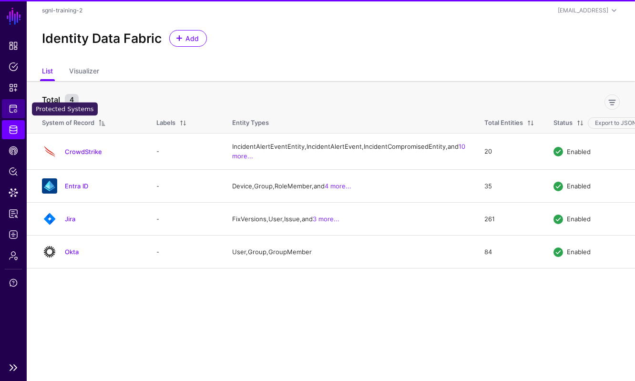
click at [12, 111] on span "Protected Systems" at bounding box center [14, 109] width 10 height 10
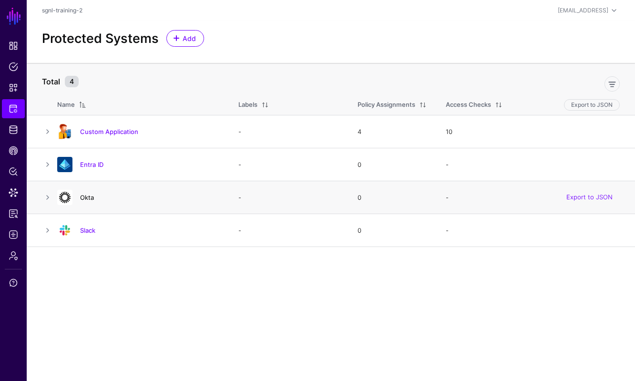
click at [88, 198] on link "Okta" at bounding box center [87, 198] width 14 height 8
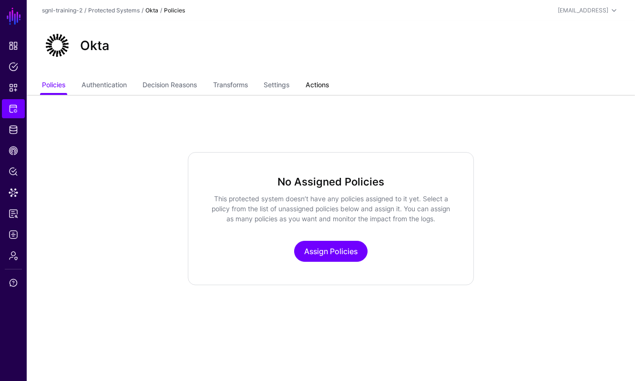
click at [321, 85] on link "Actions" at bounding box center [317, 86] width 23 height 18
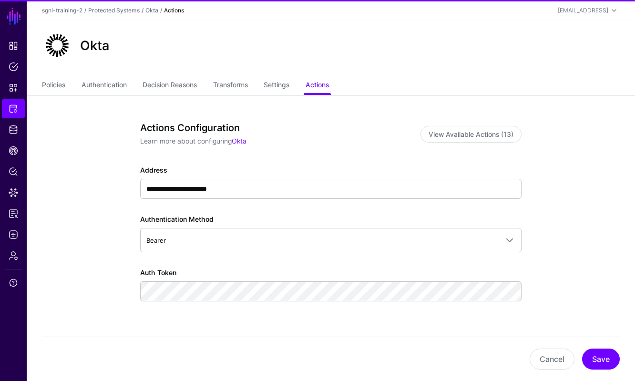
scroll to position [42, 0]
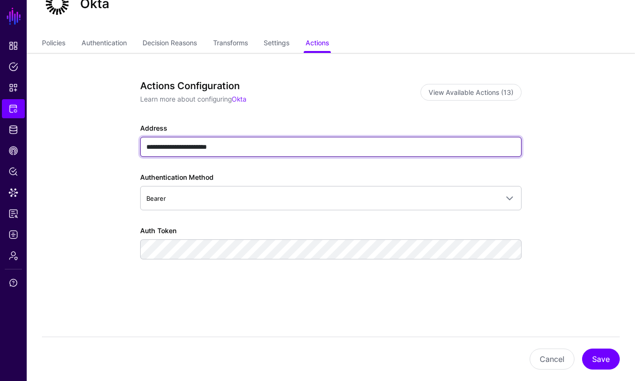
click at [277, 144] on input "**********" at bounding box center [330, 147] width 381 height 20
type input "**********"
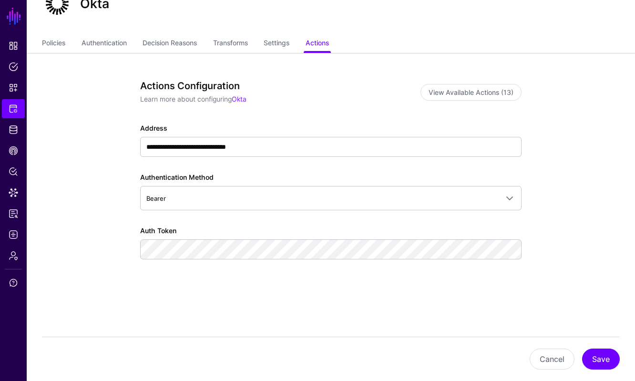
click at [397, 288] on div "**********" at bounding box center [330, 194] width 381 height 228
click at [605, 360] on button "Save" at bounding box center [601, 359] width 38 height 21
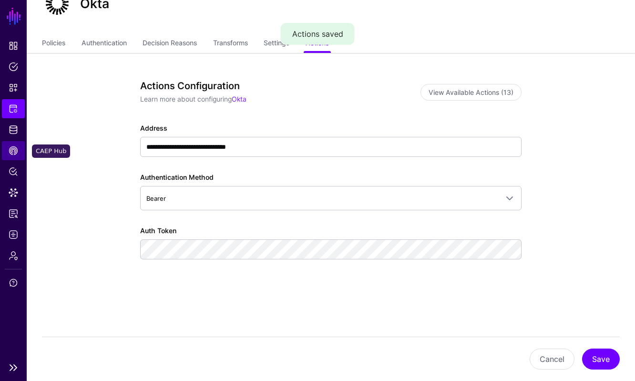
click at [9, 153] on span "CAEP Hub" at bounding box center [14, 151] width 10 height 10
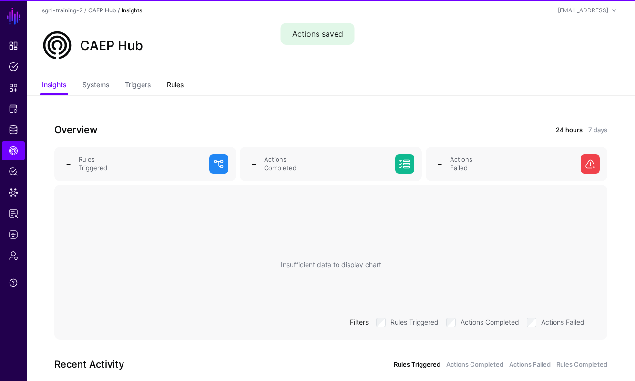
click at [181, 82] on link "Rules" at bounding box center [175, 86] width 17 height 18
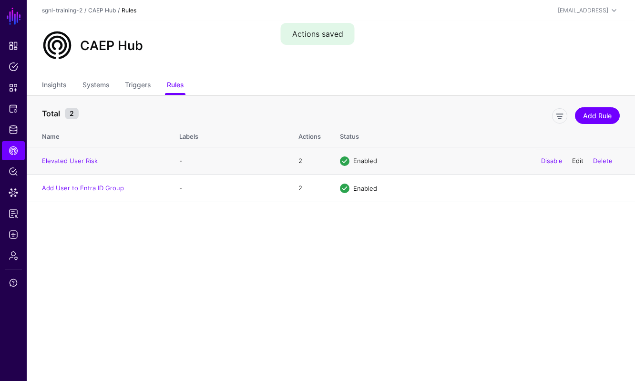
click at [577, 163] on link "Edit" at bounding box center [577, 161] width 11 height 8
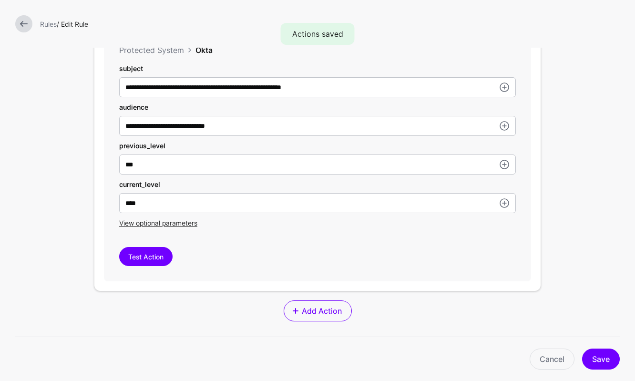
scroll to position [563, 0]
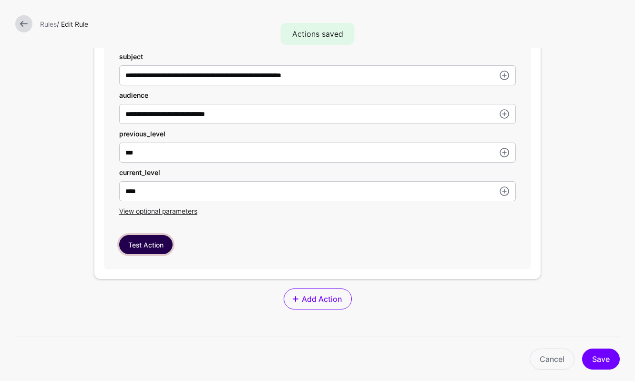
click at [140, 245] on button "Test Action" at bounding box center [145, 244] width 53 height 19
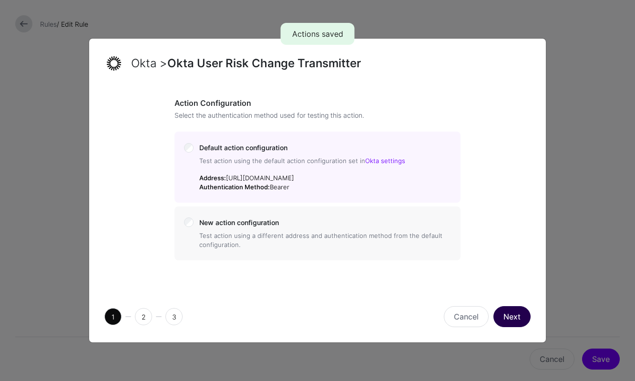
click at [513, 308] on button "Next" at bounding box center [511, 316] width 37 height 21
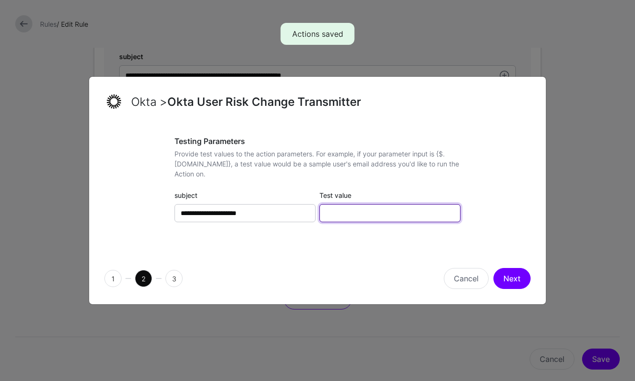
click at [412, 211] on input "Test value" at bounding box center [389, 213] width 141 height 18
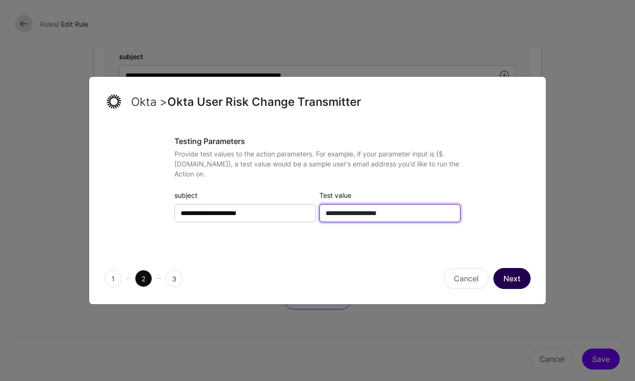
type input "**********"
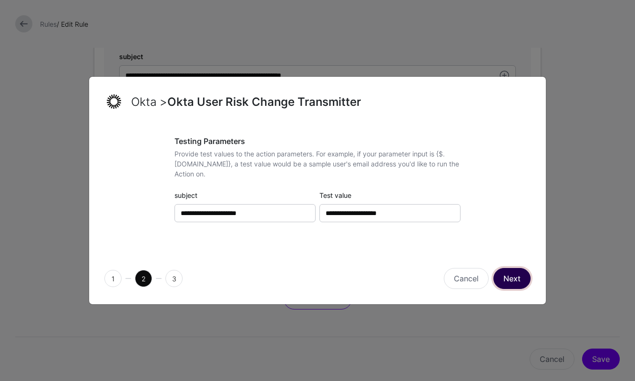
click at [512, 287] on button "Next" at bounding box center [511, 278] width 37 height 21
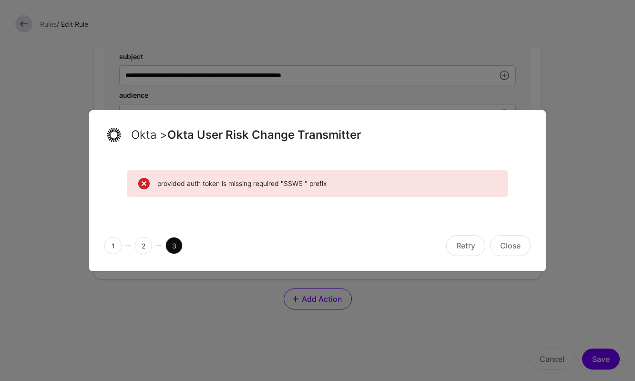
click at [380, 198] on div "provided auth token is missing required "SSWS " prefix" at bounding box center [317, 189] width 457 height 61
click at [369, 192] on div "provided auth token is missing required "SSWS " prefix" at bounding box center [317, 183] width 381 height 27
drag, startPoint x: 369, startPoint y: 192, endPoint x: 155, endPoint y: 182, distance: 213.4
click at [155, 182] on div "provided auth token is missing required "SSWS " prefix" at bounding box center [317, 183] width 381 height 27
copy span "provided auth token is missing required "SSWS " prefix"
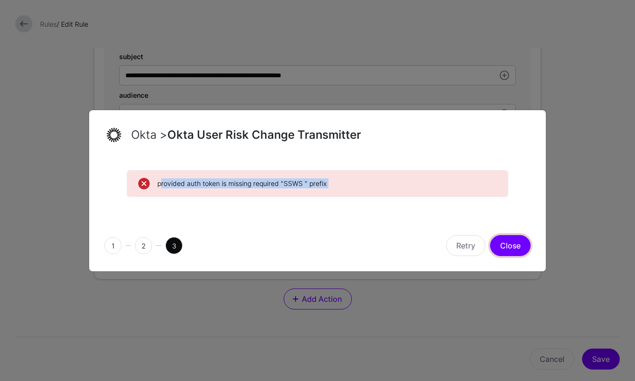
click at [502, 250] on button "Close" at bounding box center [510, 245] width 41 height 21
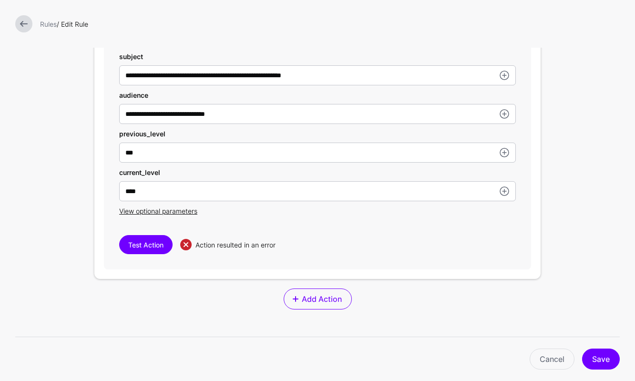
click at [21, 21] on link at bounding box center [23, 23] width 17 height 17
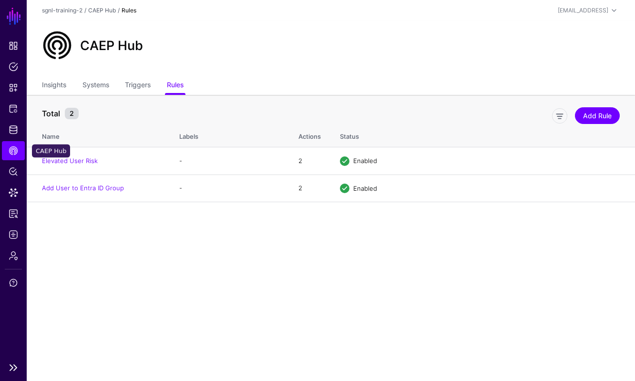
click at [16, 142] on link "CAEP Hub" at bounding box center [13, 150] width 23 height 19
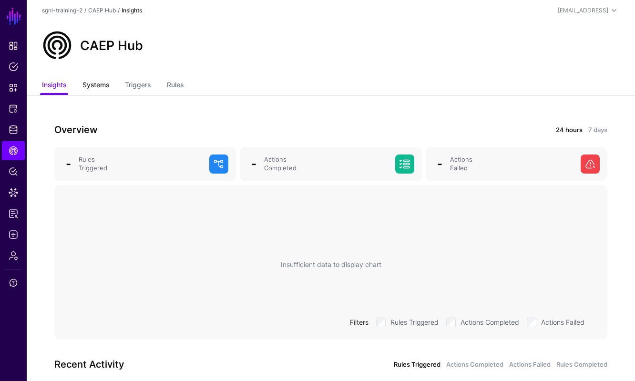
click at [97, 87] on link "Systems" at bounding box center [95, 86] width 27 height 18
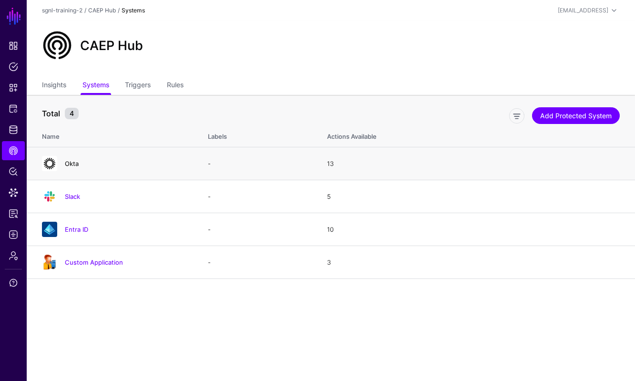
click at [73, 163] on link "Okta" at bounding box center [72, 164] width 14 height 8
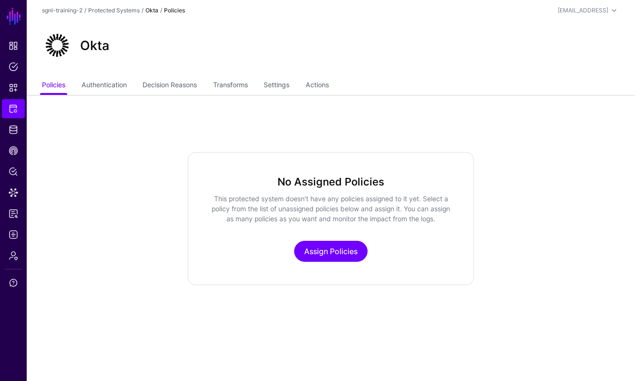
click at [335, 83] on ul "Policies Authentication Decision Reasons Transforms Settings Actions" at bounding box center [331, 86] width 578 height 18
click at [329, 83] on link "Actions" at bounding box center [317, 86] width 23 height 18
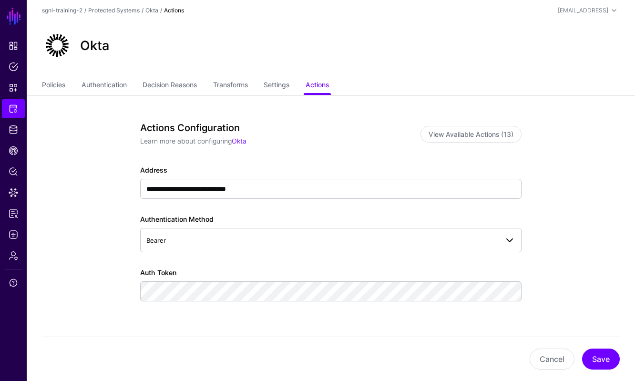
scroll to position [42, 0]
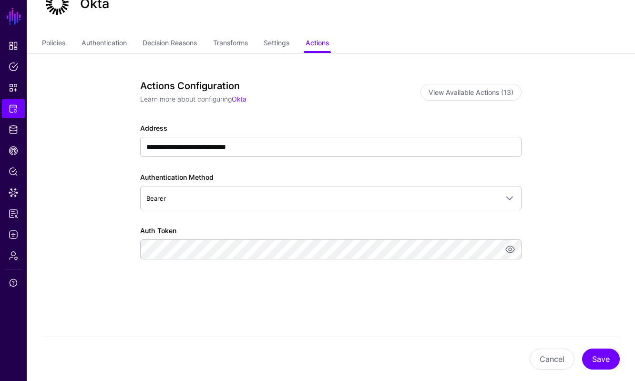
click at [432, 260] on div "**********" at bounding box center [330, 204] width 381 height 163
click at [510, 247] on link at bounding box center [509, 249] width 11 height 11
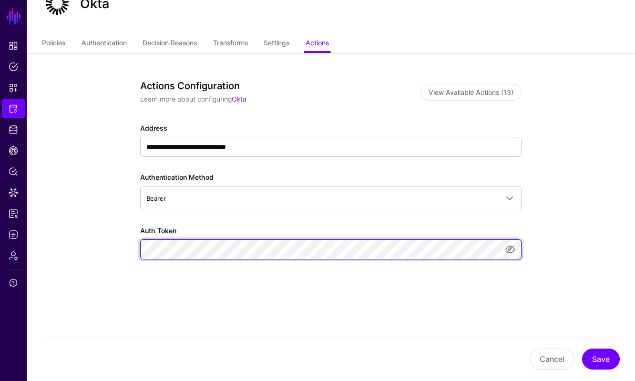
click at [96, 249] on app-integrations-item-actions "**********" at bounding box center [331, 217] width 608 height 328
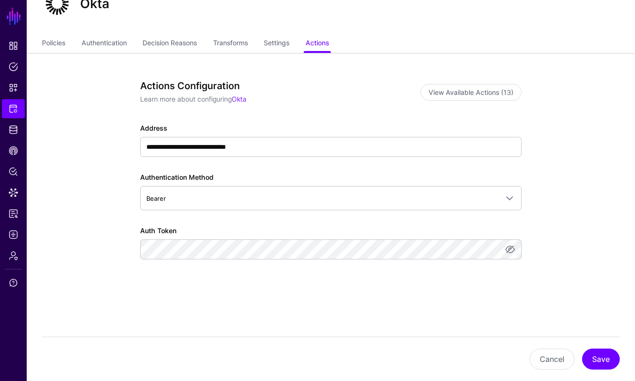
click at [369, 302] on div "**********" at bounding box center [330, 194] width 381 height 228
click at [607, 353] on button "Save" at bounding box center [601, 359] width 38 height 21
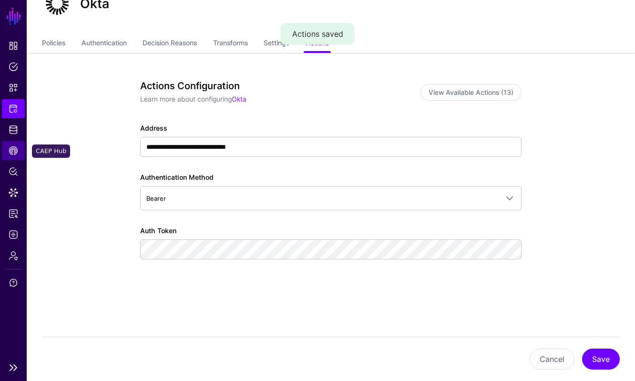
click at [8, 150] on link "CAEP Hub" at bounding box center [13, 150] width 23 height 19
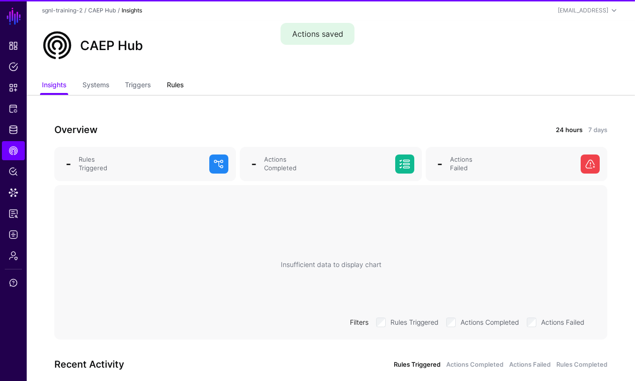
click at [174, 81] on link "Rules" at bounding box center [175, 86] width 17 height 18
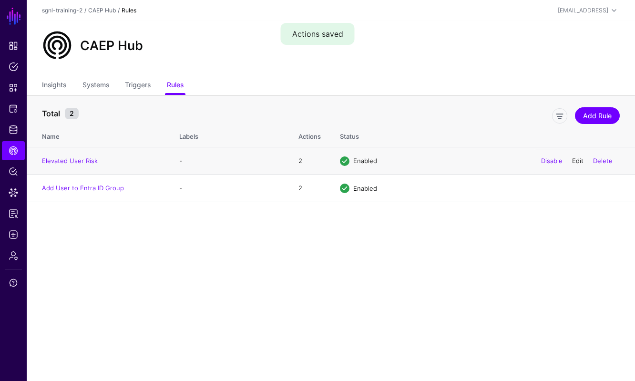
click at [577, 160] on link "Edit" at bounding box center [577, 161] width 11 height 8
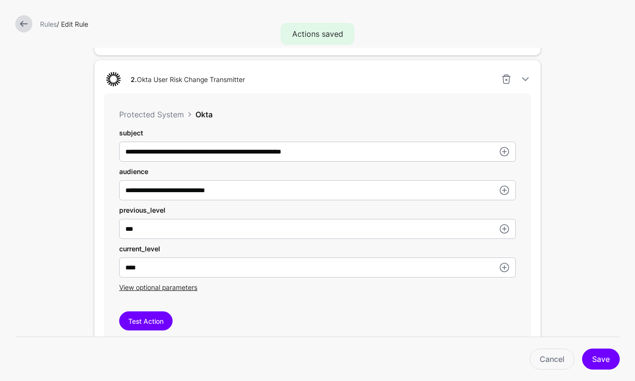
scroll to position [573, 0]
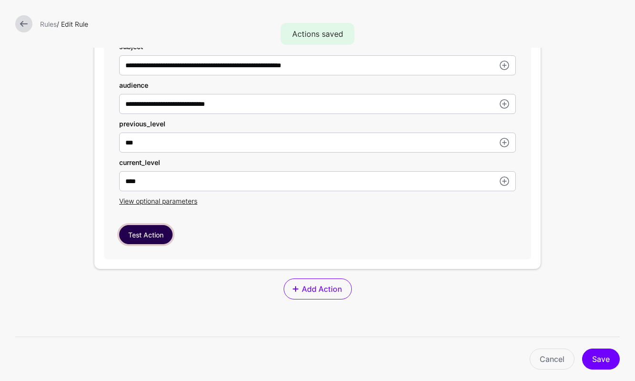
click at [147, 244] on button "Test Action" at bounding box center [145, 234] width 53 height 19
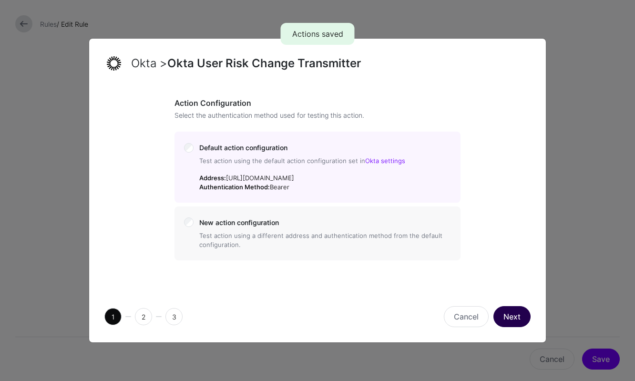
click at [523, 316] on button "Next" at bounding box center [511, 316] width 37 height 21
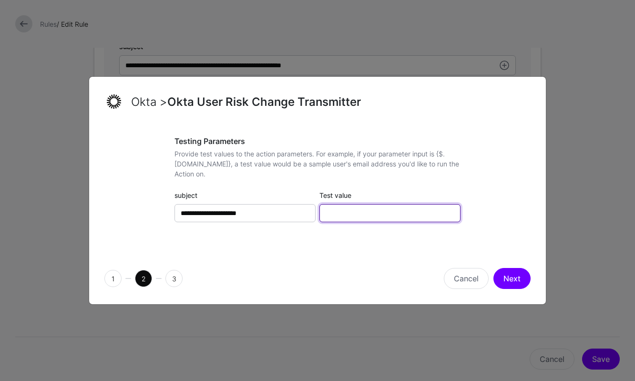
click at [349, 214] on input "Test value" at bounding box center [389, 213] width 141 height 18
type input "**********"
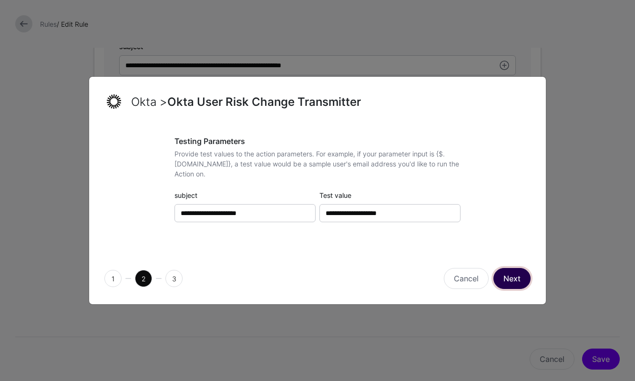
click at [507, 283] on button "Next" at bounding box center [511, 278] width 37 height 21
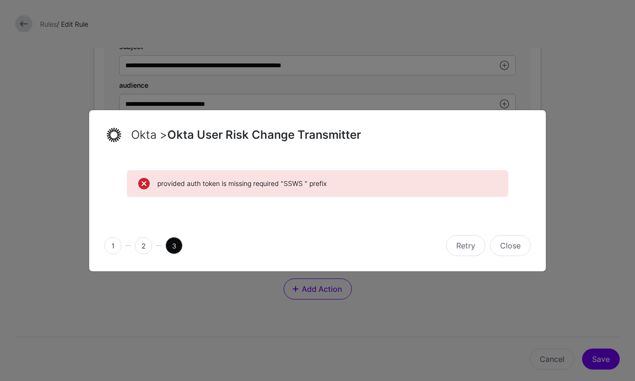
drag, startPoint x: 333, startPoint y: 185, endPoint x: 153, endPoint y: 178, distance: 179.9
click at [153, 178] on div "provided auth token is missing required "SSWS " prefix" at bounding box center [317, 183] width 359 height 11
copy span "provided auth token is missing required "SSWS " prefix"
click at [502, 247] on button "Close" at bounding box center [510, 245] width 41 height 21
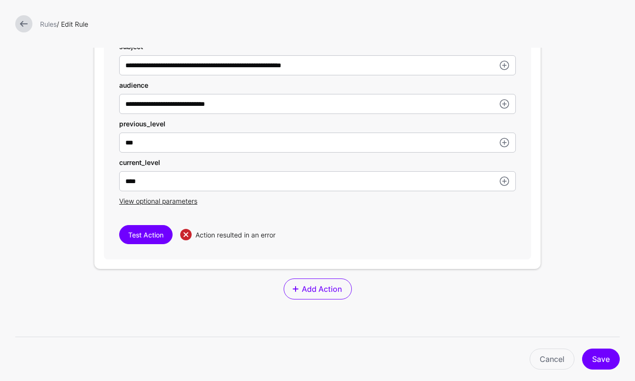
click at [27, 22] on link at bounding box center [23, 23] width 17 height 17
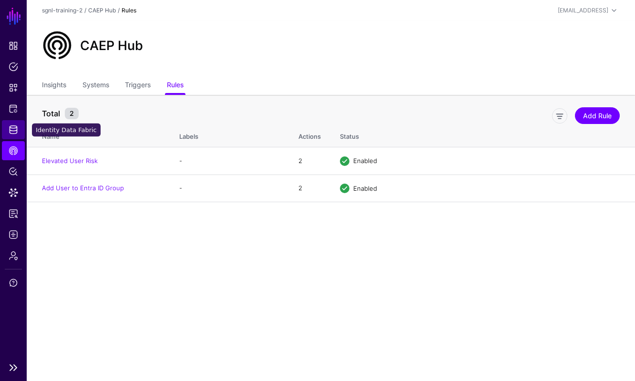
click at [18, 128] on link "Identity Data Fabric" at bounding box center [13, 129] width 23 height 19
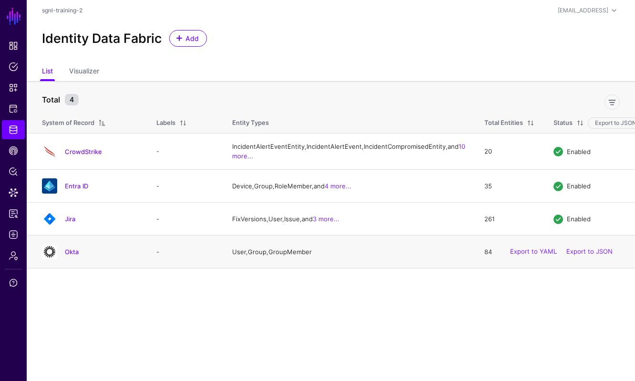
click at [64, 259] on div "Okta" at bounding box center [89, 251] width 103 height 15
click at [71, 256] on link "Okta" at bounding box center [72, 252] width 14 height 8
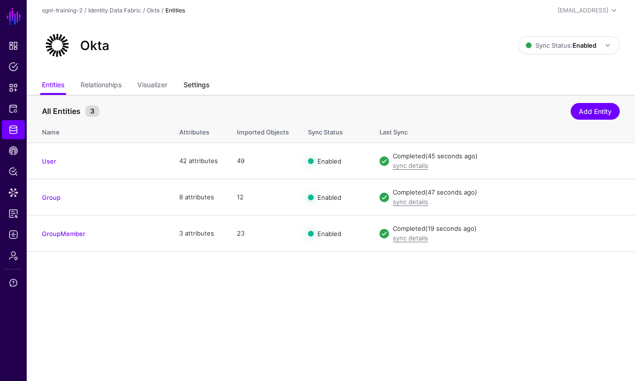
click at [193, 85] on link "Settings" at bounding box center [197, 86] width 26 height 18
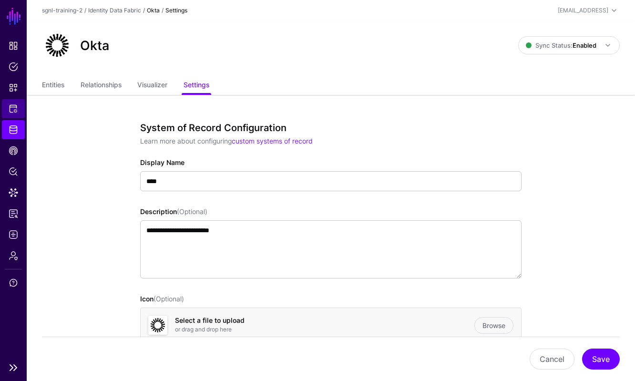
click at [14, 112] on span "Protected Systems" at bounding box center [14, 109] width 10 height 10
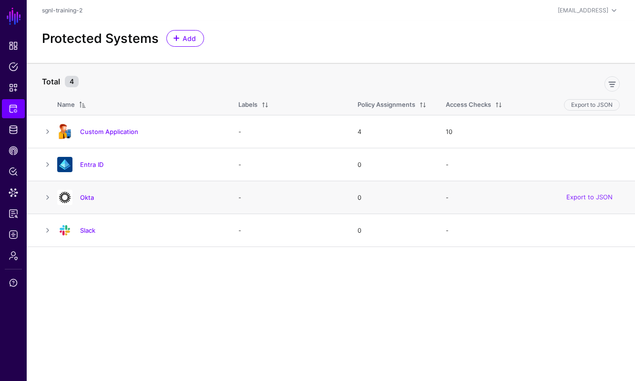
click at [86, 191] on div "Okta" at bounding box center [138, 197] width 170 height 15
click at [84, 199] on link "Okta" at bounding box center [87, 198] width 14 height 8
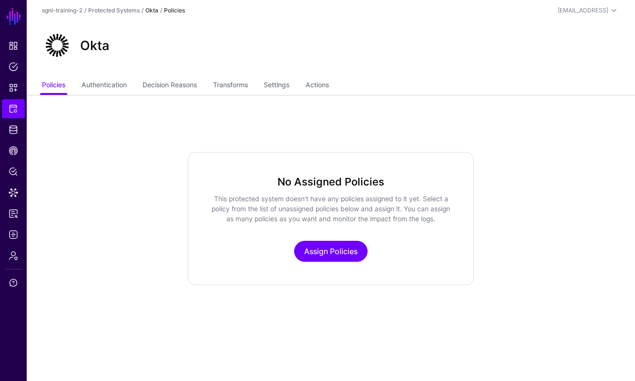
click at [328, 71] on div "Okta" at bounding box center [331, 49] width 608 height 56
click at [328, 84] on link "Actions" at bounding box center [317, 86] width 23 height 18
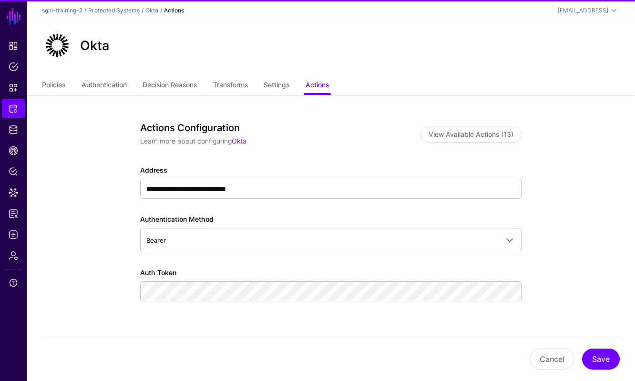
scroll to position [42, 0]
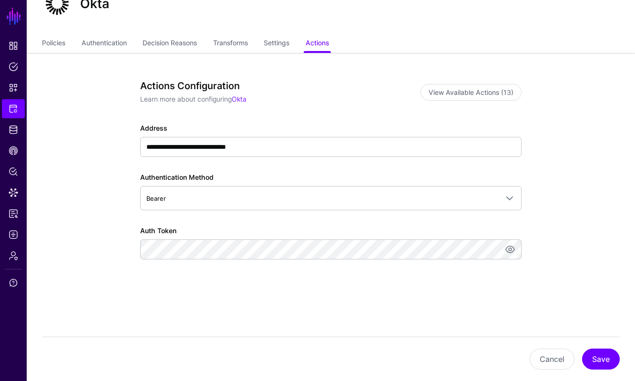
click at [568, 275] on app-integrations-item-actions "**********" at bounding box center [331, 217] width 608 height 328
click at [508, 248] on link at bounding box center [509, 249] width 11 height 11
click at [599, 356] on button "Save" at bounding box center [601, 359] width 38 height 21
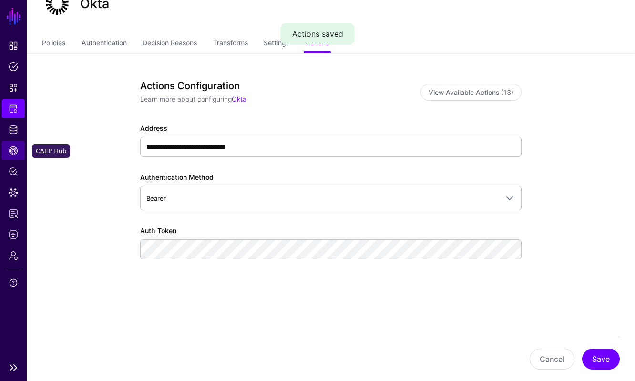
click at [15, 149] on span "CAEP Hub" at bounding box center [14, 151] width 10 height 10
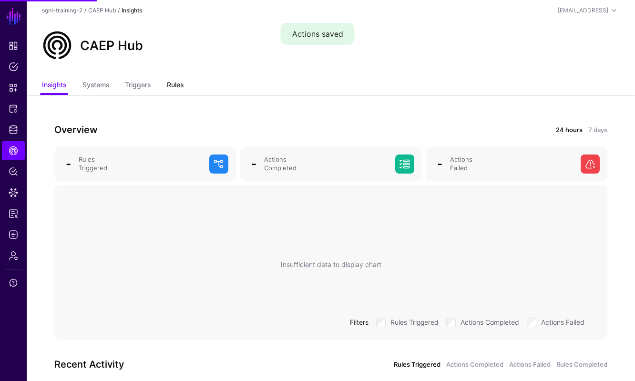
click at [180, 85] on link "Rules" at bounding box center [175, 86] width 17 height 18
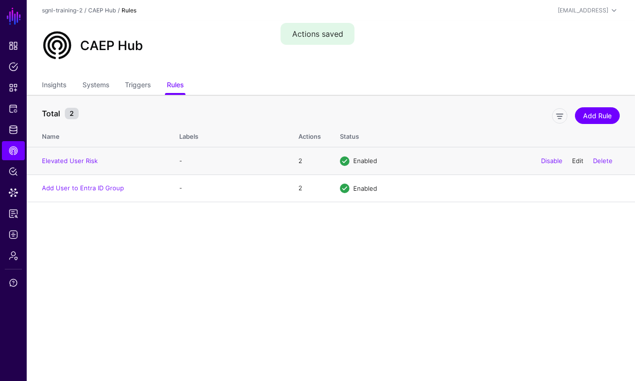
click at [577, 163] on link "Edit" at bounding box center [577, 161] width 11 height 8
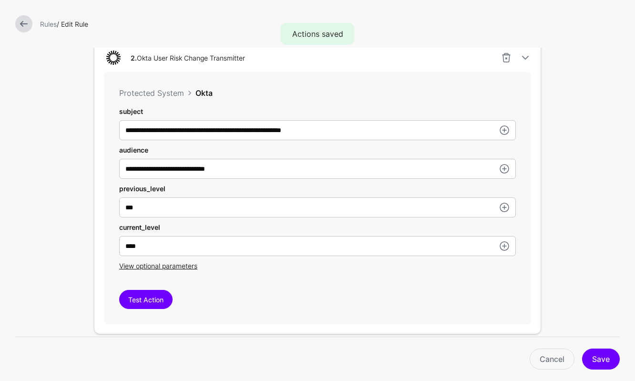
scroll to position [582, 0]
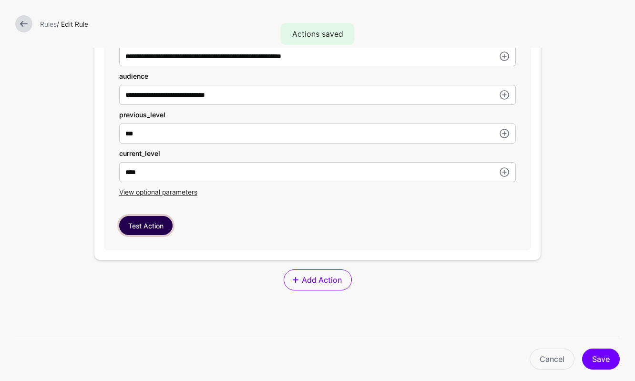
click at [150, 228] on button "Test Action" at bounding box center [145, 225] width 53 height 19
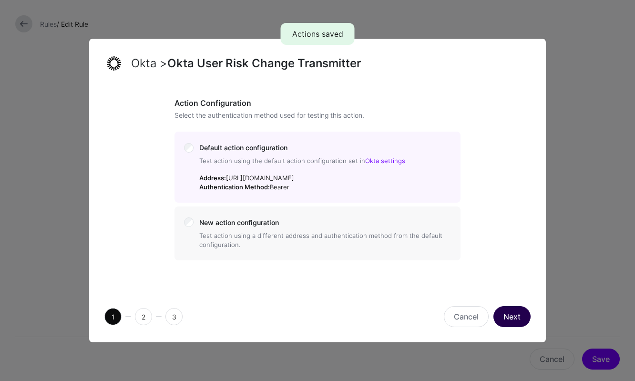
click at [510, 317] on button "Next" at bounding box center [511, 316] width 37 height 21
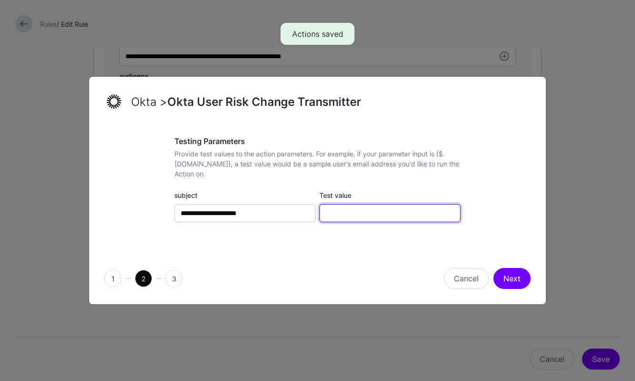
click at [336, 215] on input "Test value" at bounding box center [389, 213] width 141 height 18
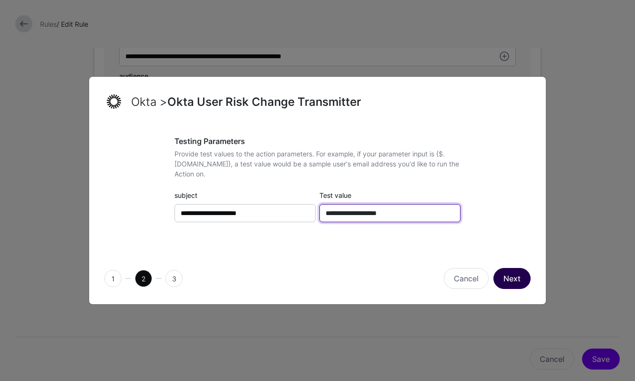
type input "**********"
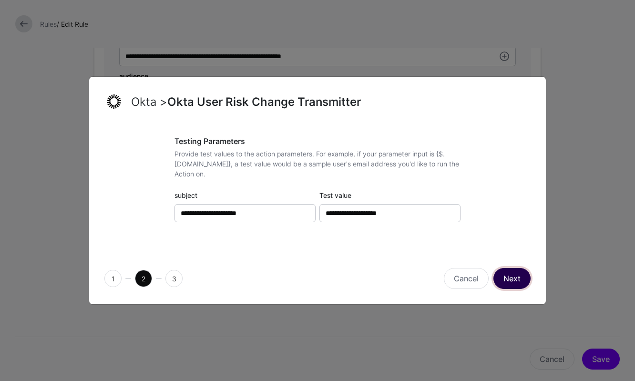
click at [512, 268] on button "Next" at bounding box center [511, 278] width 37 height 21
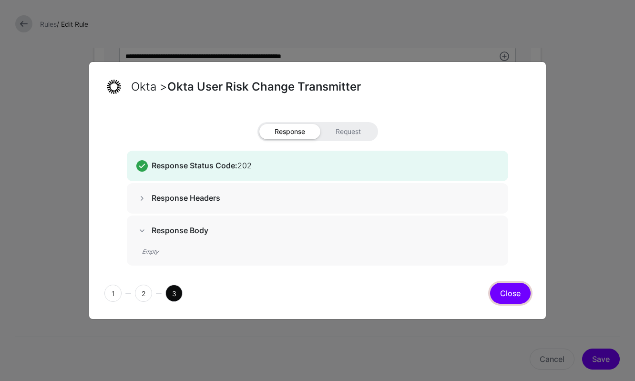
click at [511, 292] on button "Close" at bounding box center [510, 293] width 41 height 21
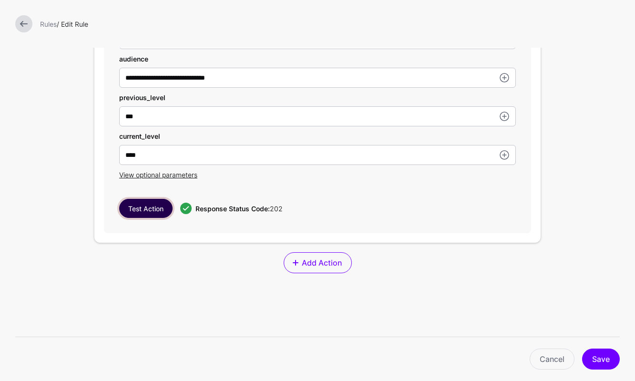
scroll to position [594, 0]
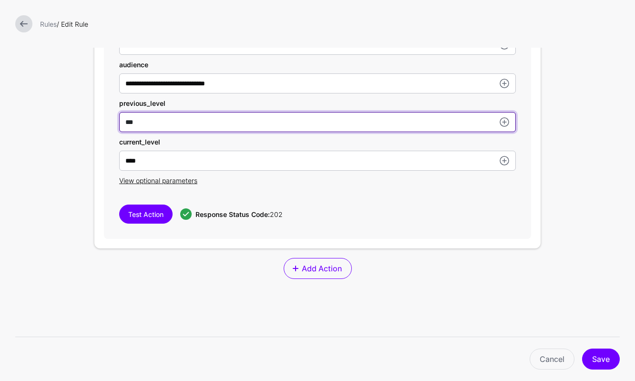
type input "****"
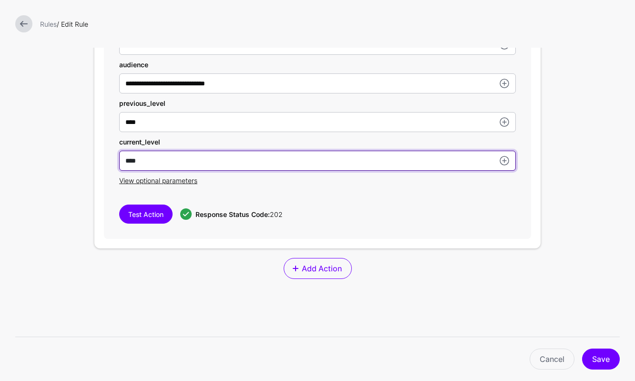
click at [134, 55] on input "****" at bounding box center [317, 45] width 397 height 20
type input "***"
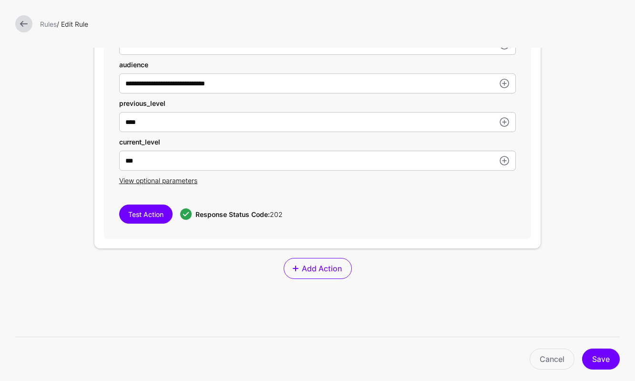
click at [145, 205] on div "**********" at bounding box center [317, 113] width 427 height 252
click at [143, 210] on button "Test Action" at bounding box center [145, 214] width 53 height 19
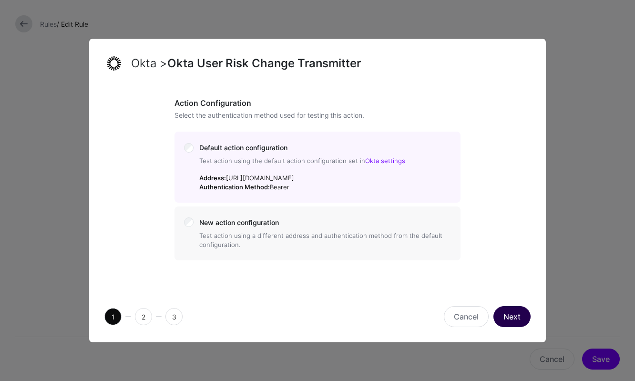
click at [510, 315] on button "Next" at bounding box center [511, 316] width 37 height 21
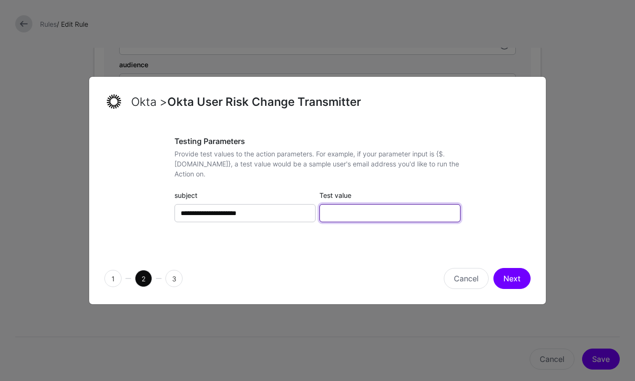
click at [361, 212] on input "Test value" at bounding box center [389, 213] width 141 height 18
type input "**********"
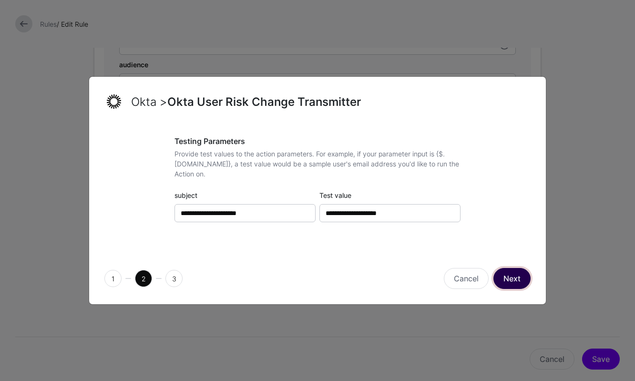
click at [516, 277] on button "Next" at bounding box center [511, 278] width 37 height 21
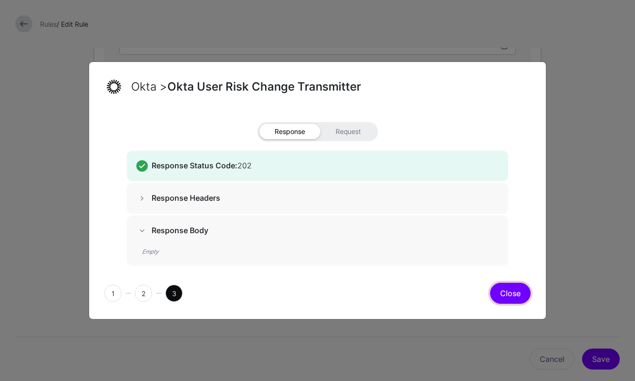
click at [515, 294] on button "Close" at bounding box center [510, 293] width 41 height 21
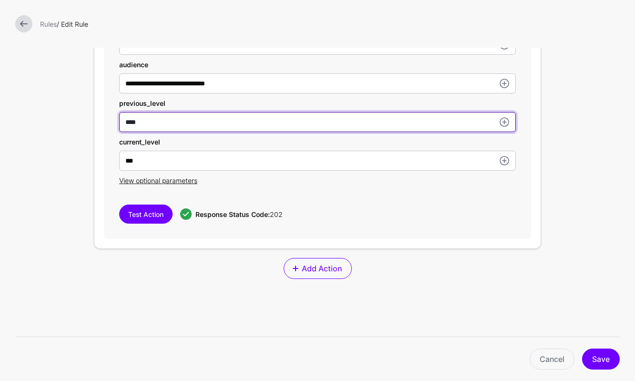
click at [149, 127] on input "****" at bounding box center [317, 122] width 397 height 20
type input "***"
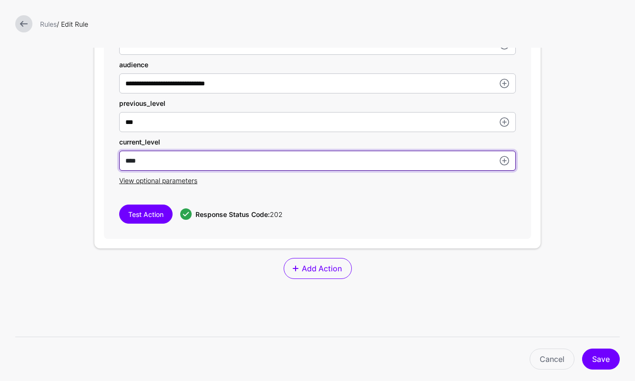
type input "****"
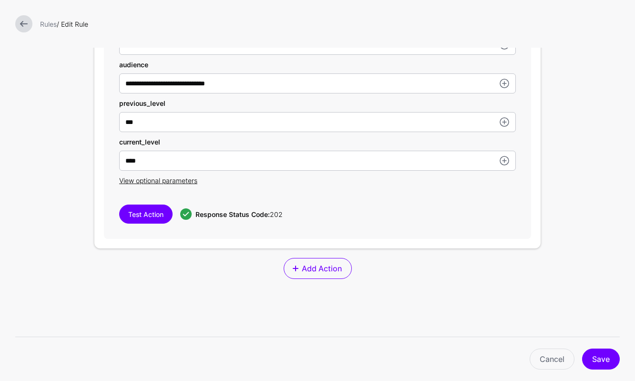
click at [332, 191] on div "**********" at bounding box center [317, 113] width 427 height 252
click at [373, 207] on div "Test Action Response Status Code: 202" at bounding box center [317, 214] width 397 height 19
click at [535, 236] on div "**********" at bounding box center [317, 100] width 446 height 295
click at [611, 361] on button "Save" at bounding box center [601, 359] width 38 height 21
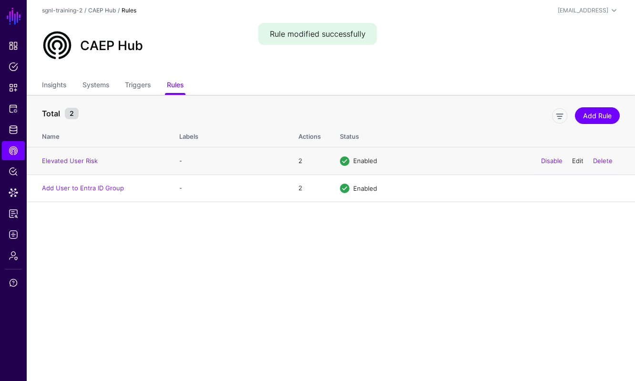
click at [580, 164] on link "Edit" at bounding box center [577, 161] width 11 height 8
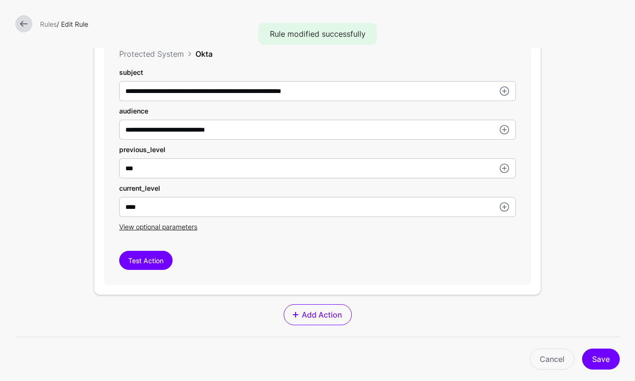
scroll to position [554, 0]
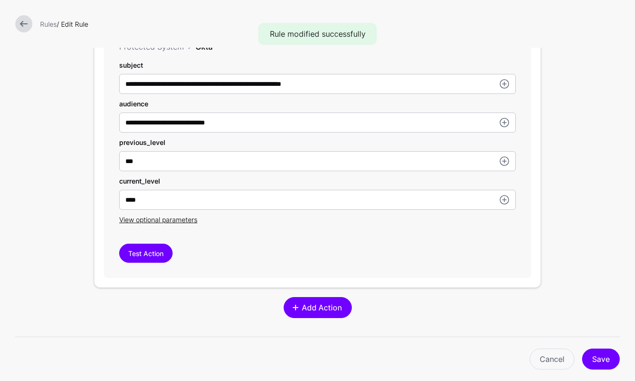
click at [325, 308] on span "Add Action" at bounding box center [321, 307] width 42 height 11
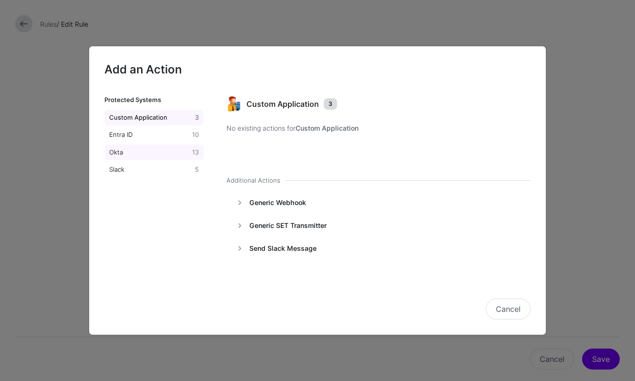
click at [143, 150] on div "Okta" at bounding box center [148, 153] width 83 height 10
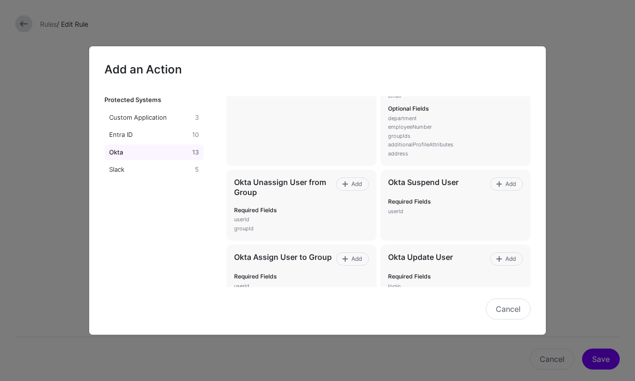
scroll to position [400, 0]
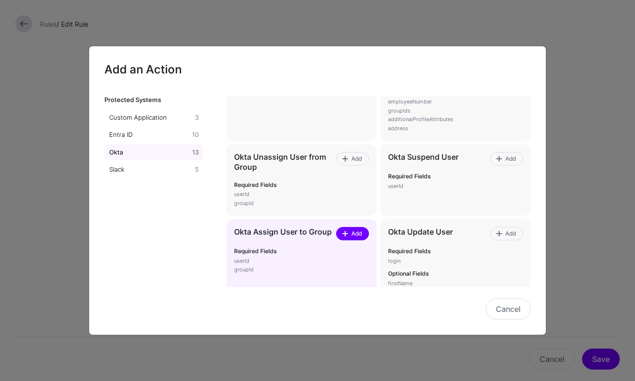
click at [359, 228] on link "Add" at bounding box center [352, 233] width 33 height 13
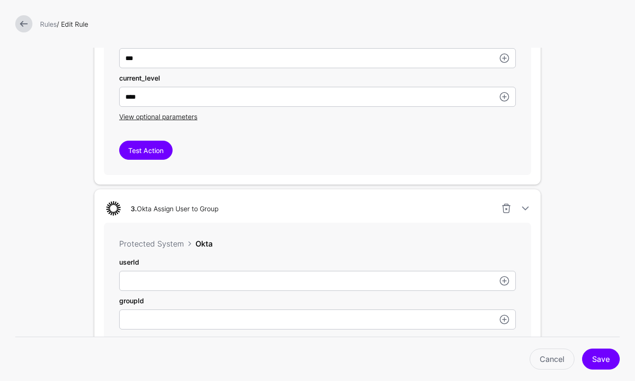
scroll to position [781, 0]
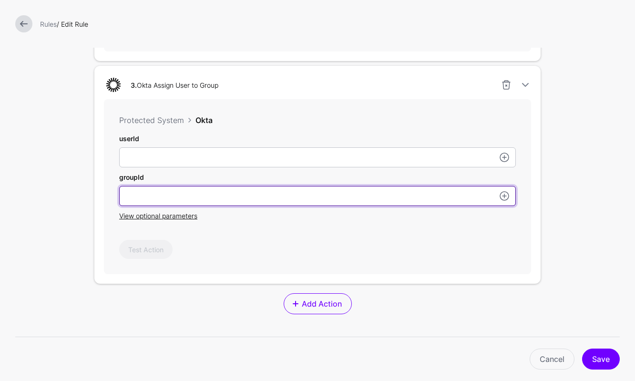
paste input "**********"
type input "**********"
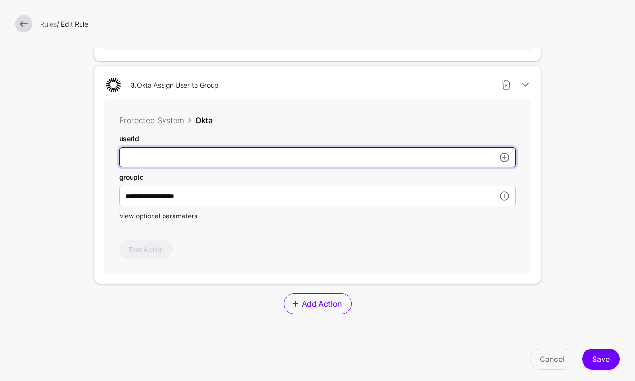
click at [244, 156] on input "method" at bounding box center [317, 157] width 397 height 20
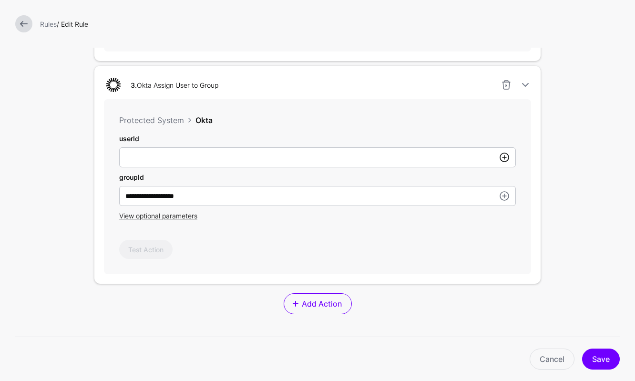
click at [504, 160] on link at bounding box center [504, 157] width 11 height 11
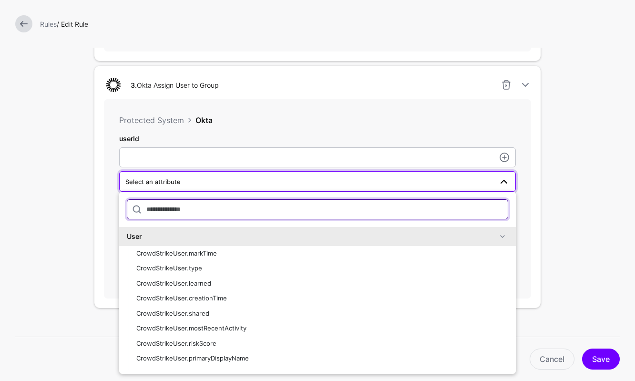
click at [260, 208] on input "text" at bounding box center [317, 209] width 381 height 20
type input "*"
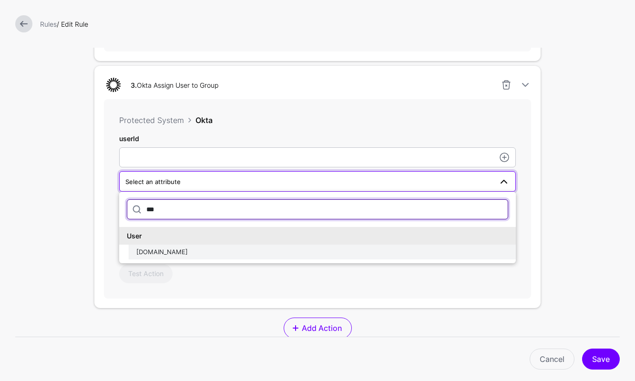
type input "***"
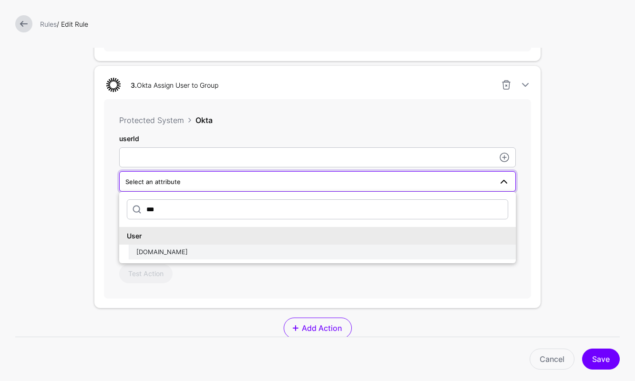
click at [246, 255] on div "[DOMAIN_NAME]" at bounding box center [322, 252] width 372 height 10
type input "**********"
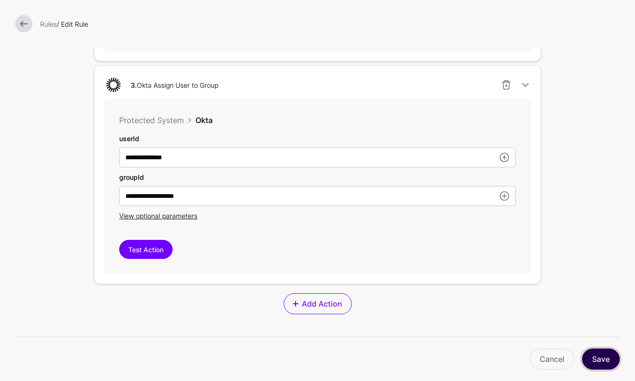
click at [599, 357] on button "Save" at bounding box center [601, 359] width 38 height 21
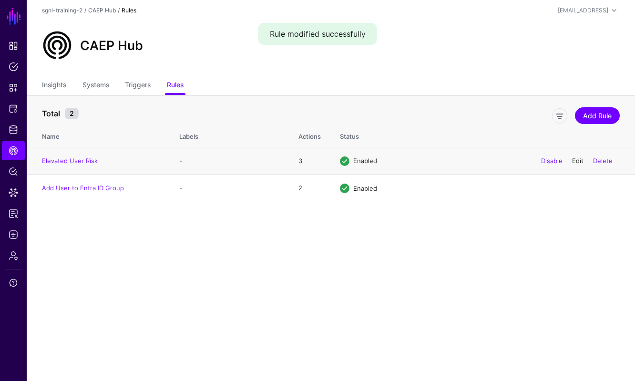
click at [577, 161] on link "Edit" at bounding box center [577, 161] width 11 height 8
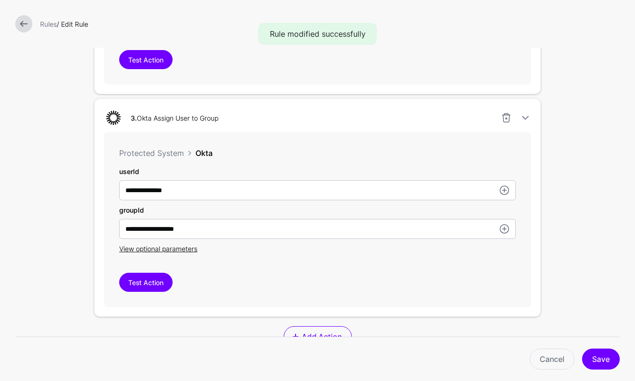
scroll to position [826, 0]
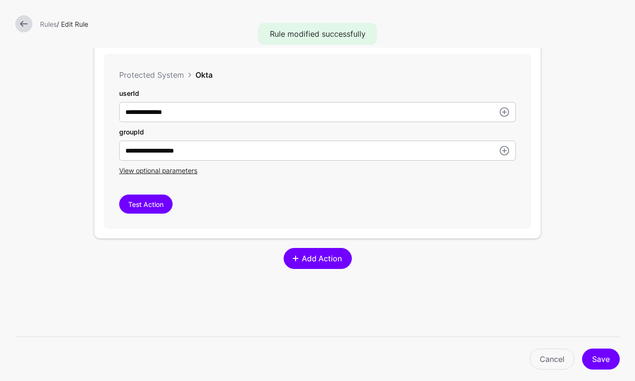
click at [315, 259] on span "Add Action" at bounding box center [321, 258] width 42 height 11
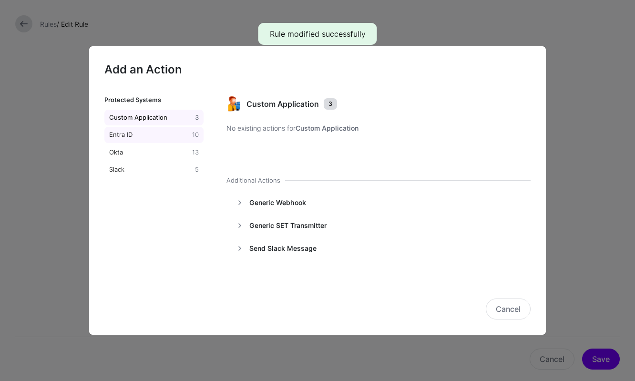
click at [144, 139] on div "Entra ID" at bounding box center [148, 135] width 83 height 10
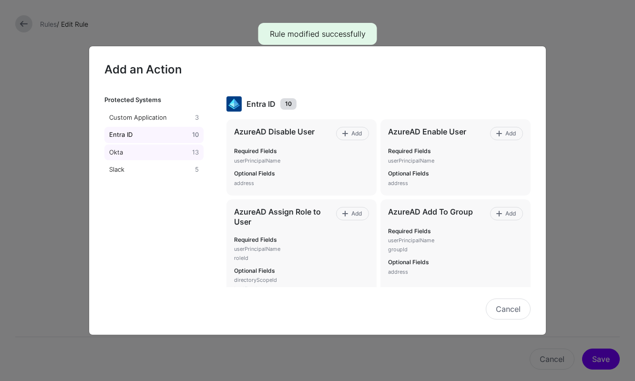
click at [137, 149] on div "Okta" at bounding box center [148, 153] width 83 height 10
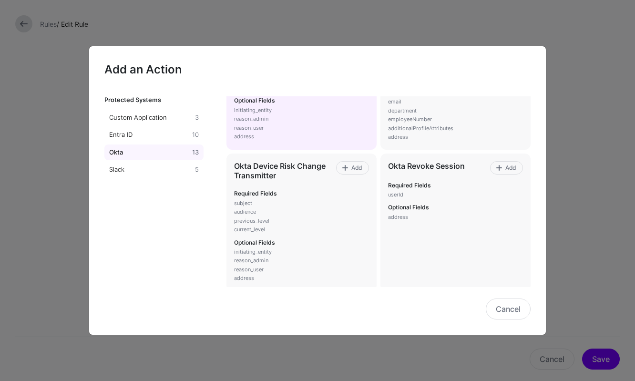
scroll to position [121, 0]
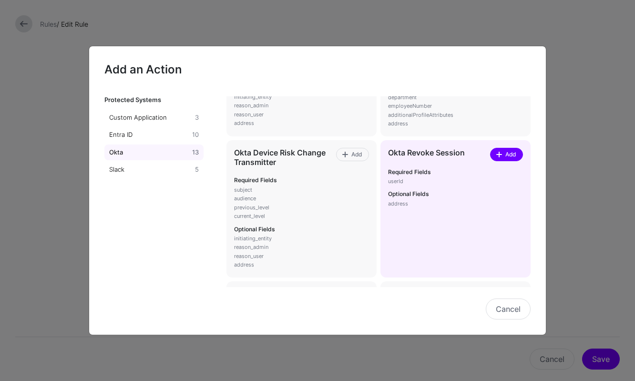
click at [510, 152] on span "Add" at bounding box center [510, 154] width 13 height 9
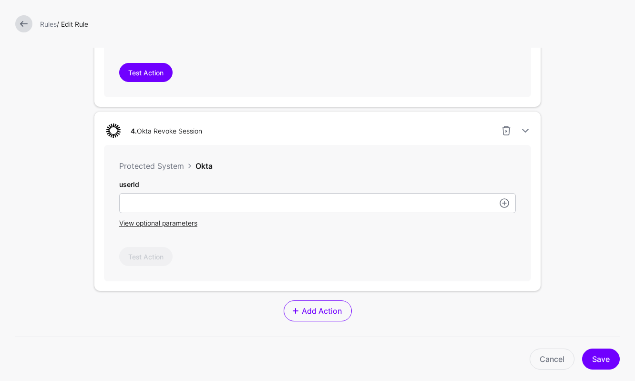
scroll to position [948, 0]
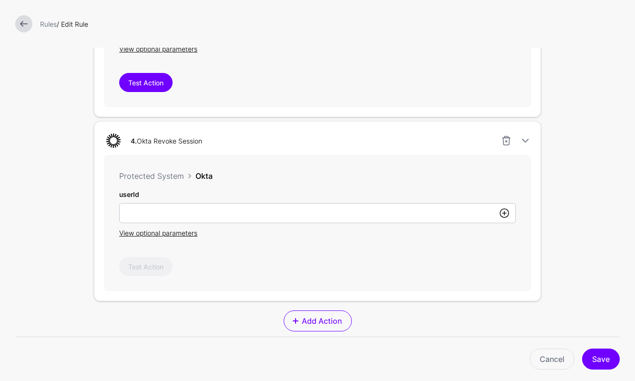
click at [507, 215] on link at bounding box center [504, 212] width 11 height 11
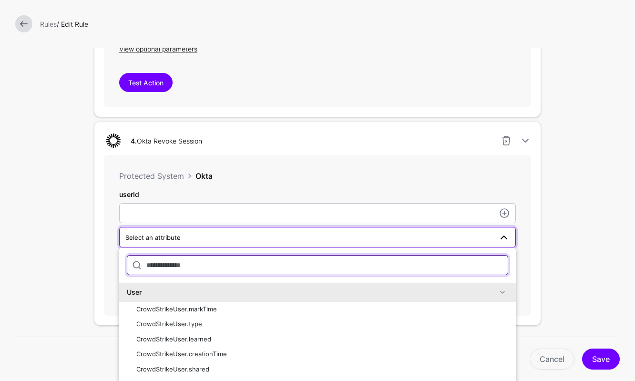
click at [283, 271] on input "text" at bounding box center [317, 265] width 381 height 20
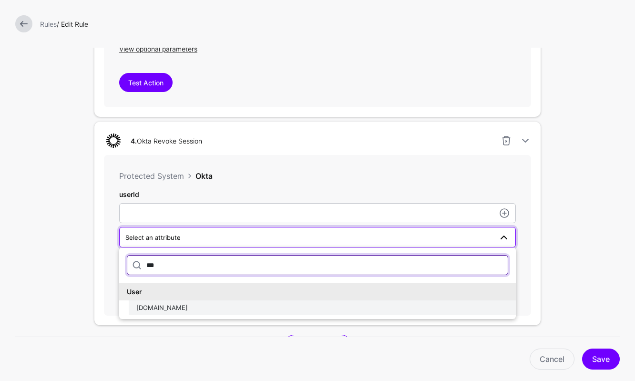
type input "***"
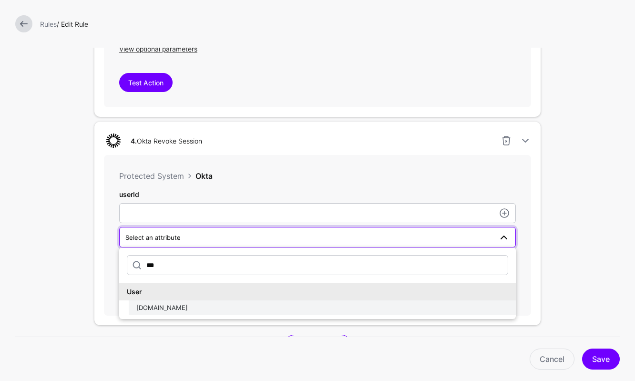
click at [272, 309] on div "OktaUser.id" at bounding box center [322, 308] width 372 height 10
type input "**********"
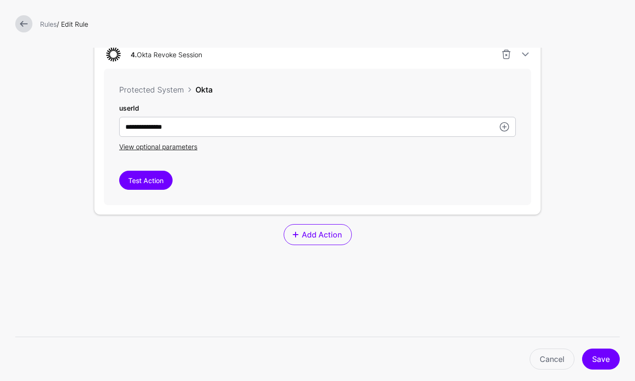
scroll to position [1052, 0]
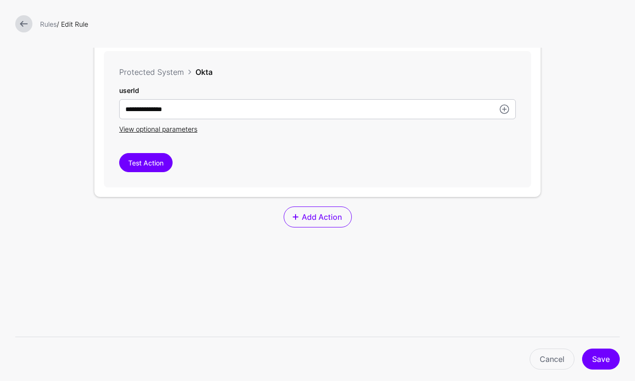
click at [327, 219] on span "Add Action" at bounding box center [321, 216] width 42 height 11
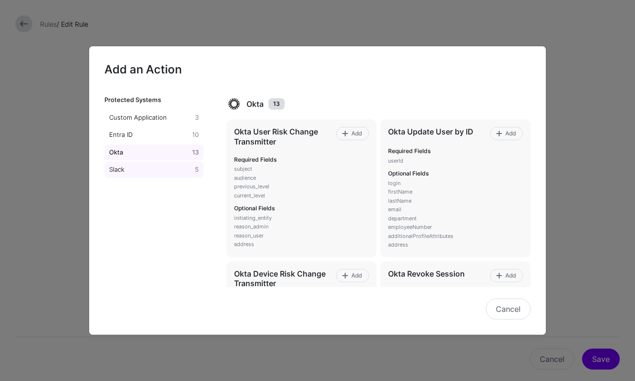
click at [176, 169] on div "Slack" at bounding box center [150, 170] width 86 height 10
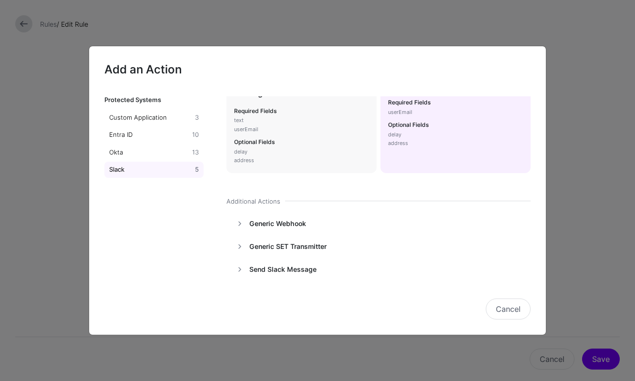
scroll to position [59, 0]
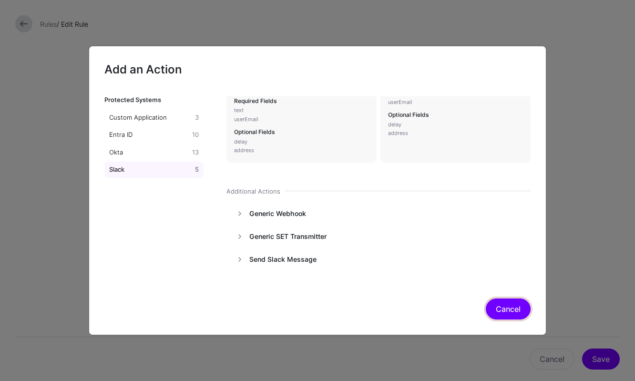
click at [503, 316] on button "Cancel" at bounding box center [508, 308] width 45 height 21
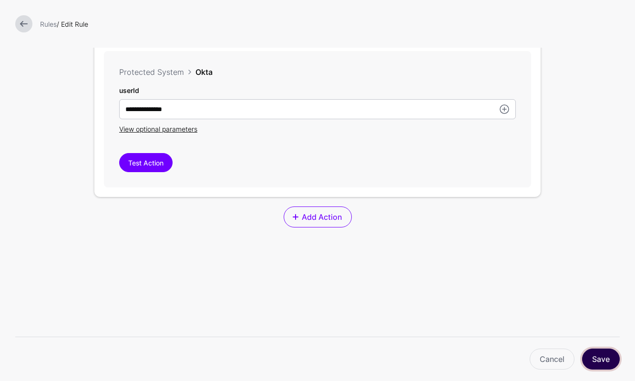
click at [599, 353] on button "Save" at bounding box center [601, 359] width 38 height 21
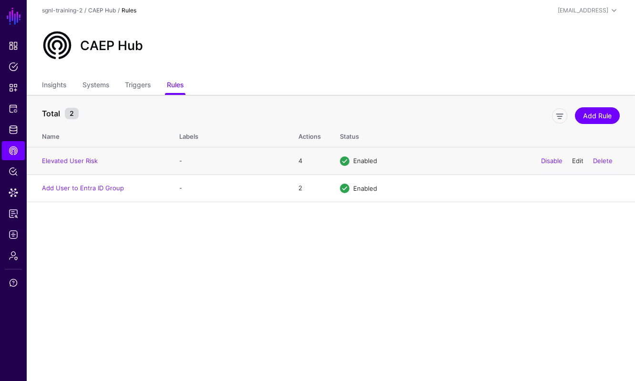
click at [578, 161] on link "Edit" at bounding box center [577, 161] width 11 height 8
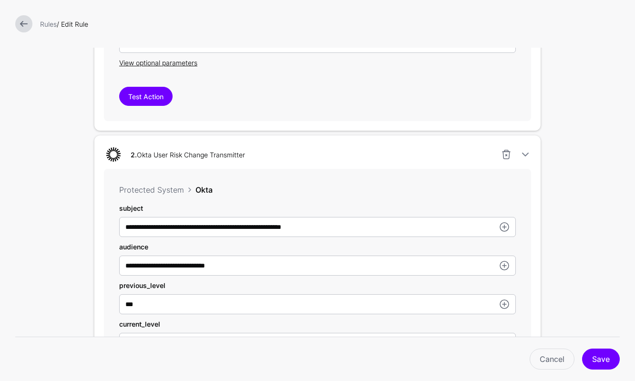
scroll to position [480, 0]
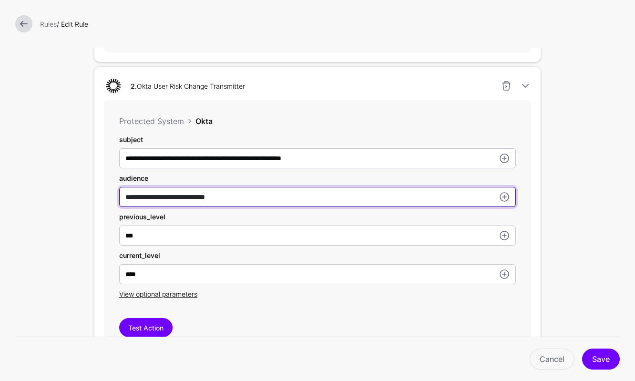
click at [154, 206] on input "**********" at bounding box center [317, 197] width 397 height 20
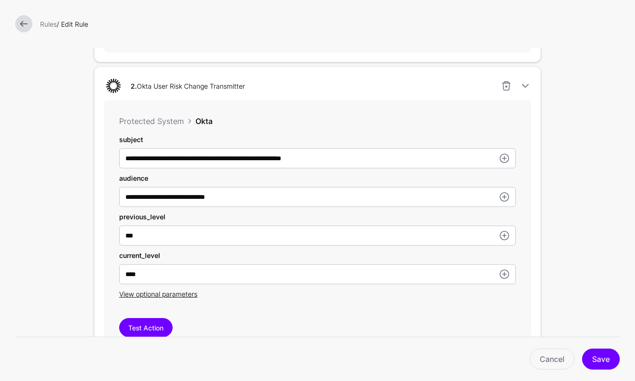
click at [25, 23] on link at bounding box center [23, 23] width 17 height 17
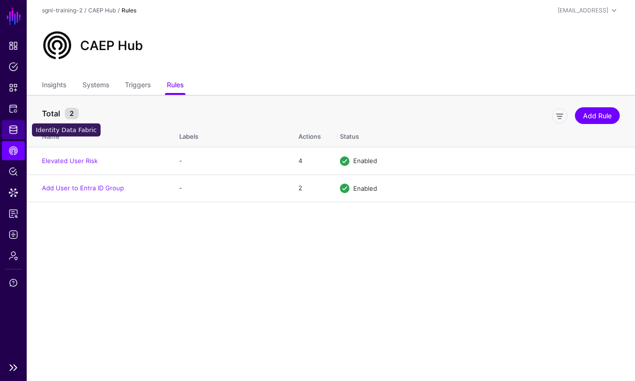
click at [15, 131] on span "Identity Data Fabric" at bounding box center [14, 130] width 10 height 10
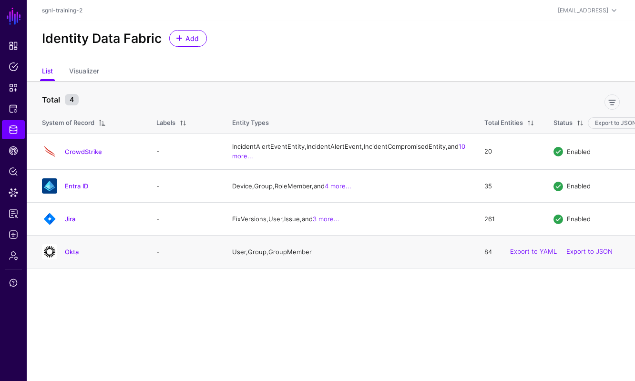
click at [72, 259] on div "Okta" at bounding box center [89, 251] width 103 height 15
click at [72, 256] on link "Okta" at bounding box center [72, 252] width 14 height 8
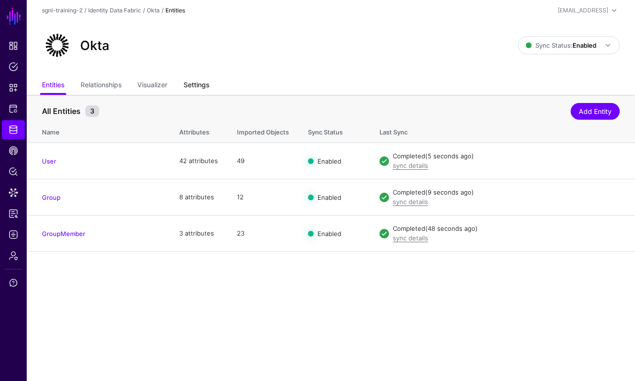
click at [205, 89] on link "Settings" at bounding box center [197, 86] width 26 height 18
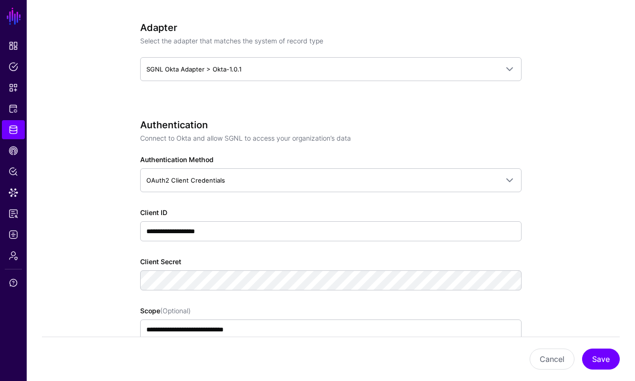
scroll to position [507, 0]
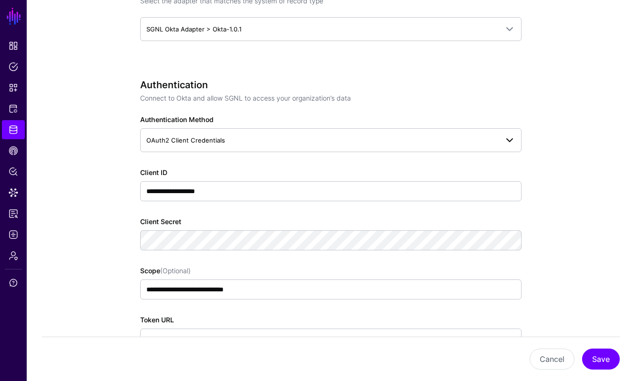
click at [282, 128] on div "OAuth2 Client Credentials OAuth2 Client Credentials Bearer" at bounding box center [330, 140] width 381 height 24
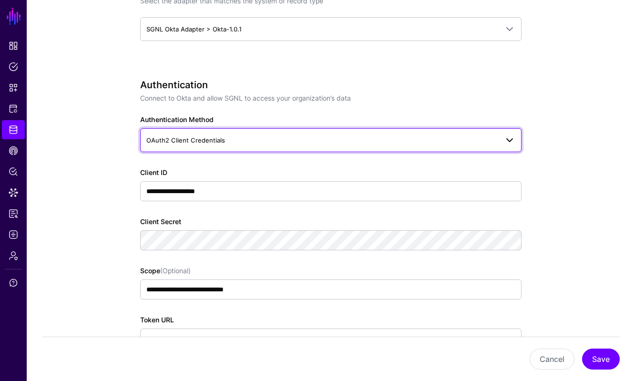
click at [277, 141] on span "OAuth2 Client Credentials" at bounding box center [322, 140] width 352 height 10
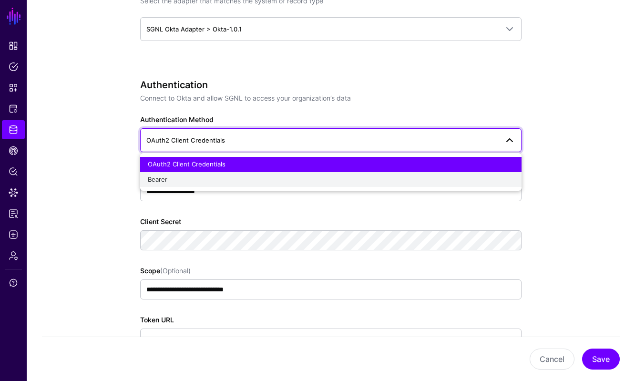
click at [236, 179] on div "Bearer" at bounding box center [331, 180] width 366 height 10
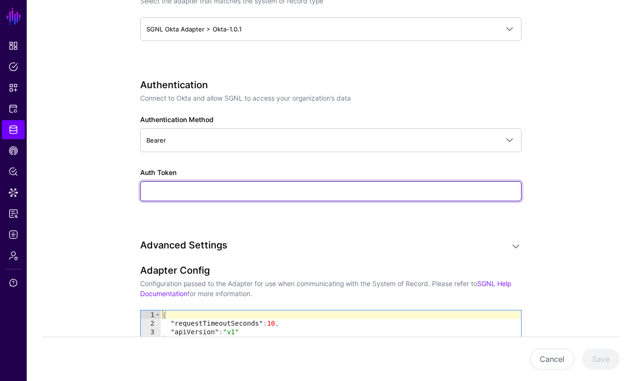
click at [232, 191] on input "Auth Token" at bounding box center [330, 191] width 381 height 20
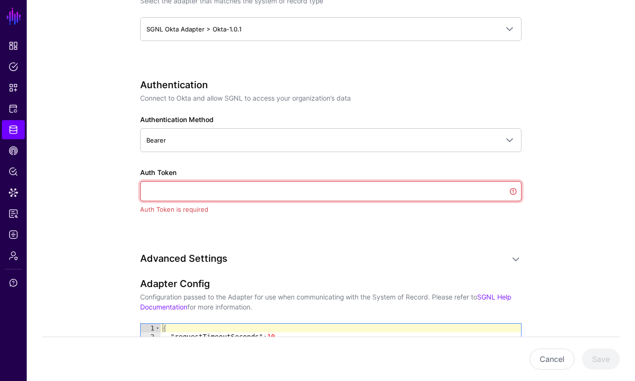
paste input "**********"
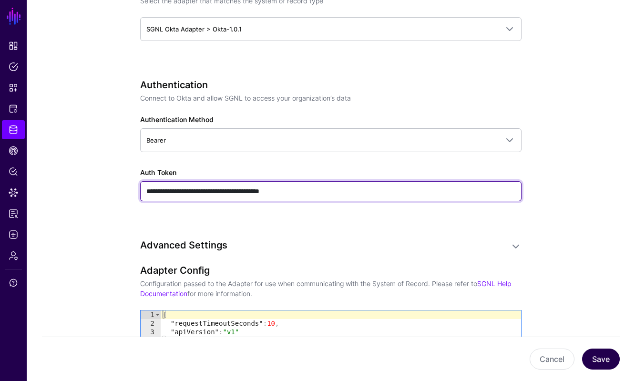
type input "**********"
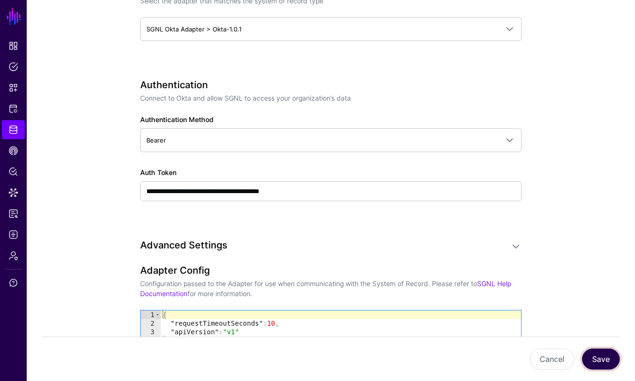
click at [598, 358] on button "Save" at bounding box center [601, 359] width 38 height 21
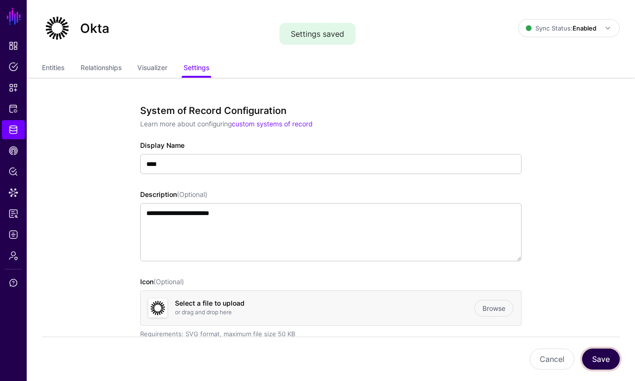
scroll to position [0, 0]
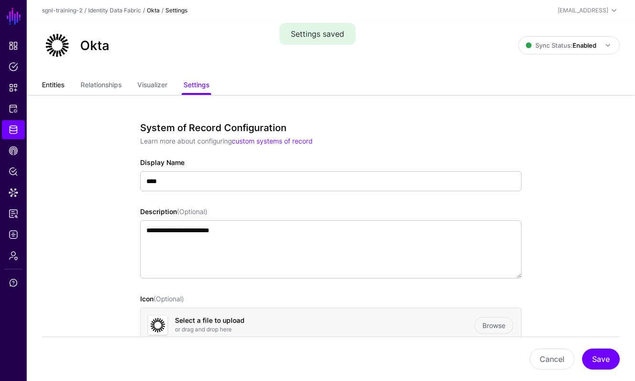
click at [43, 81] on link "Entities" at bounding box center [53, 86] width 22 height 18
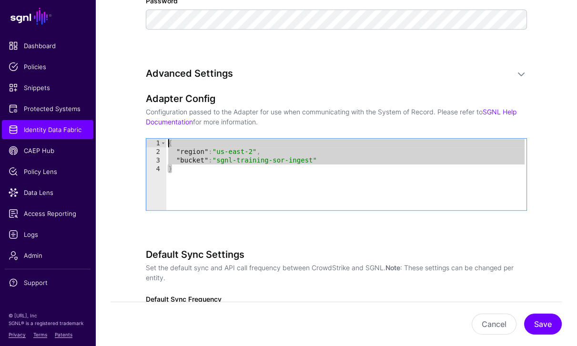
scroll to position [772, 0]
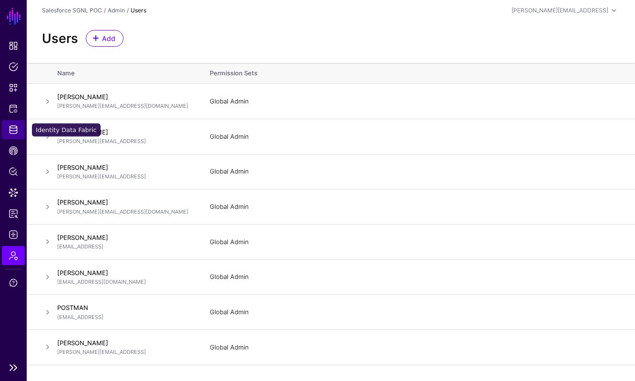
click at [10, 135] on link "Identity Data Fabric" at bounding box center [13, 129] width 23 height 19
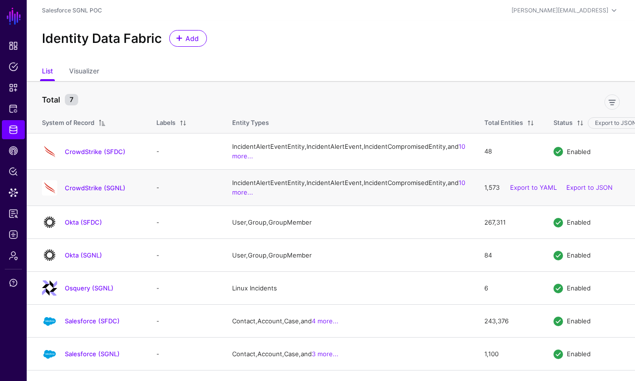
scroll to position [27, 0]
click at [84, 259] on link "Okta (SGNL)" at bounding box center [83, 255] width 37 height 8
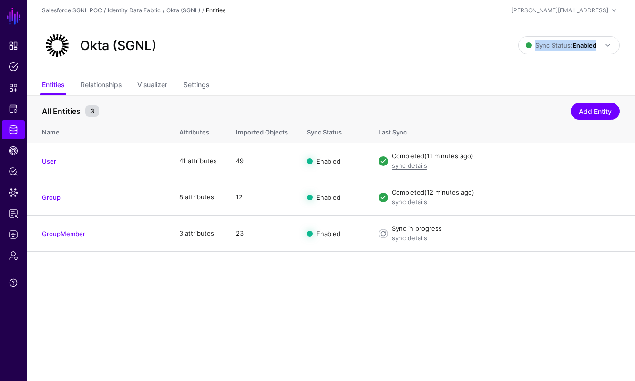
click at [235, 76] on div "Okta (SGNL) Sync Status: Enabled Enabled Syncing active for all configured enti…" at bounding box center [331, 58] width 608 height 74
click at [204, 82] on link "Settings" at bounding box center [197, 86] width 26 height 18
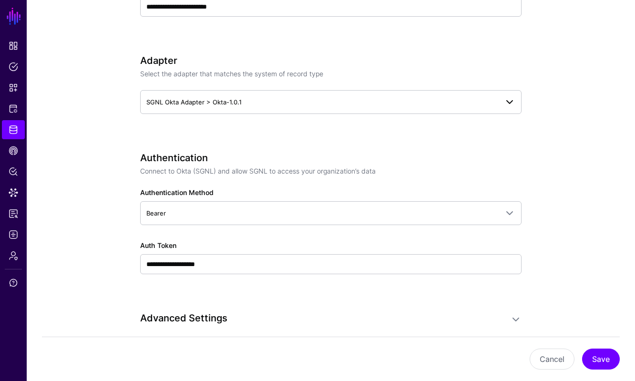
scroll to position [281, 0]
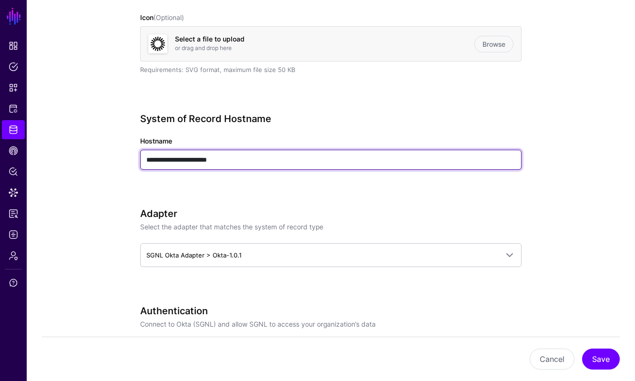
click at [268, 164] on input "**********" at bounding box center [330, 160] width 381 height 20
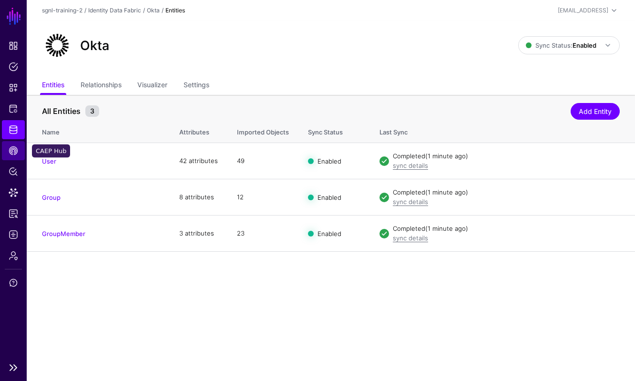
click at [12, 147] on span "CAEP Hub" at bounding box center [14, 151] width 10 height 10
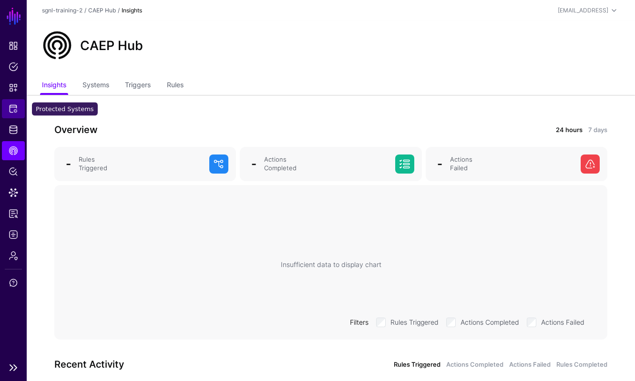
click at [15, 114] on link "Protected Systems" at bounding box center [13, 108] width 23 height 19
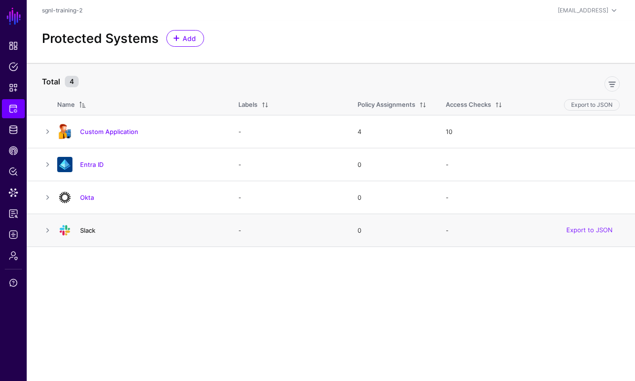
click at [91, 229] on link "Slack" at bounding box center [87, 230] width 15 height 8
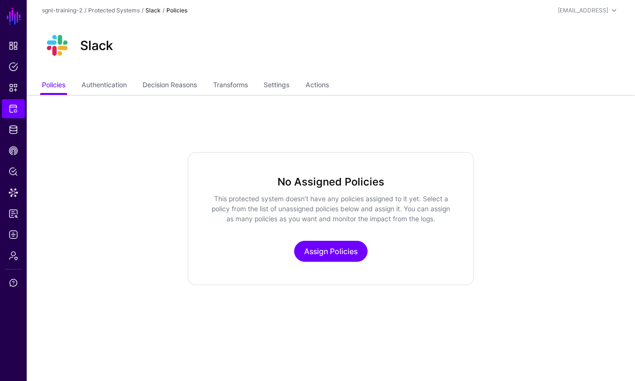
click at [328, 98] on app-integrations-item "Slack Policies Authentication Decision Reasons Transforms Settings Actions No A…" at bounding box center [331, 153] width 608 height 264
click at [327, 91] on link "Actions" at bounding box center [317, 86] width 23 height 18
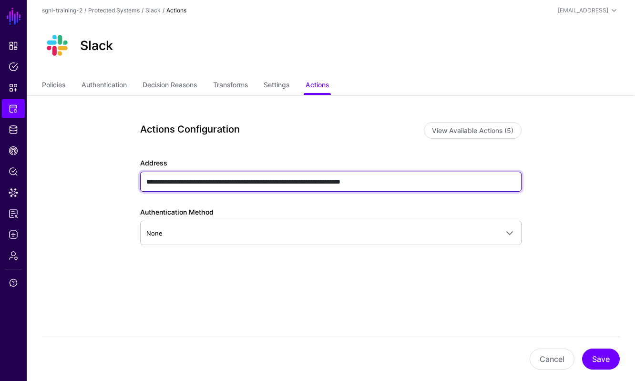
click at [304, 181] on input "**********" at bounding box center [330, 182] width 381 height 20
paste input "text"
type input "**********"
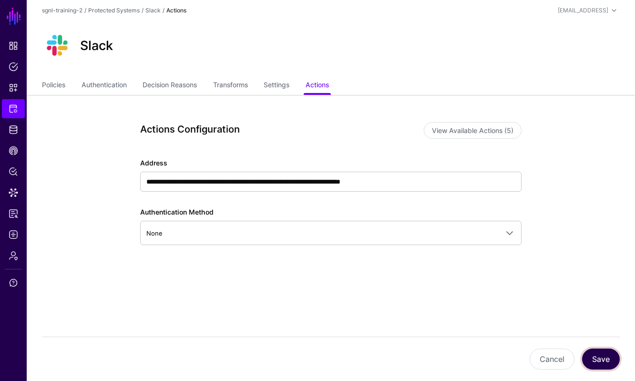
click at [596, 355] on button "Save" at bounding box center [601, 359] width 38 height 21
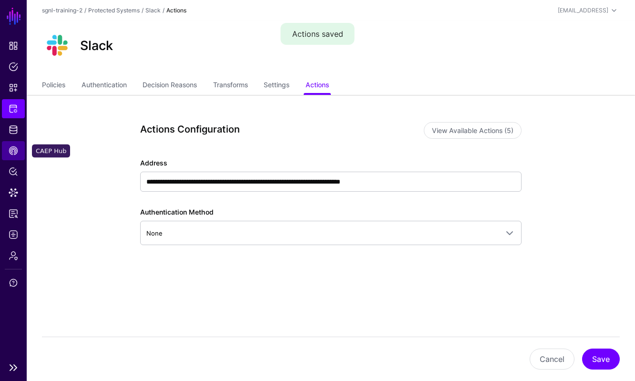
click at [12, 154] on span "CAEP Hub" at bounding box center [14, 151] width 10 height 10
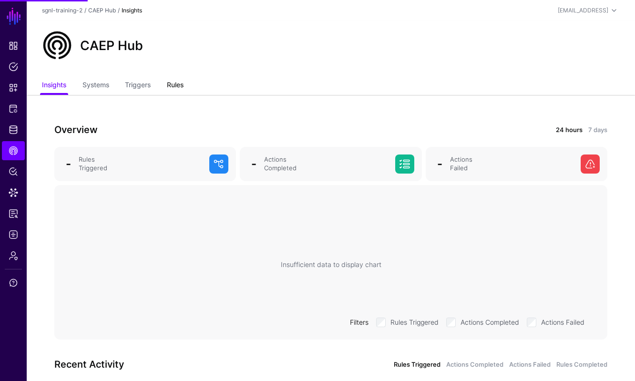
click at [170, 87] on link "Rules" at bounding box center [175, 86] width 17 height 18
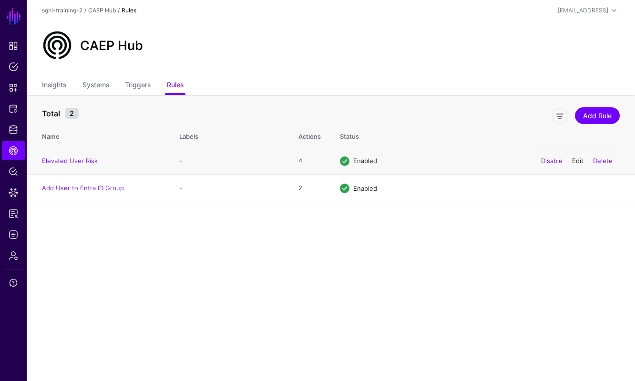
click at [574, 160] on link "Edit" at bounding box center [577, 161] width 11 height 8
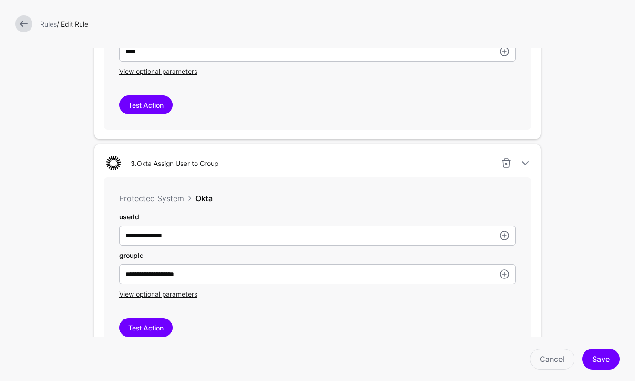
scroll to position [1109, 0]
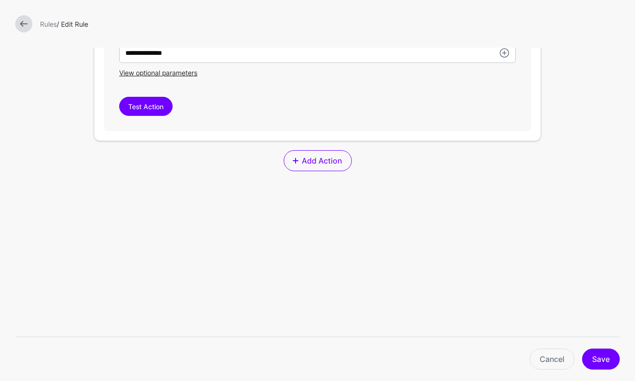
click at [326, 161] on span "Add Action" at bounding box center [321, 160] width 42 height 11
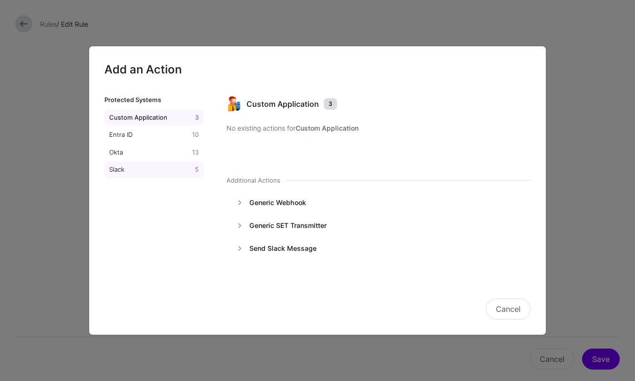
click at [148, 172] on div "Slack" at bounding box center [150, 170] width 86 height 10
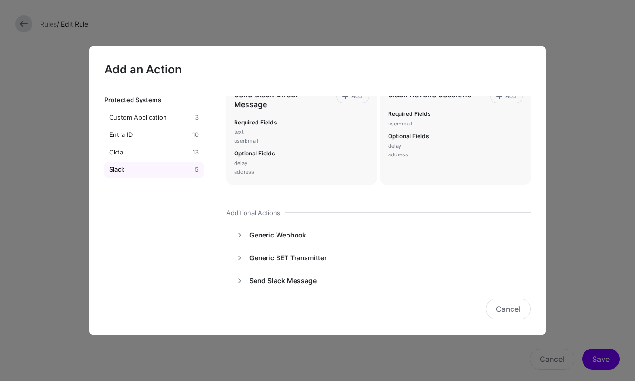
scroll to position [59, 0]
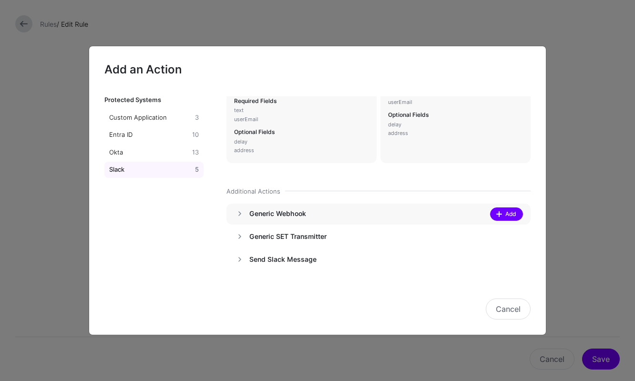
click at [498, 210] on span at bounding box center [499, 214] width 8 height 8
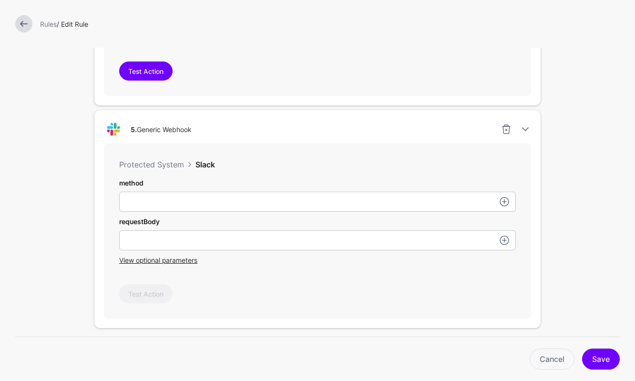
scroll to position [1175, 0]
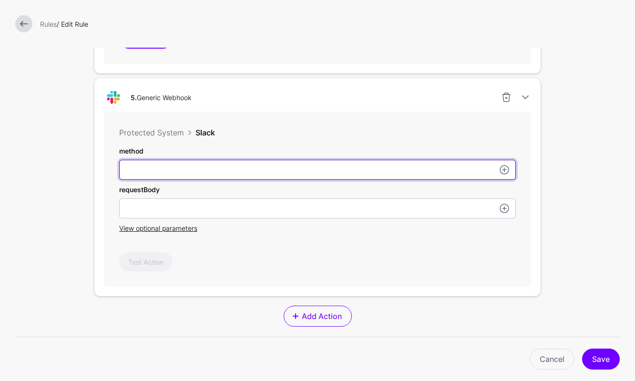
type input "****"
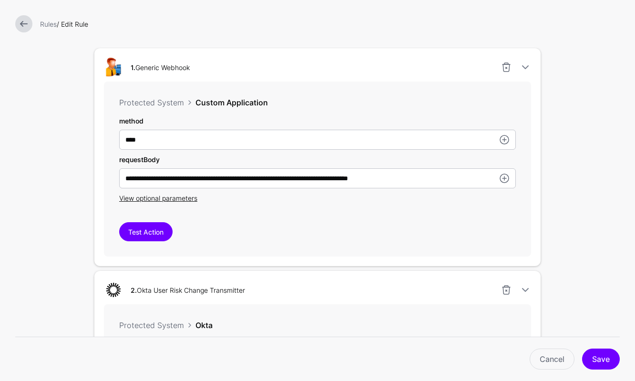
scroll to position [262, 0]
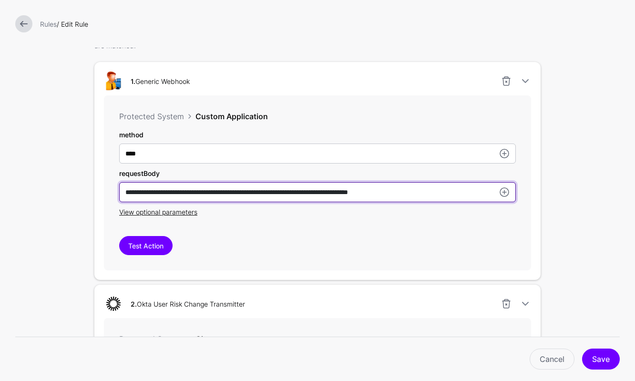
click at [434, 164] on input "**********" at bounding box center [317, 154] width 397 height 20
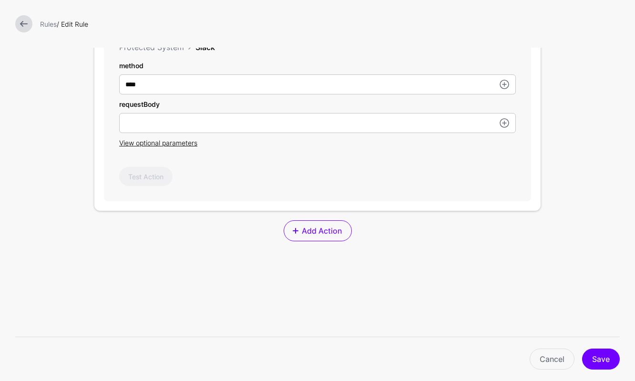
scroll to position [1254, 0]
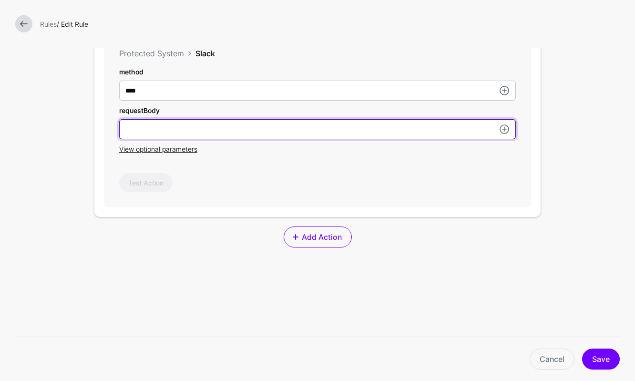
click at [380, 123] on input "method" at bounding box center [317, 129] width 397 height 20
paste input "**********"
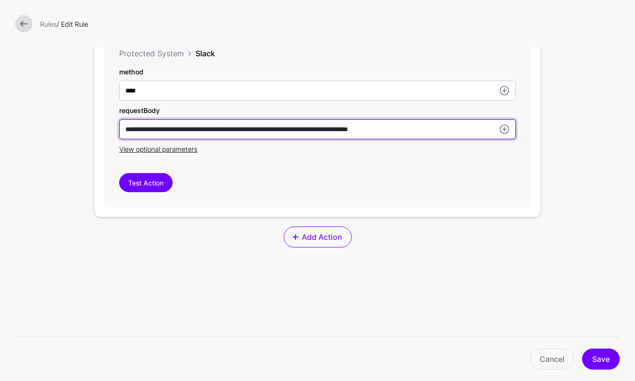
type input "**********"
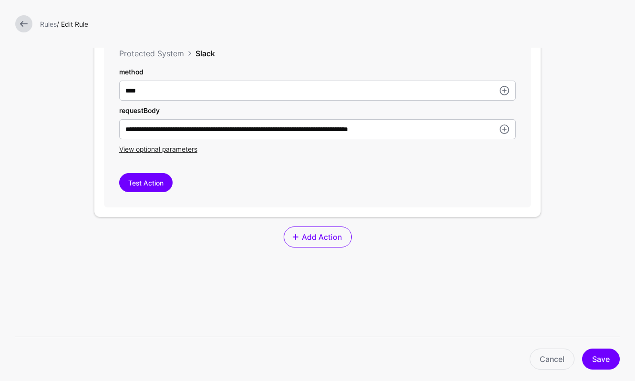
click at [374, 183] on div "Test Action" at bounding box center [317, 182] width 397 height 19
click at [602, 366] on button "Save" at bounding box center [601, 359] width 38 height 21
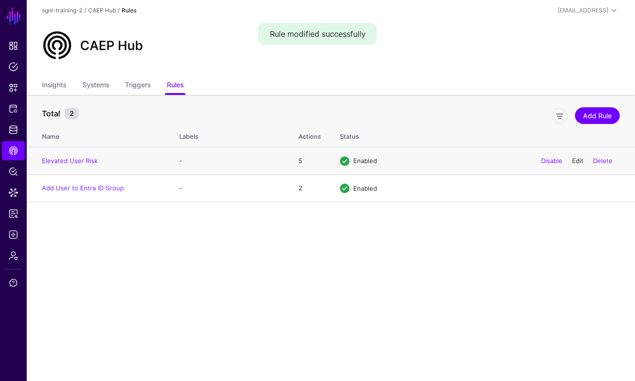
click at [577, 161] on link "Edit" at bounding box center [577, 161] width 11 height 8
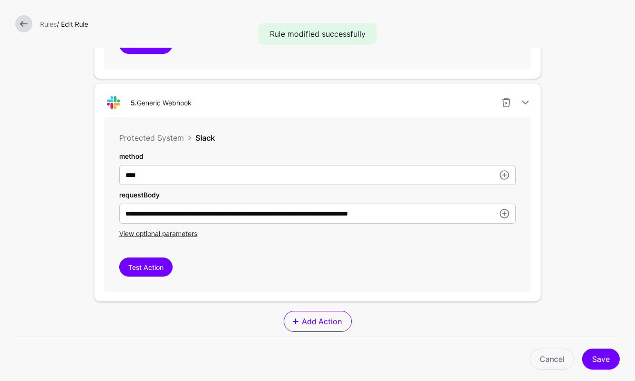
scroll to position [1332, 0]
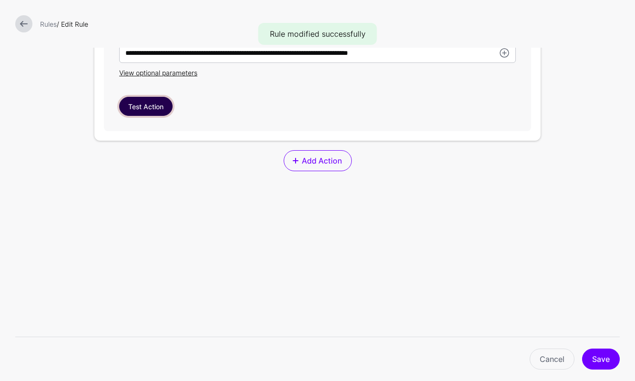
click at [136, 108] on button "Test Action" at bounding box center [145, 106] width 53 height 19
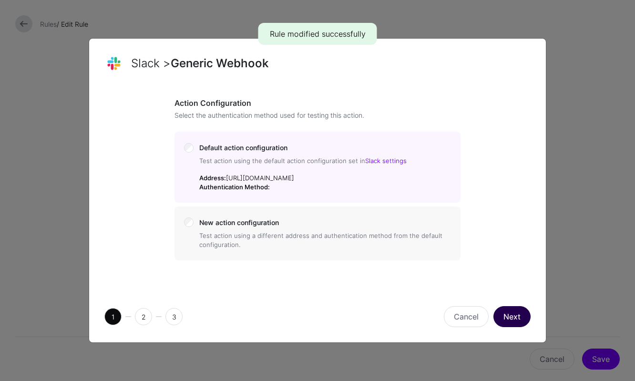
click at [513, 323] on button "Next" at bounding box center [511, 316] width 37 height 21
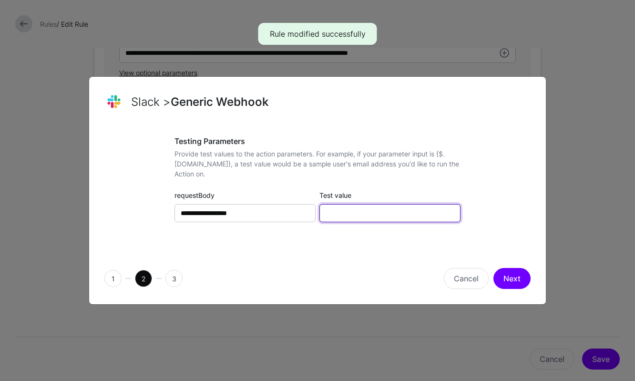
click at [383, 215] on input "Test value" at bounding box center [389, 213] width 141 height 18
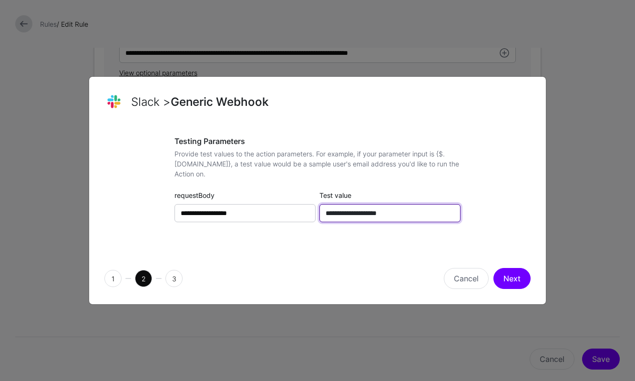
type input "**********"
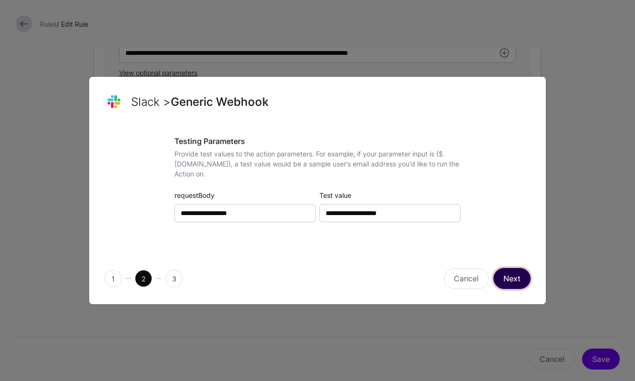
click at [521, 280] on button "Next" at bounding box center [511, 278] width 37 height 21
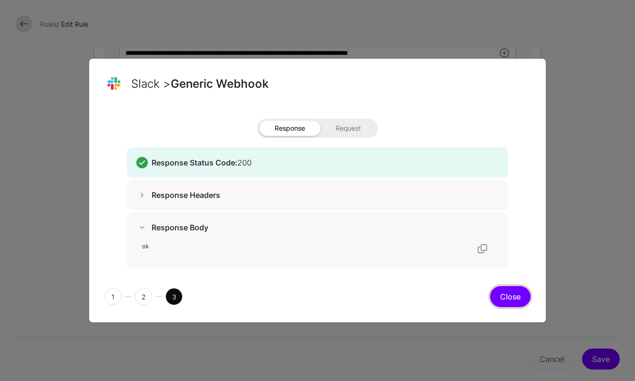
click at [519, 306] on button "Close" at bounding box center [510, 296] width 41 height 21
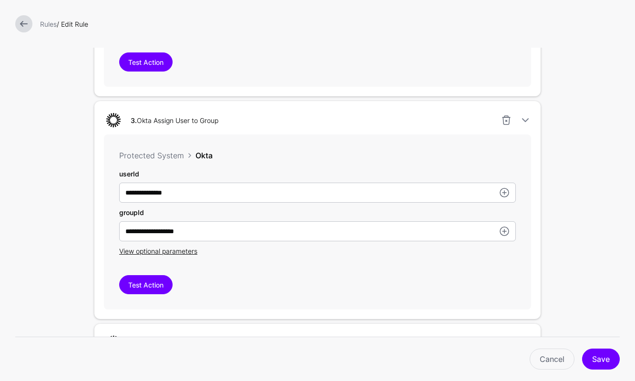
scroll to position [745, 0]
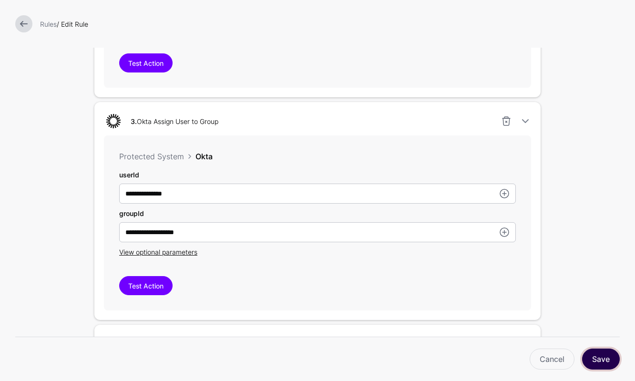
click at [605, 362] on button "Save" at bounding box center [601, 359] width 38 height 21
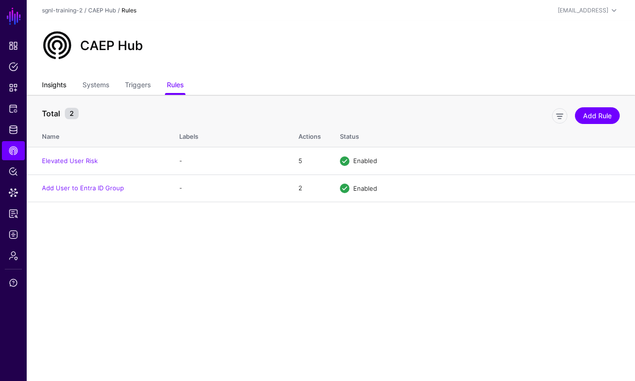
click at [63, 91] on link "Insights" at bounding box center [54, 86] width 24 height 18
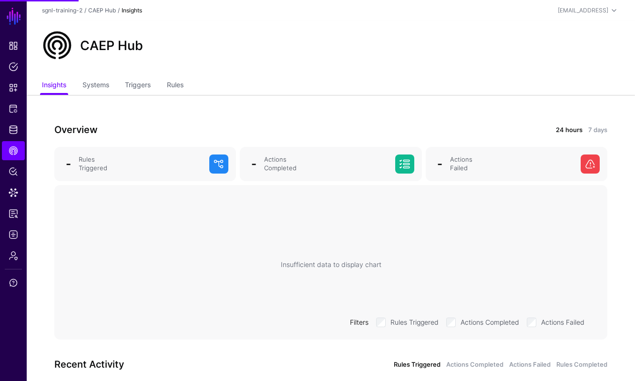
scroll to position [75, 0]
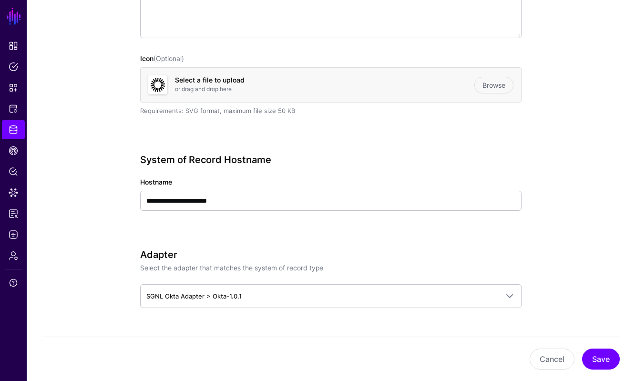
scroll to position [239, 0]
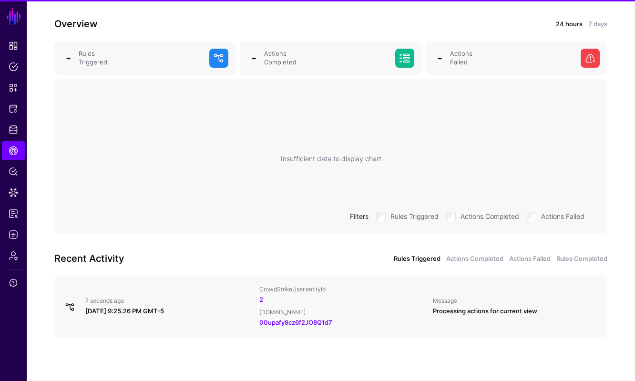
scroll to position [107, 0]
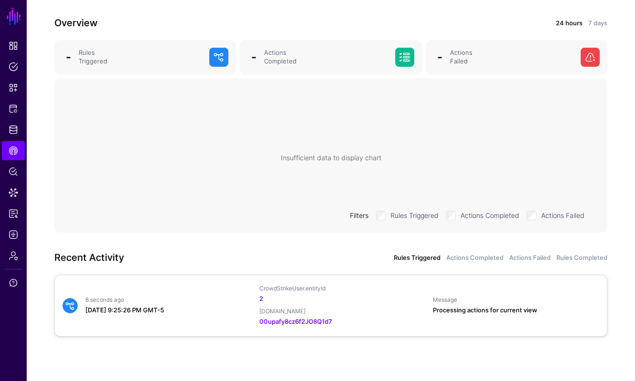
click at [145, 298] on div "8 seconds ago" at bounding box center [168, 300] width 166 height 8
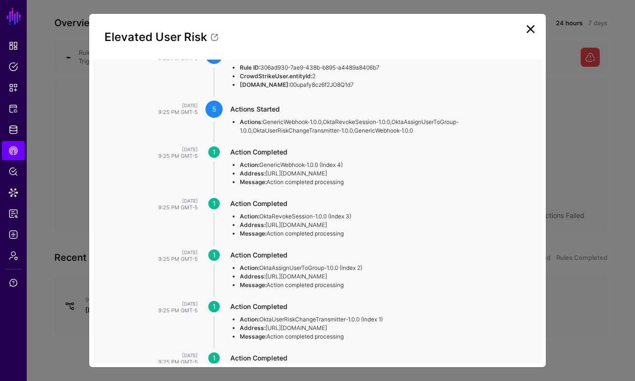
scroll to position [0, 0]
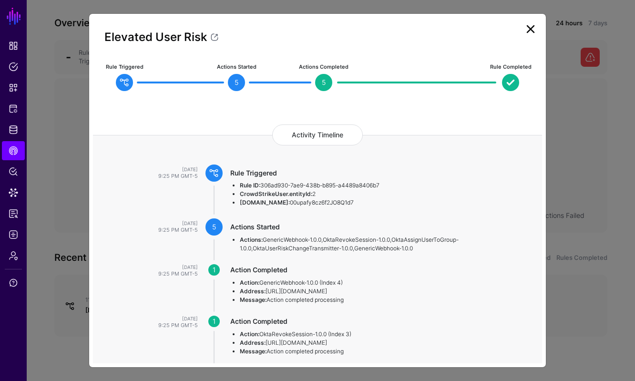
click at [527, 30] on link at bounding box center [530, 28] width 15 height 15
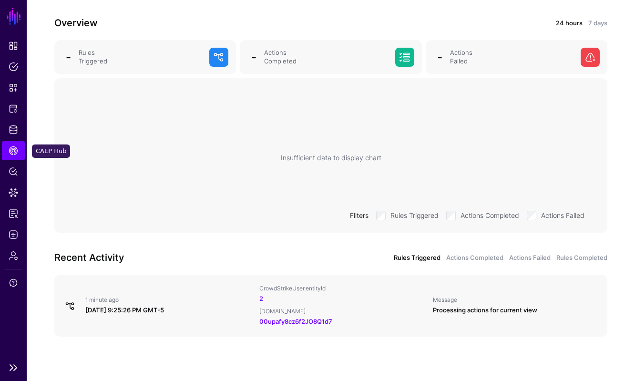
click at [14, 150] on span "CAEP Hub" at bounding box center [14, 151] width 10 height 10
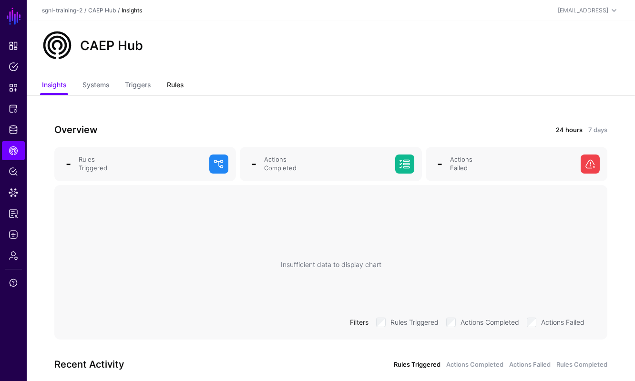
click at [184, 82] on link "Rules" at bounding box center [175, 86] width 17 height 18
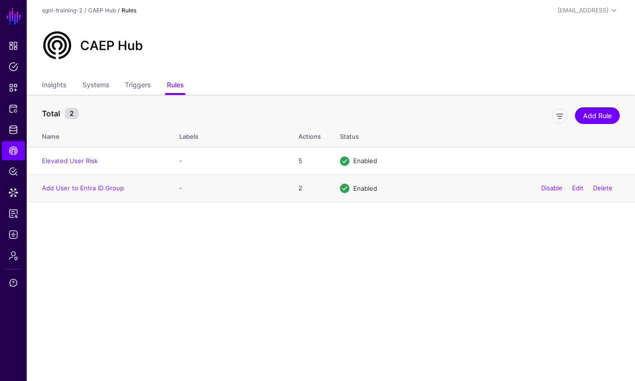
click at [604, 184] on div "Disable Edit Delete" at bounding box center [577, 188] width 86 height 24
click at [603, 186] on link "Delete" at bounding box center [603, 188] width 20 height 8
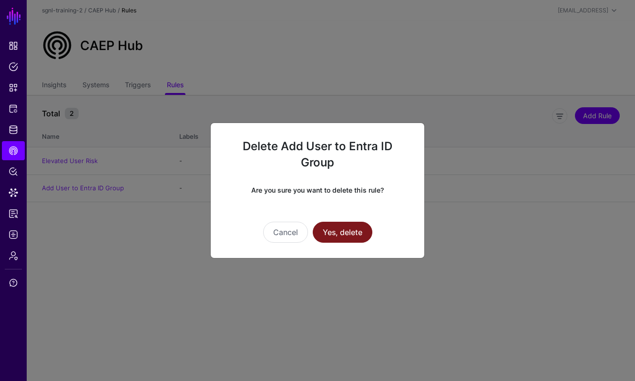
click at [344, 234] on button "Yes, delete" at bounding box center [343, 232] width 60 height 21
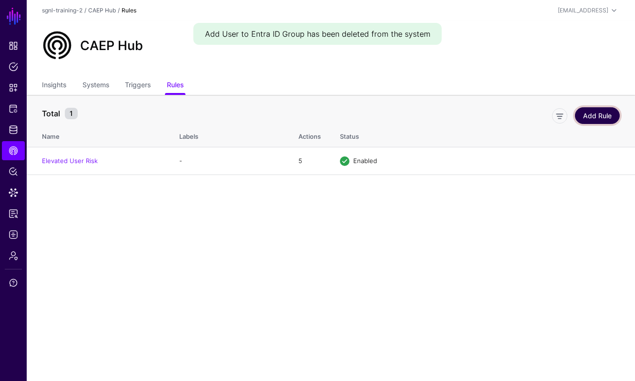
click at [596, 118] on link "Add Rule" at bounding box center [597, 115] width 45 height 17
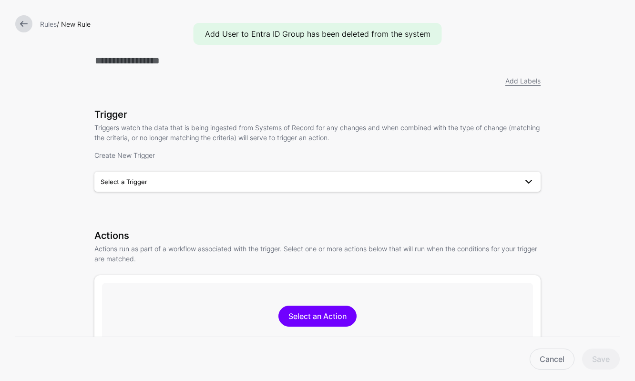
click at [239, 184] on span "Select a Trigger" at bounding box center [309, 181] width 417 height 10
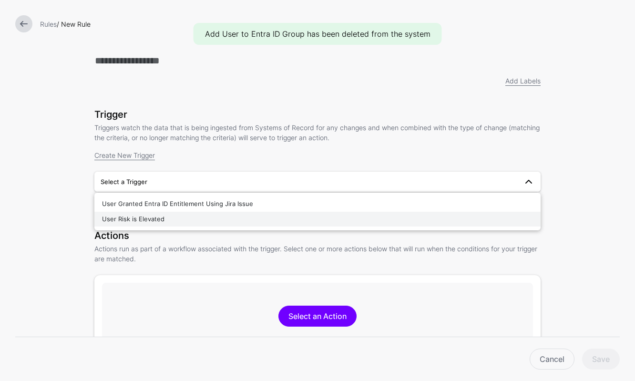
click at [208, 227] on button "User Risk is Elevated" at bounding box center [317, 219] width 446 height 15
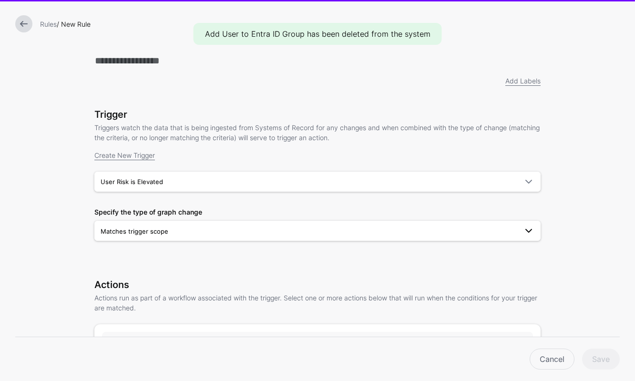
click at [205, 236] on span "Matches trigger scope" at bounding box center [309, 231] width 417 height 10
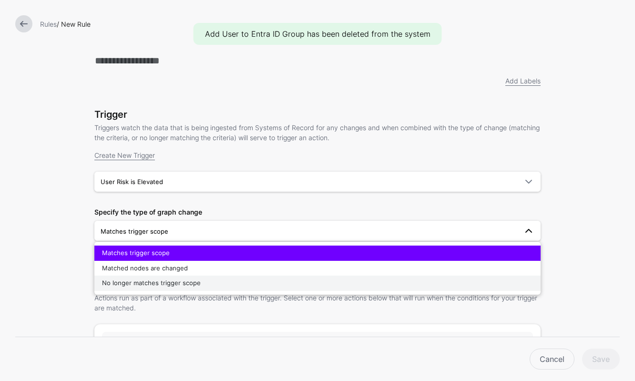
click at [178, 287] on span "No longer matches trigger scope" at bounding box center [151, 283] width 99 height 8
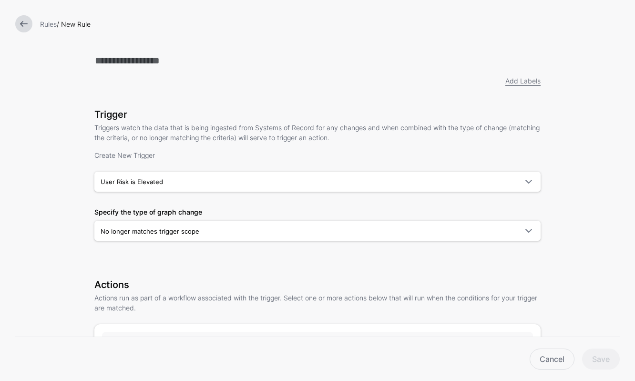
click at [196, 47] on div "Rules / New Rule" at bounding box center [317, 24] width 635 height 48
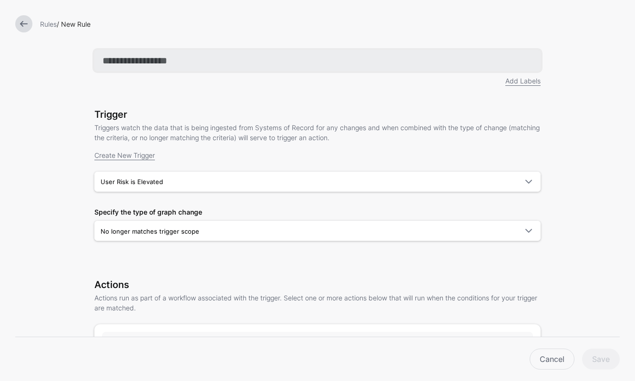
click at [196, 51] on input "text" at bounding box center [317, 60] width 446 height 21
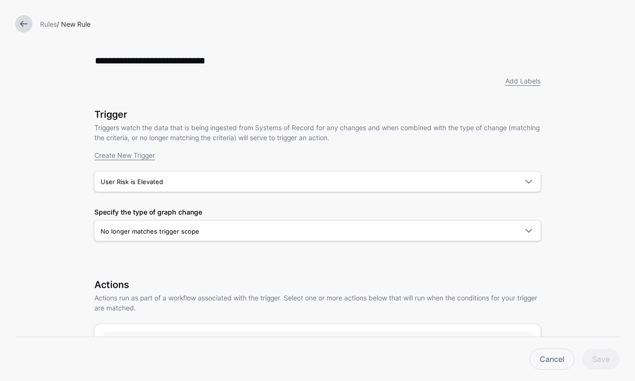
click at [274, 85] on div "Add Labels" at bounding box center [318, 81] width 458 height 10
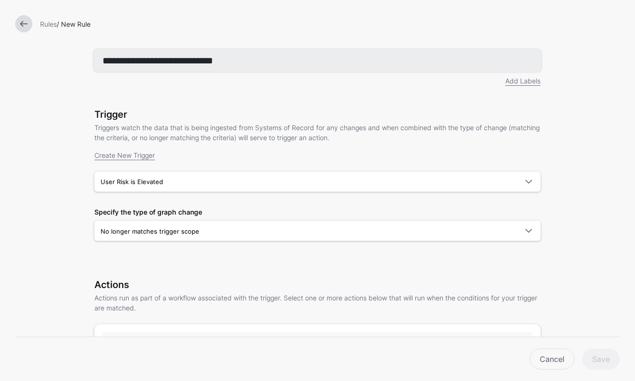
click at [152, 59] on input "**********" at bounding box center [317, 60] width 446 height 21
click at [163, 60] on input "**********" at bounding box center [317, 60] width 446 height 21
type input "**********"
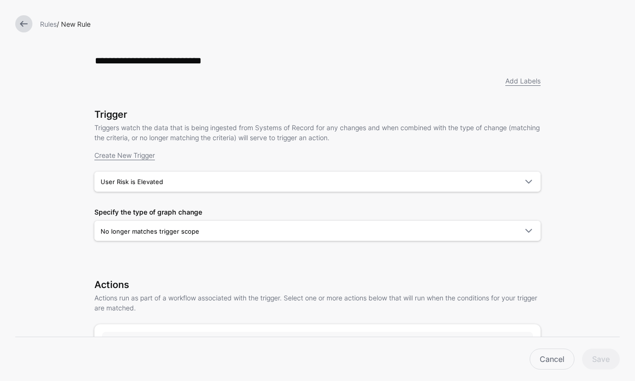
click at [219, 86] on div "Add Labels" at bounding box center [318, 81] width 458 height 10
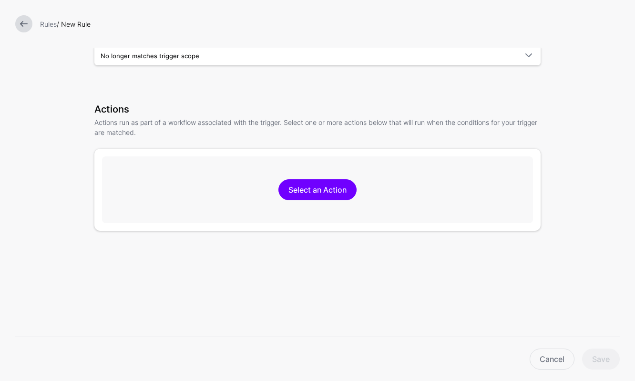
scroll to position [221, 0]
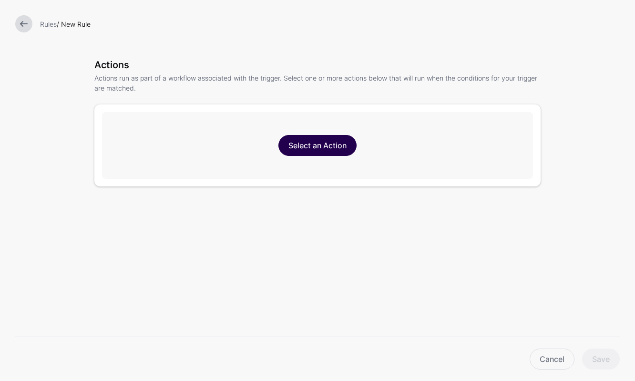
click at [311, 149] on link "Select an Action" at bounding box center [317, 145] width 78 height 21
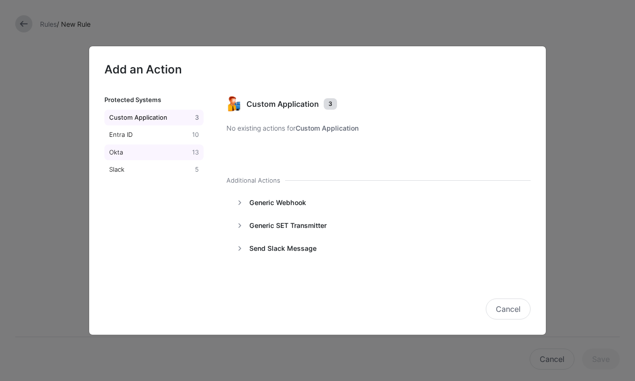
click at [177, 155] on div "Okta" at bounding box center [148, 153] width 83 height 10
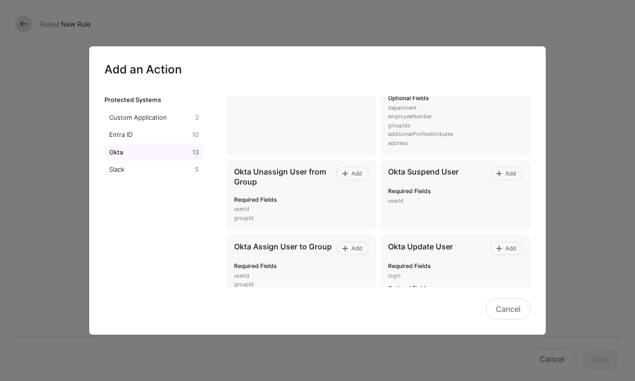
scroll to position [374, 0]
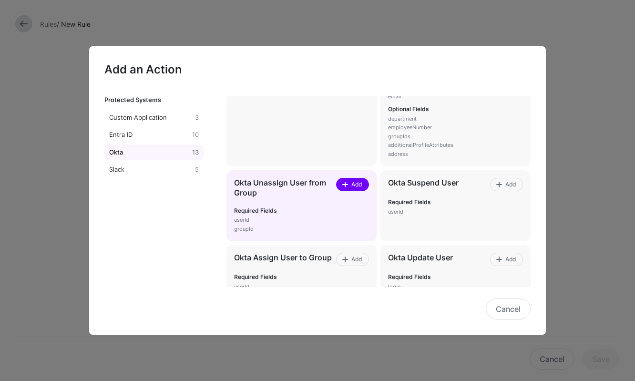
click at [348, 184] on span at bounding box center [345, 185] width 8 height 8
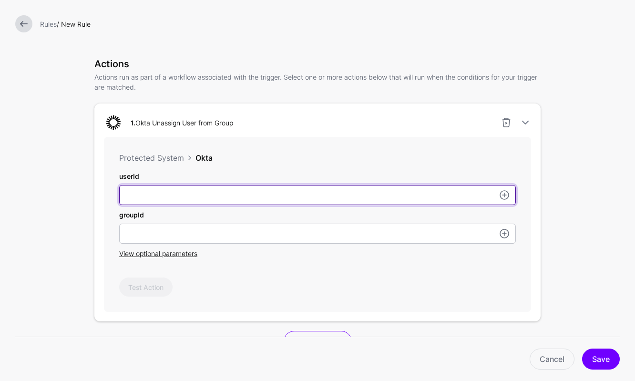
click at [275, 189] on input "userId" at bounding box center [317, 195] width 397 height 20
click at [510, 199] on input "userId" at bounding box center [317, 195] width 397 height 20
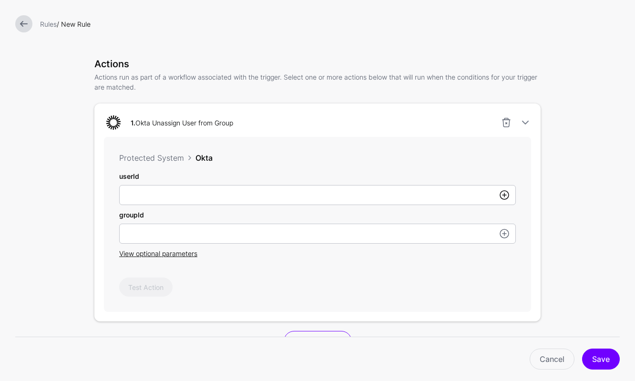
click at [505, 197] on link at bounding box center [504, 194] width 11 height 11
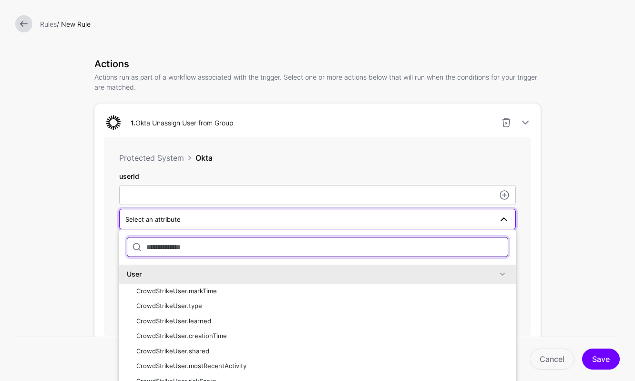
click at [349, 250] on input "text" at bounding box center [317, 247] width 381 height 20
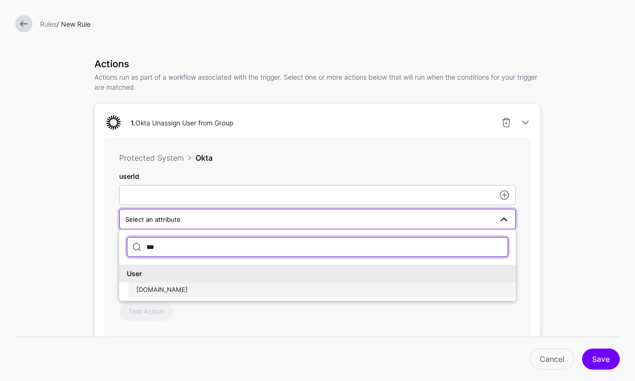
type input "***"
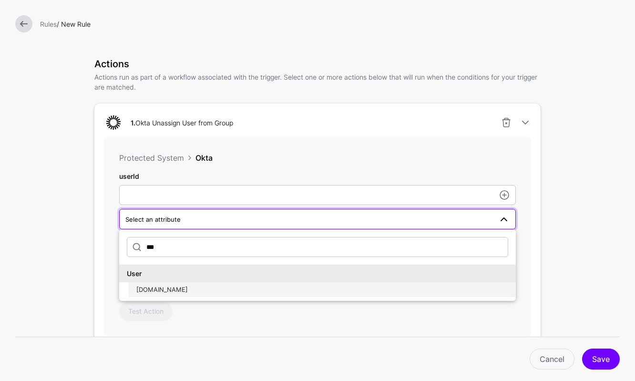
click at [317, 294] on div "[DOMAIN_NAME]" at bounding box center [322, 290] width 372 height 10
type input "**********"
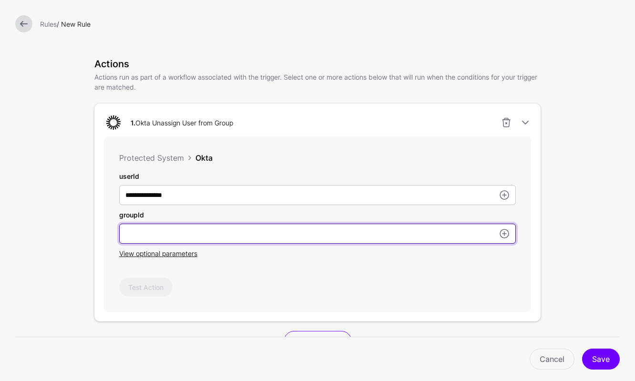
click at [308, 227] on input "userId" at bounding box center [317, 234] width 397 height 20
paste input "**********"
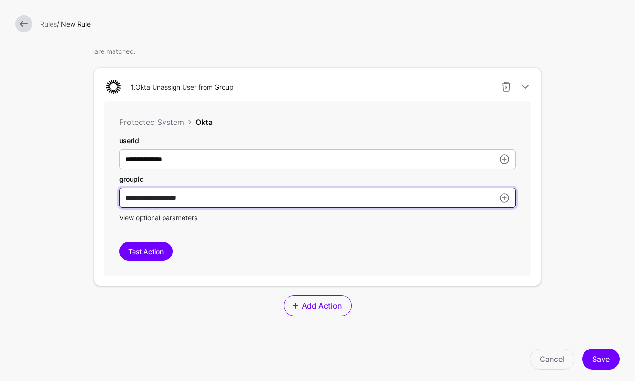
scroll to position [257, 0]
click at [126, 197] on input "**********" at bounding box center [317, 197] width 397 height 20
type input "**********"
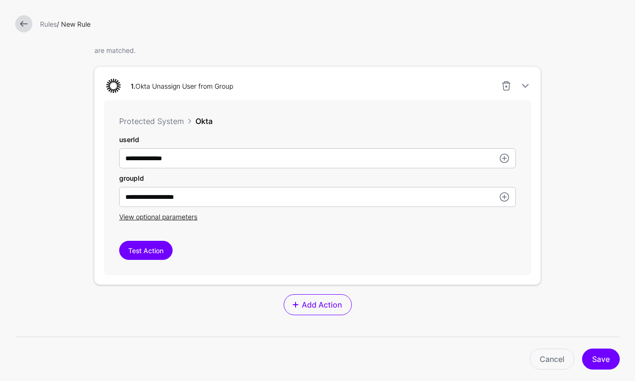
click at [238, 226] on div "**********" at bounding box center [317, 187] width 427 height 175
click at [317, 313] on link "Add Action" at bounding box center [318, 304] width 68 height 21
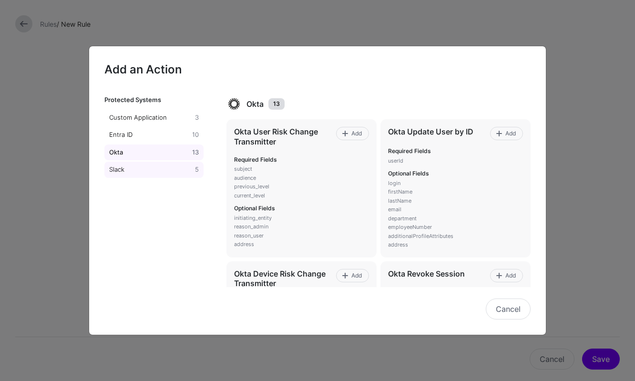
click at [162, 175] on link "Slack 5" at bounding box center [153, 170] width 99 height 16
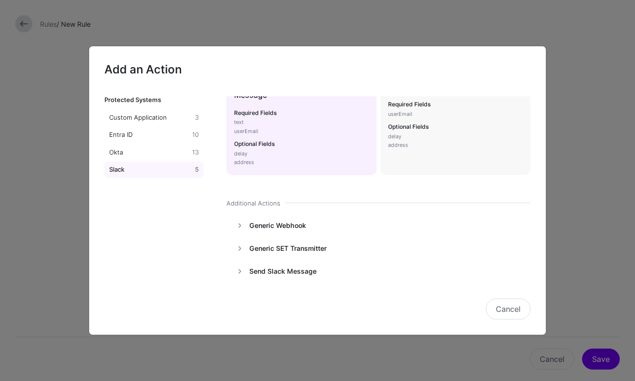
scroll to position [59, 0]
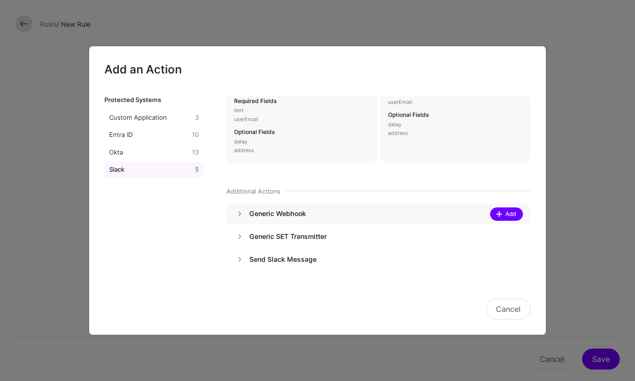
click at [510, 218] on span "Add" at bounding box center [510, 214] width 13 height 9
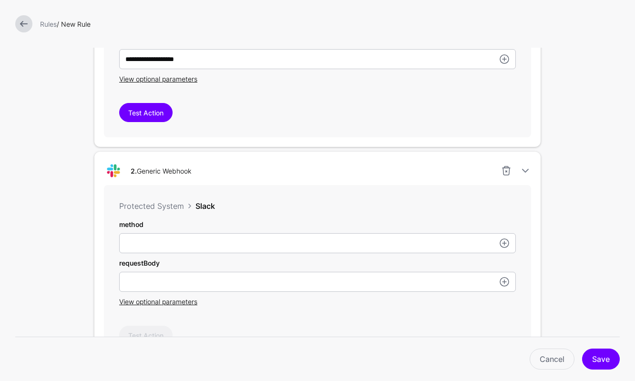
scroll to position [431, 0]
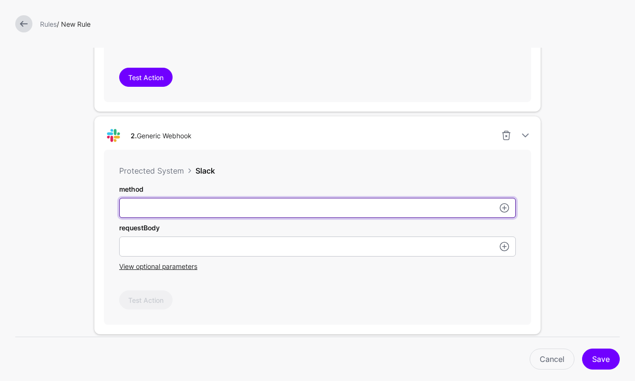
click at [328, 210] on input "userId" at bounding box center [317, 208] width 397 height 20
type input "****"
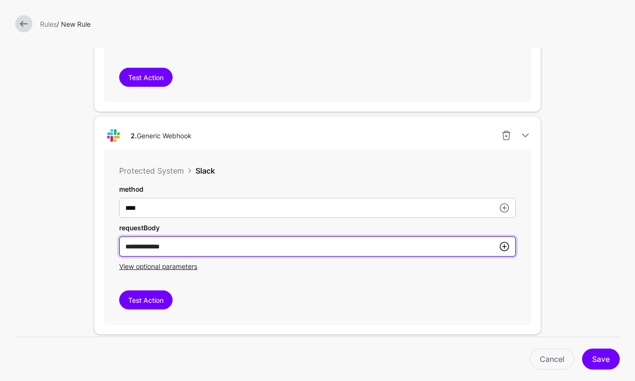
type input "**********"
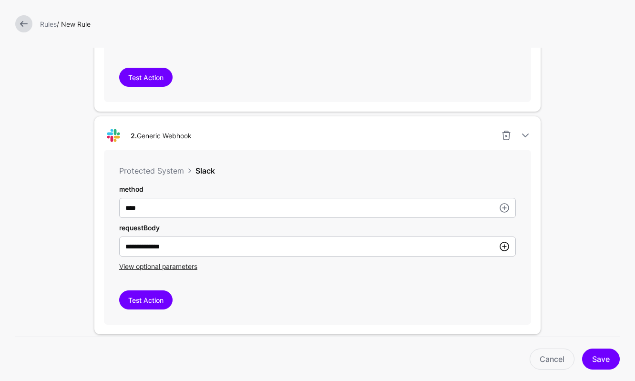
click at [510, 245] on link at bounding box center [504, 246] width 11 height 11
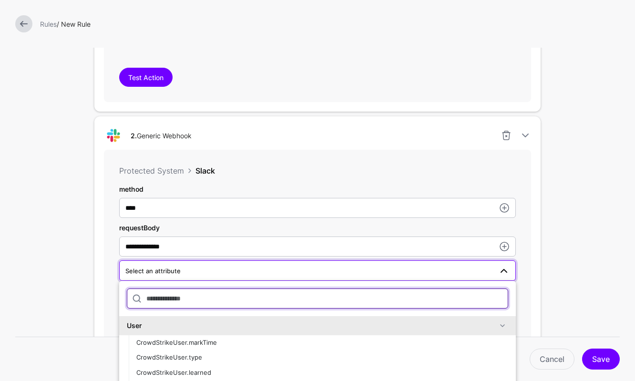
click at [219, 303] on input "text" at bounding box center [317, 298] width 381 height 20
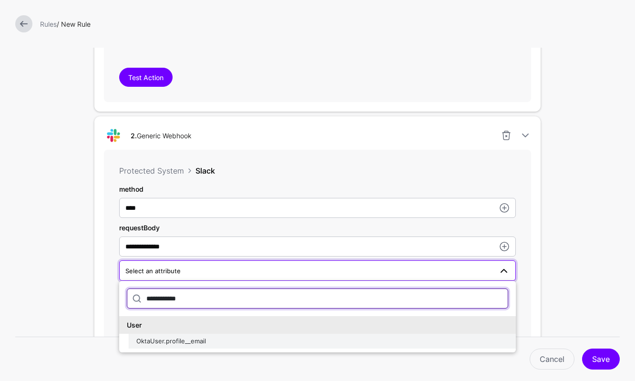
type input "**********"
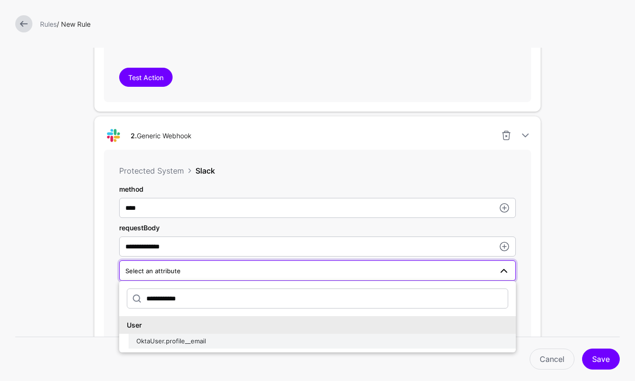
click at [204, 342] on span "OktaUser.profile__email" at bounding box center [171, 341] width 70 height 8
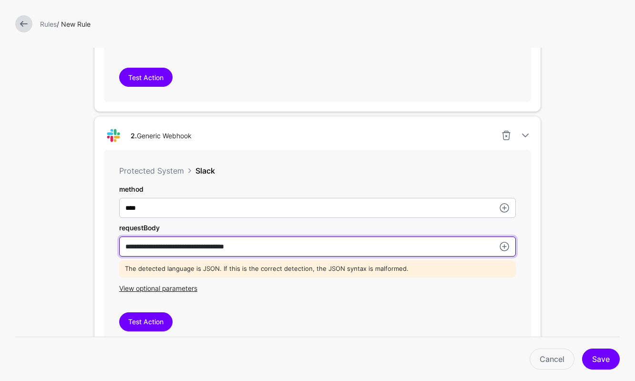
click at [269, 34] on input "**********" at bounding box center [317, 24] width 397 height 20
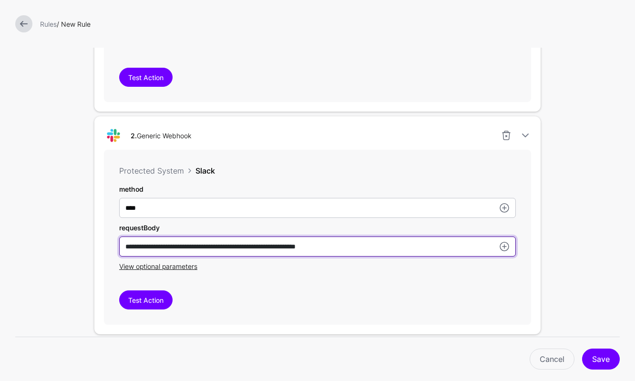
click at [362, 34] on input "**********" at bounding box center [317, 24] width 397 height 20
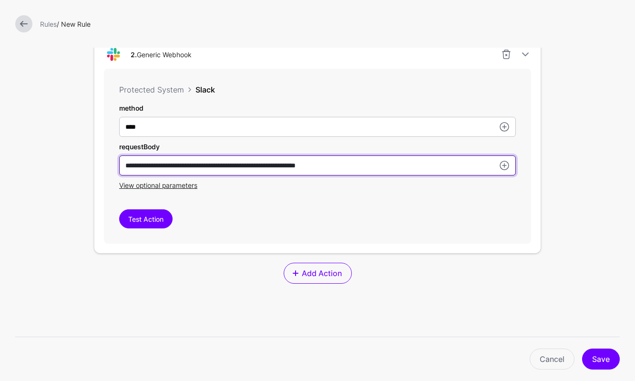
scroll to position [533, 0]
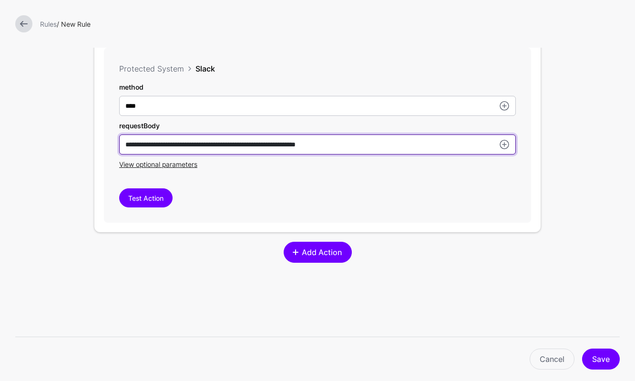
type input "**********"
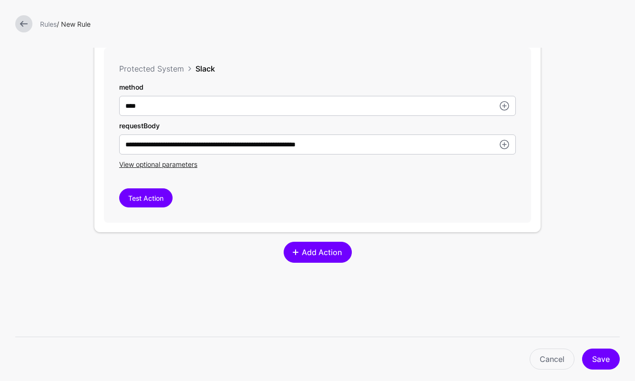
click at [304, 245] on link "Add Action" at bounding box center [318, 252] width 68 height 21
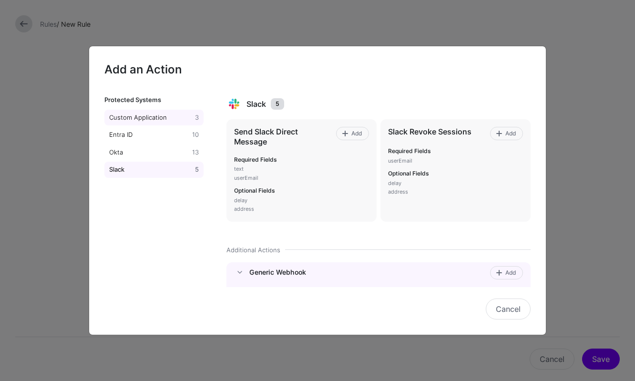
click at [145, 120] on div "Custom Application" at bounding box center [150, 118] width 86 height 10
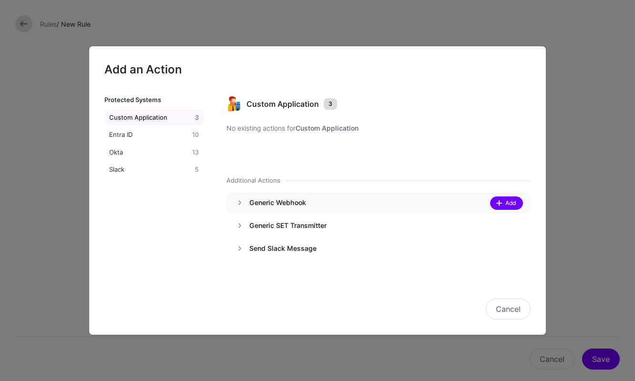
click at [516, 200] on span "Add" at bounding box center [510, 203] width 13 height 9
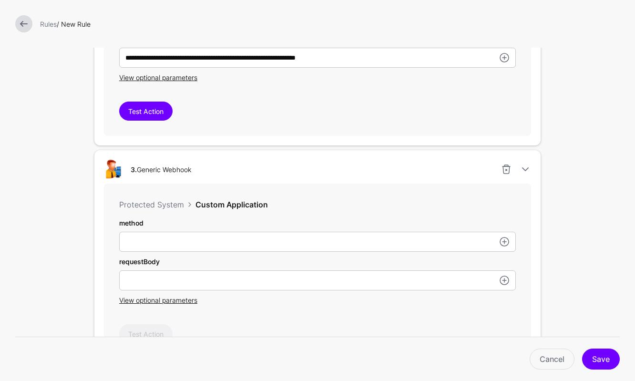
scroll to position [710, 0]
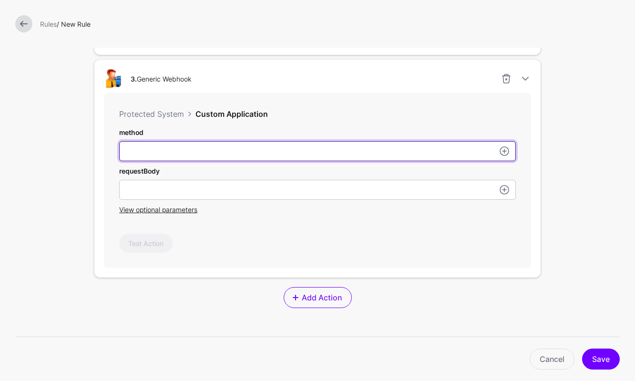
click at [326, 161] on input "userId" at bounding box center [317, 151] width 397 height 20
type input "****"
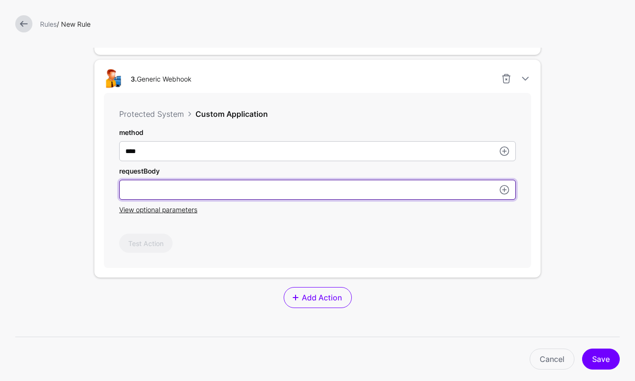
click at [330, 192] on input "userId" at bounding box center [317, 190] width 397 height 20
paste input "**********"
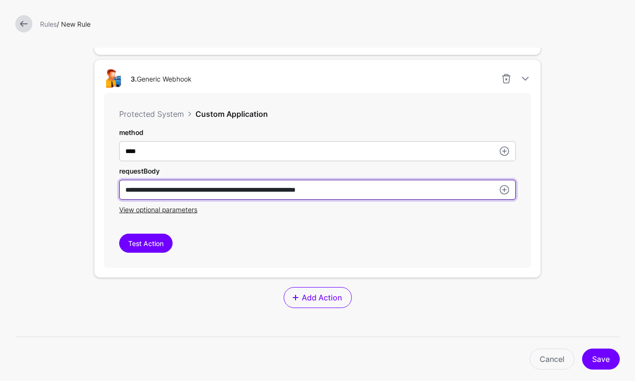
type input "**********"
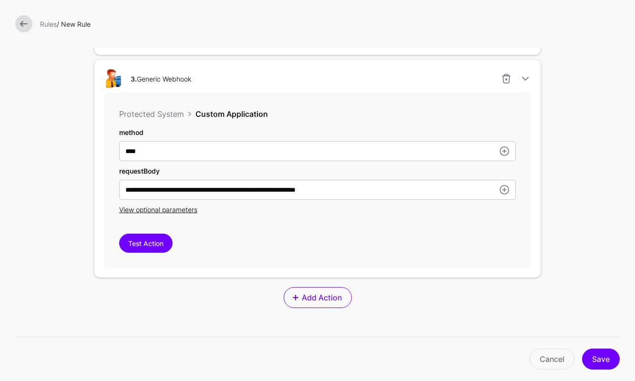
click at [372, 254] on div "**********" at bounding box center [317, 180] width 427 height 175
click at [599, 355] on button "Save" at bounding box center [601, 359] width 38 height 21
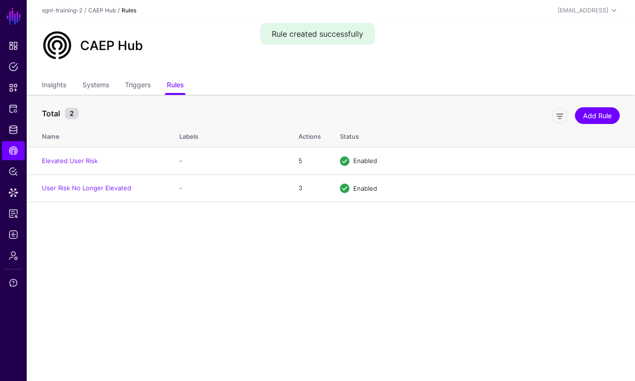
click at [379, 251] on main "SGNL Dashboard Policies Snippets Protected Systems Identity Data Fabric CAEP Hu…" at bounding box center [317, 190] width 635 height 381
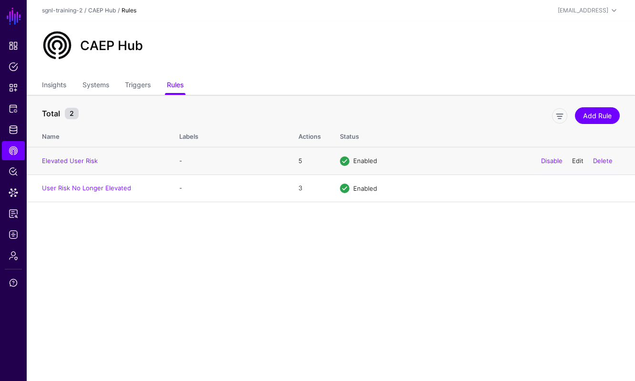
click at [574, 159] on link "Edit" at bounding box center [577, 161] width 11 height 8
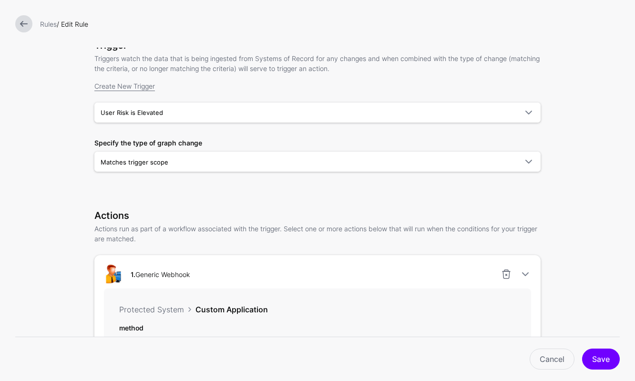
scroll to position [62, 0]
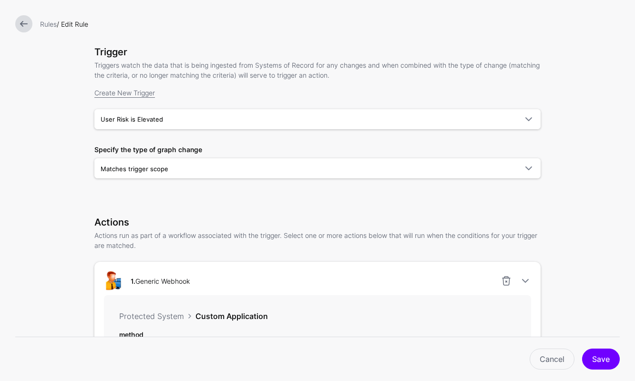
drag, startPoint x: 328, startPoint y: 173, endPoint x: 324, endPoint y: 192, distance: 19.4
click at [324, 192] on div "Trigger Triggers watch the data that is being ingested from Systems of Record f…" at bounding box center [317, 125] width 446 height 159
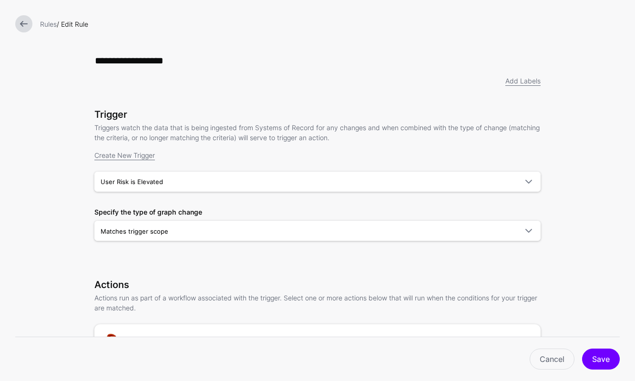
click at [22, 33] on div "Rules / Edit Rule" at bounding box center [317, 24] width 635 height 48
click at [22, 24] on link at bounding box center [23, 23] width 17 height 17
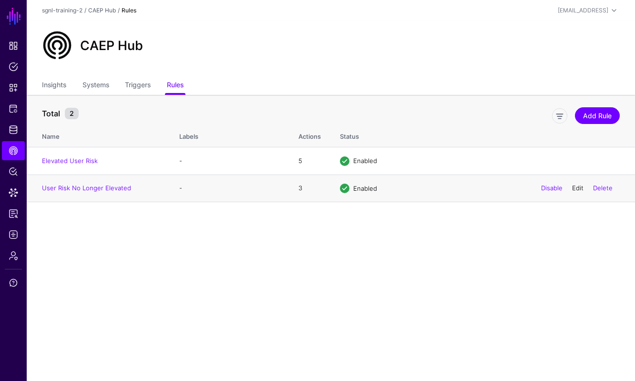
click at [573, 190] on link "Edit" at bounding box center [577, 188] width 11 height 8
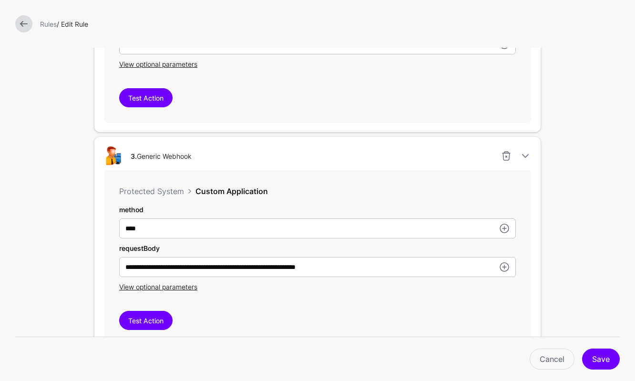
scroll to position [742, 0]
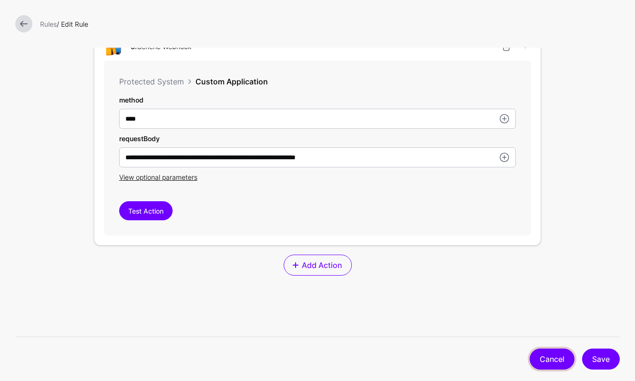
click at [546, 359] on link "Cancel" at bounding box center [552, 359] width 45 height 21
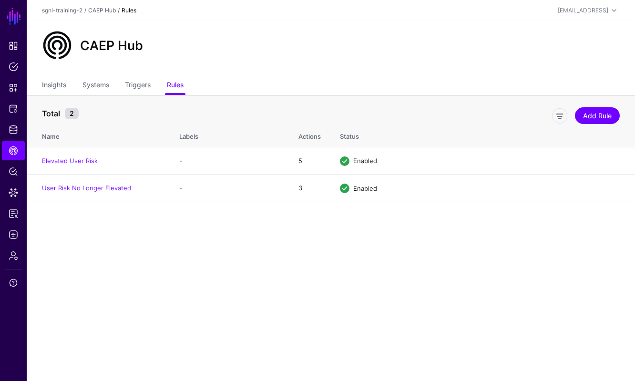
click at [451, 98] on th "Total 2 Add Rule" at bounding box center [331, 109] width 608 height 28
click at [263, 263] on main "SGNL Dashboard Policies Snippets Protected Systems Identity Data Fabric CAEP Hu…" at bounding box center [317, 190] width 635 height 381
click at [574, 189] on link "Edit" at bounding box center [577, 188] width 11 height 8
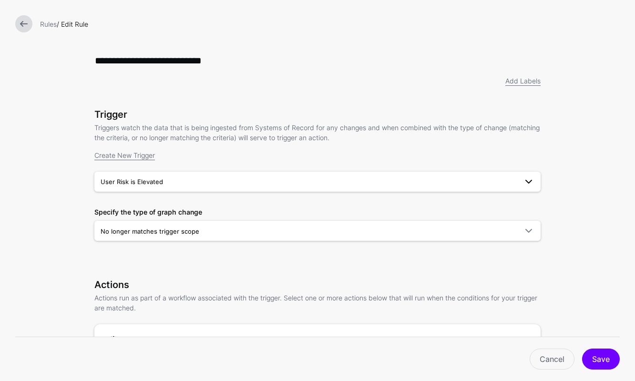
click at [246, 183] on span "User Risk is Elevated" at bounding box center [309, 181] width 417 height 10
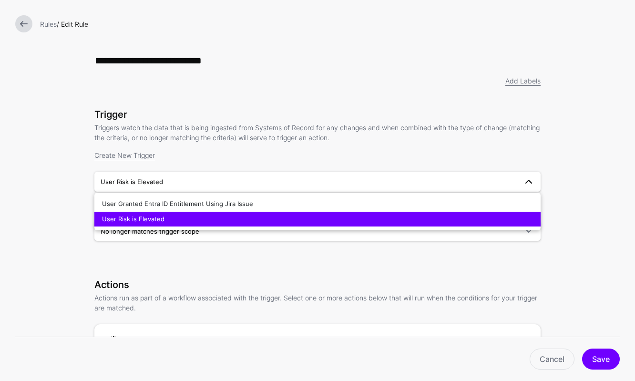
click at [264, 142] on p "Triggers watch the data that is being ingested from Systems of Record for any c…" at bounding box center [317, 133] width 446 height 20
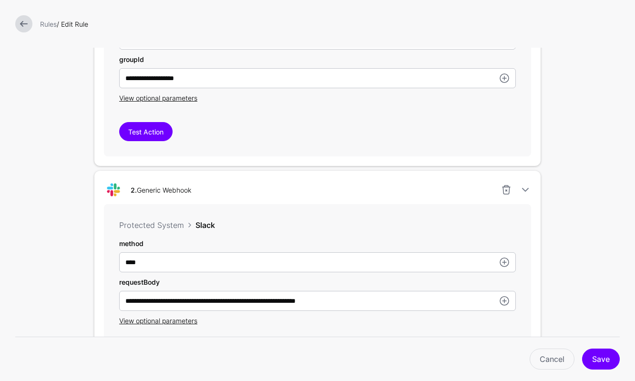
scroll to position [437, 0]
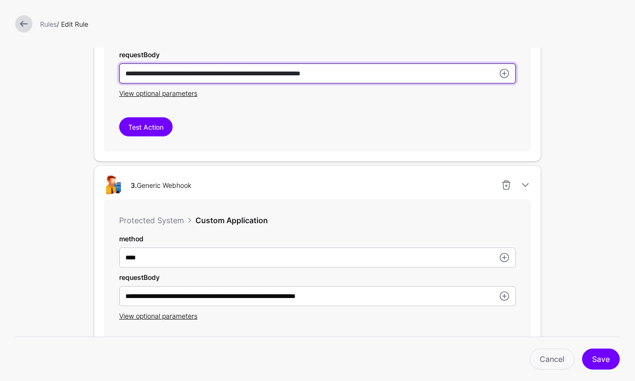
scroll to position [650, 0]
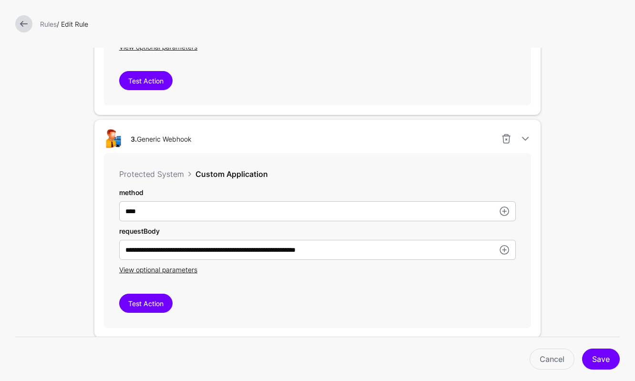
type input "**********"
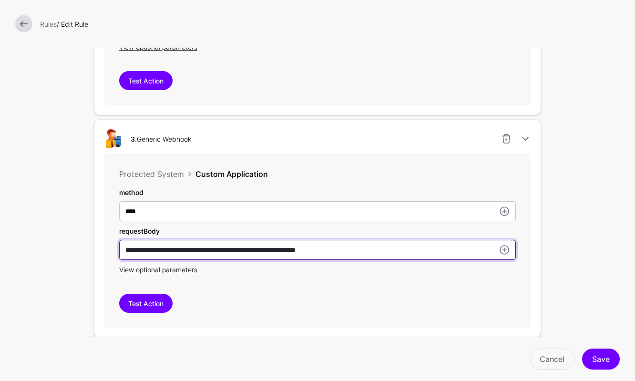
type input "**********"
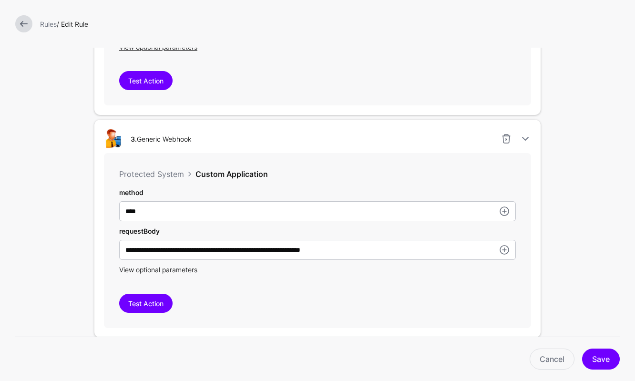
click at [326, 289] on div "**********" at bounding box center [317, 240] width 427 height 175
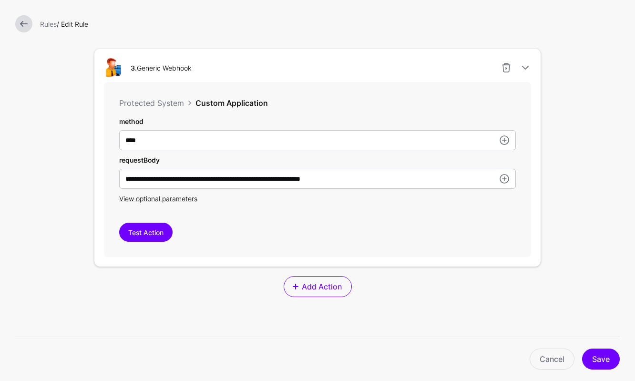
scroll to position [829, 0]
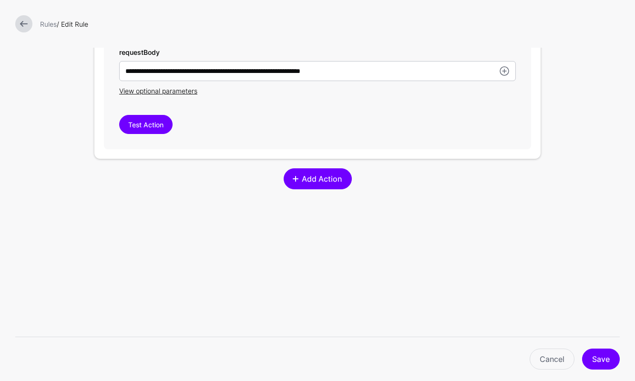
click at [325, 181] on span "Add Action" at bounding box center [321, 178] width 42 height 11
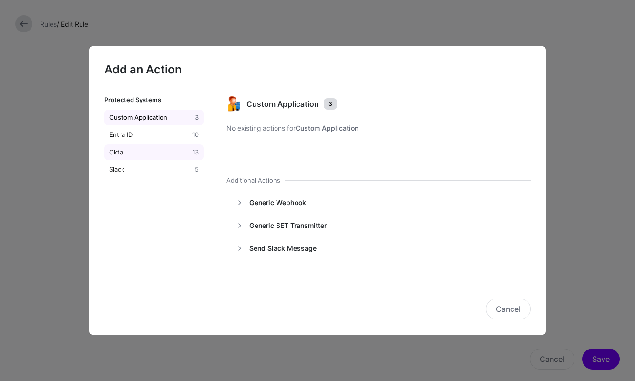
click at [144, 157] on link "Okta 13" at bounding box center [153, 152] width 99 height 16
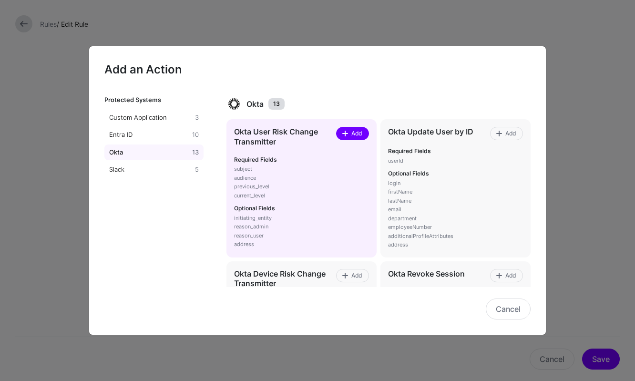
click at [353, 137] on span "Add" at bounding box center [356, 133] width 13 height 9
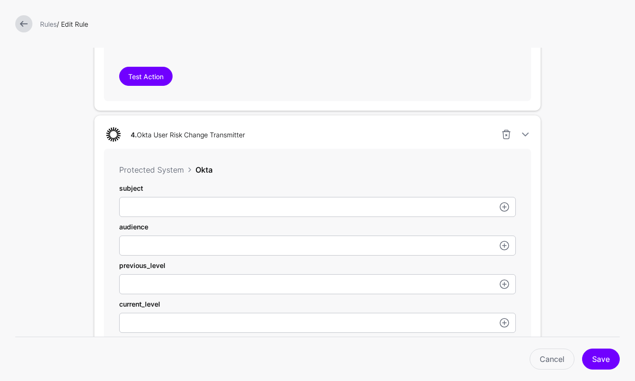
scroll to position [896, 0]
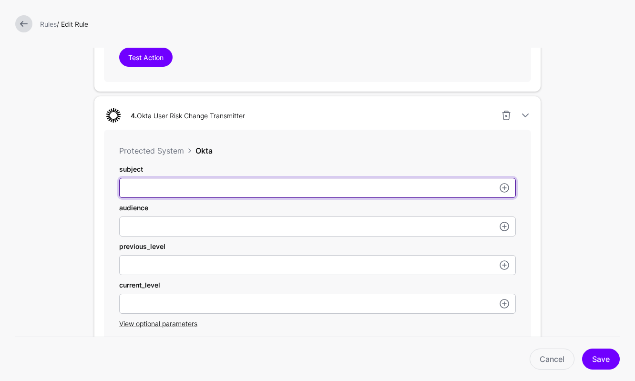
paste input "**********"
type input "**********"
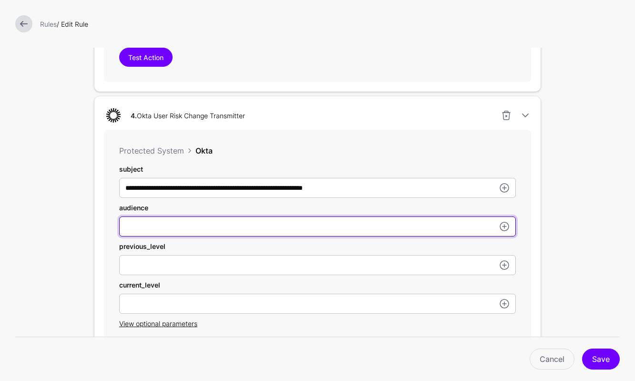
paste input "**********"
type input "**********"
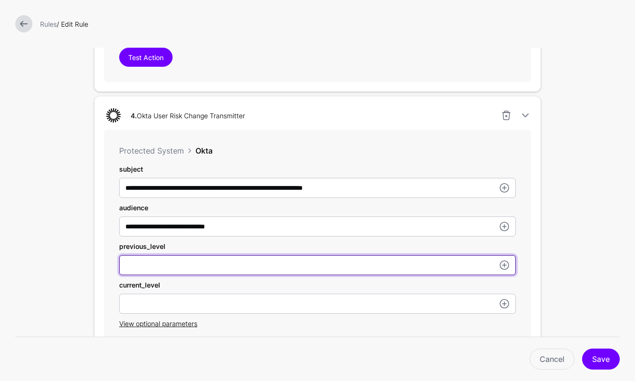
type input "*"
type input "****"
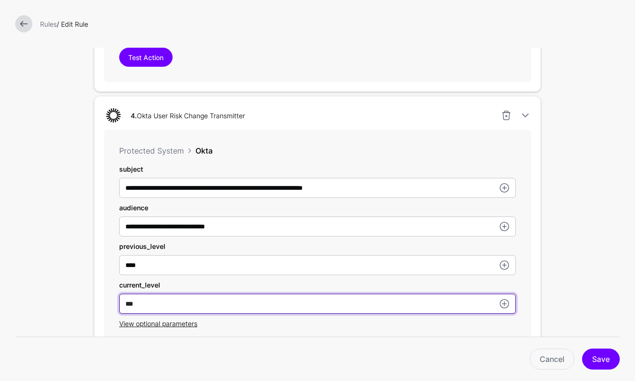
type input "***"
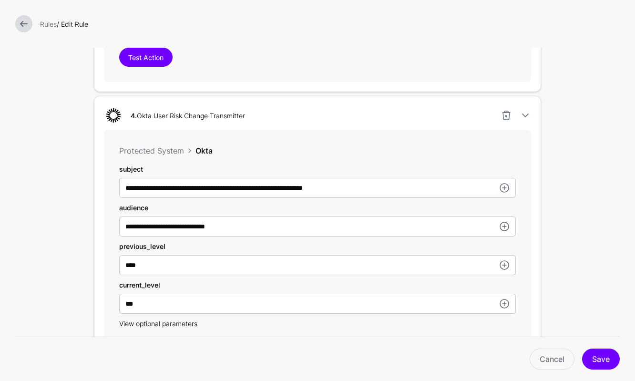
click at [173, 323] on span "View optional parameters" at bounding box center [158, 323] width 78 height 8
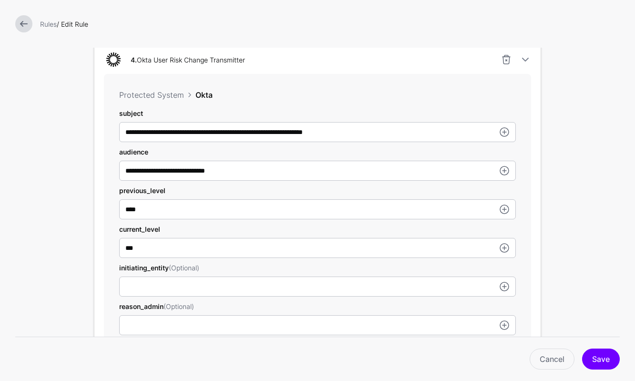
scroll to position [958, 0]
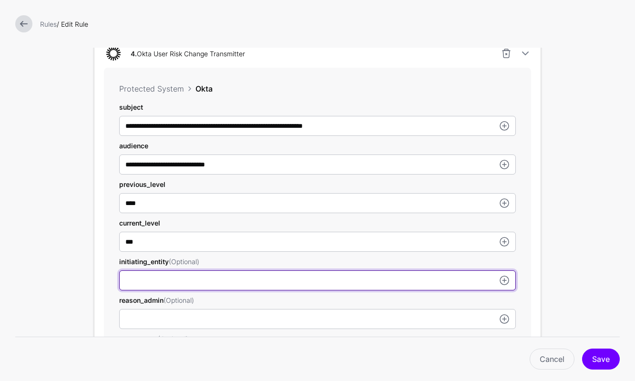
paste input "****"
type input "****"
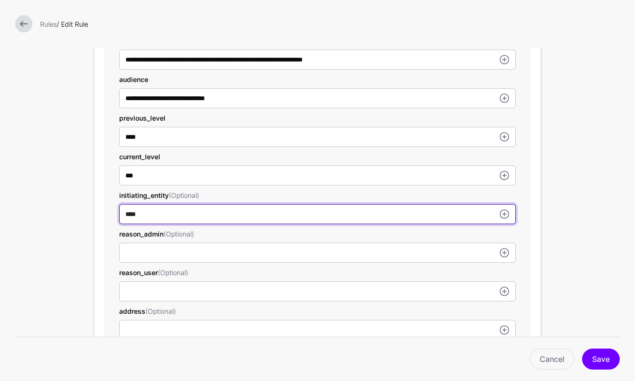
scroll to position [1030, 0]
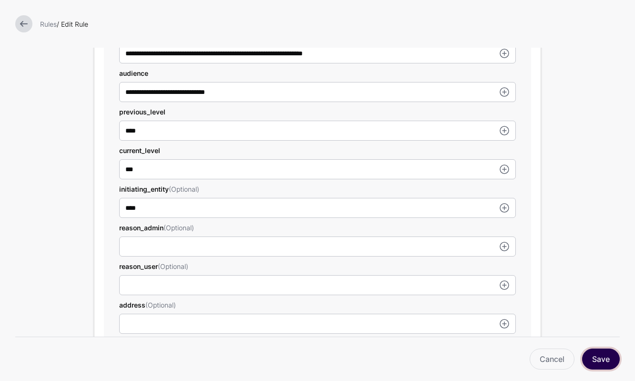
click at [593, 354] on button "Save" at bounding box center [601, 359] width 38 height 21
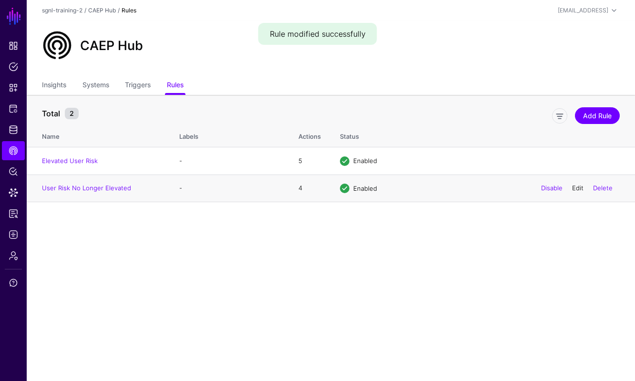
click at [577, 188] on link "Edit" at bounding box center [577, 188] width 11 height 8
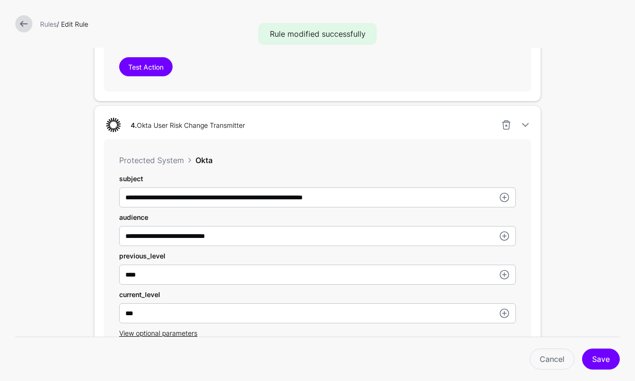
scroll to position [994, 0]
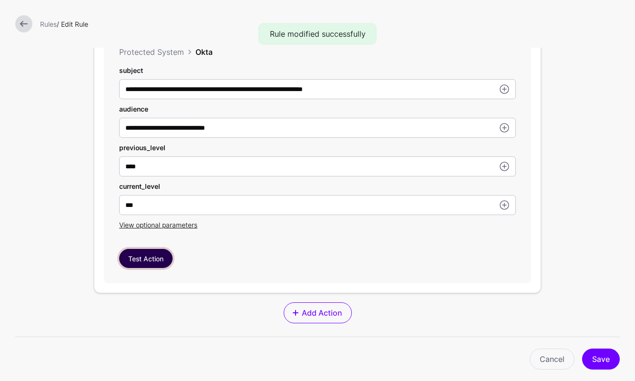
click at [138, 260] on button "Test Action" at bounding box center [145, 258] width 53 height 19
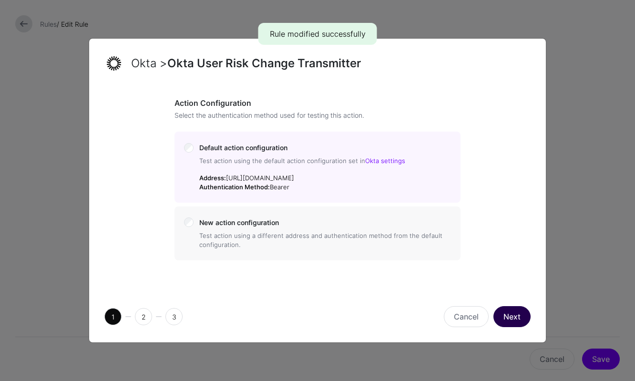
click at [513, 306] on button "Next" at bounding box center [511, 316] width 37 height 21
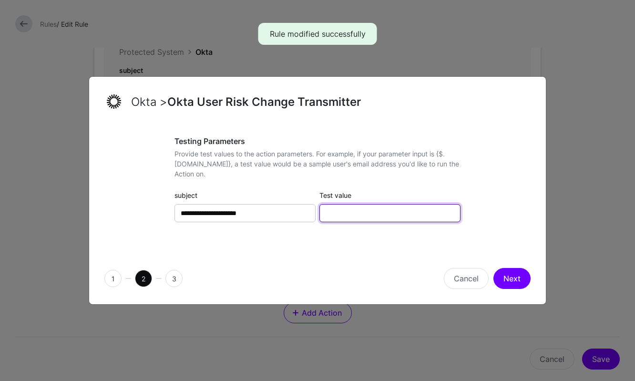
click at [406, 215] on input "Test value" at bounding box center [389, 213] width 141 height 18
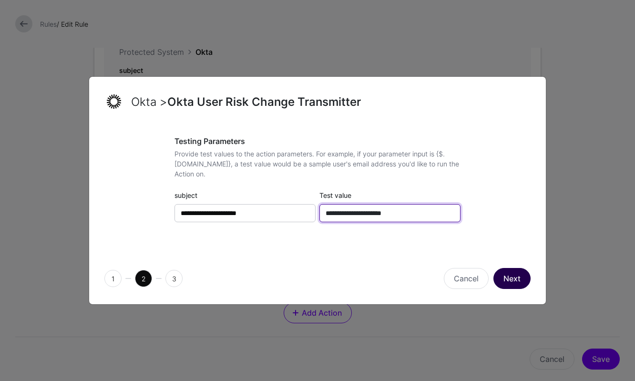
type input "**********"
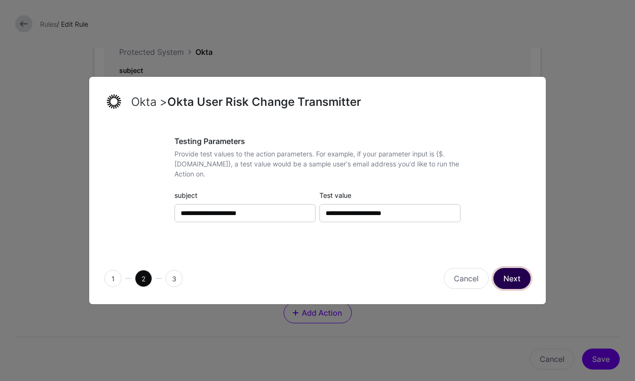
click at [516, 278] on button "Next" at bounding box center [511, 278] width 37 height 21
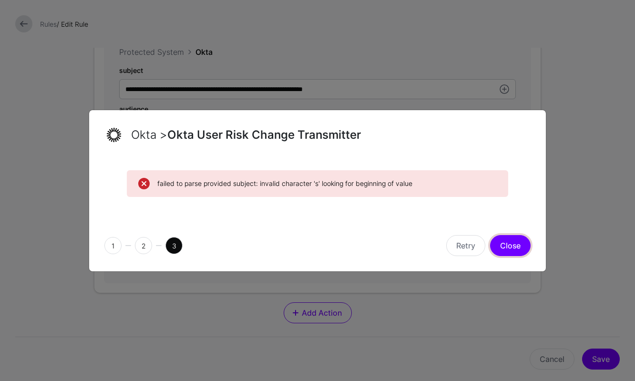
click at [502, 242] on button "Close" at bounding box center [510, 245] width 41 height 21
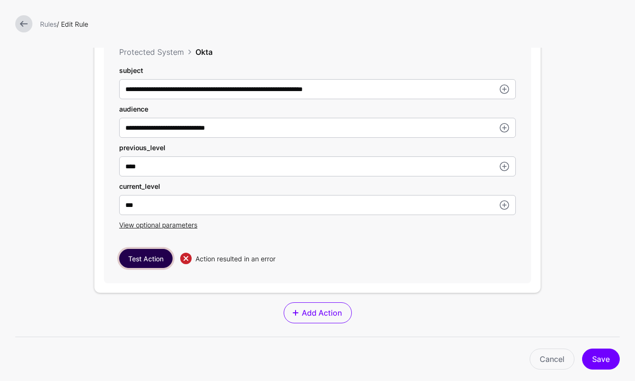
click at [156, 257] on button "Test Action" at bounding box center [145, 258] width 53 height 19
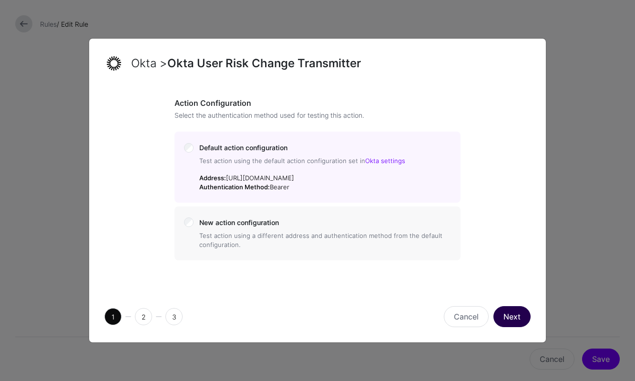
click at [508, 316] on button "Next" at bounding box center [511, 316] width 37 height 21
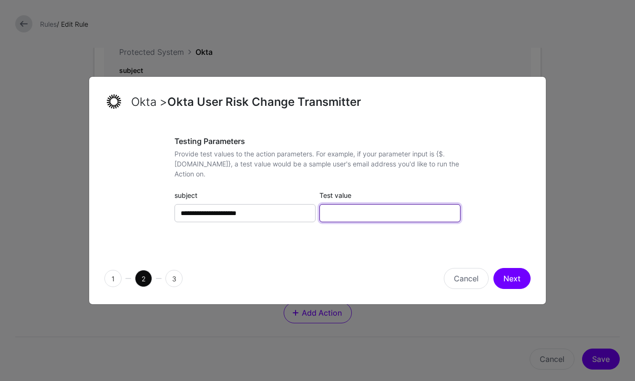
click at [357, 213] on input "Test value" at bounding box center [389, 213] width 141 height 18
click at [362, 215] on input "**********" at bounding box center [389, 213] width 141 height 18
type input "**********"
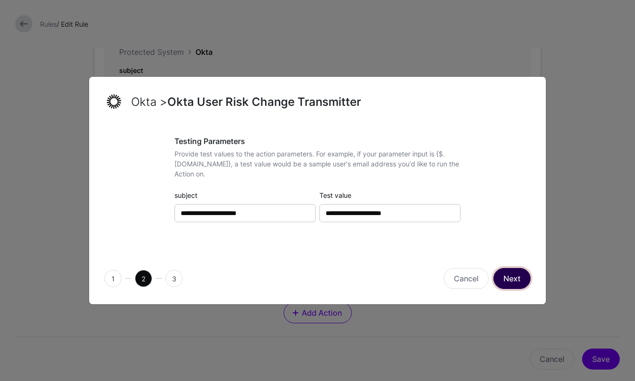
click at [514, 280] on button "Next" at bounding box center [511, 278] width 37 height 21
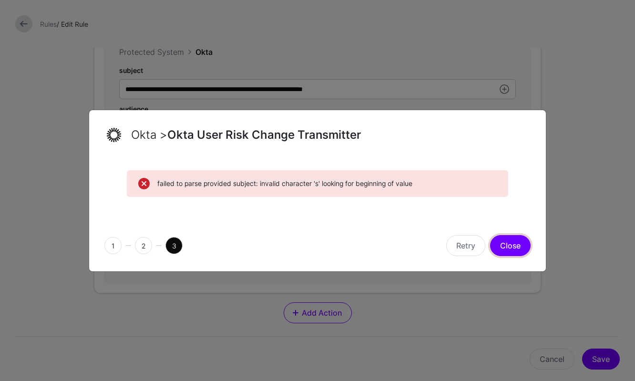
click at [503, 243] on button "Close" at bounding box center [510, 245] width 41 height 21
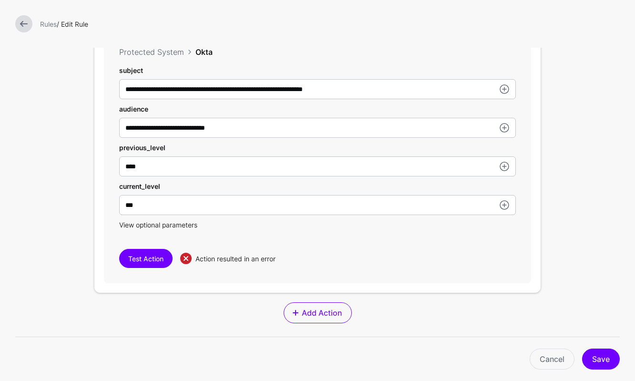
click at [189, 226] on span "View optional parameters" at bounding box center [158, 225] width 78 height 8
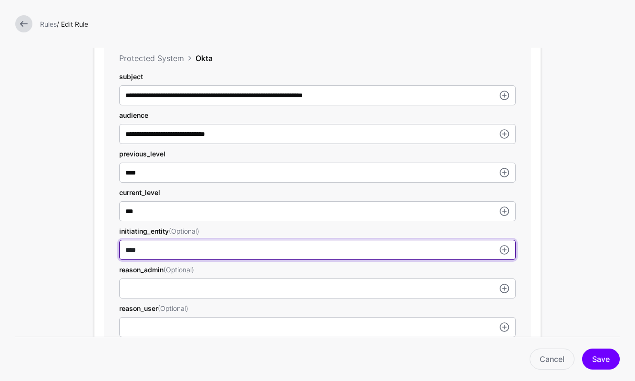
scroll to position [991, 0]
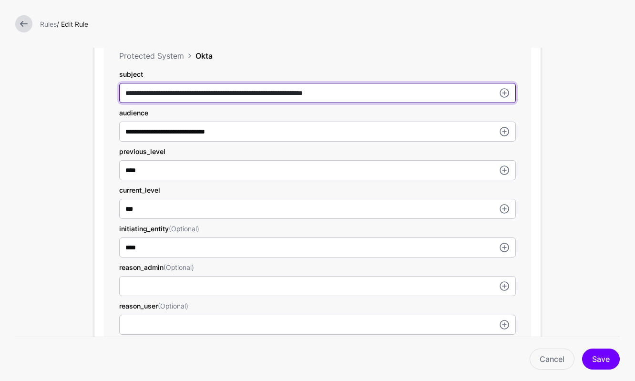
drag, startPoint x: 152, startPoint y: 94, endPoint x: 104, endPoint y: 94, distance: 48.2
click at [104, 94] on div "**********" at bounding box center [317, 250] width 427 height 431
type input "**********"
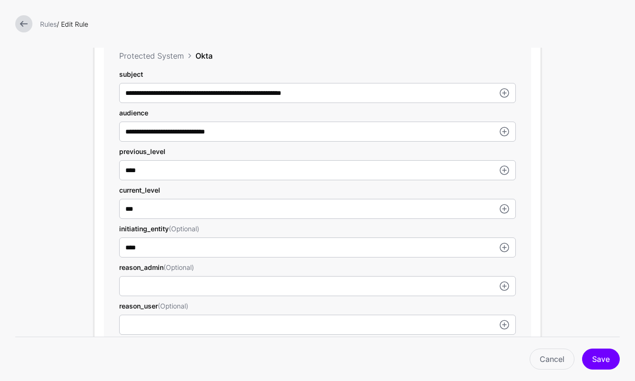
click at [594, 347] on div "Cancel Save" at bounding box center [317, 353] width 605 height 33
click at [596, 356] on button "Save" at bounding box center [601, 359] width 38 height 21
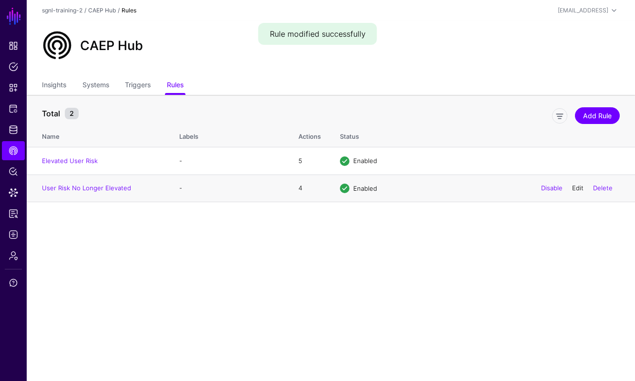
click at [575, 187] on link "Edit" at bounding box center [577, 188] width 11 height 8
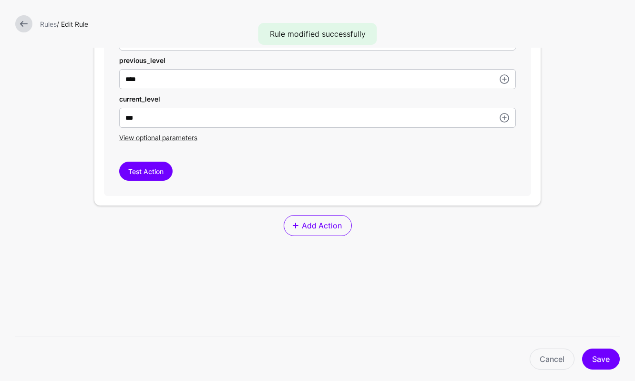
scroll to position [1134, 0]
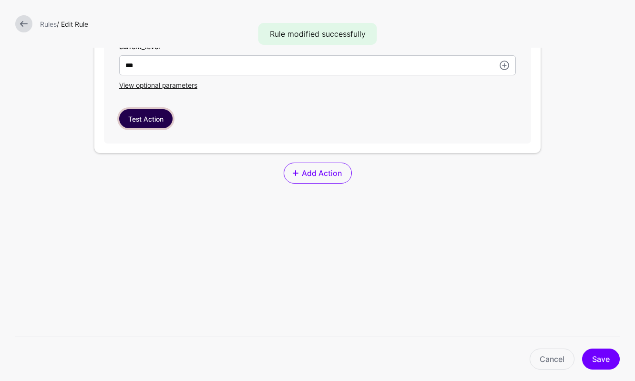
click at [154, 123] on button "Test Action" at bounding box center [145, 118] width 53 height 19
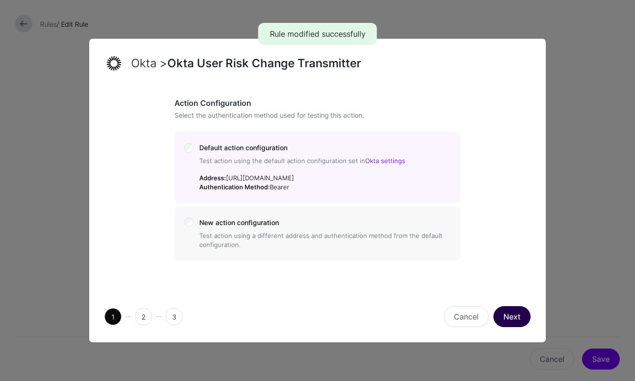
click at [522, 324] on button "Next" at bounding box center [511, 316] width 37 height 21
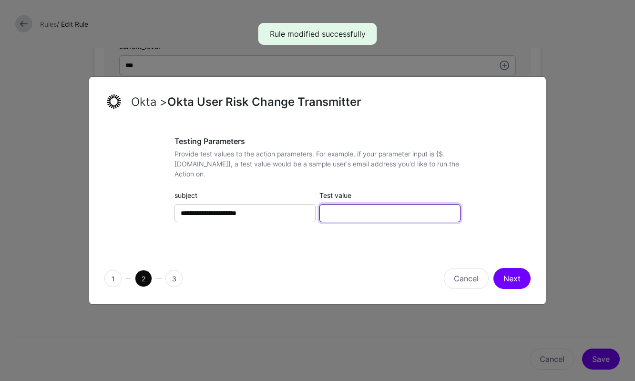
click at [403, 209] on input "Test value" at bounding box center [389, 213] width 141 height 18
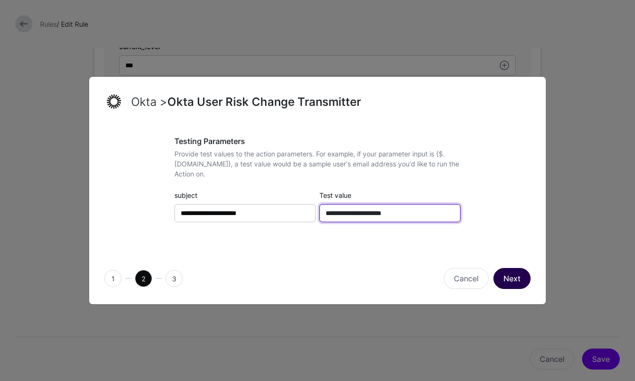
type input "**********"
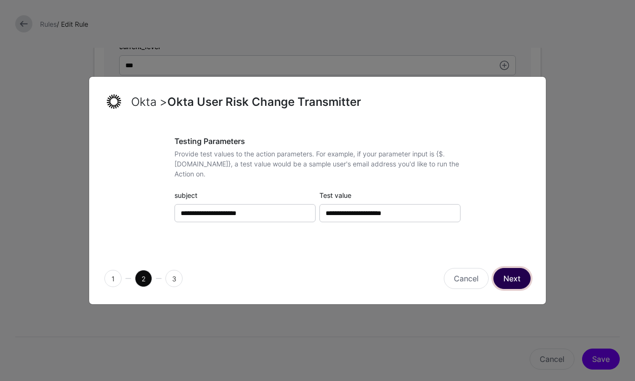
click at [512, 277] on button "Next" at bounding box center [511, 278] width 37 height 21
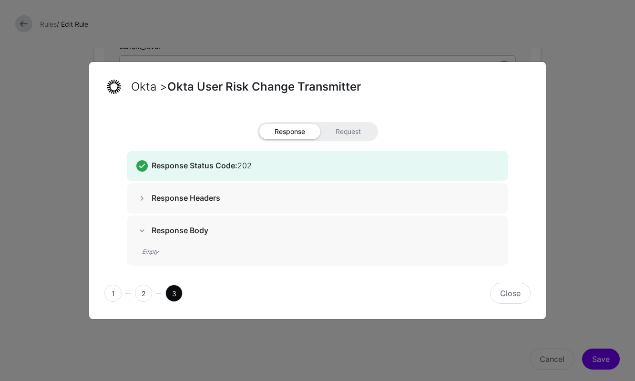
click at [514, 308] on div "1 2 3 Close" at bounding box center [317, 292] width 457 height 51
click at [513, 299] on button "Close" at bounding box center [510, 293] width 41 height 21
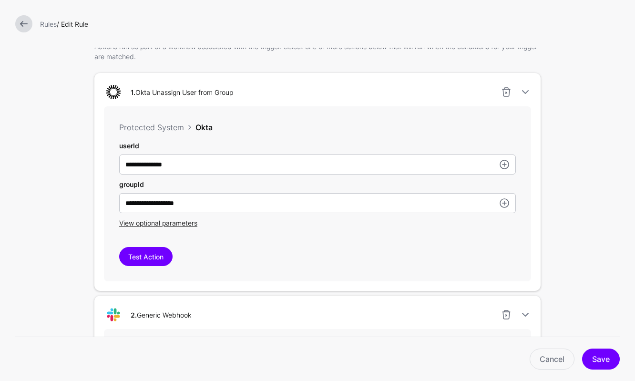
scroll to position [0, 0]
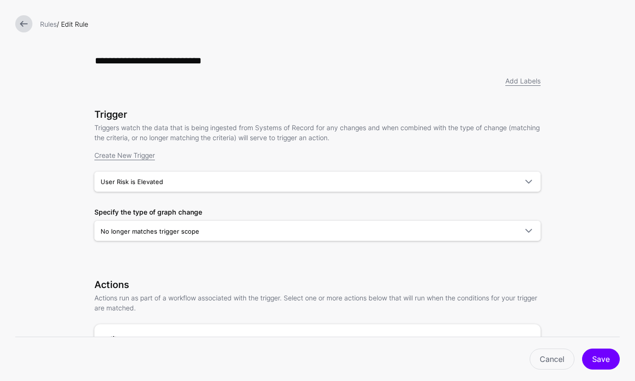
click at [23, 21] on link at bounding box center [23, 23] width 17 height 17
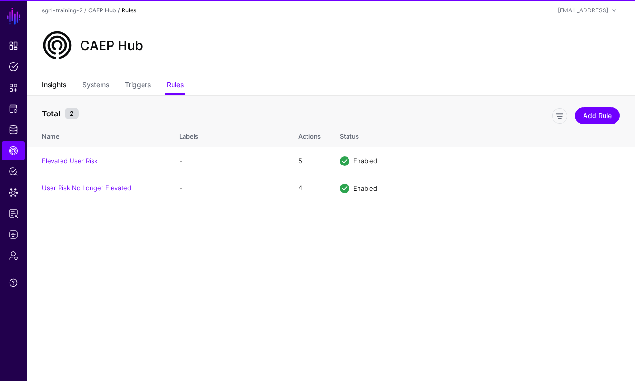
click at [62, 90] on link "Insights" at bounding box center [54, 86] width 24 height 18
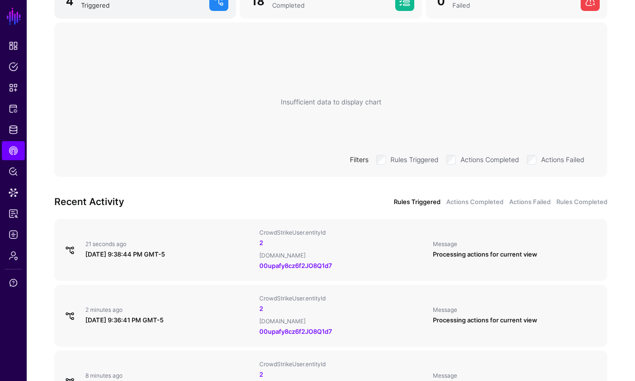
scroll to position [291, 0]
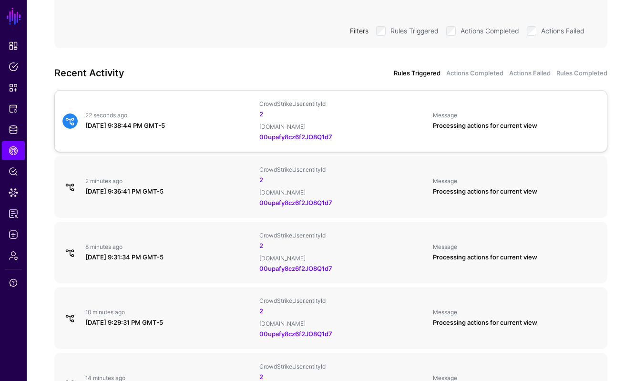
click at [175, 117] on div "22 seconds ago" at bounding box center [168, 116] width 166 height 8
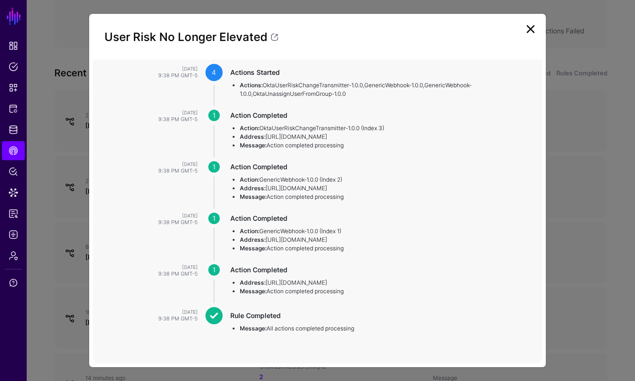
scroll to position [0, 0]
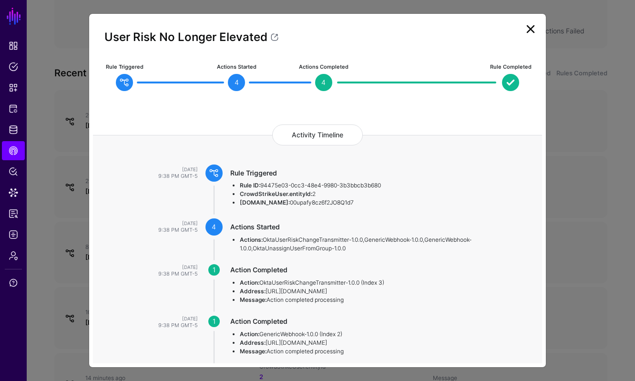
click at [535, 27] on link at bounding box center [530, 28] width 15 height 15
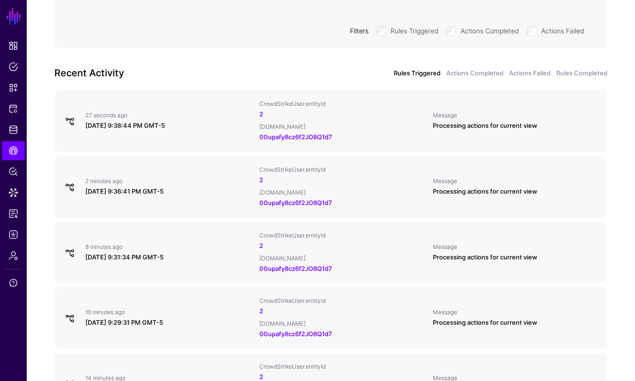
click at [329, 63] on div "Overview 24 hours 7 days 4 Rules Triggered 18 Actions Completed 0 Actions Faile…" at bounding box center [331, 132] width 608 height 656
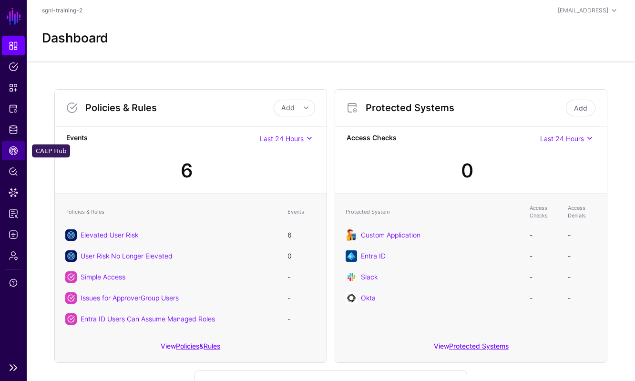
click at [9, 142] on link "CAEP Hub" at bounding box center [13, 150] width 23 height 19
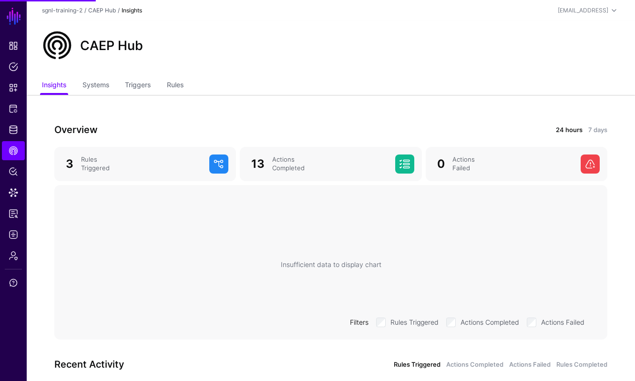
click at [161, 85] on ul "Insights Systems Triggers Rules" at bounding box center [331, 86] width 578 height 18
click at [174, 82] on link "Rules" at bounding box center [175, 86] width 17 height 18
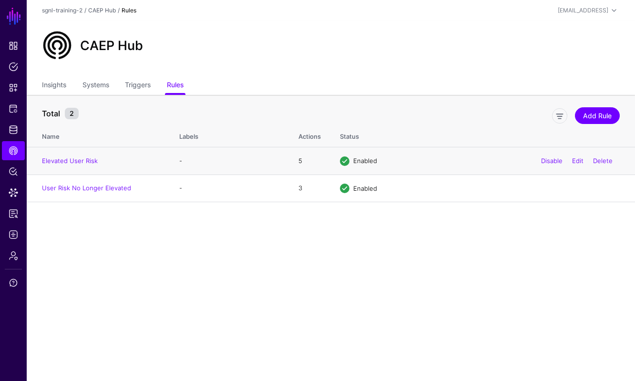
click at [576, 156] on div "Disable Edit Delete" at bounding box center [577, 161] width 86 height 24
click at [574, 160] on link "Edit" at bounding box center [577, 161] width 11 height 8
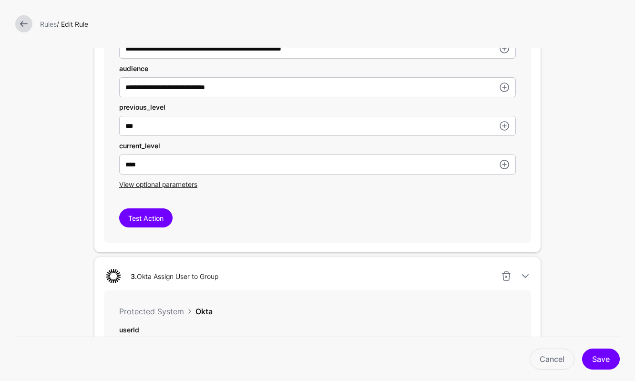
scroll to position [611, 0]
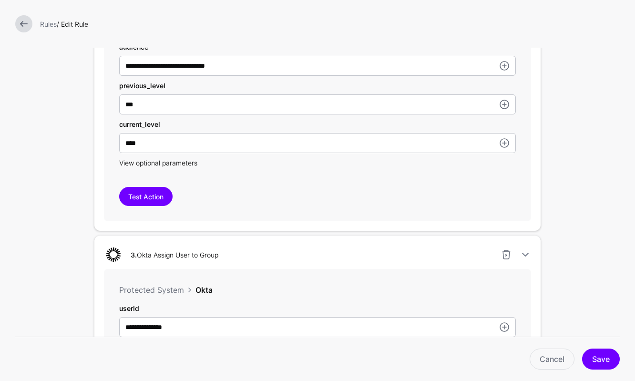
click at [184, 163] on span "View optional parameters" at bounding box center [158, 163] width 78 height 8
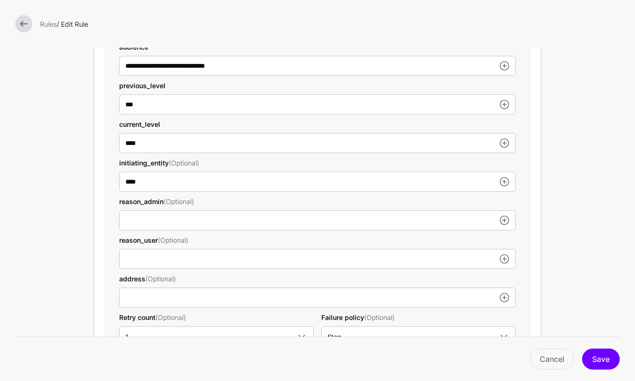
click at [30, 31] on div at bounding box center [23, 23] width 25 height 17
click at [24, 25] on link at bounding box center [23, 23] width 17 height 17
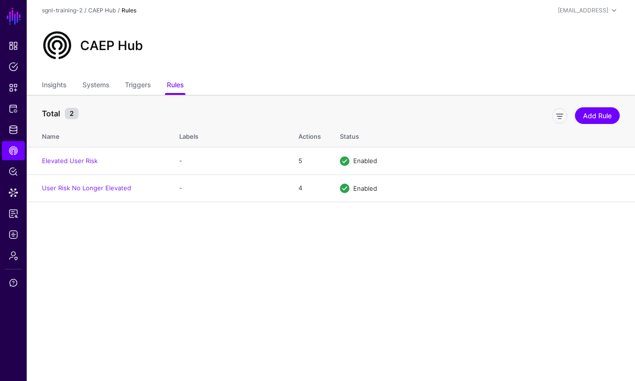
click at [430, 281] on main "SGNL Dashboard Policies Snippets Protected Systems Identity Data Fabric CAEP Hu…" at bounding box center [317, 190] width 635 height 381
click at [431, 278] on main "SGNL Dashboard Policies Snippets Protected Systems Identity Data Fabric CAEP Hu…" at bounding box center [317, 190] width 635 height 381
click at [422, 263] on main "SGNL Dashboard Policies Snippets Protected Systems Identity Data Fabric CAEP Hu…" at bounding box center [317, 190] width 635 height 381
click at [171, 254] on main "SGNL Dashboard Policies Snippets Protected Systems Identity Data Fabric CAEP Hu…" at bounding box center [317, 190] width 635 height 381
click at [60, 84] on link "Insights" at bounding box center [54, 86] width 24 height 18
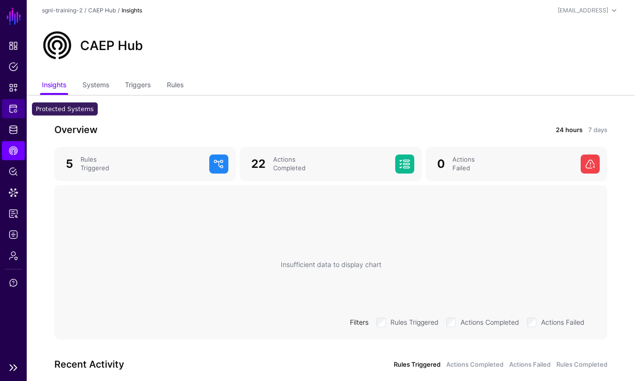
click at [10, 113] on link "Protected Systems" at bounding box center [13, 108] width 23 height 19
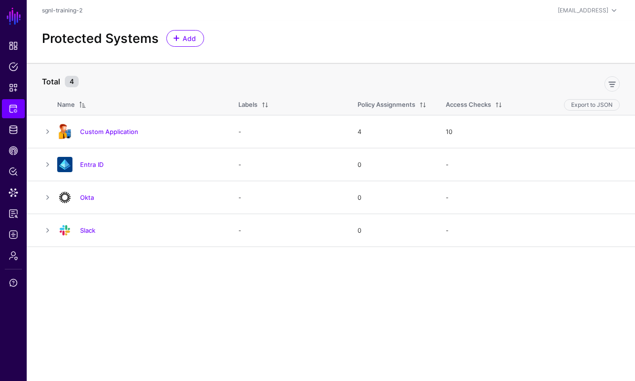
click at [165, 329] on main "SGNL Dashboard Policies Snippets Protected Systems Identity Data Fabric CAEP Hu…" at bounding box center [317, 190] width 635 height 381
click at [321, 41] on div "Protected Systems Add" at bounding box center [330, 38] width 585 height 17
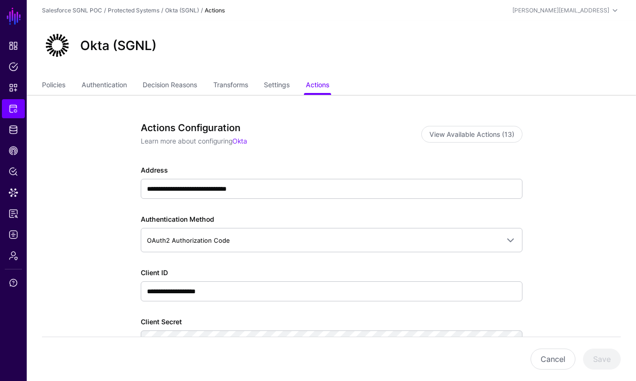
scroll to position [305, 0]
